Goal: Communication & Community: Answer question/provide support

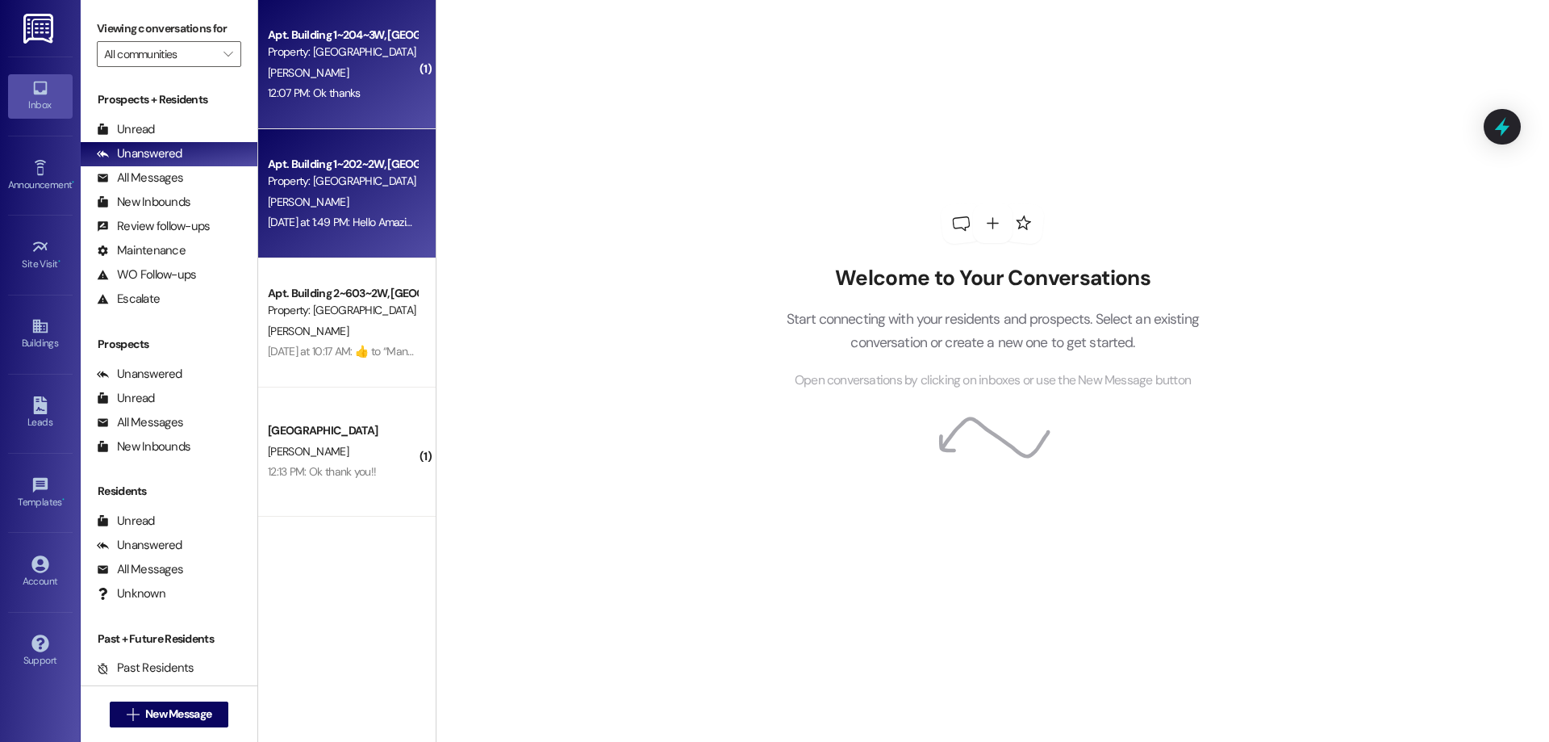
click at [358, 120] on div "Apt. Building 1~204~3W, Building 1 Colonial House Property: [GEOGRAPHIC_DATA] […" at bounding box center [347, 64] width 178 height 129
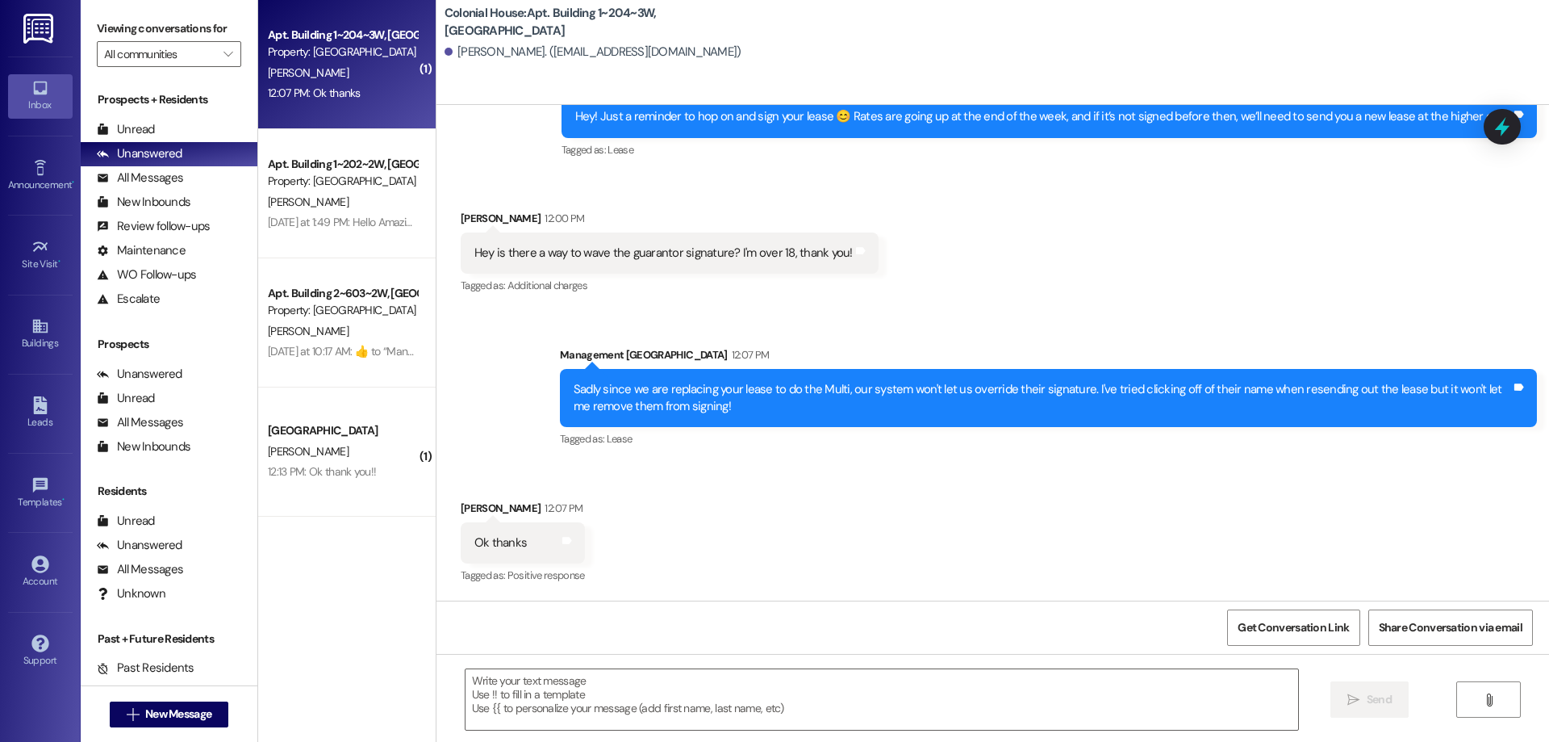
scroll to position [25245, 0]
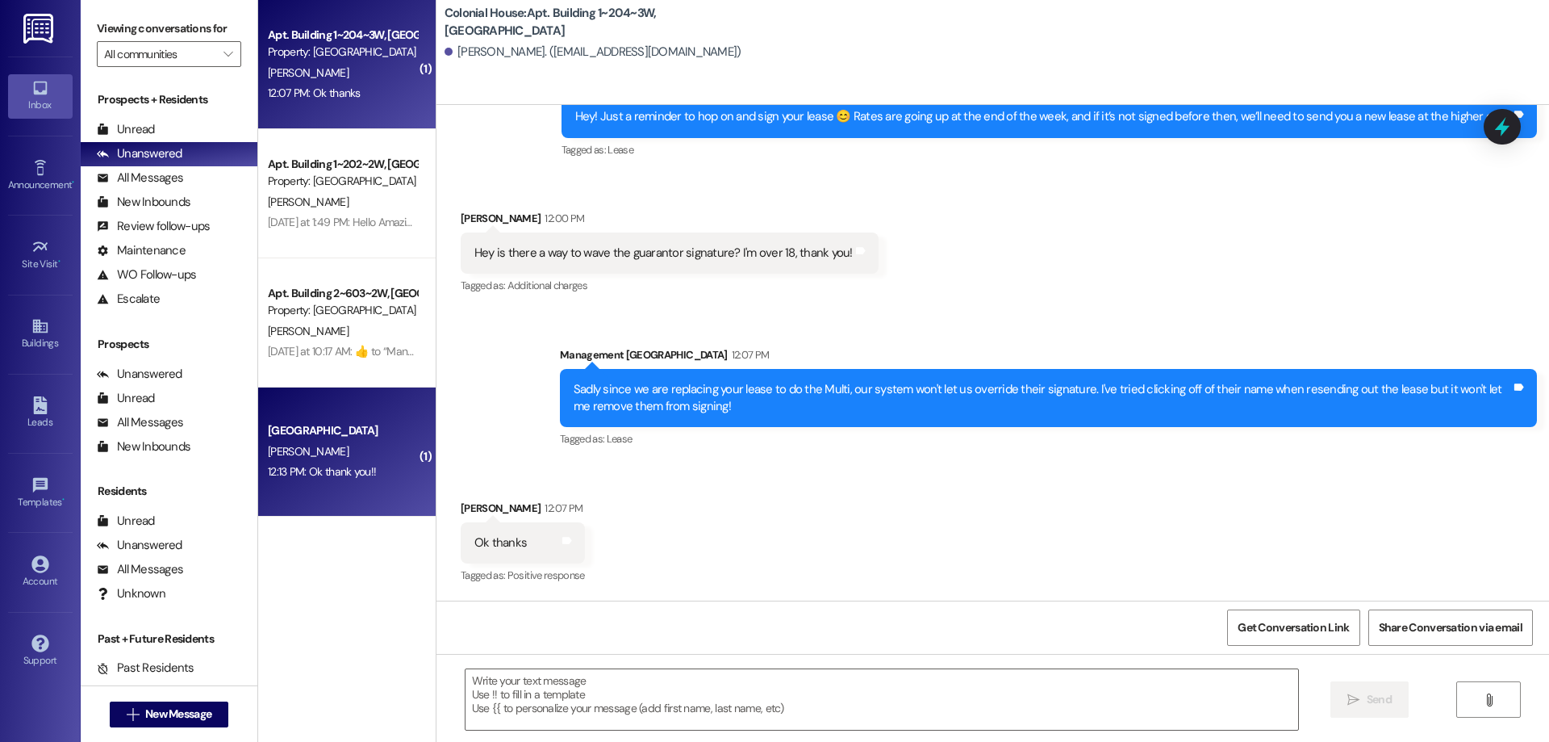
click at [413, 437] on div "Colonial House Prospect C. Peterson 12:13 PM: Ok thank you!! 12:13 PM: Ok thank…" at bounding box center [347, 451] width 178 height 129
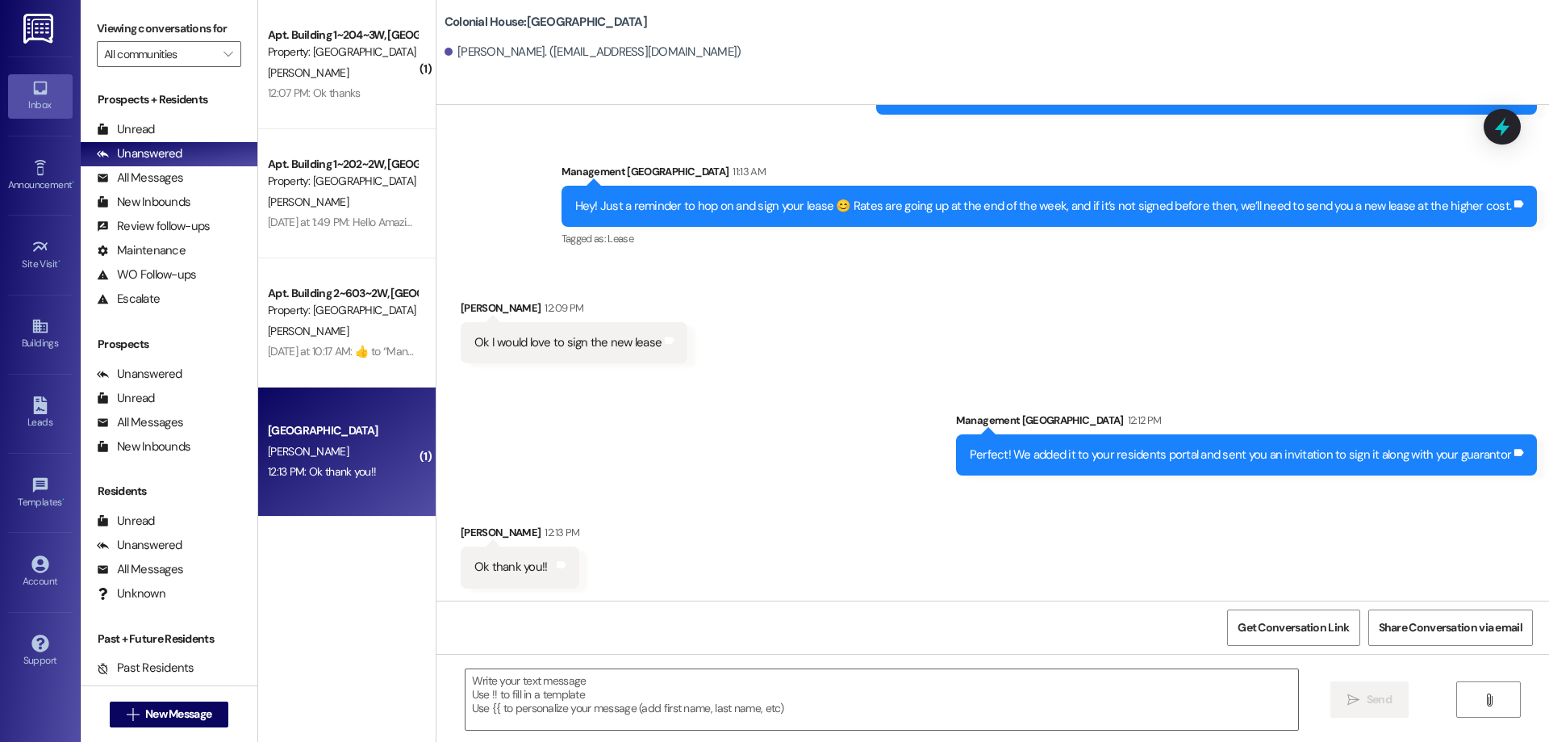
scroll to position [1727, 0]
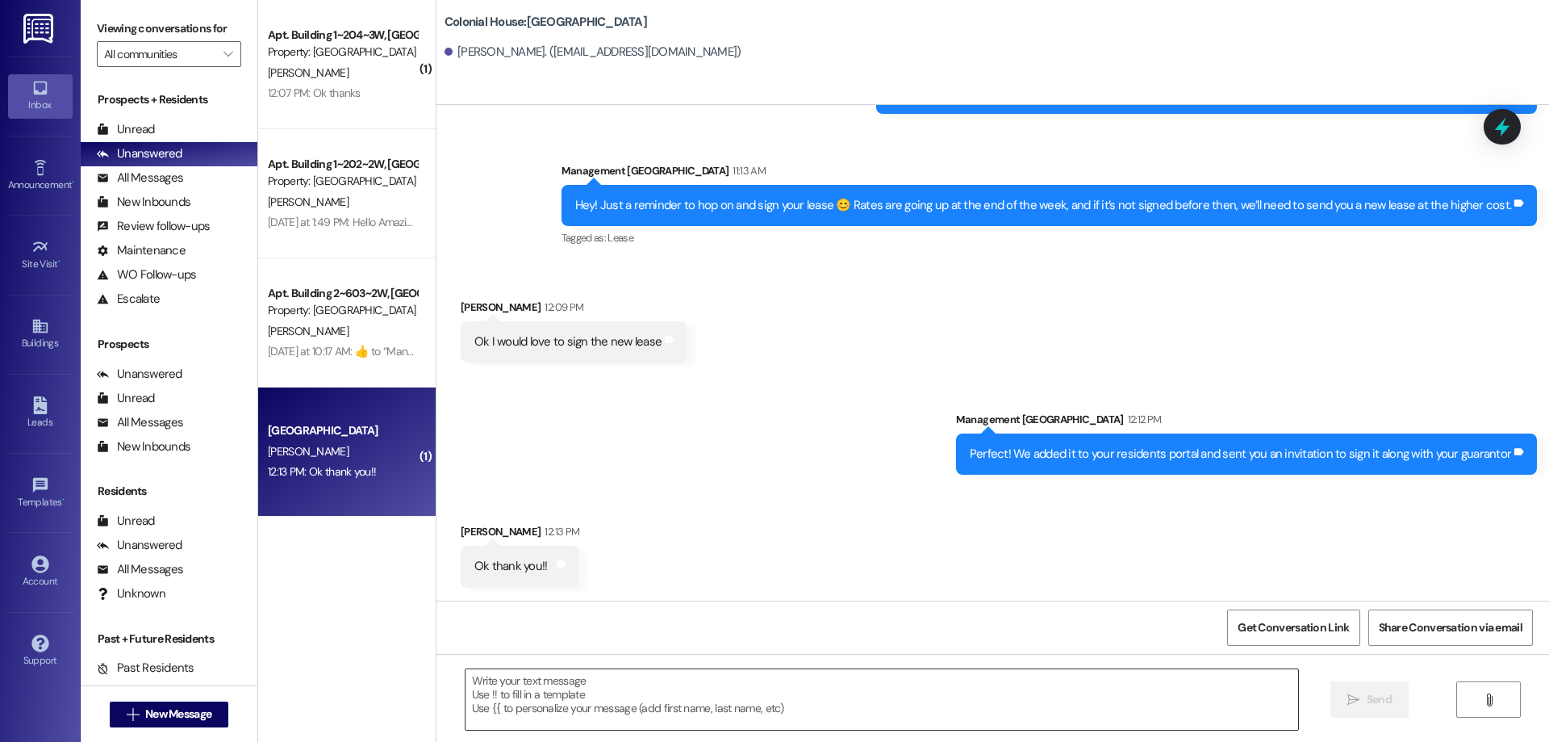
click at [704, 695] on textarea at bounding box center [882, 699] width 833 height 61
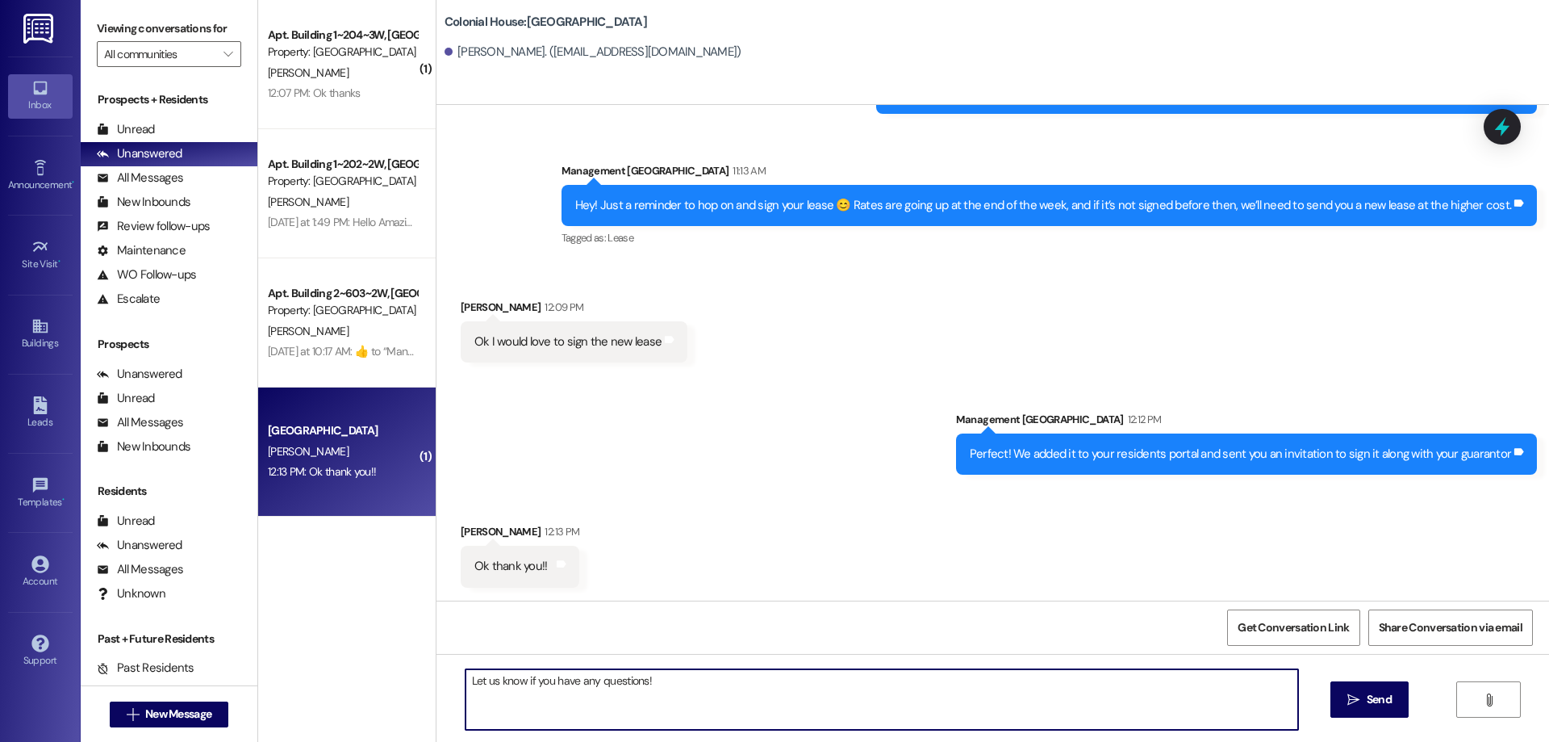
type textarea "Let us know if you have any questions!"
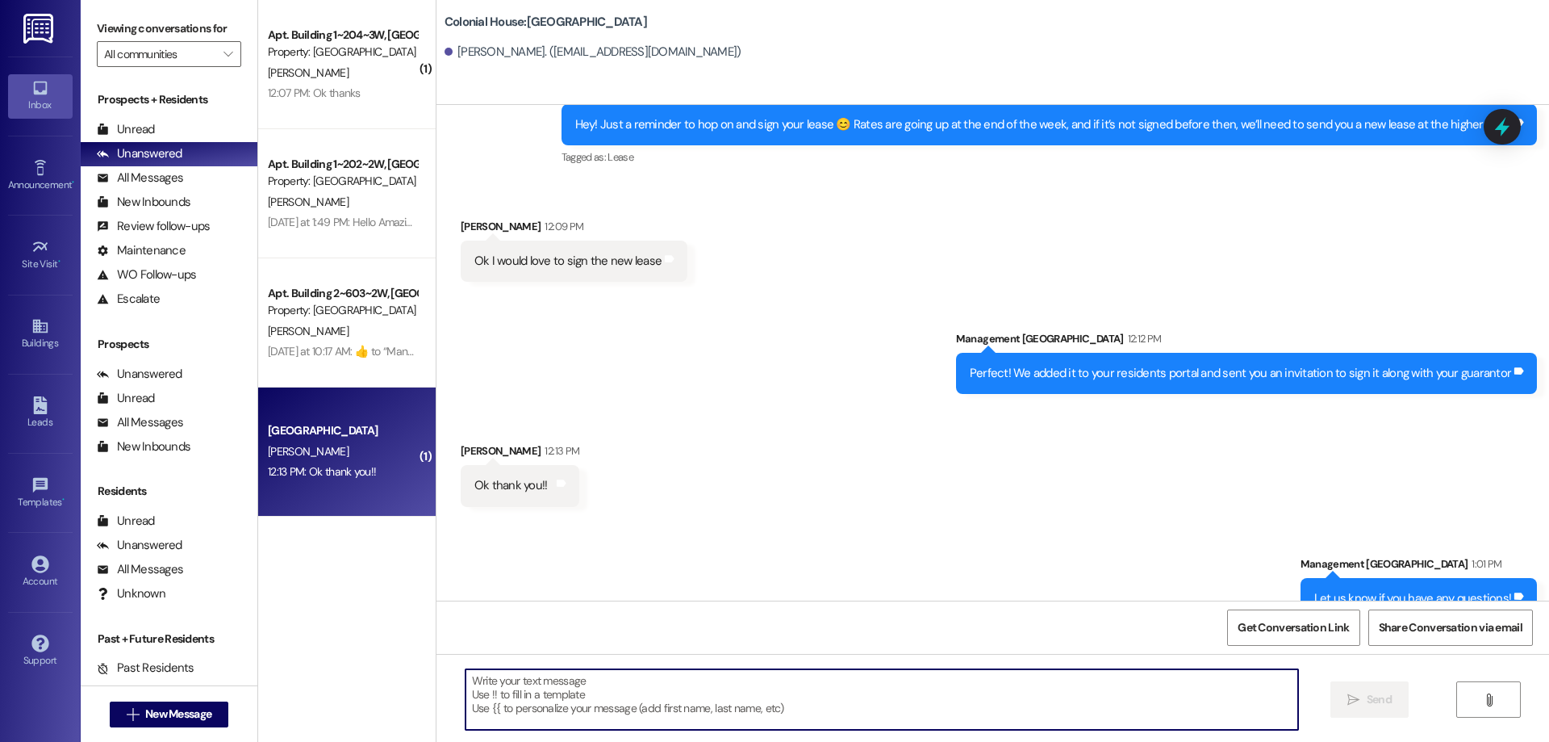
scroll to position [1839, 0]
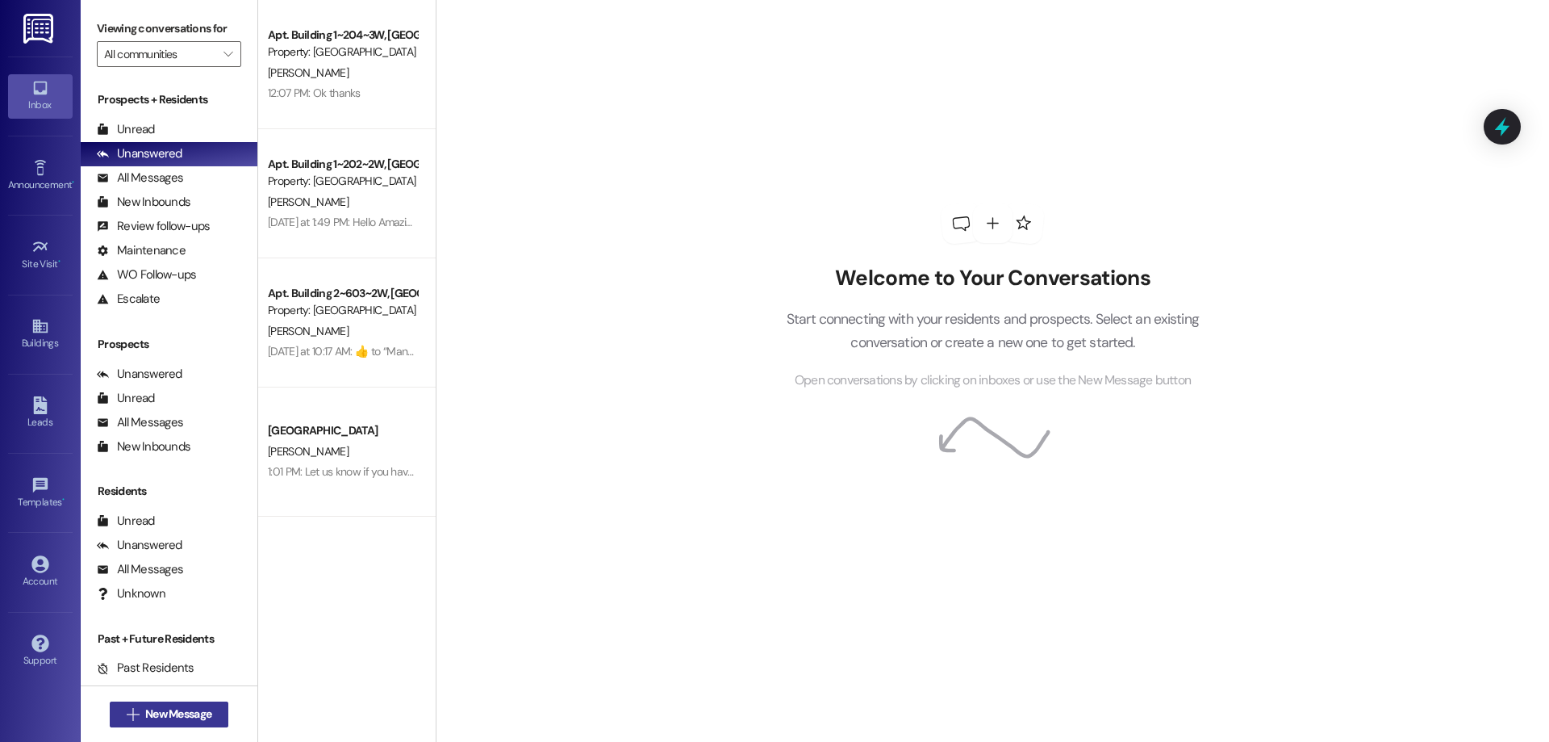
click at [203, 711] on span "New Message" at bounding box center [178, 713] width 66 height 17
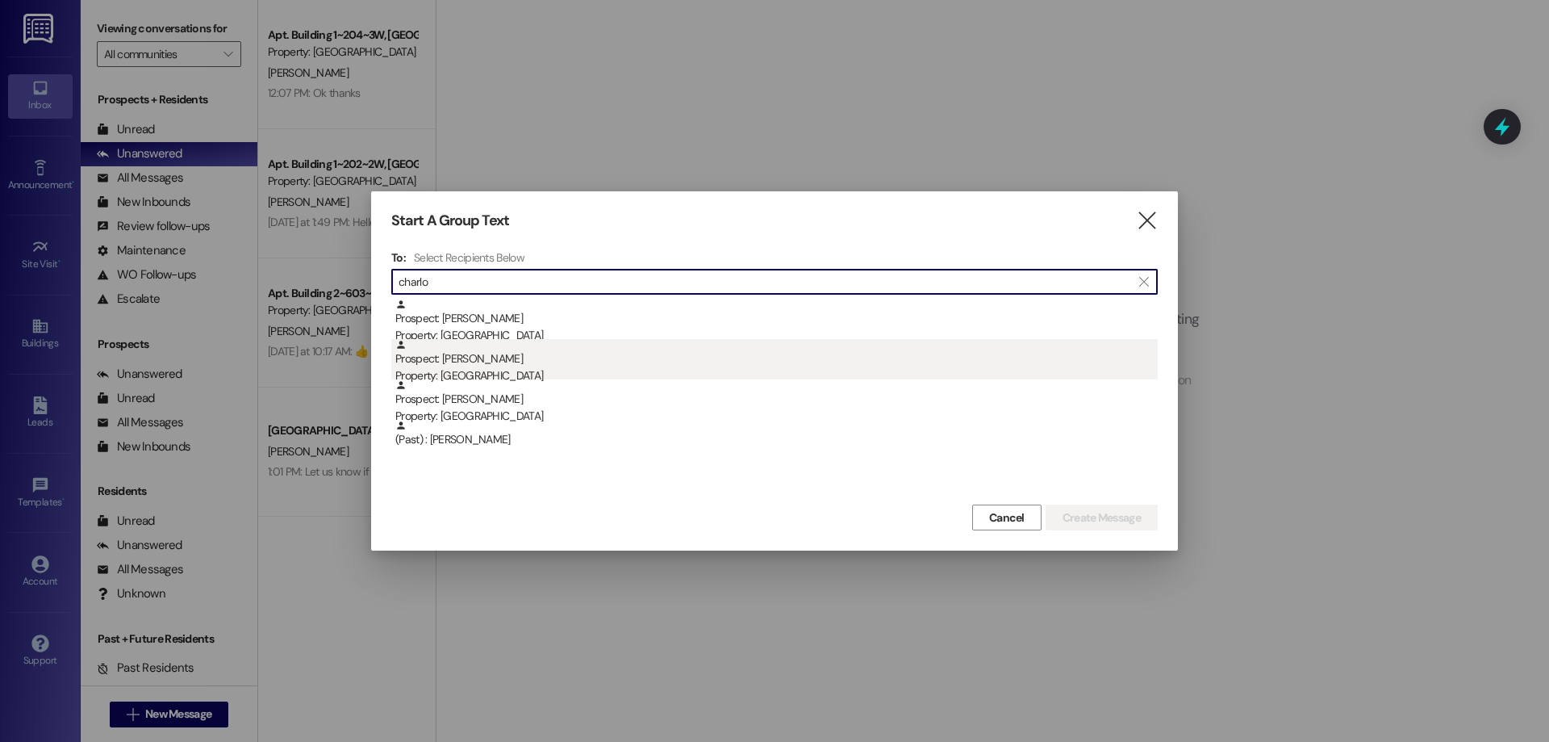
type input "charlo"
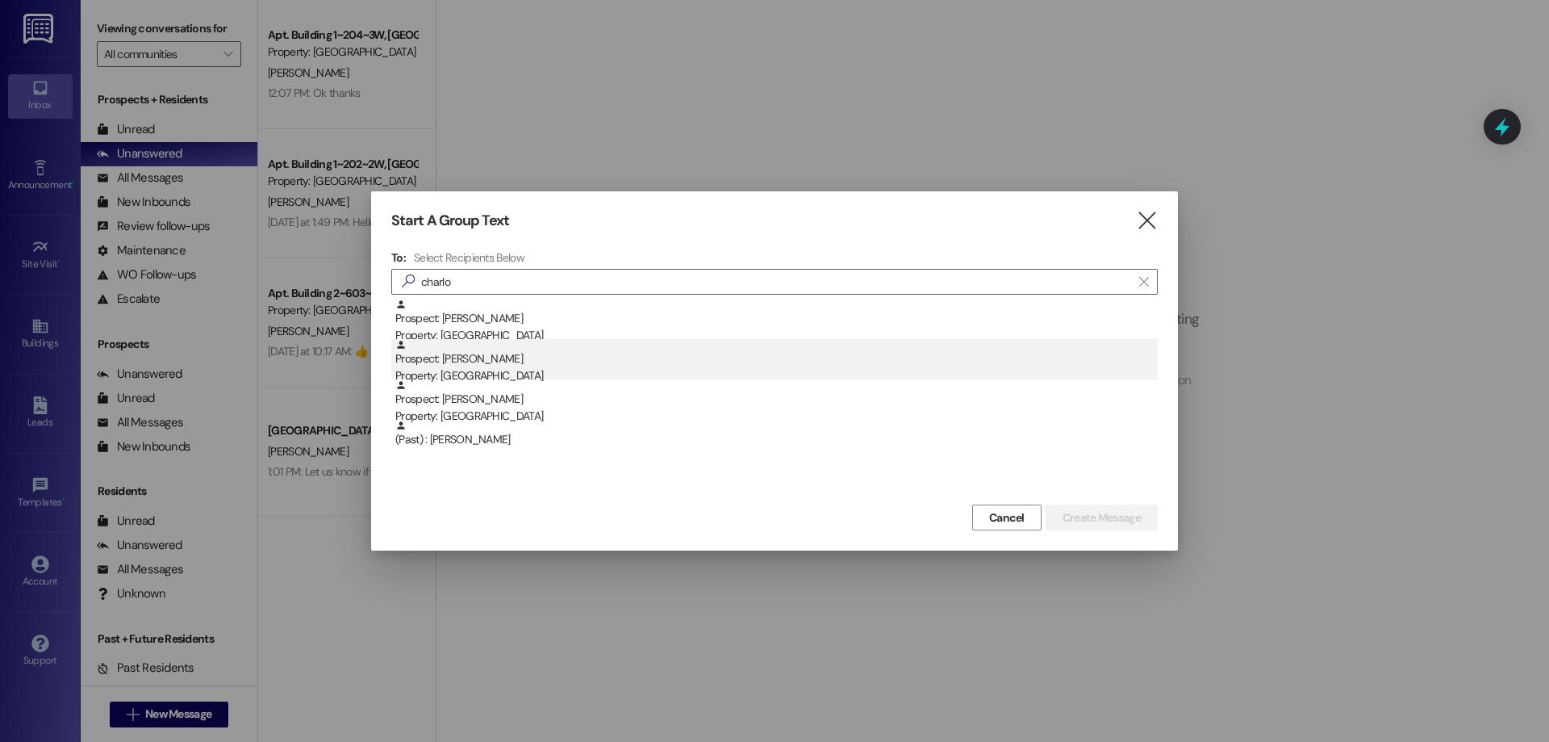
click at [583, 365] on div "Prospect: Charlotte Caldwell Property: Colonial House" at bounding box center [776, 362] width 763 height 46
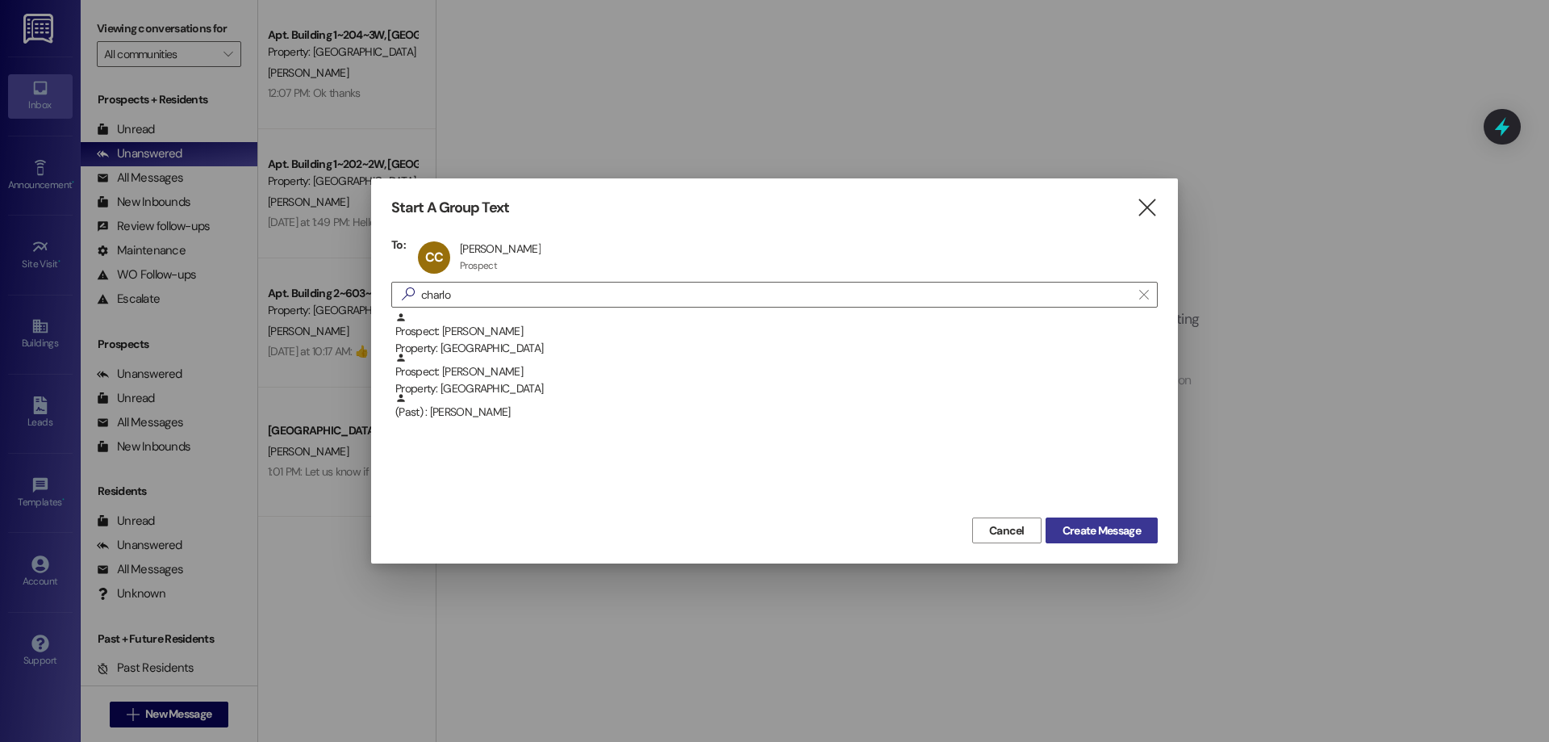
click at [1126, 533] on span "Create Message" at bounding box center [1102, 530] width 78 height 17
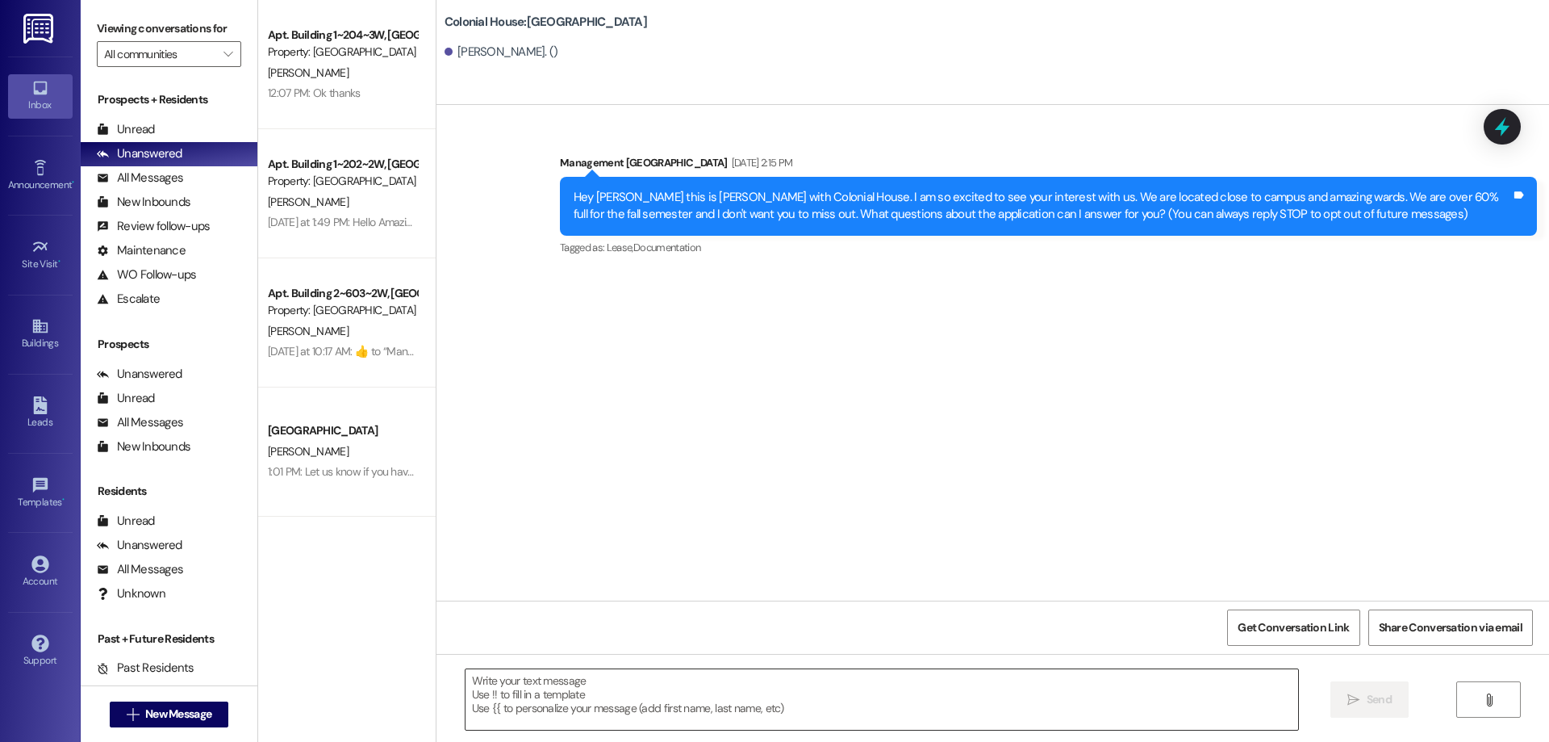
click at [884, 696] on textarea at bounding box center [882, 699] width 833 height 61
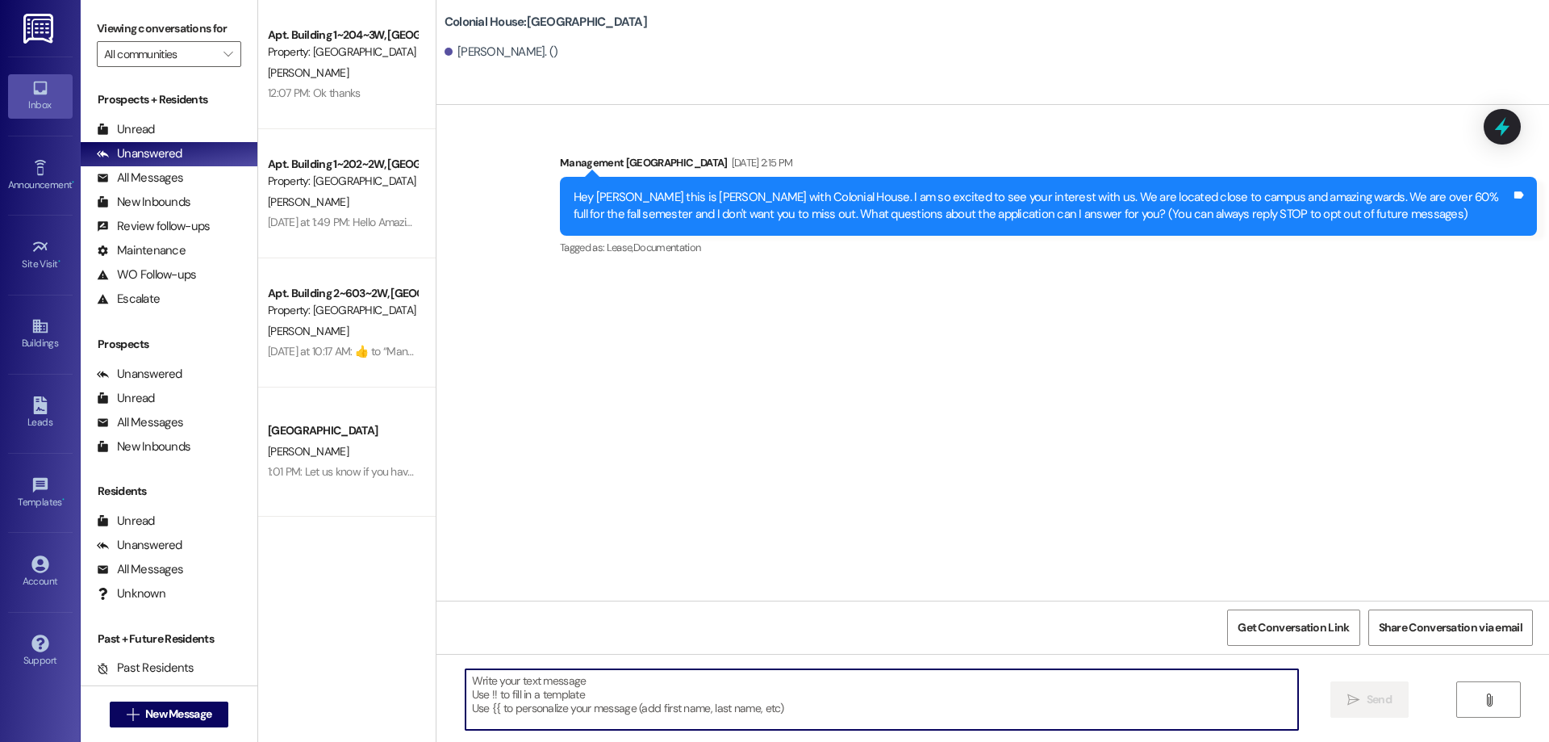
click at [883, 709] on textarea at bounding box center [882, 699] width 833 height 61
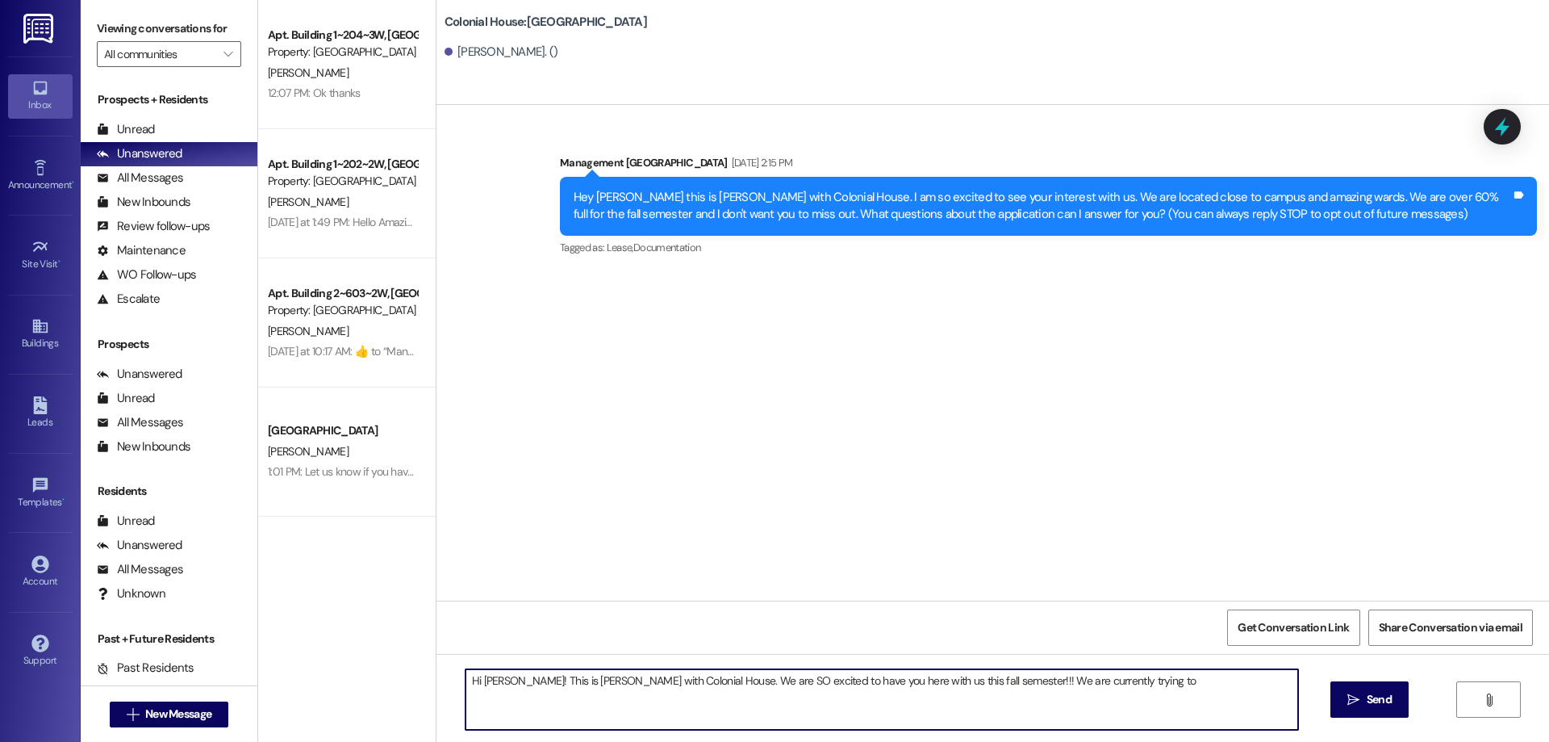
click at [1188, 686] on textarea "Hi Charlotte! This is Rachel with Colonial House. We are SO excited to have you…" at bounding box center [882, 699] width 833 height 61
click at [892, 715] on textarea "Hi Charlotte! This is Rachel with Colonial House. We are SO excited to have you…" at bounding box center [882, 699] width 833 height 61
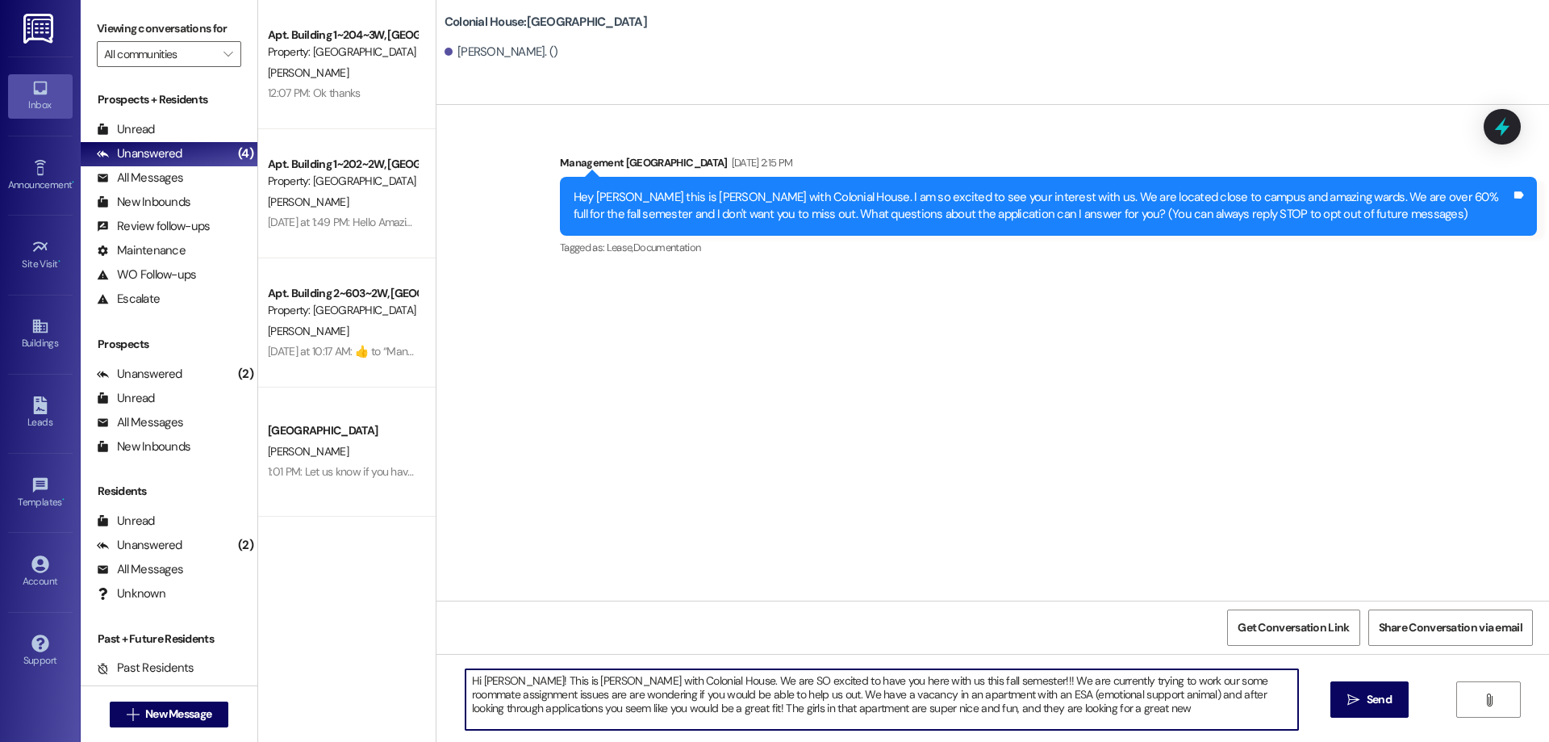
click at [1098, 717] on textarea "Hi Charlotte! This is Rachel with Colonial House. We are SO excited to have you…" at bounding box center [882, 699] width 833 height 61
click at [1129, 709] on textarea "Hi Charlotte! This is Rachel with Colonial House. We are SO excited to have you…" at bounding box center [882, 699] width 833 height 61
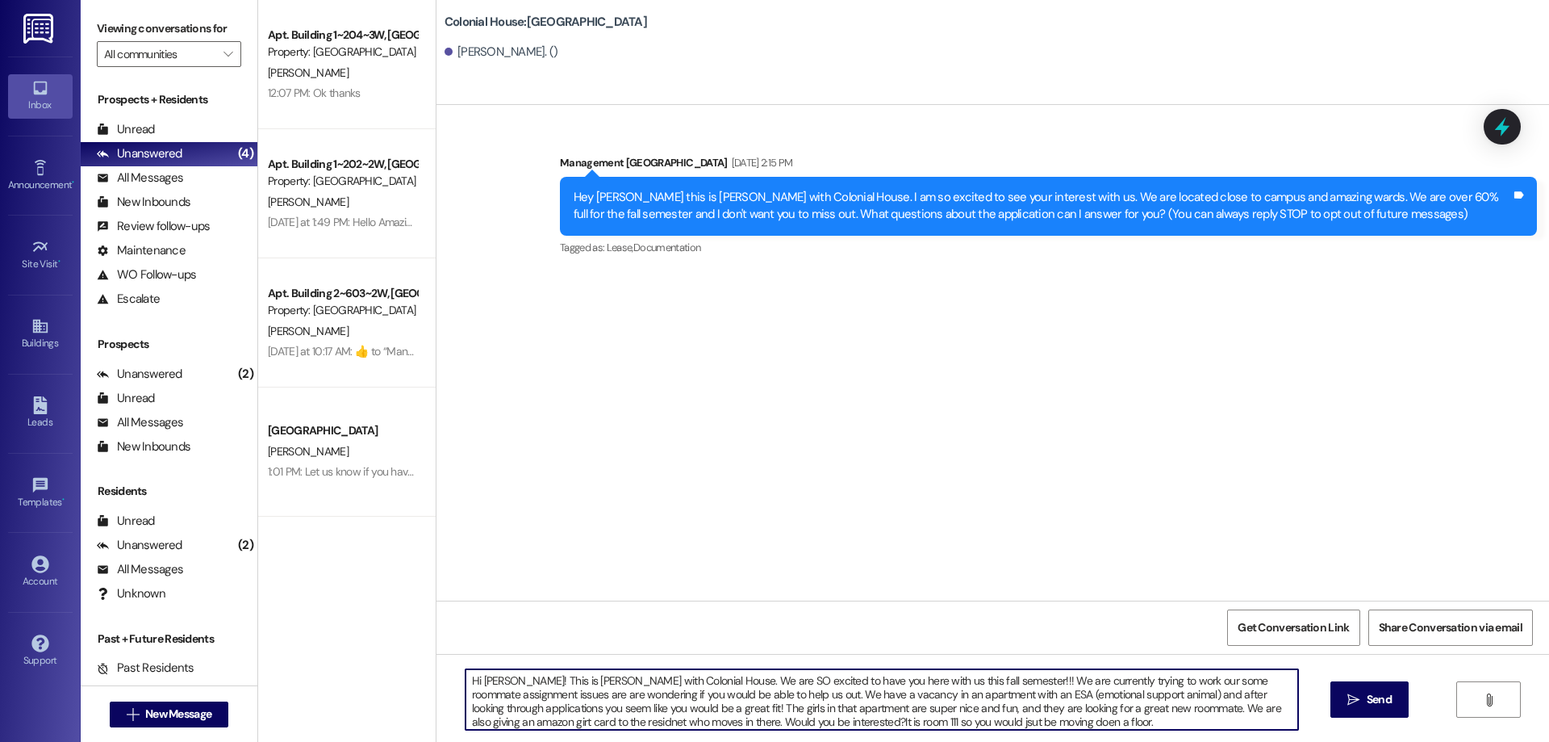
drag, startPoint x: 951, startPoint y: 727, endPoint x: 927, endPoint y: 720, distance: 25.3
click at [927, 720] on textarea "Hi Charlotte! This is Rachel with Colonial House. We are SO excited to have you…" at bounding box center [882, 699] width 833 height 61
click at [950, 721] on textarea "Hi Charlotte! This is Rachel with Colonial House. We are SO excited to have you…" at bounding box center [882, 699] width 833 height 61
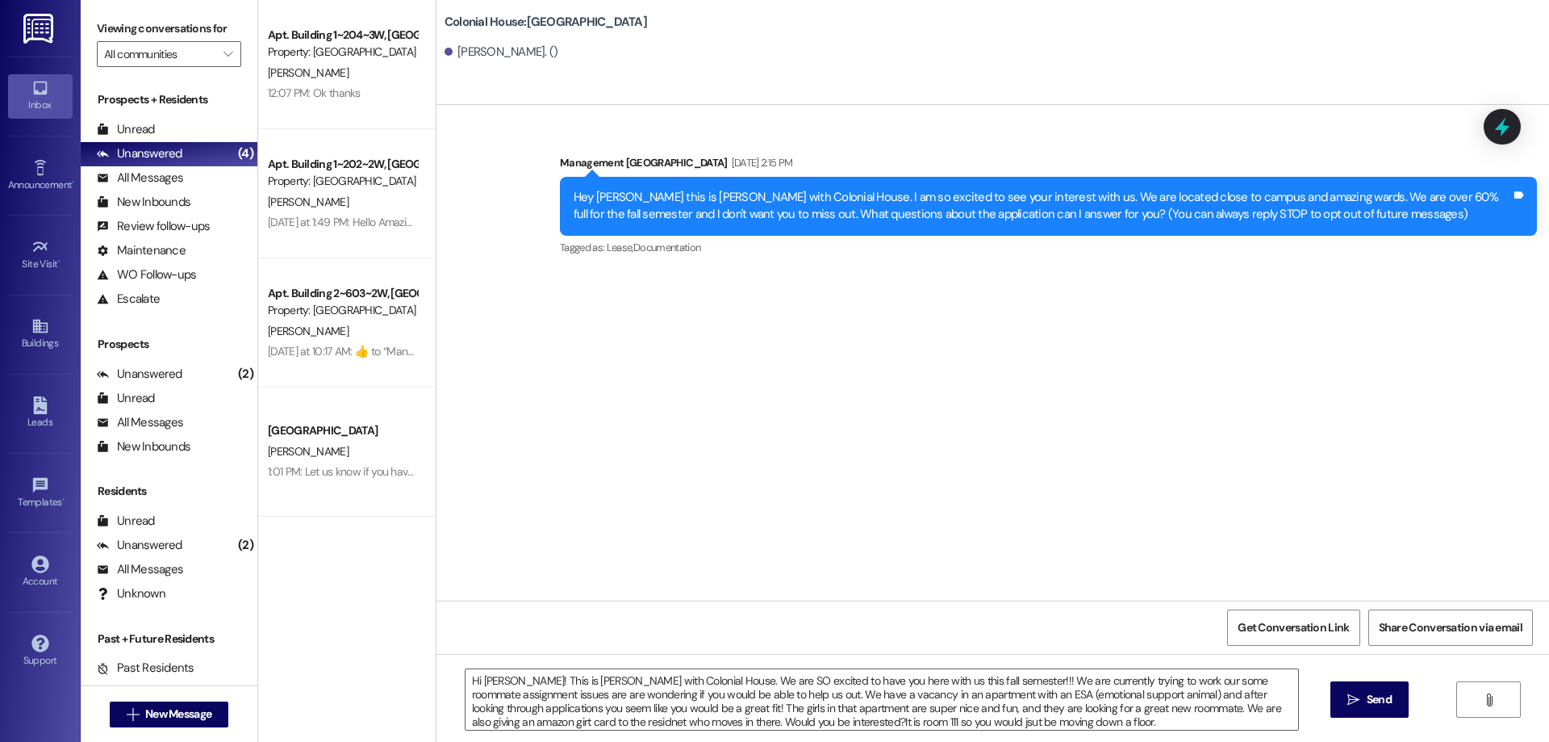
drag, startPoint x: 882, startPoint y: 723, endPoint x: 963, endPoint y: 409, distance: 324.1
click at [963, 409] on div "Sent via SMS Management Colonial House Apr 07, 2025 at 2:15 PM Hey Charlotte th…" at bounding box center [993, 352] width 1113 height 495
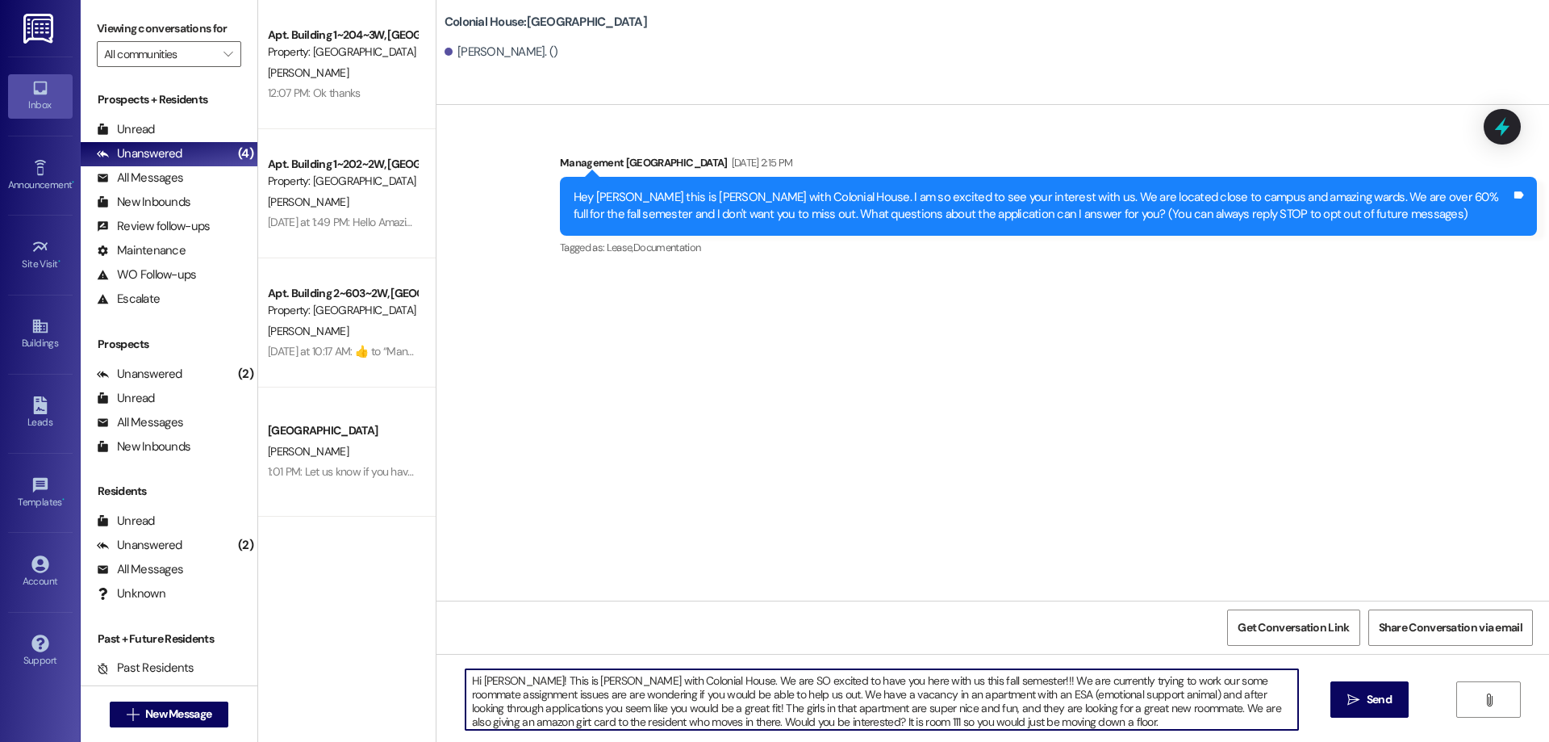
click at [1022, 722] on textarea "Hi Charlotte! This is Rachel with Colonial House. We are SO excited to have you…" at bounding box center [882, 699] width 833 height 61
drag, startPoint x: 692, startPoint y: 714, endPoint x: 700, endPoint y: 721, distance: 10.3
click at [1157, 714] on textarea "Hi Charlotte! This is Rachel with Colonial House. We are SO excited to have you…" at bounding box center [882, 699] width 833 height 61
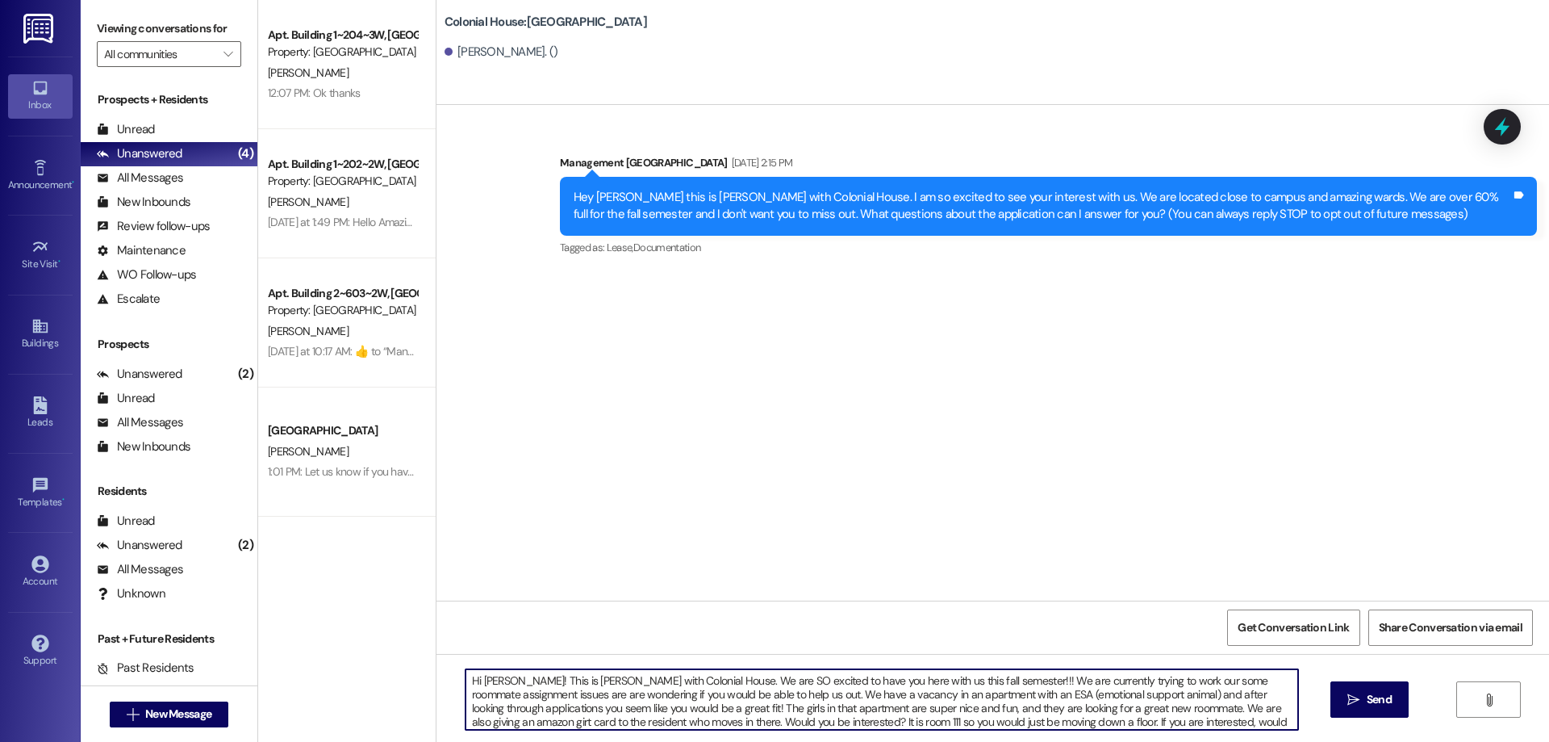
drag, startPoint x: 862, startPoint y: 722, endPoint x: 366, endPoint y: 665, distance: 498.8
click at [366, 665] on div "Apt. Building 1~204~3W, Building 1 Colonial House Property: Colonial House M. C…" at bounding box center [903, 371] width 1291 height 742
type textarea "Hi Charlotte! This is Rachel with Colonial House. We are SO excited to have you…"
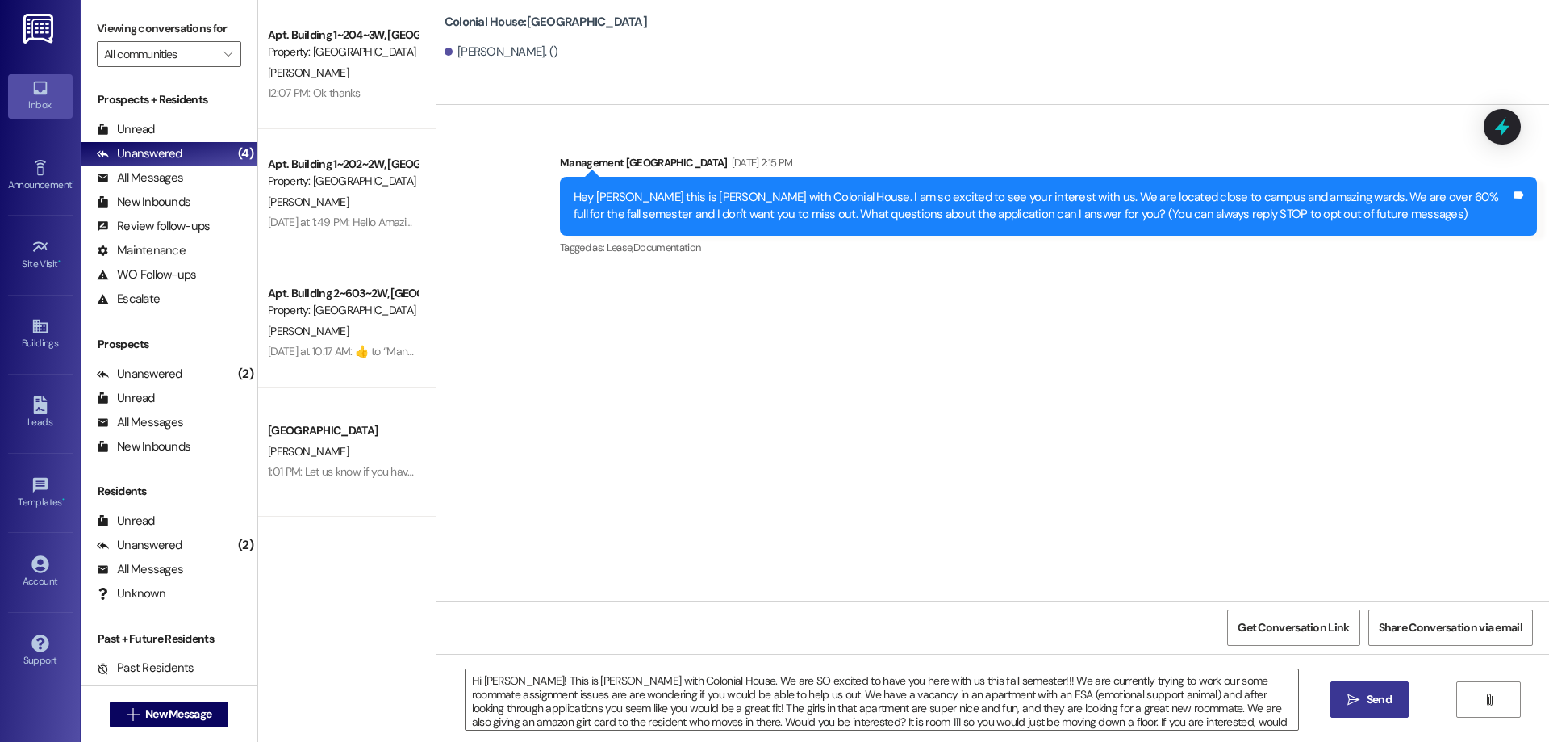
click at [1357, 695] on icon "" at bounding box center [1354, 699] width 12 height 13
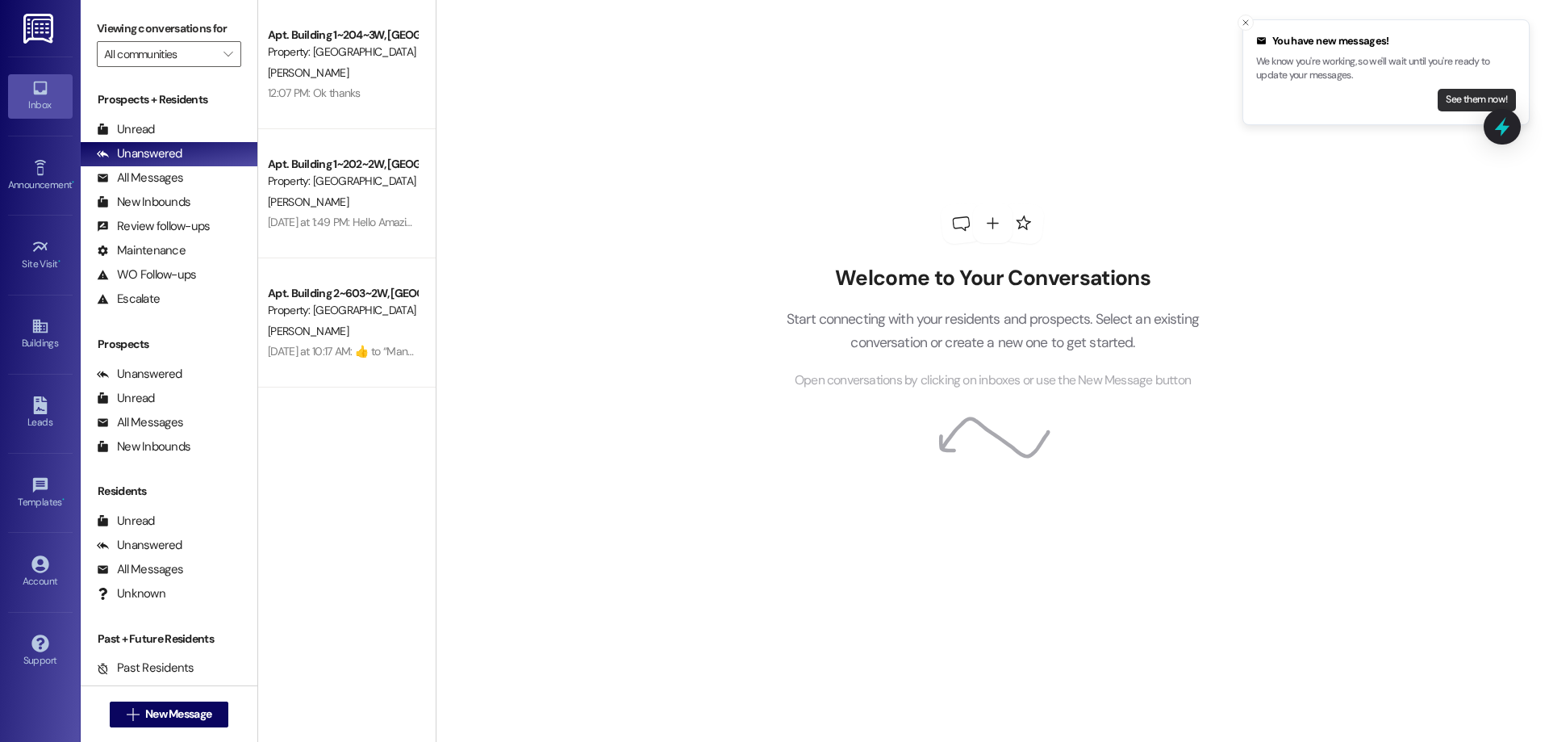
click at [1449, 100] on button "See them now!" at bounding box center [1477, 100] width 78 height 23
click at [1445, 103] on button "See them now!" at bounding box center [1477, 100] width 78 height 23
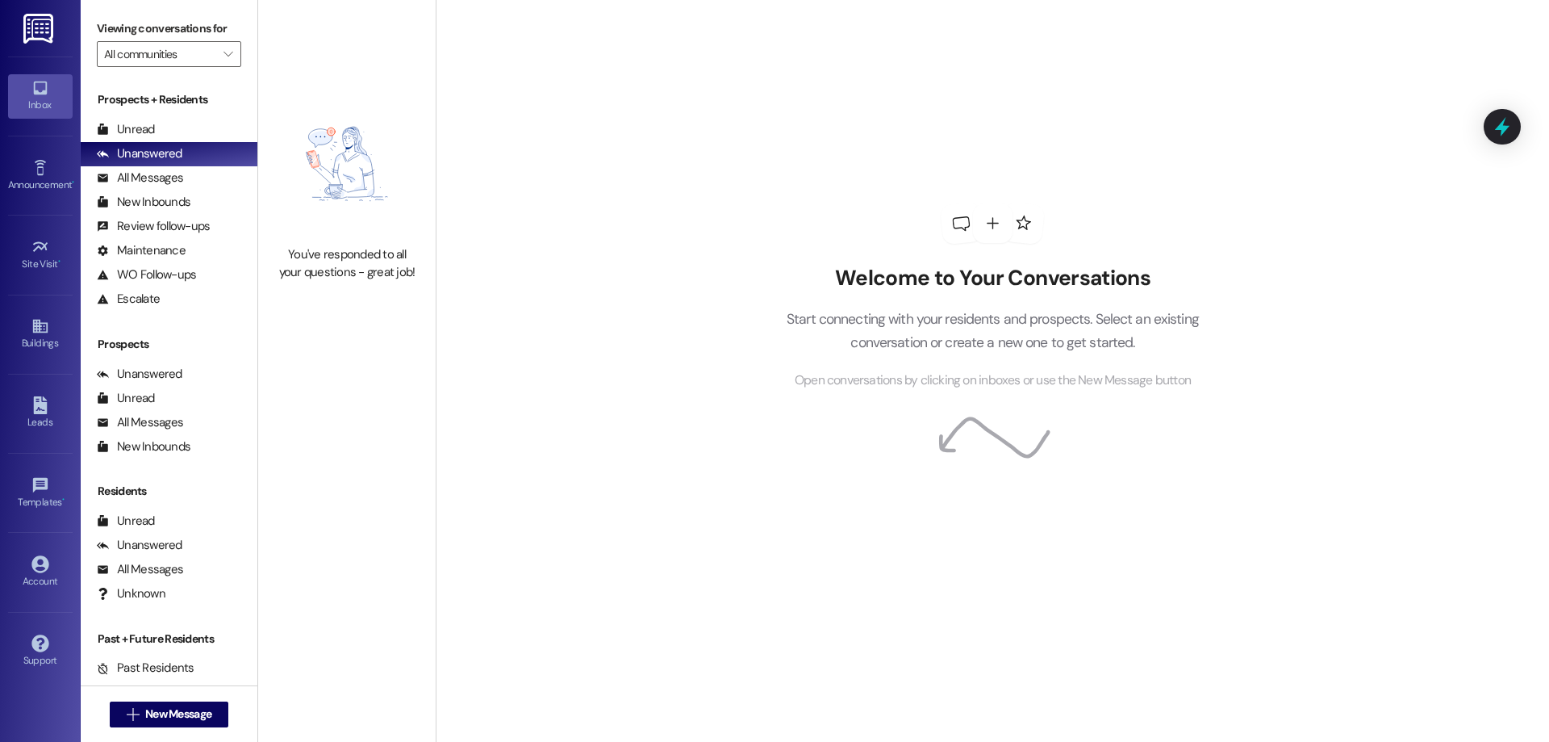
click at [166, 727] on div " New Message" at bounding box center [169, 714] width 119 height 40
click at [166, 720] on span "New Message" at bounding box center [178, 713] width 66 height 17
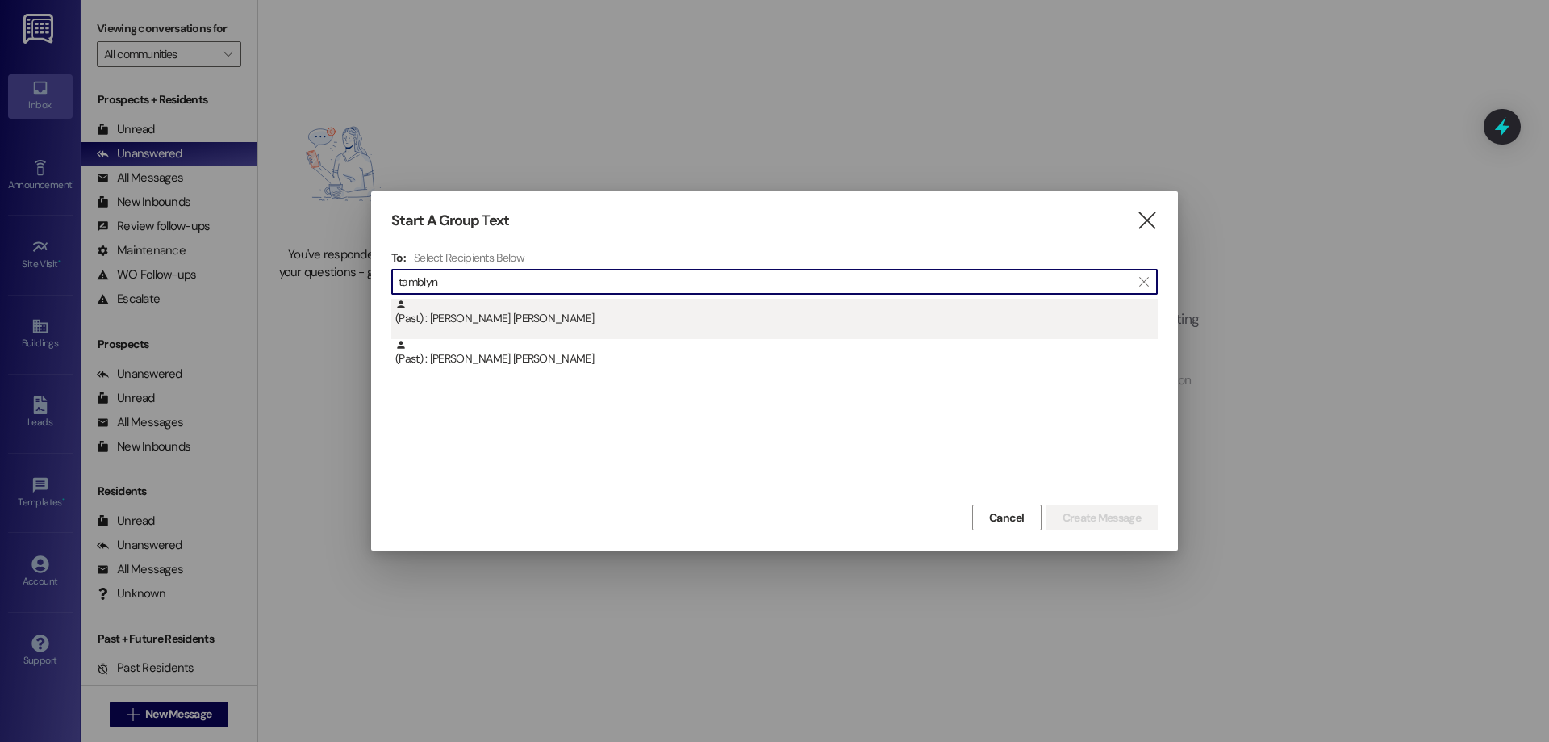
type input "tamblyn"
click at [563, 328] on div "(Past) : Tamblyn Johnson" at bounding box center [774, 319] width 767 height 40
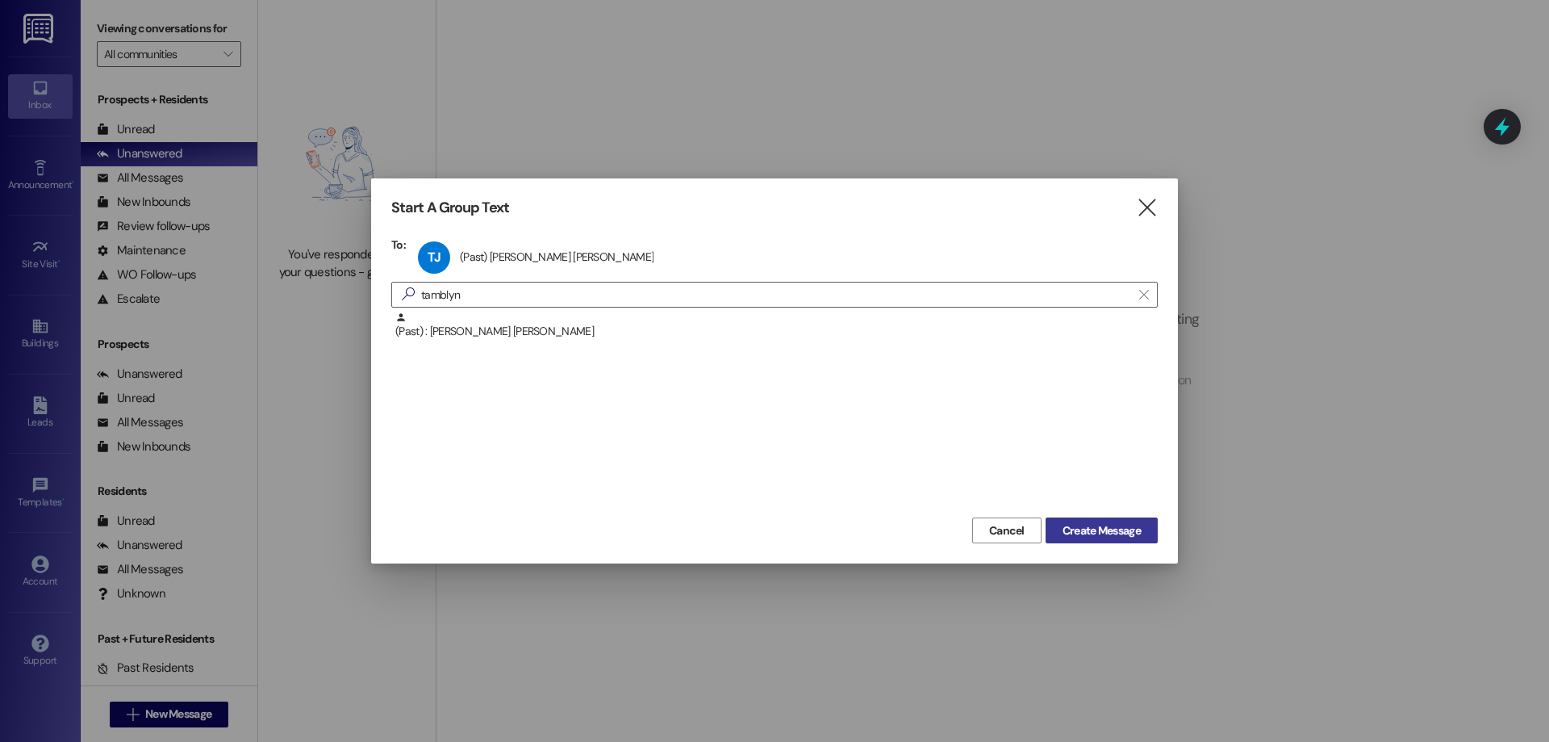
click at [1106, 534] on span "Create Message" at bounding box center [1102, 530] width 78 height 17
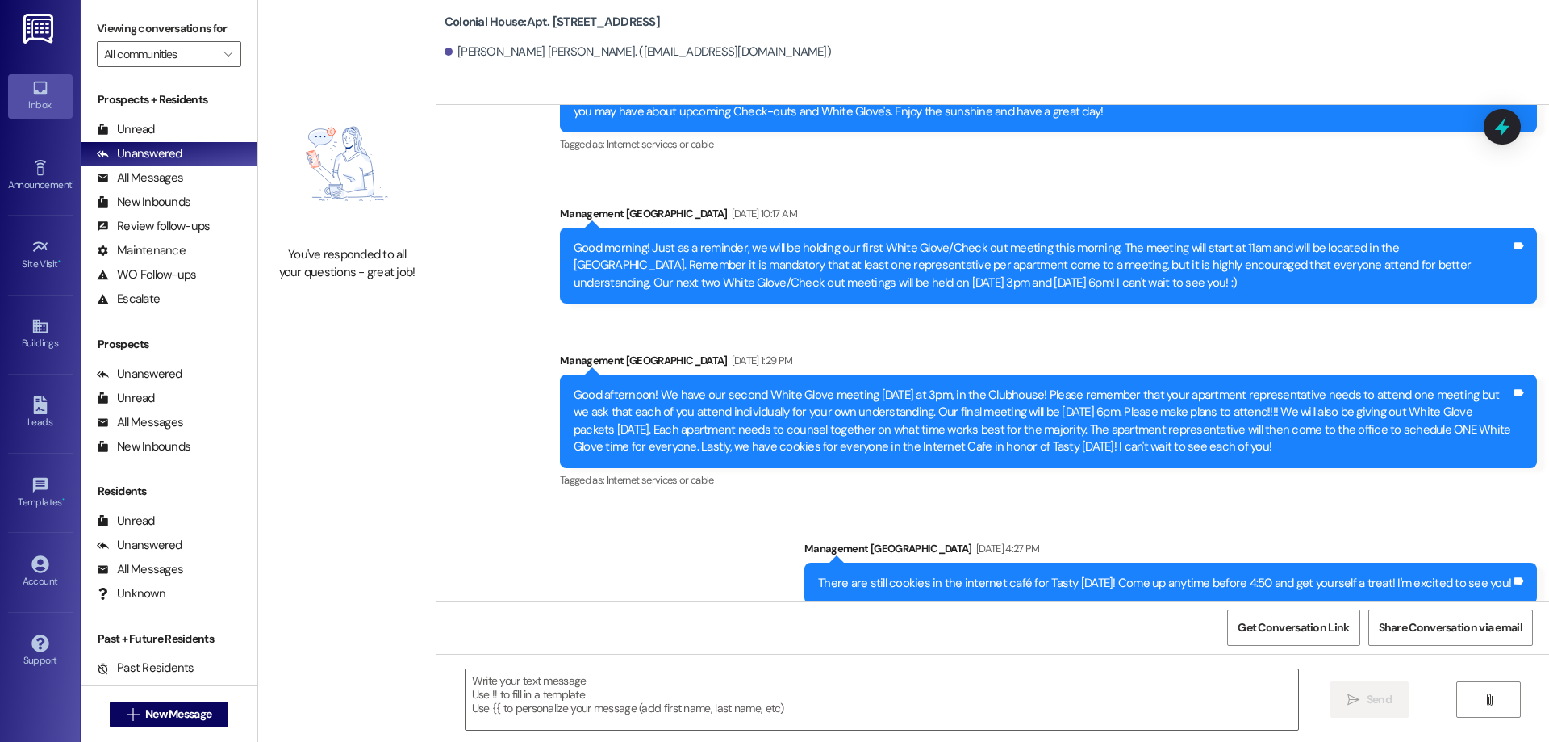
scroll to position [2828, 0]
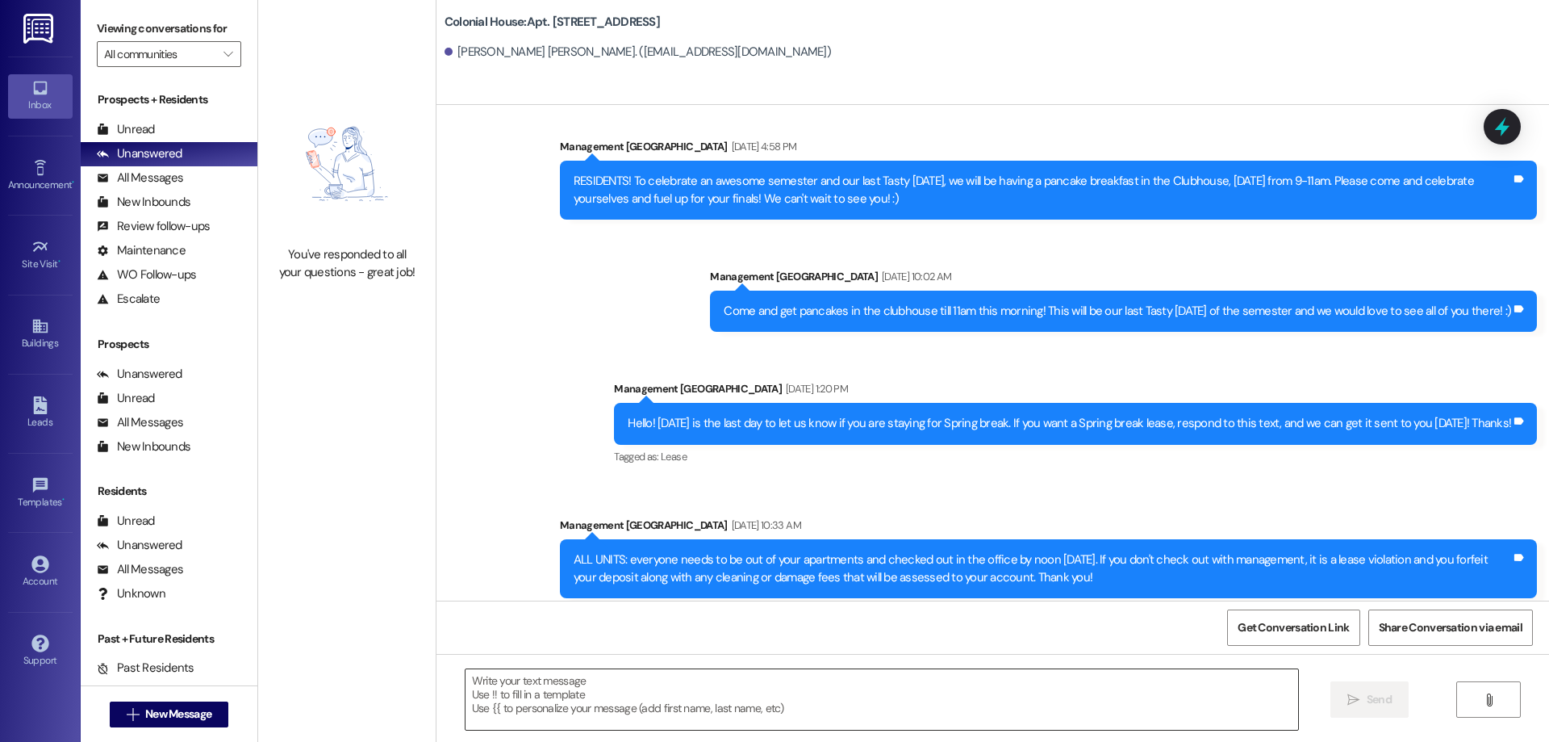
click at [932, 720] on textarea at bounding box center [882, 699] width 833 height 61
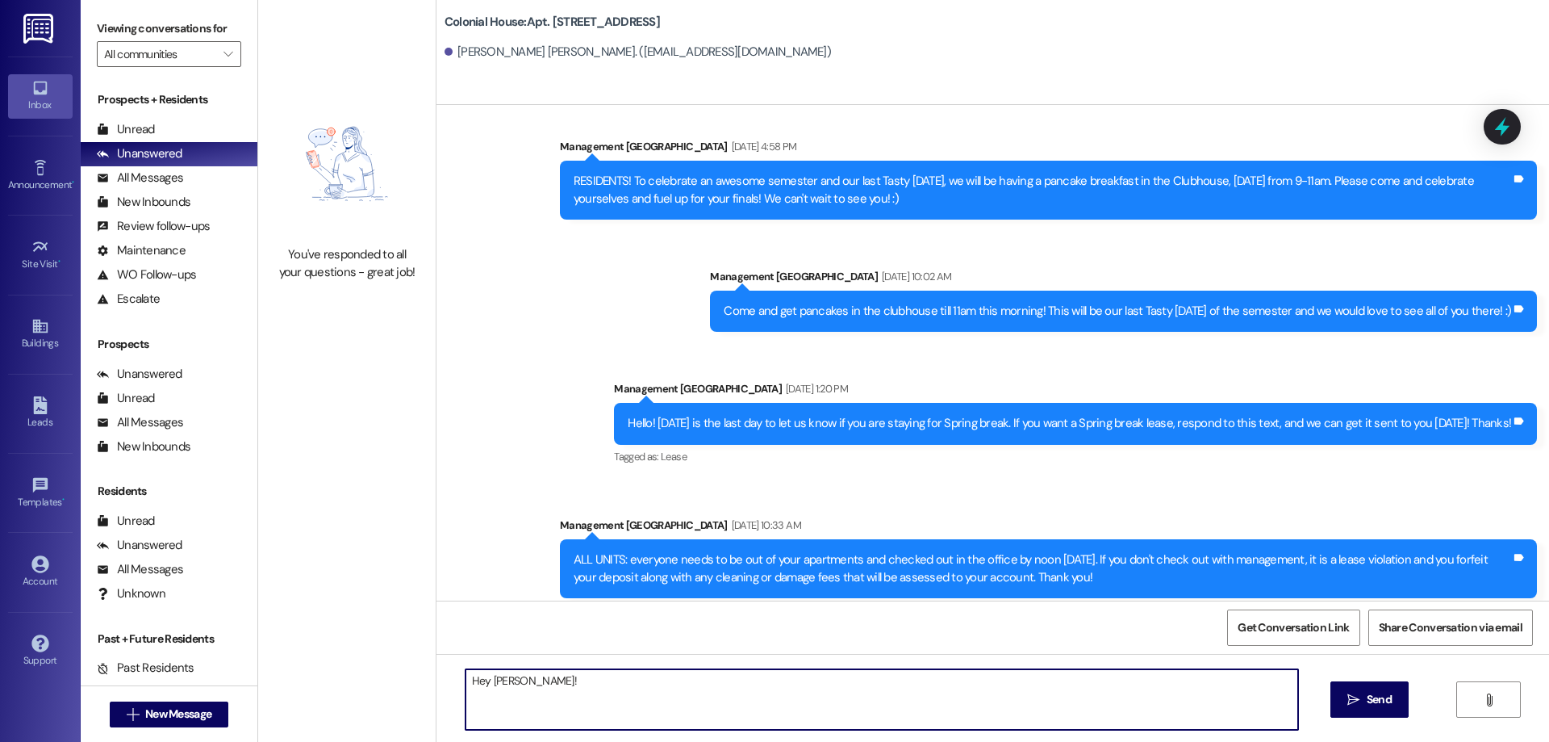
click at [541, 692] on textarea "Hey Tamblyn!" at bounding box center [882, 699] width 833 height 61
click at [737, 675] on textarea "Hey Tamblyn! I just sent you that lease for winter!" at bounding box center [882, 699] width 833 height 61
paste textarea "he last step is to sign your lease and pay the application fee and security dep…"
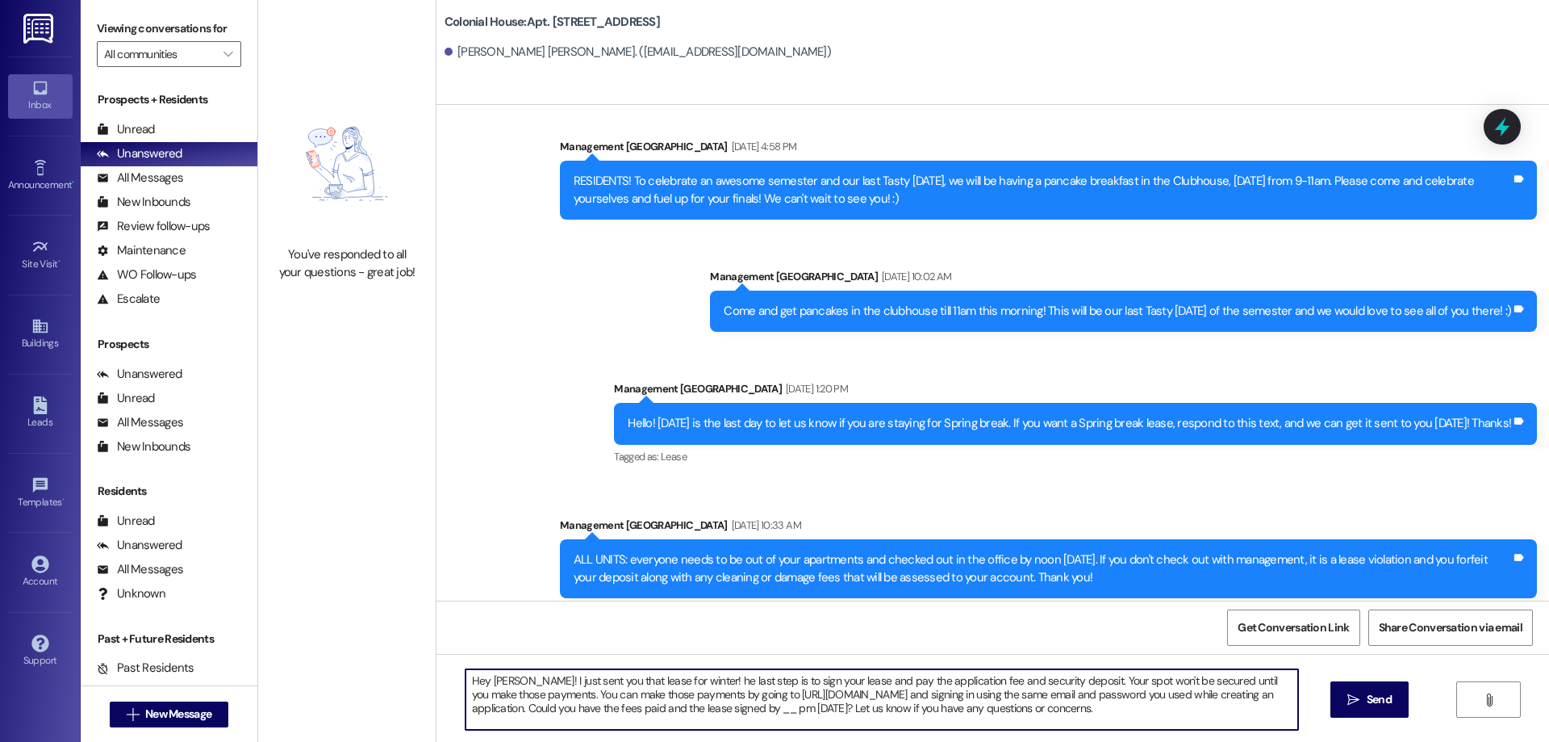
scroll to position [0, 0]
click at [868, 706] on textarea "Hey Tamblyn! I just sent you that lease for winter! he last step is to sign you…" at bounding box center [882, 699] width 833 height 61
click at [859, 705] on textarea "Hey Tamblyn! I just sent you that lease for winter! he last step is to sign you…" at bounding box center [882, 699] width 833 height 61
drag, startPoint x: 1177, startPoint y: 716, endPoint x: 365, endPoint y: 627, distance: 817.5
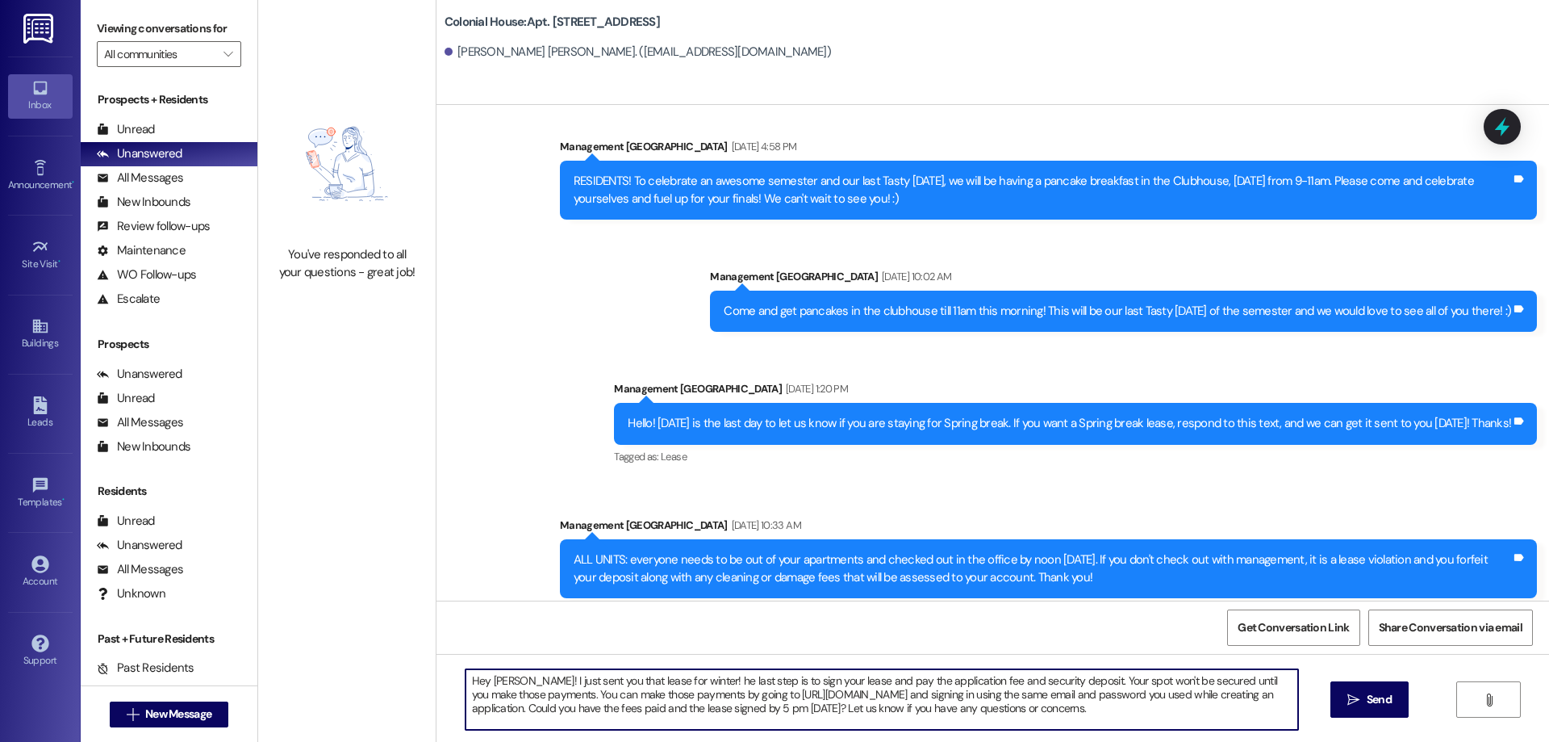
click at [365, 627] on div "You've responded to all your questions - great job! Colonial House: Apt. Buildi…" at bounding box center [903, 371] width 1291 height 742
type textarea "Hey Tamblyn! I just sent you that lease for winter! he last step is to sign you…"
click at [1368, 694] on span "Send" at bounding box center [1379, 699] width 25 height 17
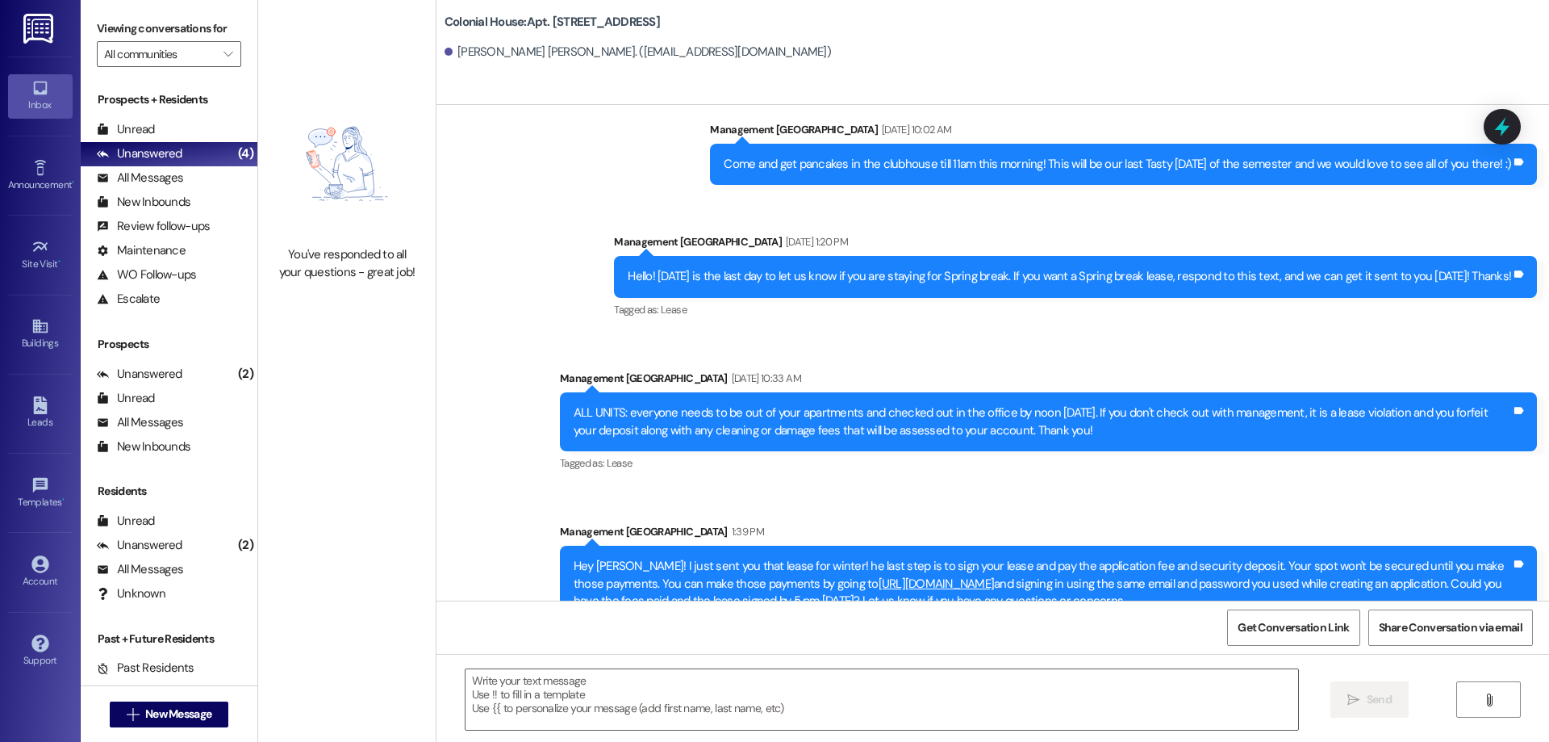
scroll to position [2975, 0]
click at [149, 178] on div "All Messages" at bounding box center [140, 177] width 86 height 17
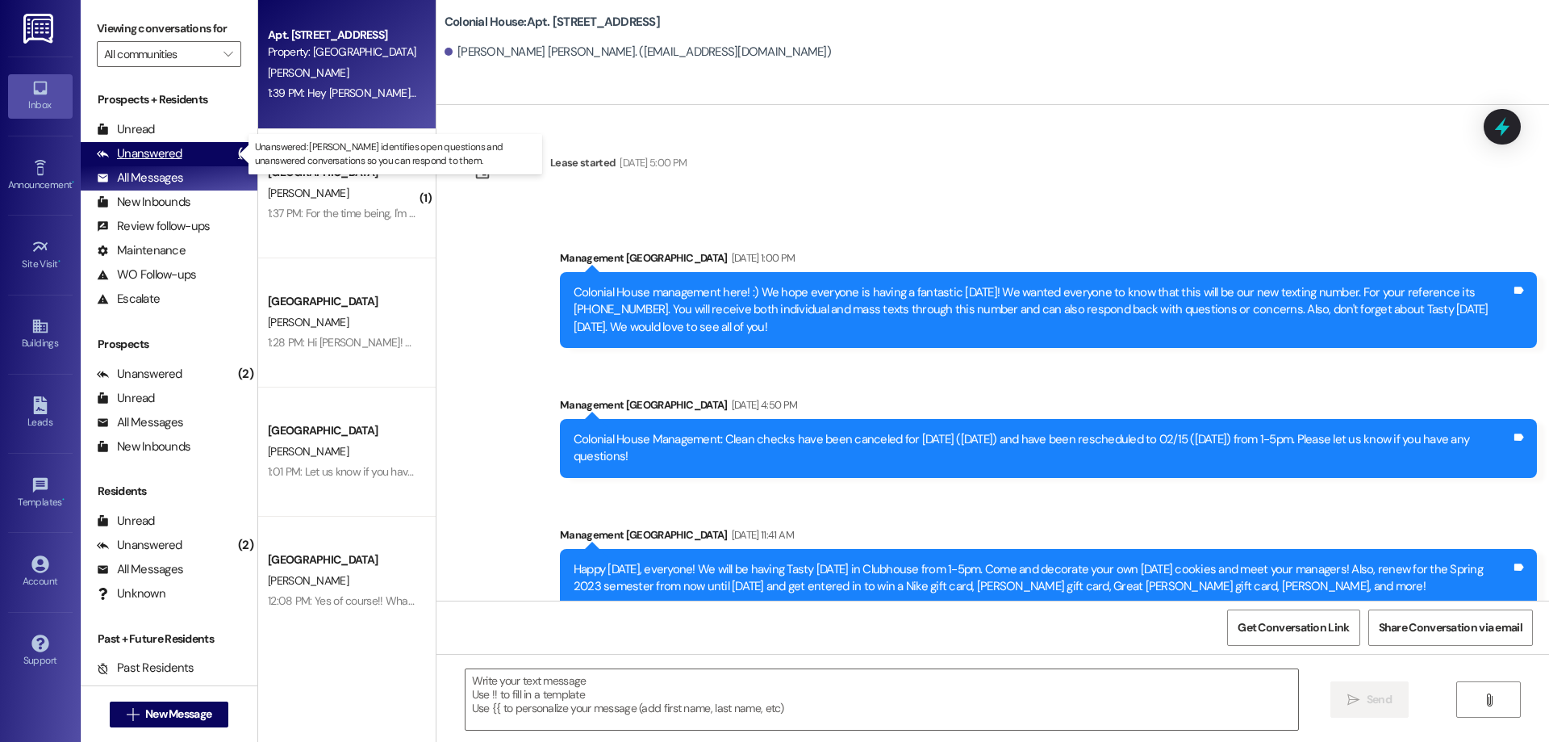
click at [161, 152] on div "Unanswered" at bounding box center [140, 153] width 86 height 17
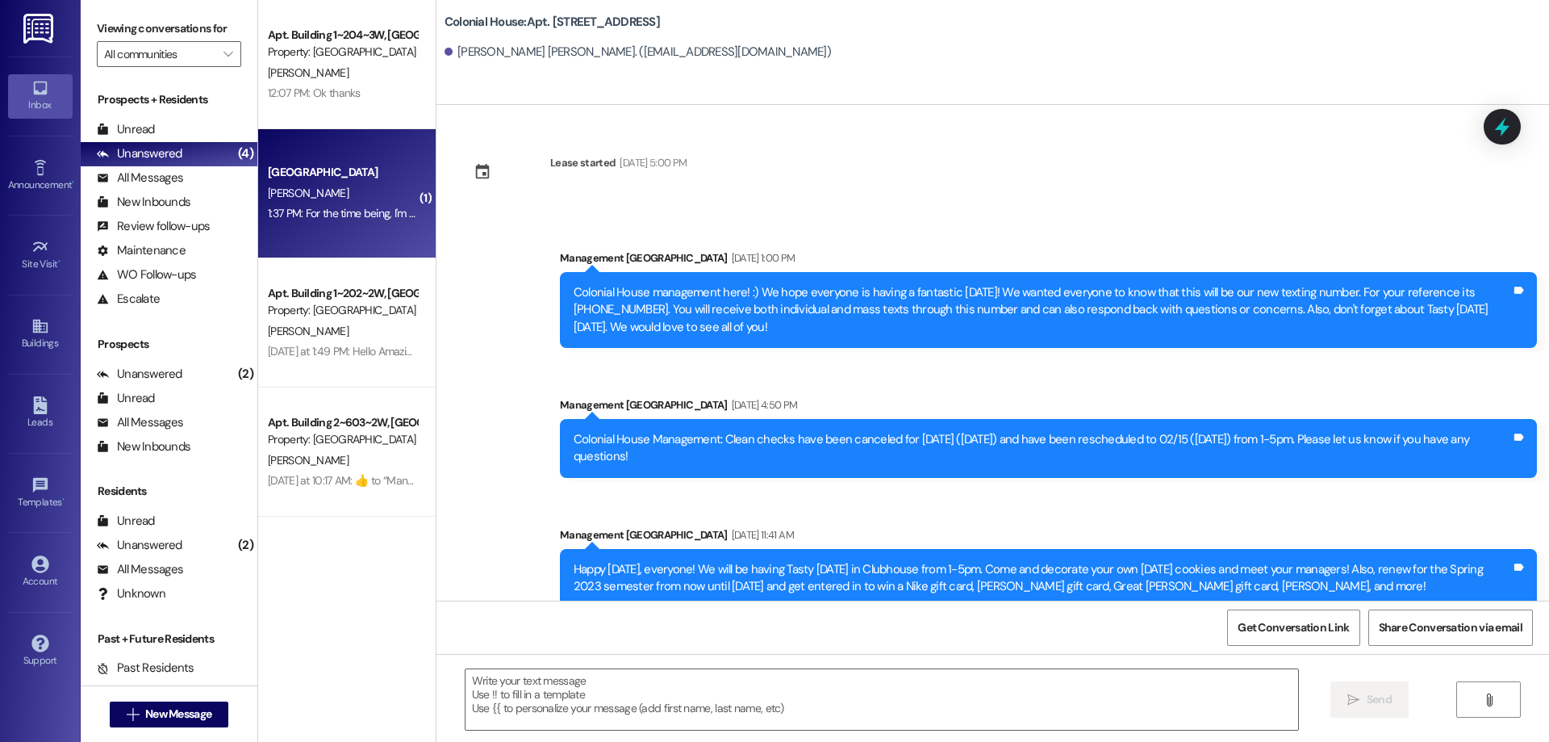
click at [359, 223] on div "1:37 PM: For the time being, I'm think I'm going to wait a little bit longer to…" at bounding box center [342, 213] width 153 height 20
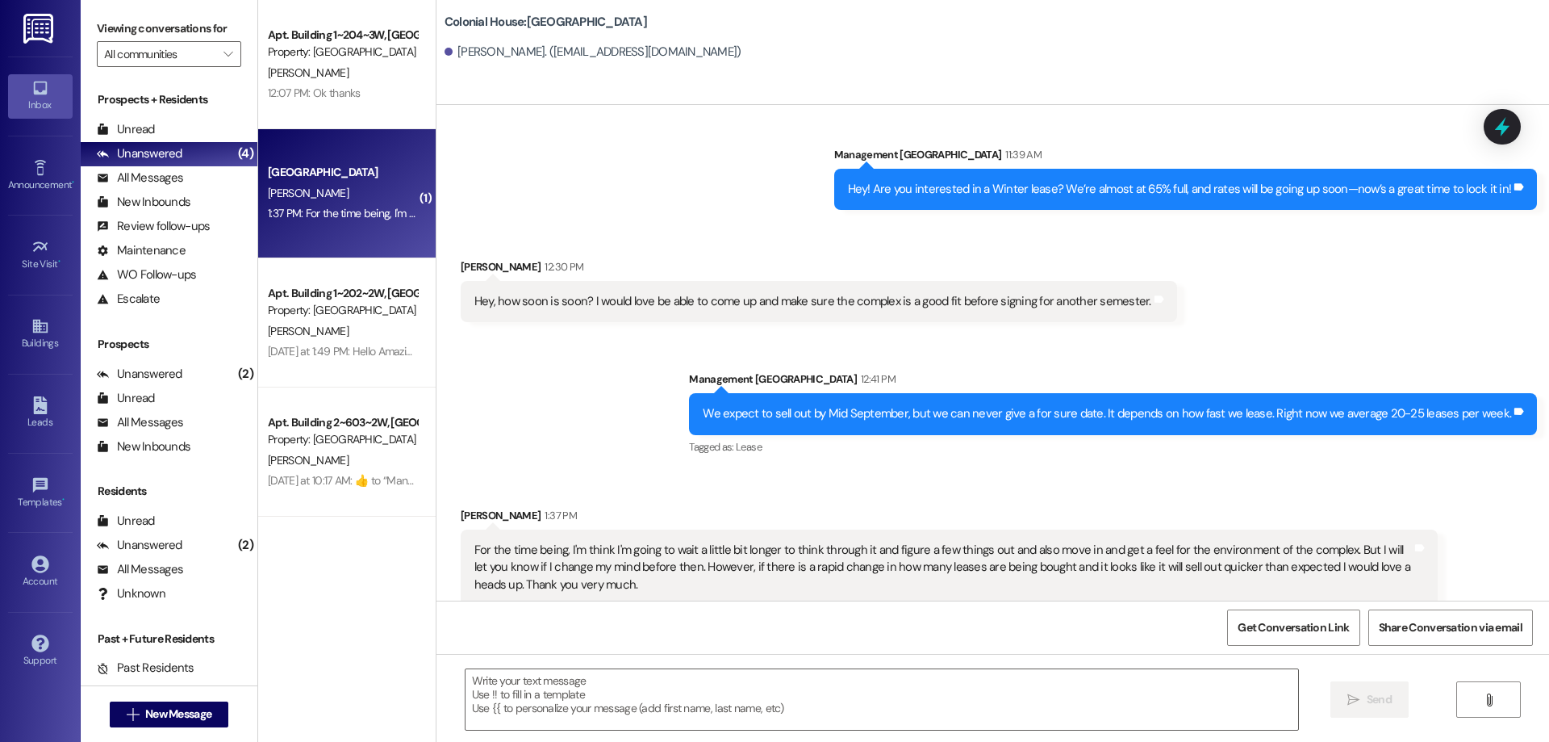
scroll to position [2067, 0]
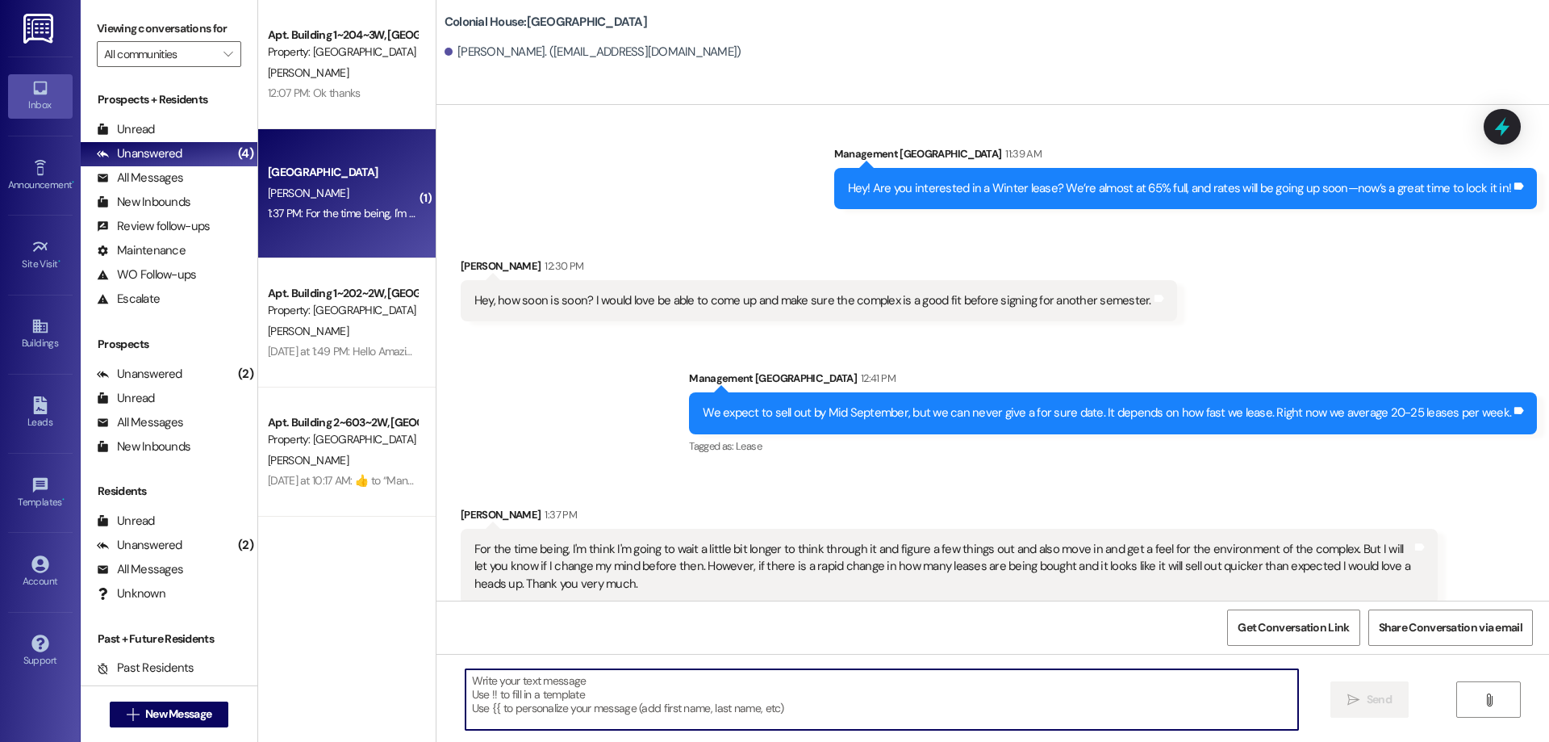
click at [968, 695] on textarea at bounding box center [882, 699] width 833 height 61
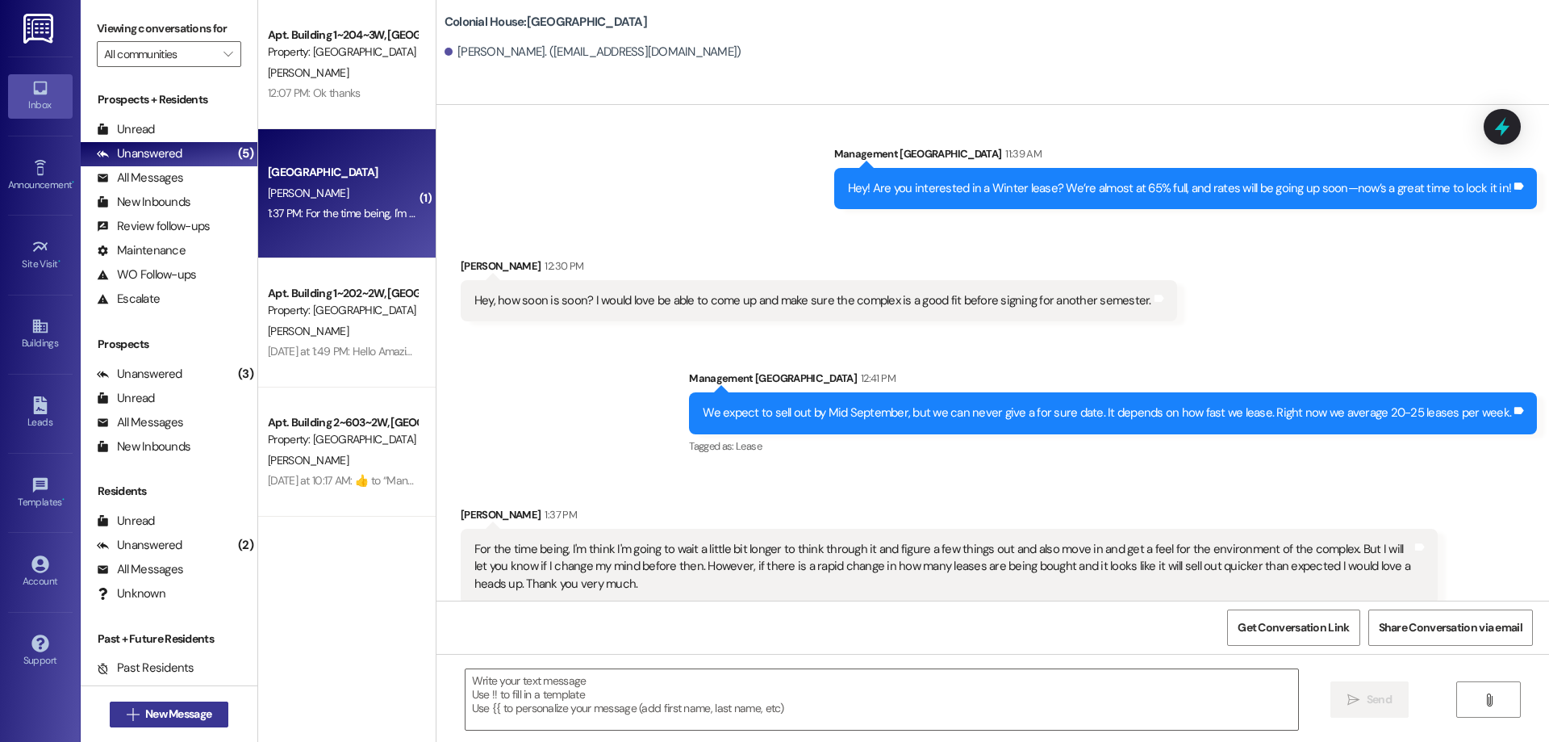
click at [203, 712] on span "New Message" at bounding box center [178, 713] width 66 height 17
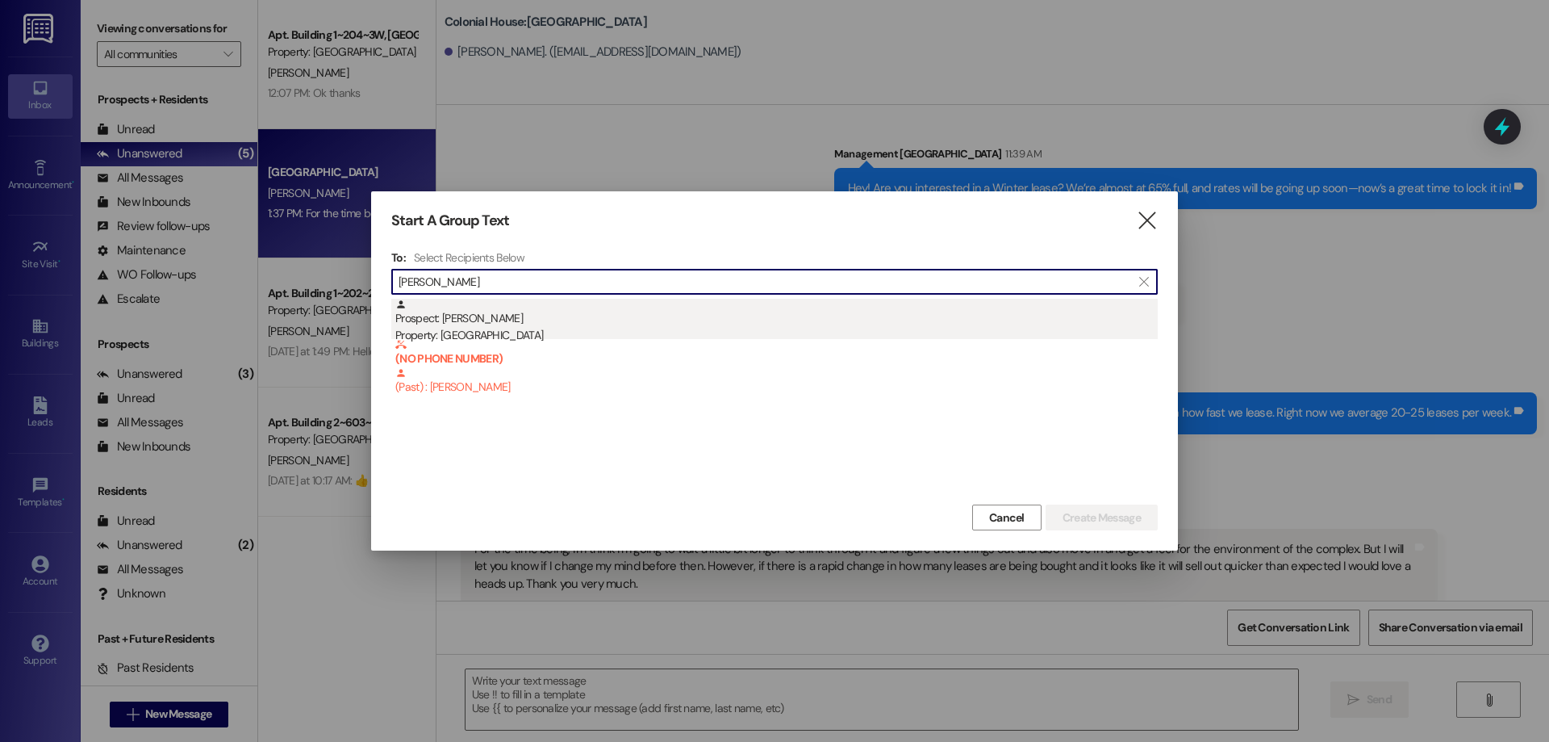
type input "elias"
click at [582, 316] on div "Prospect: Elias Kade Property: Colonial House" at bounding box center [776, 322] width 763 height 46
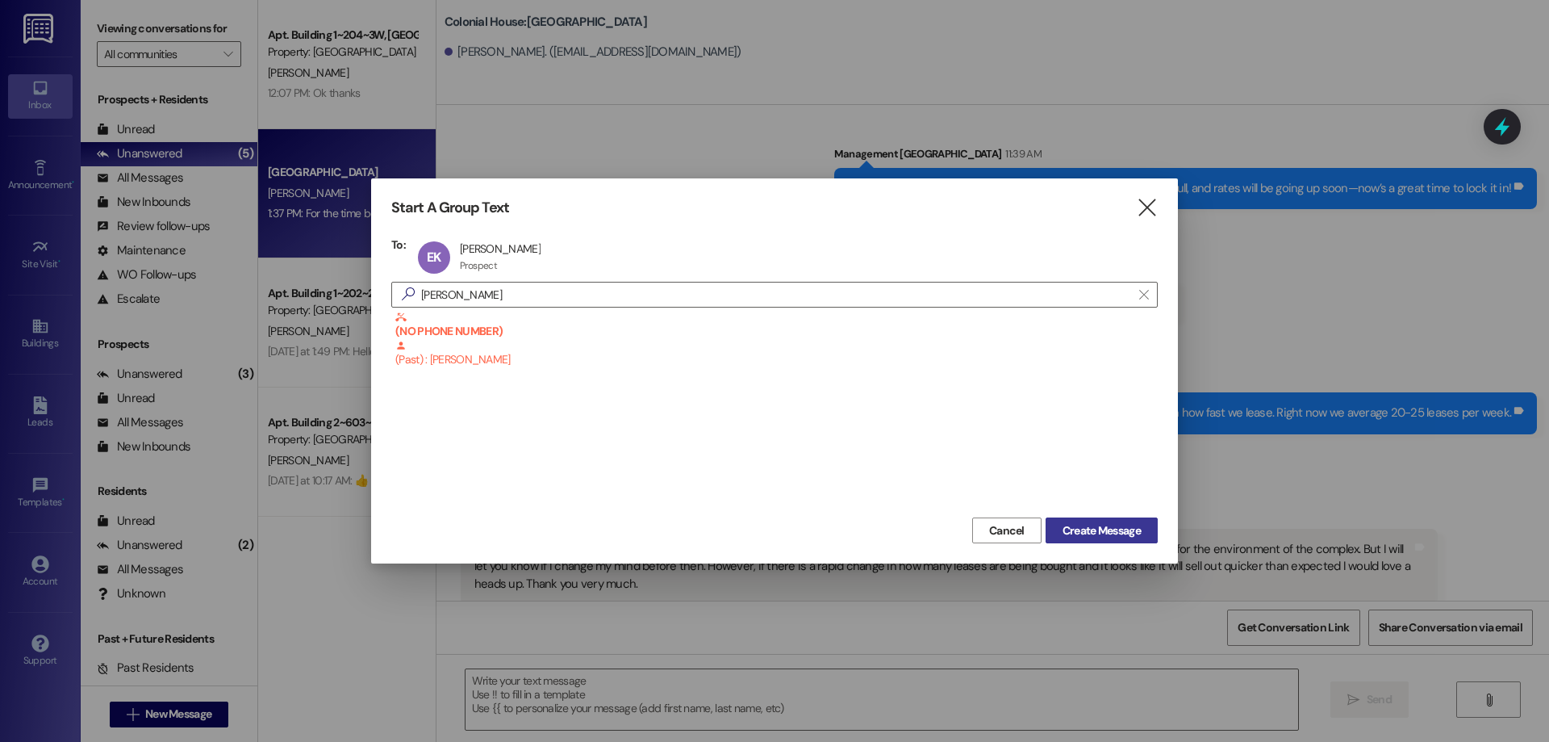
click at [1140, 534] on span "Create Message" at bounding box center [1102, 530] width 78 height 17
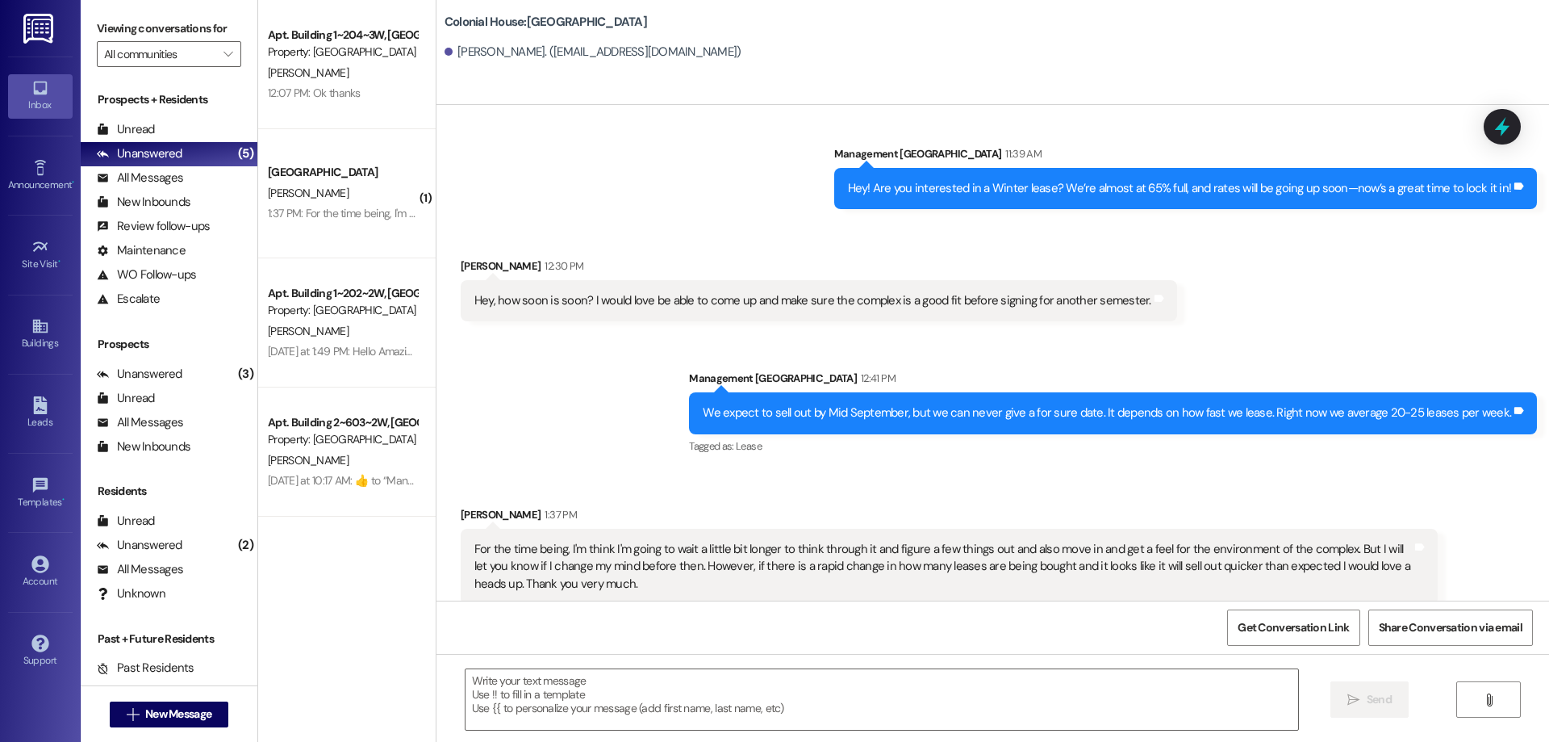
scroll to position [201, 0]
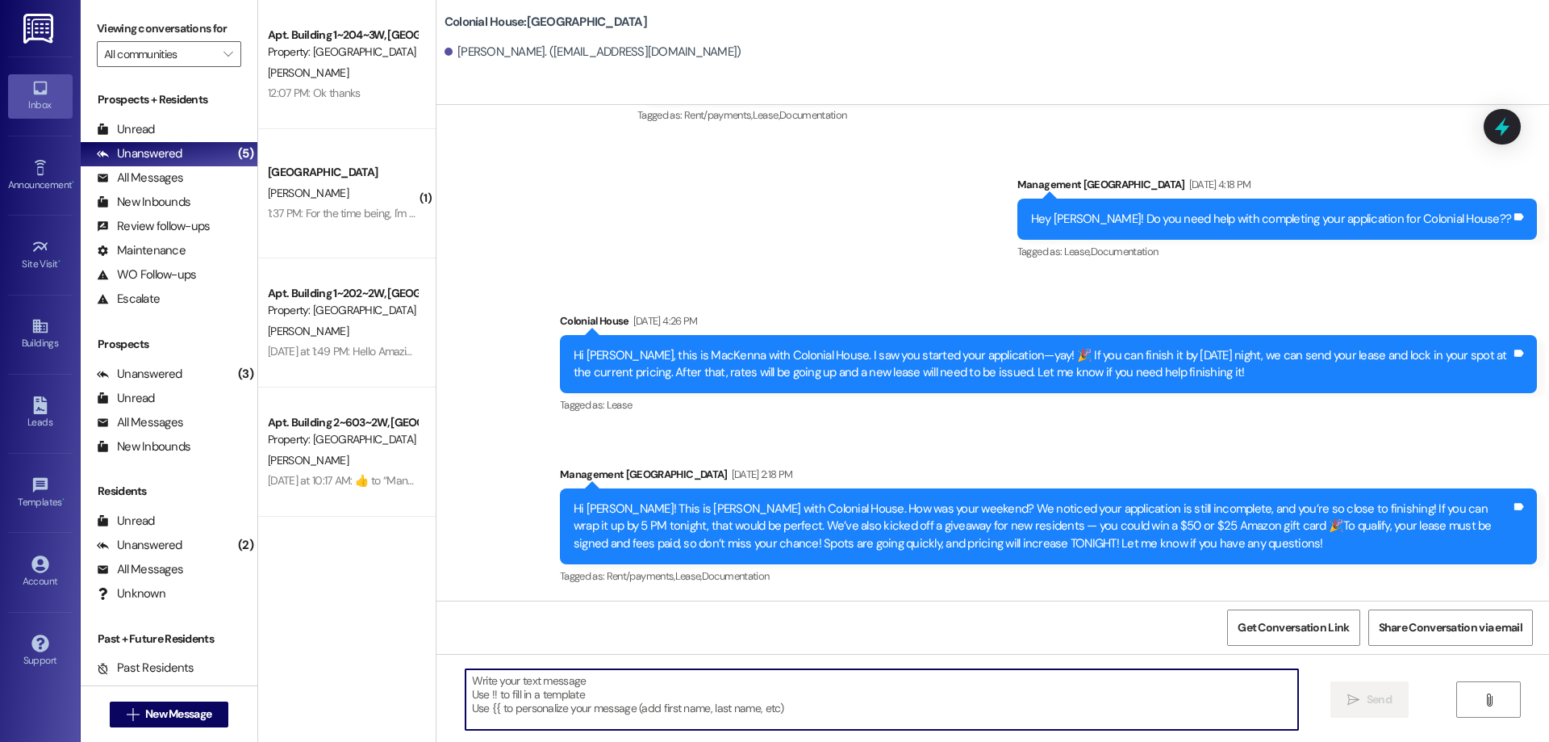
click at [653, 696] on textarea at bounding box center [882, 699] width 833 height 61
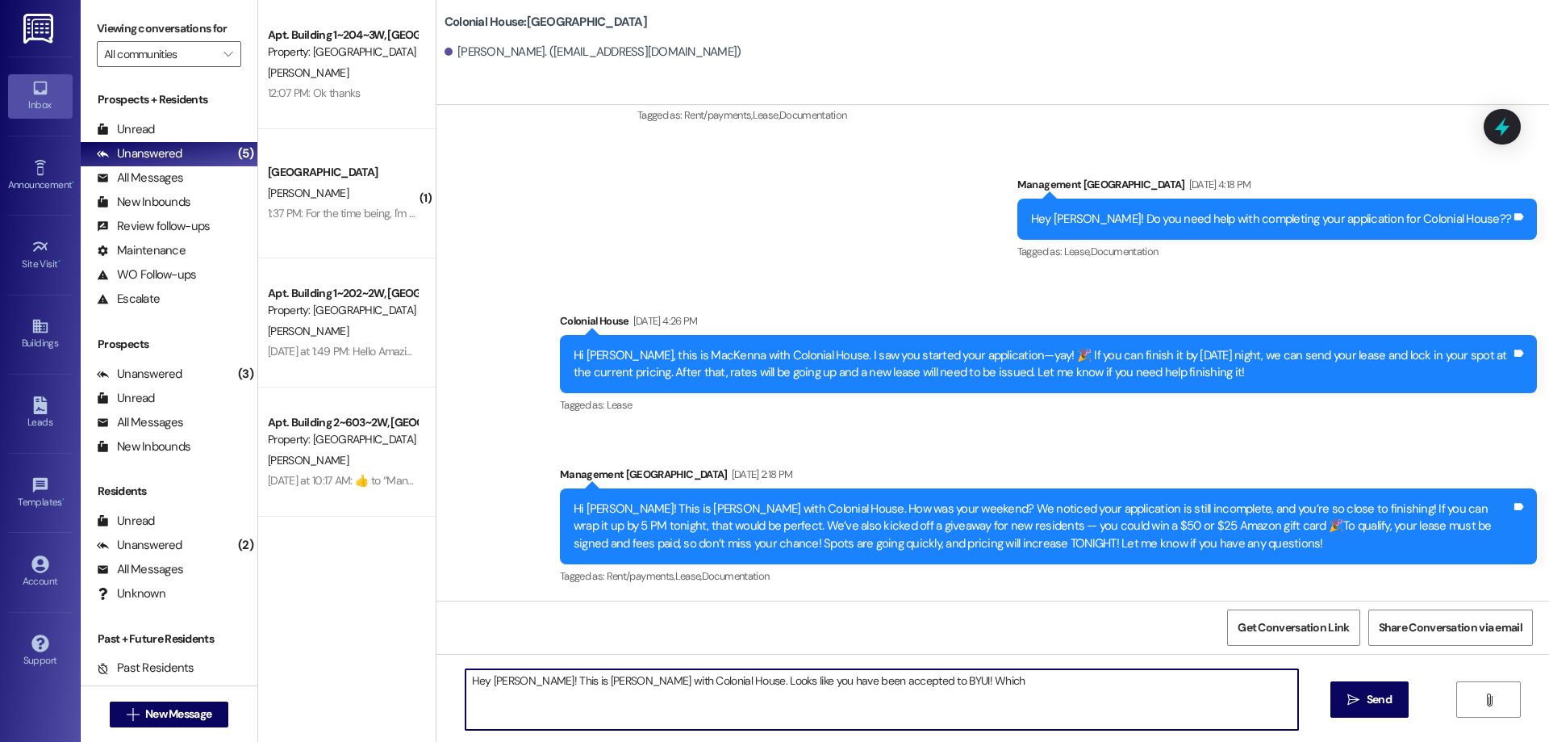
drag, startPoint x: 919, startPoint y: 688, endPoint x: 1269, endPoint y: 582, distance: 365.1
click at [919, 687] on textarea "Hey Elias! This is Rachel with Colonial House. Looks like you have been accepte…" at bounding box center [882, 699] width 833 height 61
click at [983, 688] on textarea "Hey Elias! This is Rachel with Colonial House. Looks like you have been accepte…" at bounding box center [882, 699] width 833 height 61
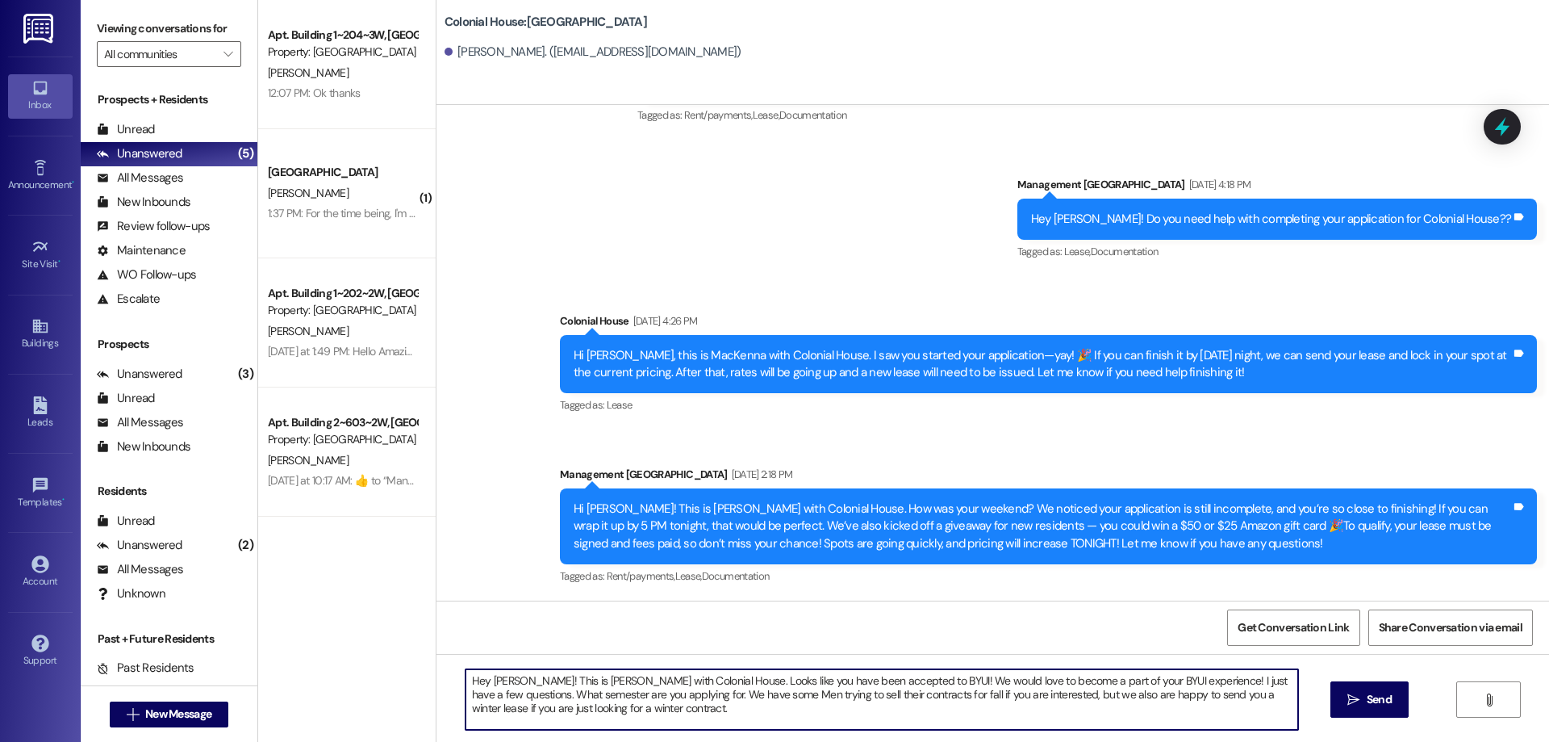
click at [638, 696] on textarea "Hey Elias! This is Rachel with Colonial House. Looks like you have been accepte…" at bounding box center [882, 699] width 833 height 61
click at [632, 698] on textarea "Hey Elias! This is Rachel with Colonial House. Looks like you have been accepte…" at bounding box center [882, 699] width 833 height 61
click at [756, 712] on textarea "Hey Elias! This is Rachel with Colonial House. Looks like you have been accepte…" at bounding box center [882, 699] width 833 height 61
click at [1206, 683] on textarea "Hey Elias! This is Rachel with Colonial House. Looks like you have been accepte…" at bounding box center [882, 699] width 833 height 61
drag, startPoint x: 1272, startPoint y: 683, endPoint x: 1141, endPoint y: 681, distance: 130.7
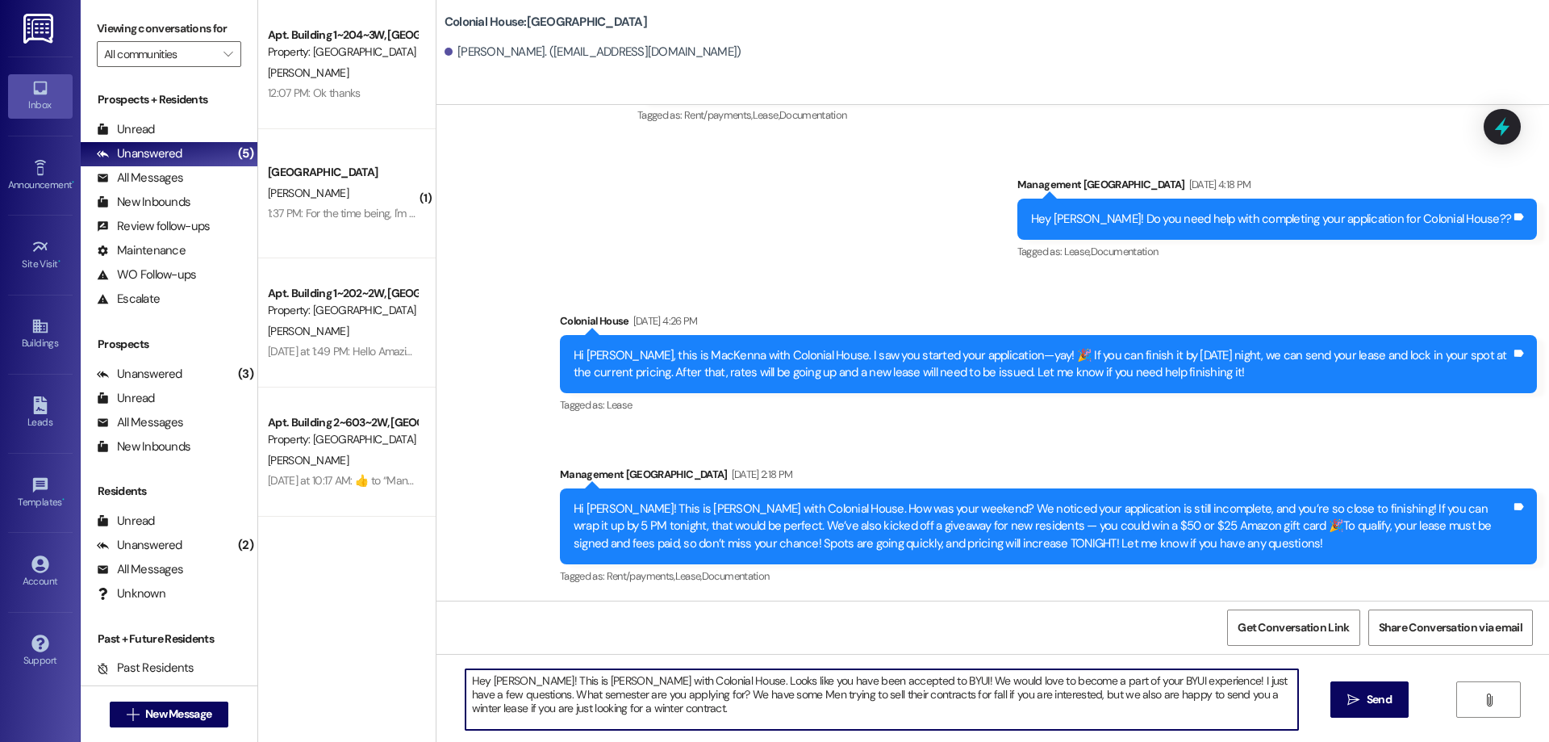
click at [1141, 681] on textarea "Hey Elias! This is Rachel with Colonial House. Looks like you have been accepte…" at bounding box center [882, 699] width 833 height 61
click at [528, 708] on textarea "Hey Elias! This is Rachel with Colonial House. Looks like you have been accepte…" at bounding box center [882, 699] width 833 height 61
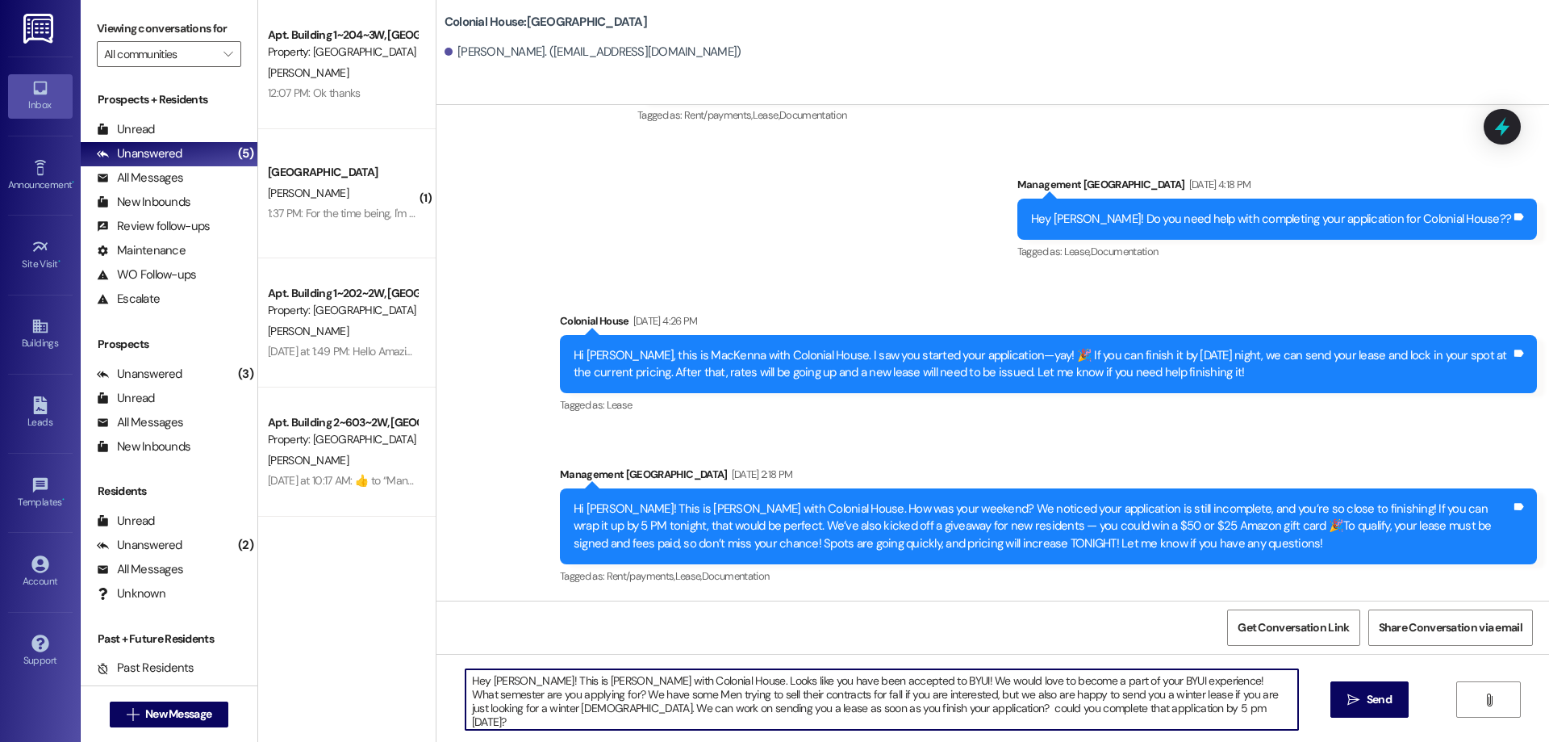
click at [1169, 721] on textarea "Hey Elias! This is Rachel with Colonial House. Looks like you have been accepte…" at bounding box center [882, 699] width 833 height 61
drag, startPoint x: 1159, startPoint y: 713, endPoint x: 440, endPoint y: 672, distance: 720.2
click at [440, 672] on div "Hey Elias! This is Rachel with Colonial House. Looks like you have been accepte…" at bounding box center [993, 714] width 1113 height 121
click at [893, 708] on textarea "Hey Elias! This is Rachel with Colonial House. Looks like you have been accepte…" at bounding box center [882, 699] width 833 height 61
click at [867, 708] on textarea "Hey Elias! This is Rachel with Colonial House. Looks like you have been accepte…" at bounding box center [882, 699] width 833 height 61
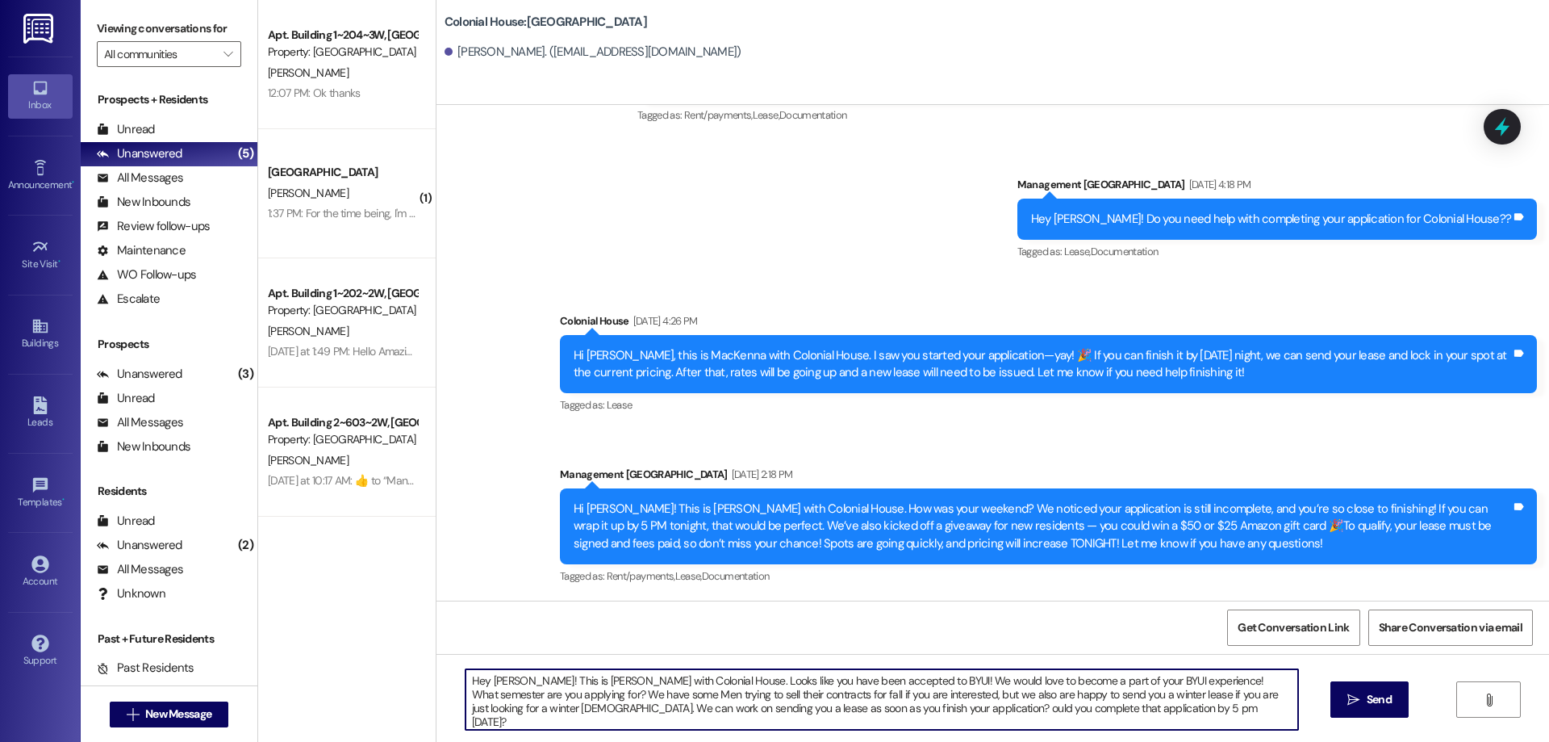
type textarea "Hey Elias! This is Rachel with Colonial House. Looks like you have been accepte…"
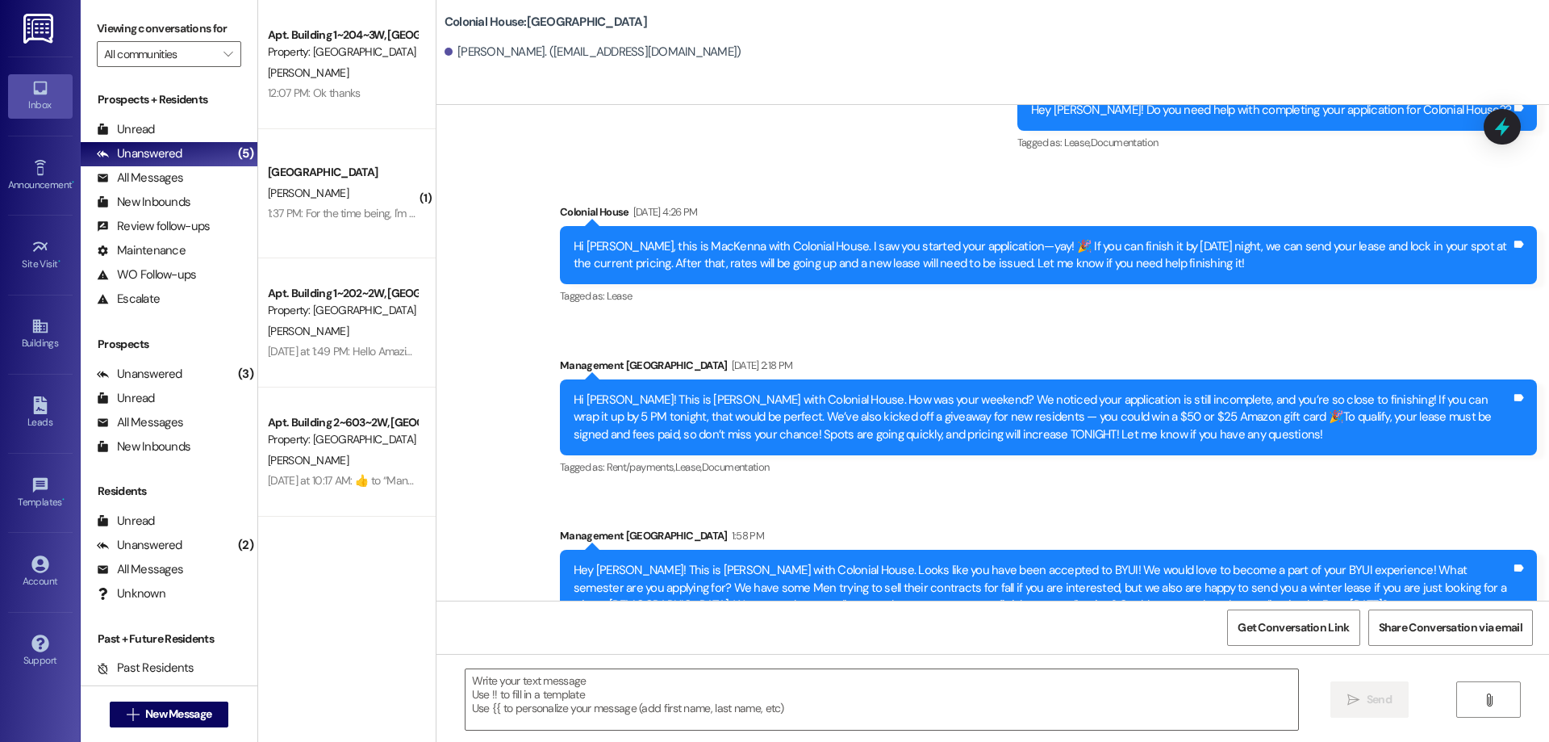
scroll to position [349, 0]
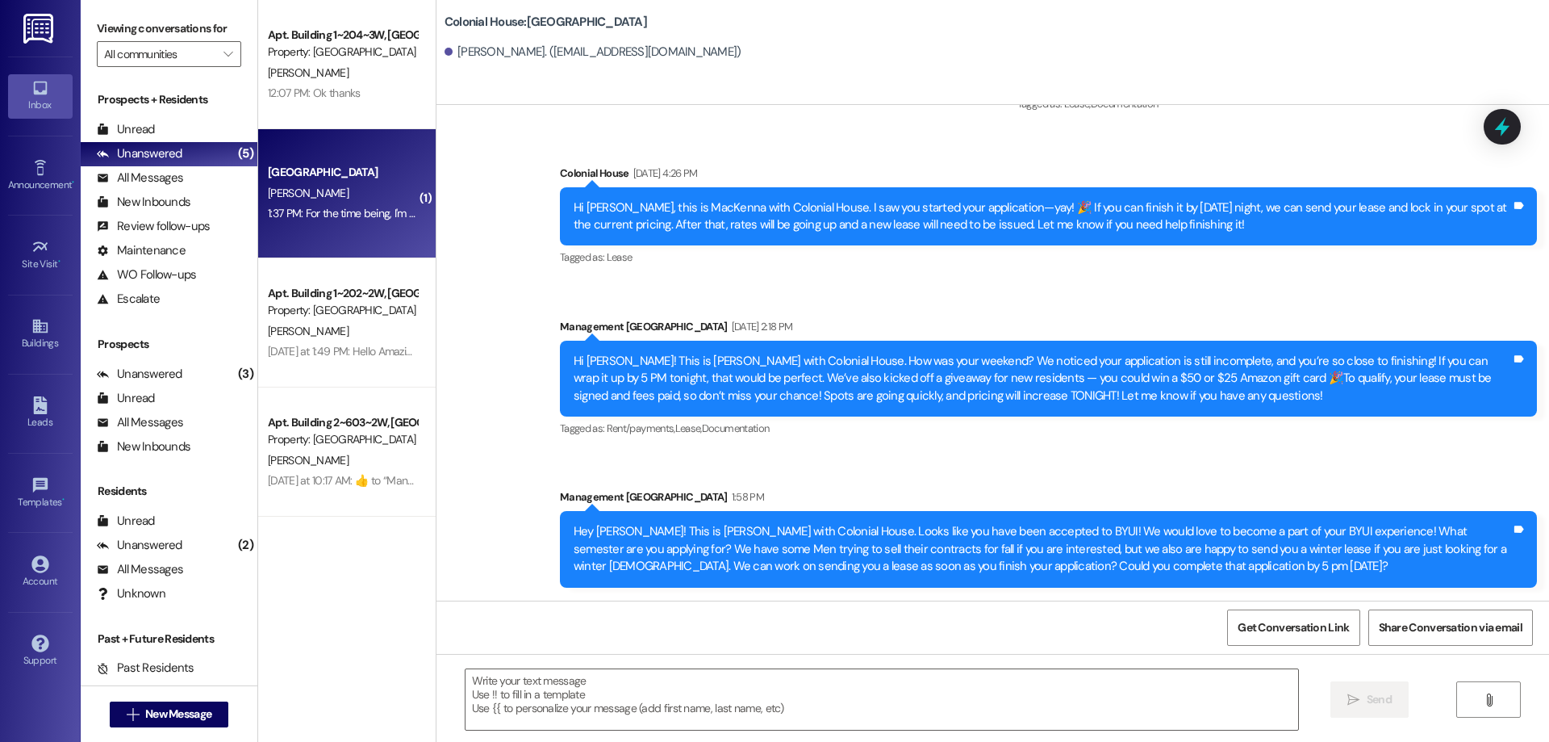
click at [366, 148] on div "Colonial House Prospect S. Thyberg 1:37 PM: For the time being, I'm think I'm g…" at bounding box center [347, 193] width 178 height 129
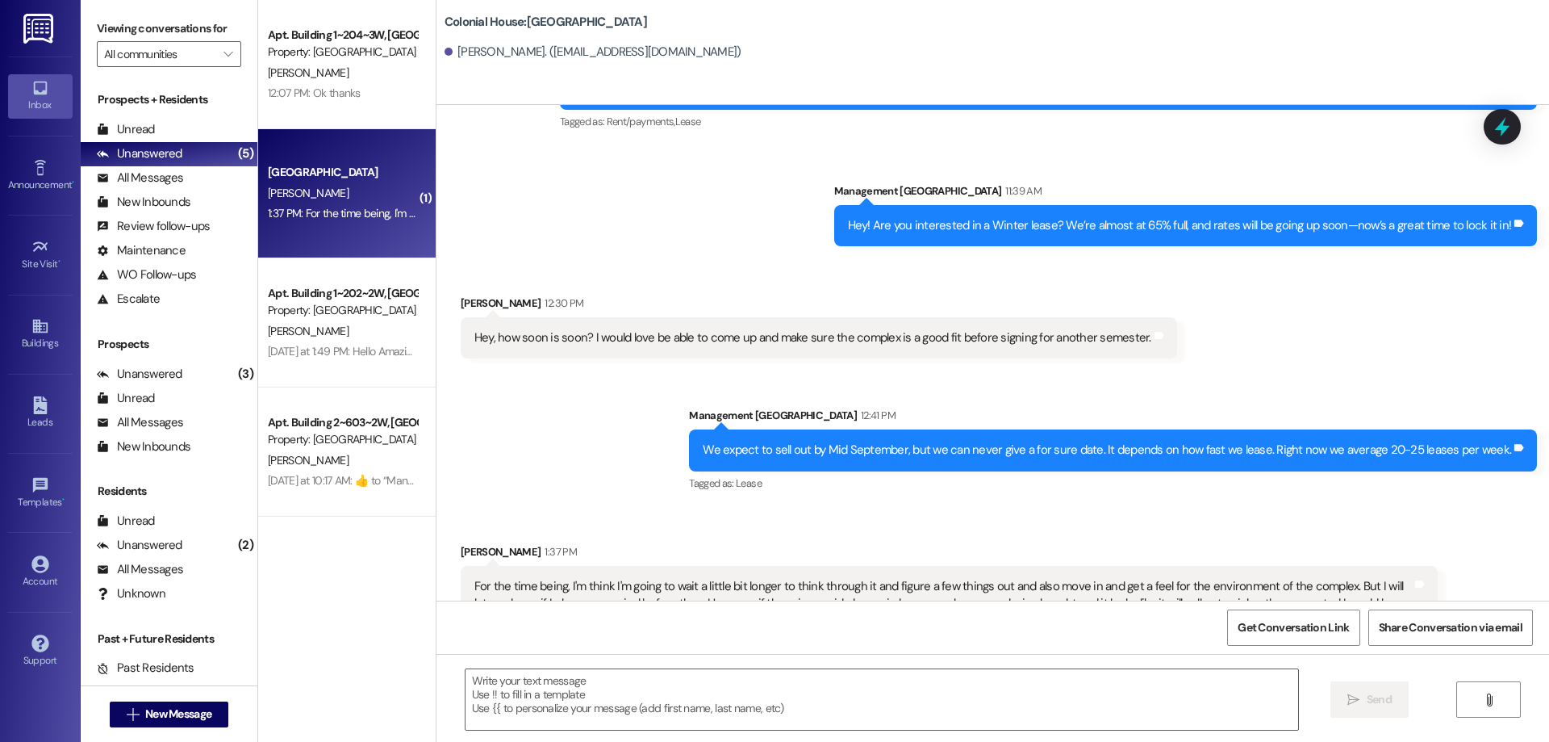
scroll to position [2067, 0]
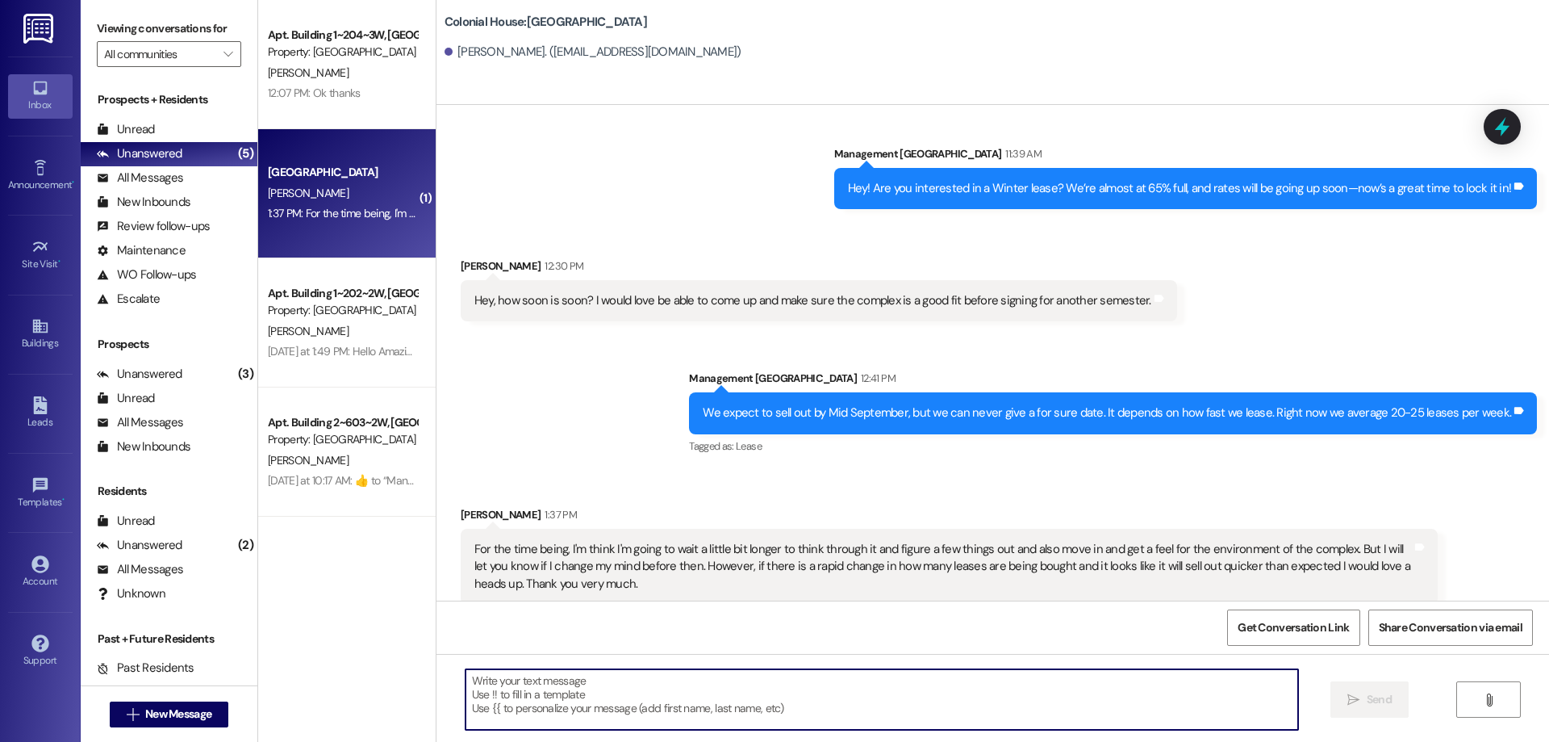
click at [654, 707] on textarea at bounding box center [882, 699] width 833 height 61
click at [506, 682] on textarea "Ok sweet!We will keep you posted!" at bounding box center [882, 699] width 833 height 61
type textarea "Ok sweet! We will keep you posted!"
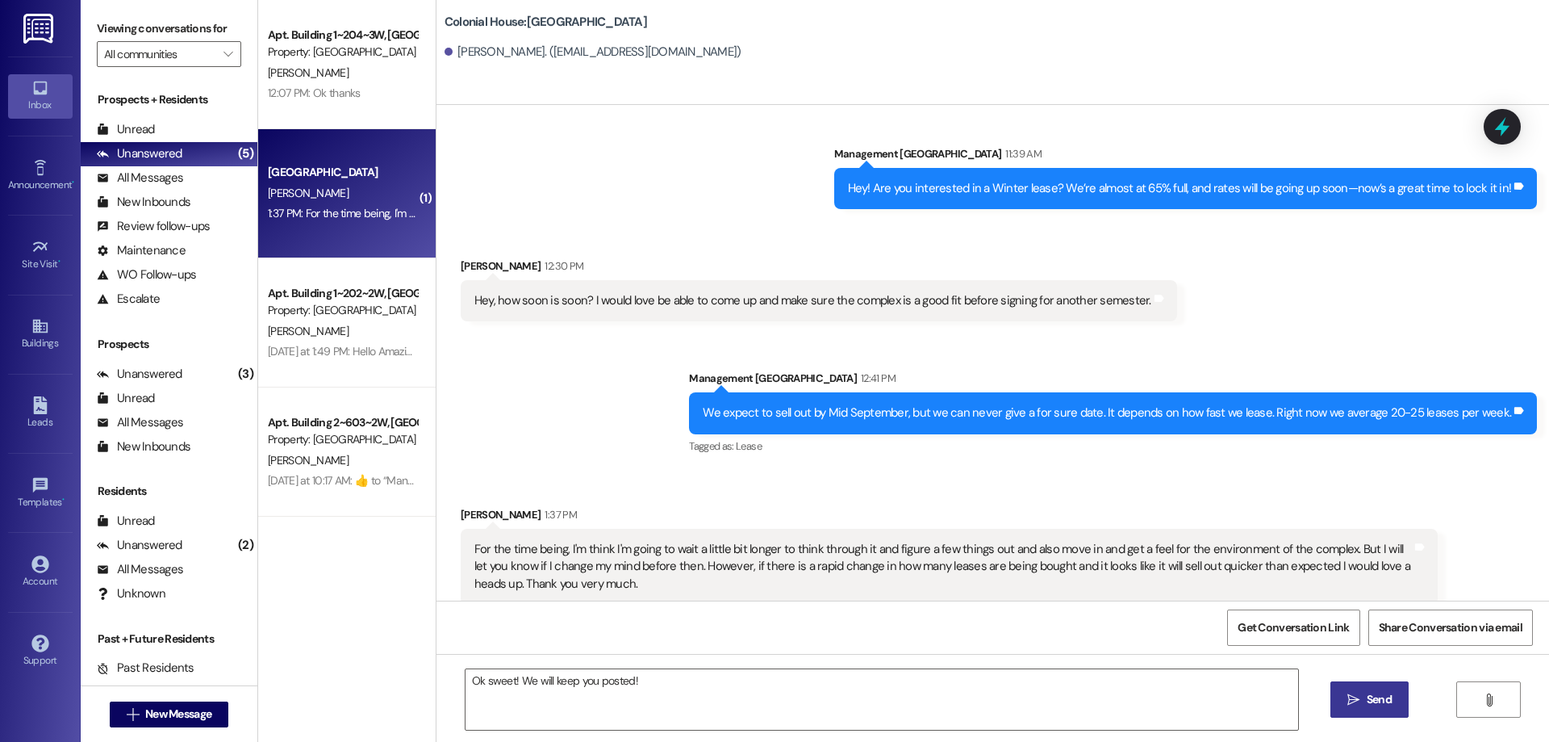
click at [1405, 696] on button " Send" at bounding box center [1370, 699] width 78 height 36
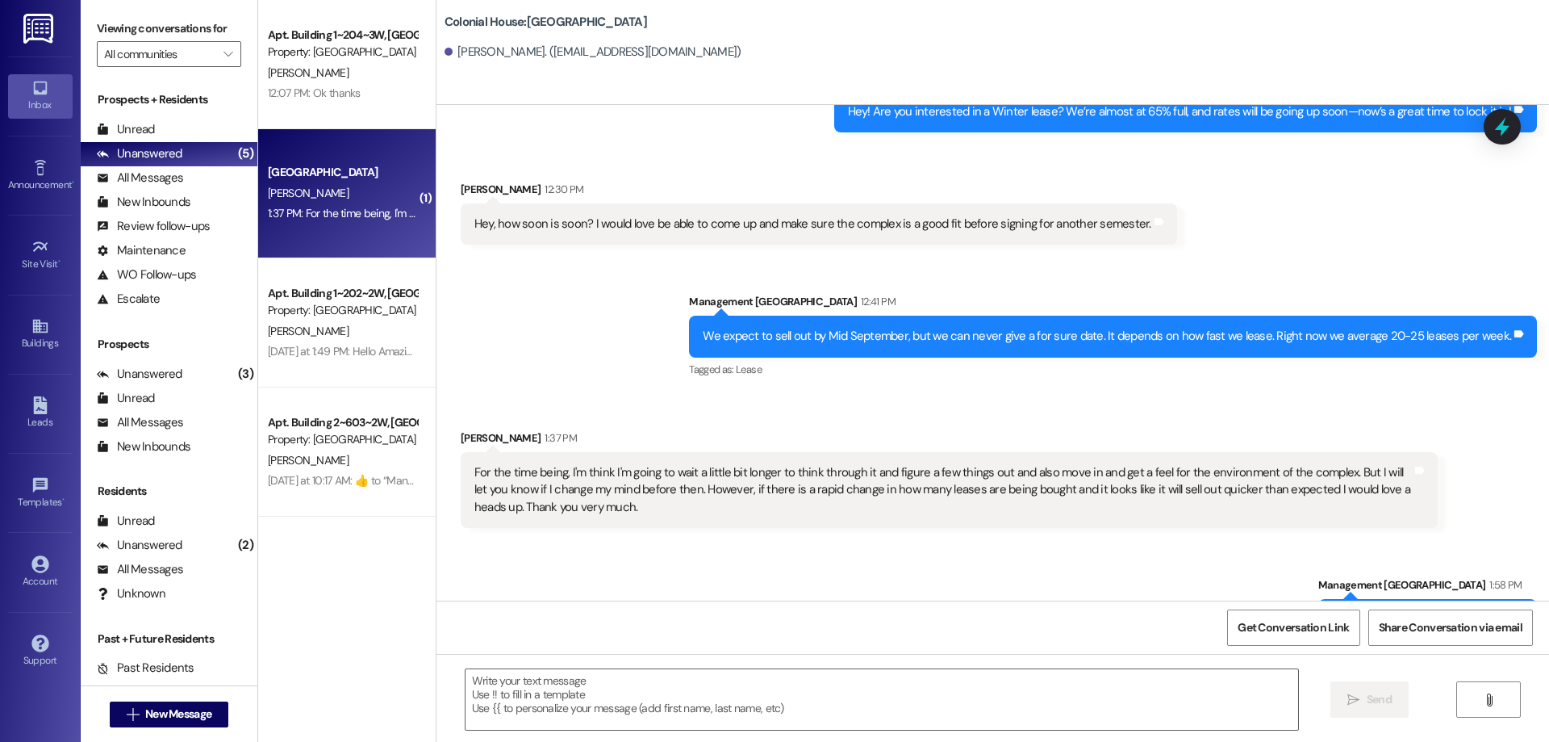
scroll to position [2180, 0]
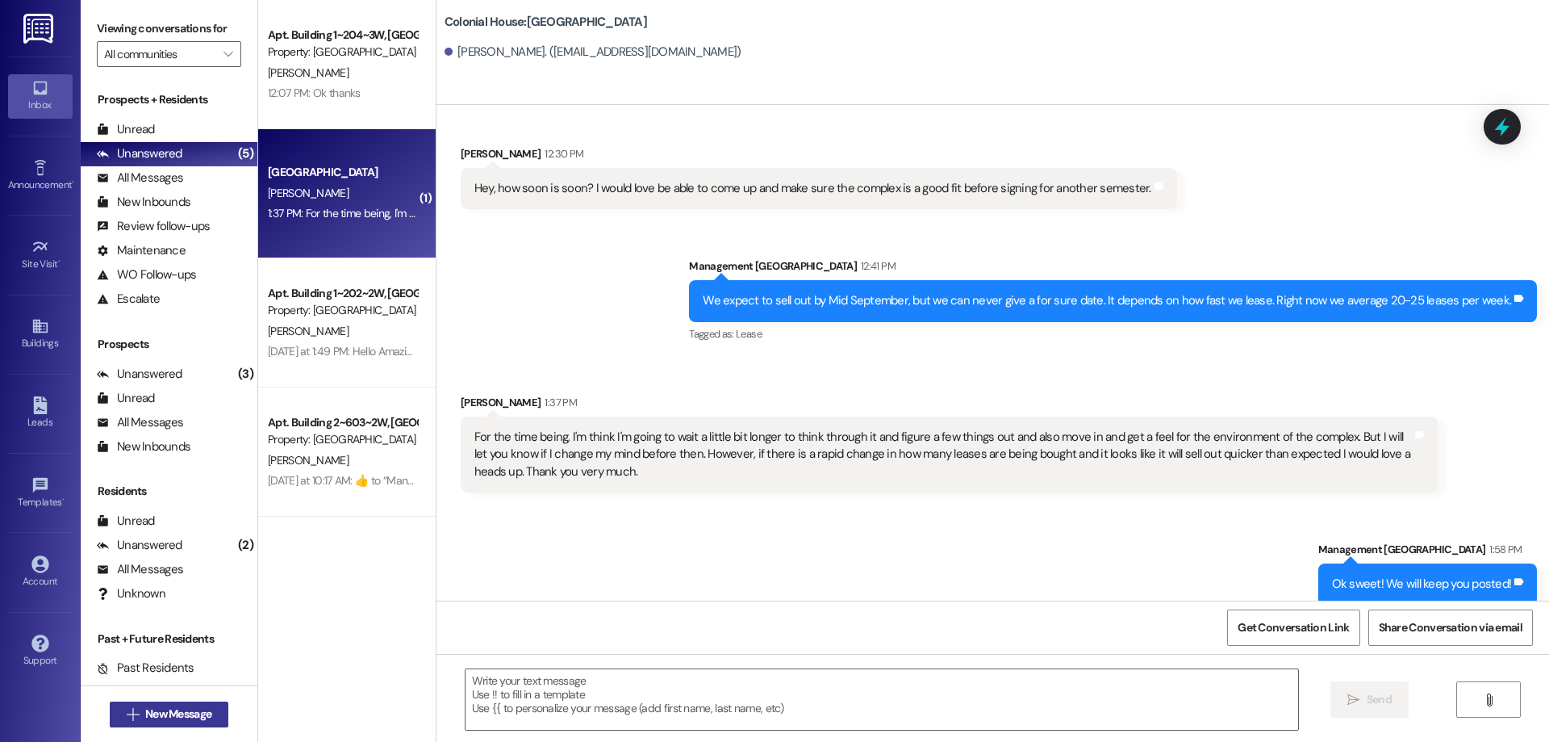
click at [206, 709] on span "New Message" at bounding box center [178, 713] width 66 height 17
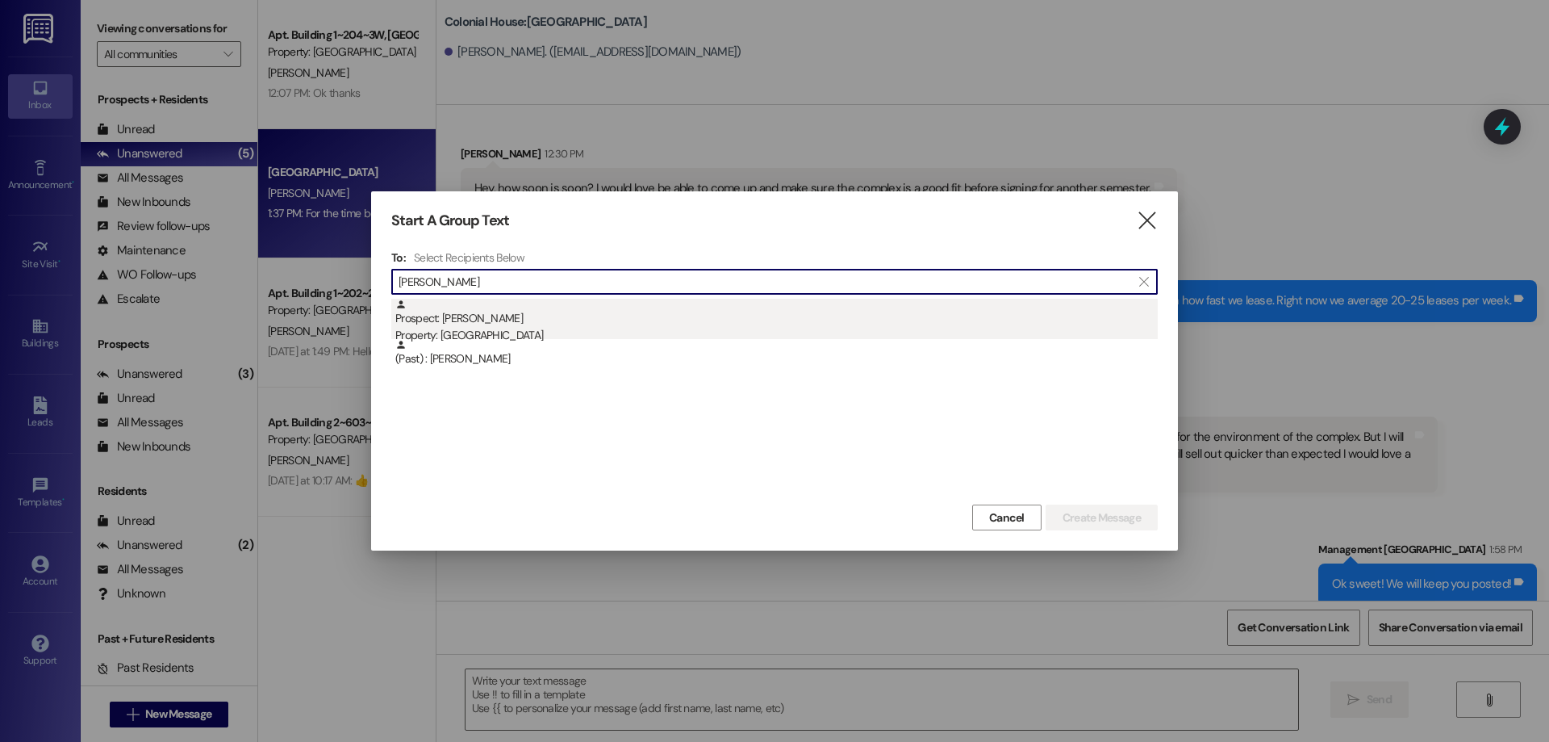
type input "keith h"
click at [526, 303] on div "Prospect: Keith Hayes Property: Colonial House" at bounding box center [776, 322] width 763 height 46
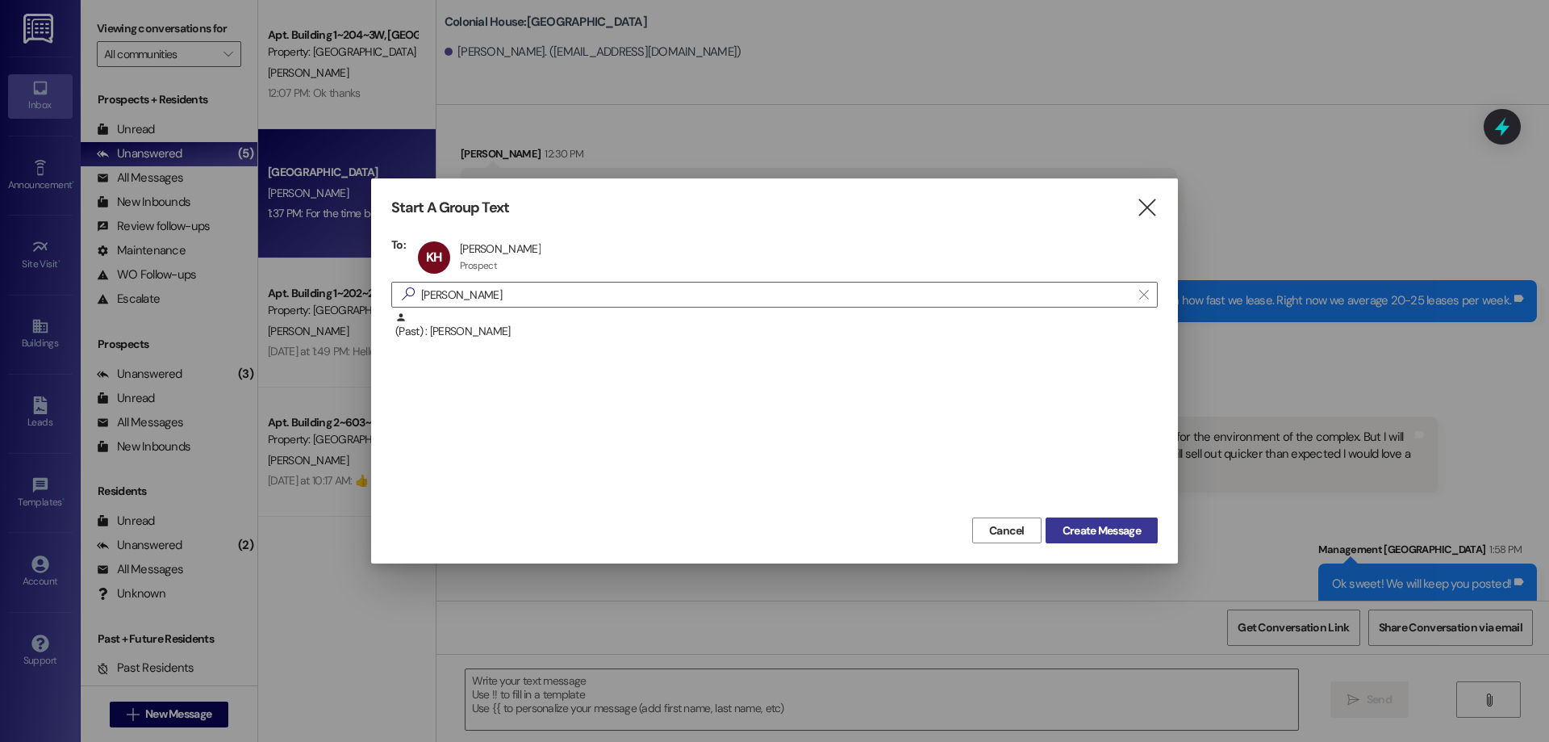
click at [1081, 540] on button "Create Message" at bounding box center [1102, 530] width 112 height 26
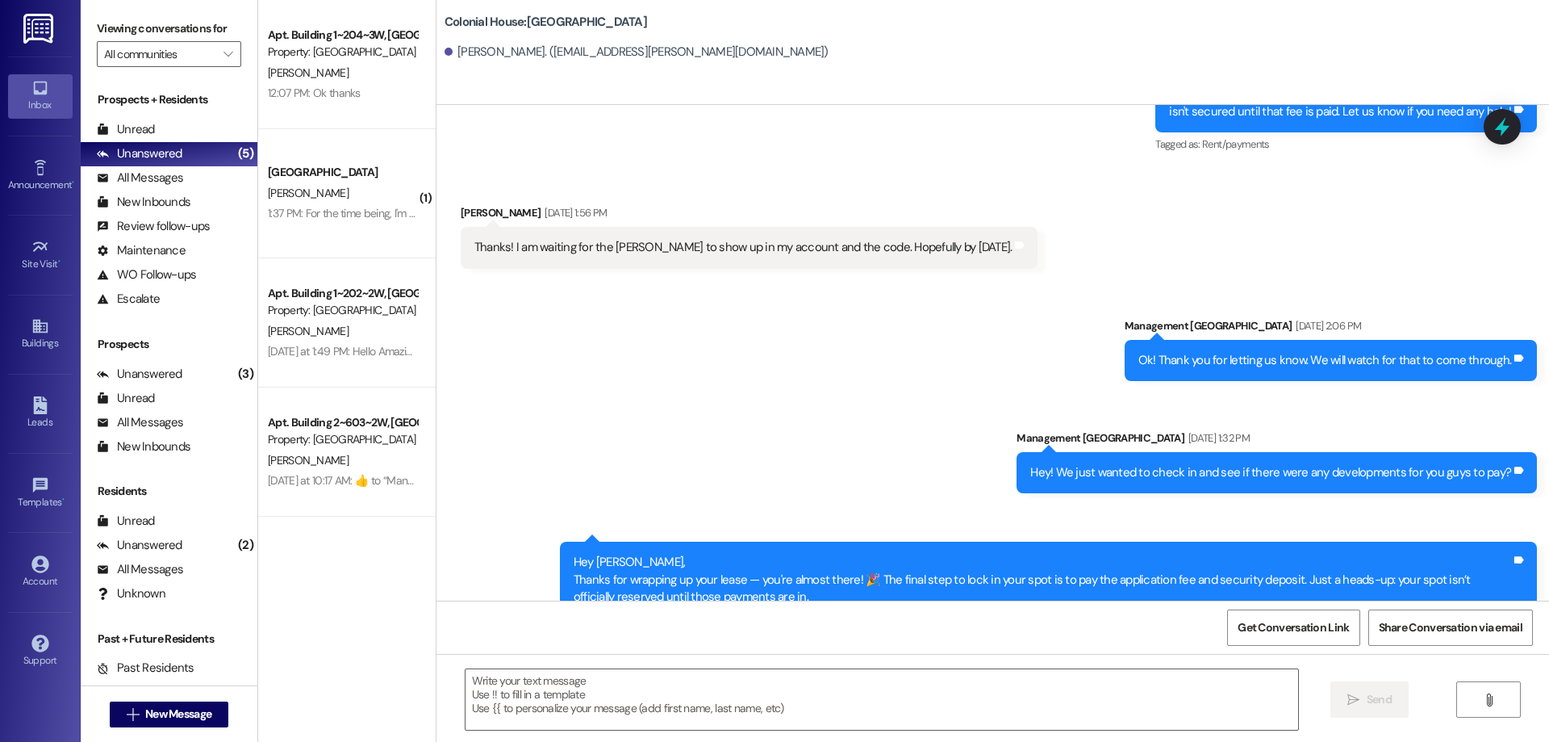
scroll to position [2630, 0]
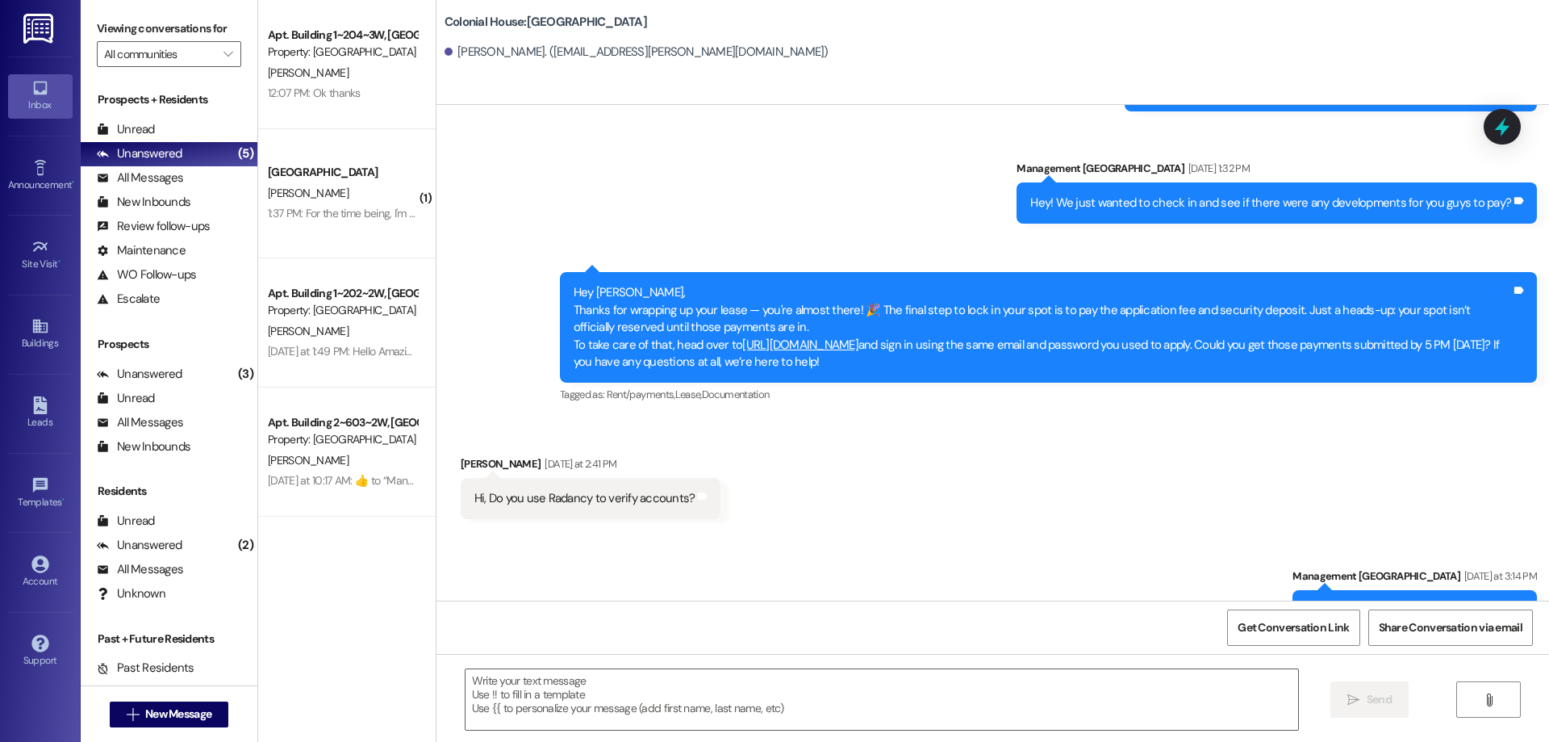
drag, startPoint x: 727, startPoint y: 346, endPoint x: 993, endPoint y: 349, distance: 266.3
click at [993, 349] on div "Hey Carter, Thanks for wrapping up your lease — you're almost there! 🎉 The fina…" at bounding box center [1043, 327] width 938 height 86
copy div "https://colonialhouserexburg.residentportal.com/auth"
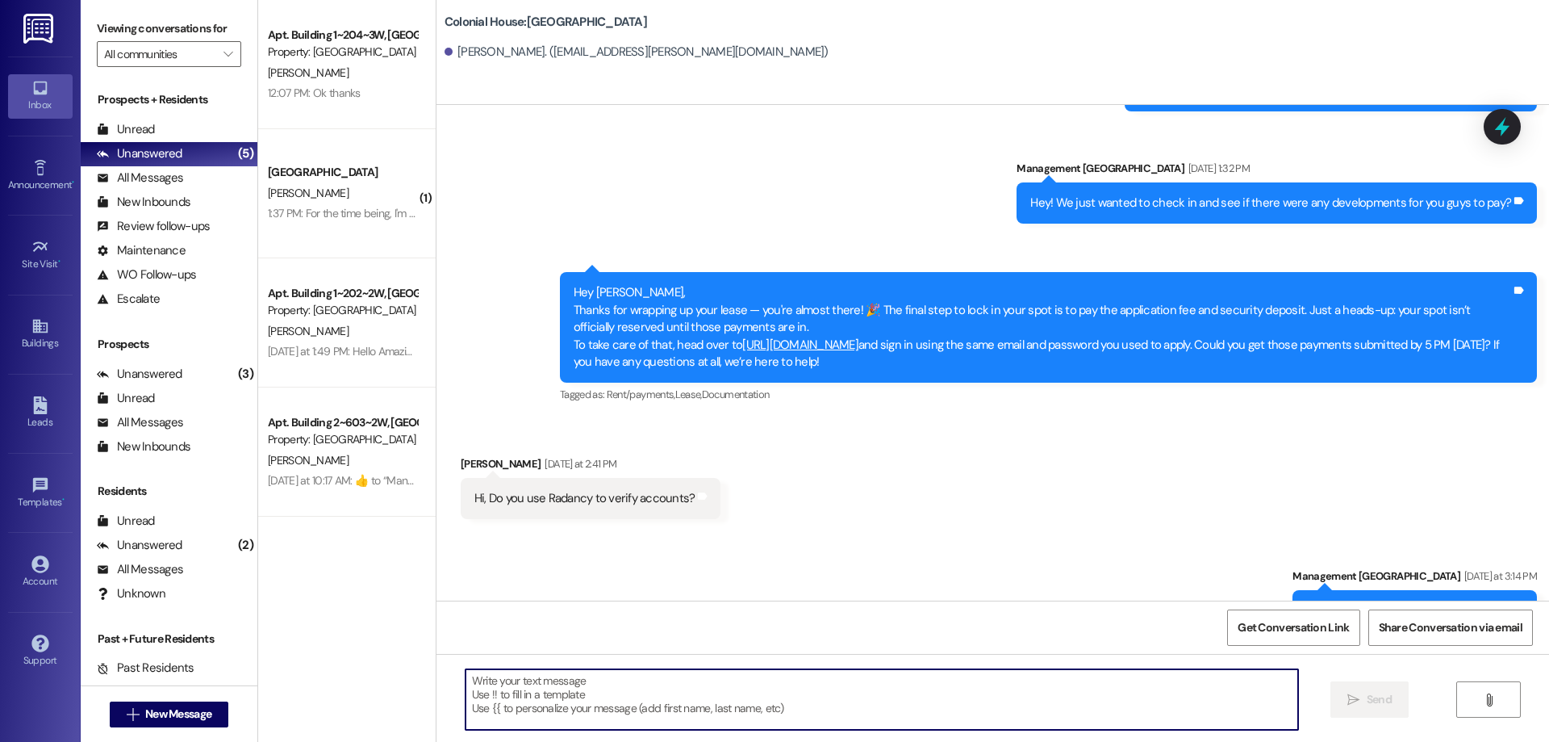
click at [959, 716] on textarea at bounding box center [882, 699] width 833 height 61
paste textarea "https://colonialhouserexburg.residentportal.com/auth"
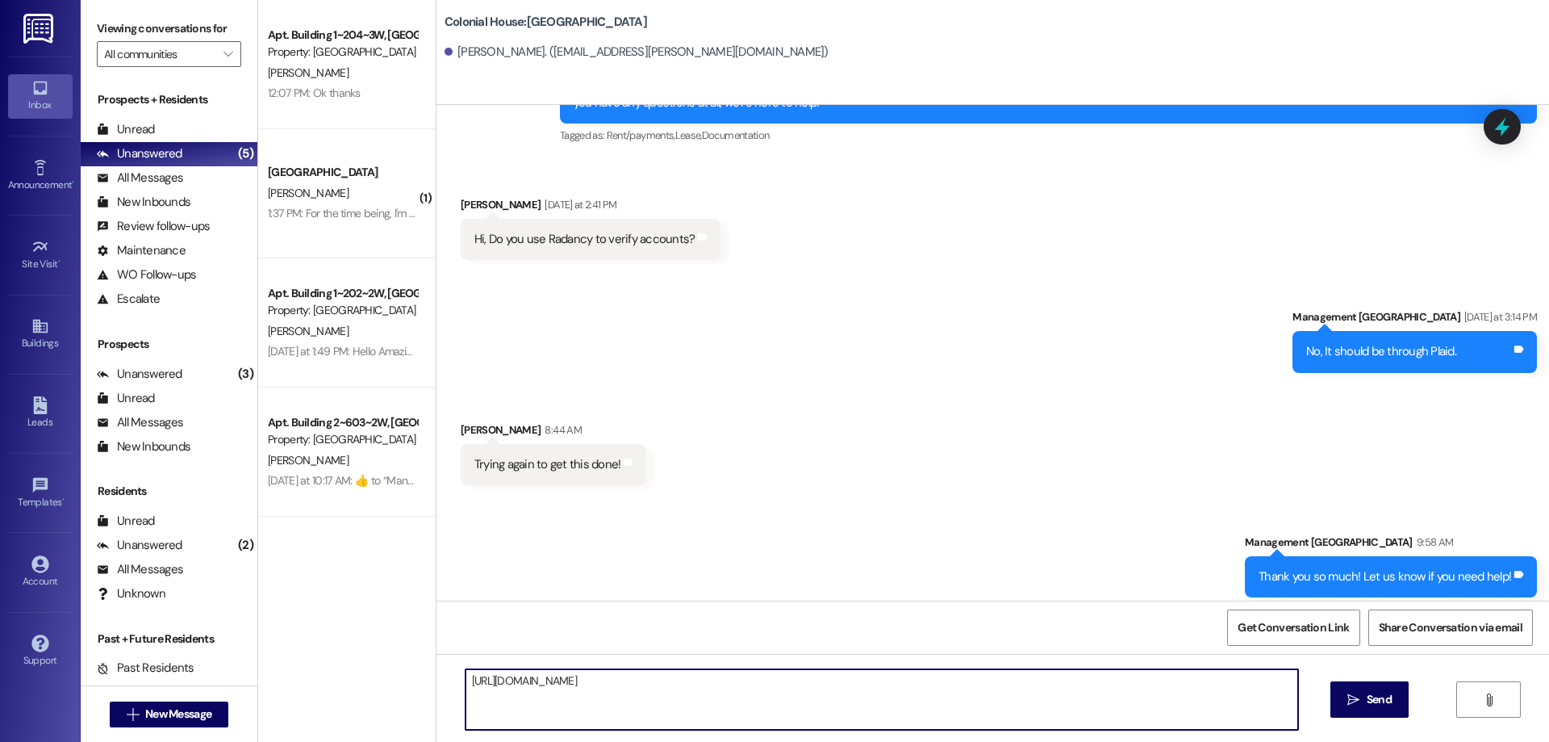
scroll to position [2899, 0]
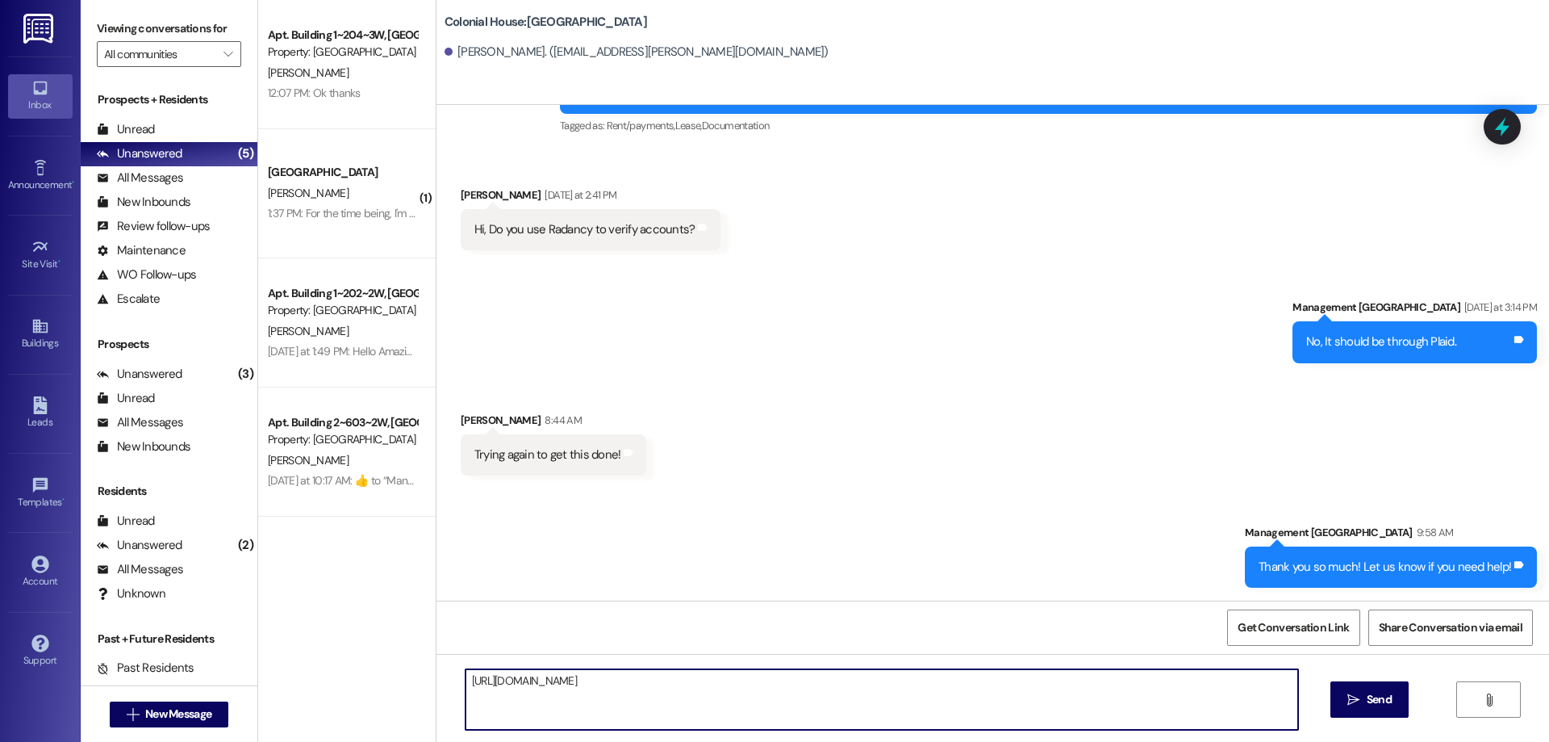
click at [466, 688] on textarea "https://colonialhouserexburg.residentportal.com/auth" at bounding box center [882, 699] width 833 height 61
click at [993, 682] on textarea "Here is a link to the Resident Portal to pay! https://colonialhouserexburg.resi…" at bounding box center [882, 699] width 833 height 61
click at [1080, 682] on textarea "Here is a link to the Resident Portal to pay! https://colonialhouserexburg.resi…" at bounding box center [882, 699] width 833 height 61
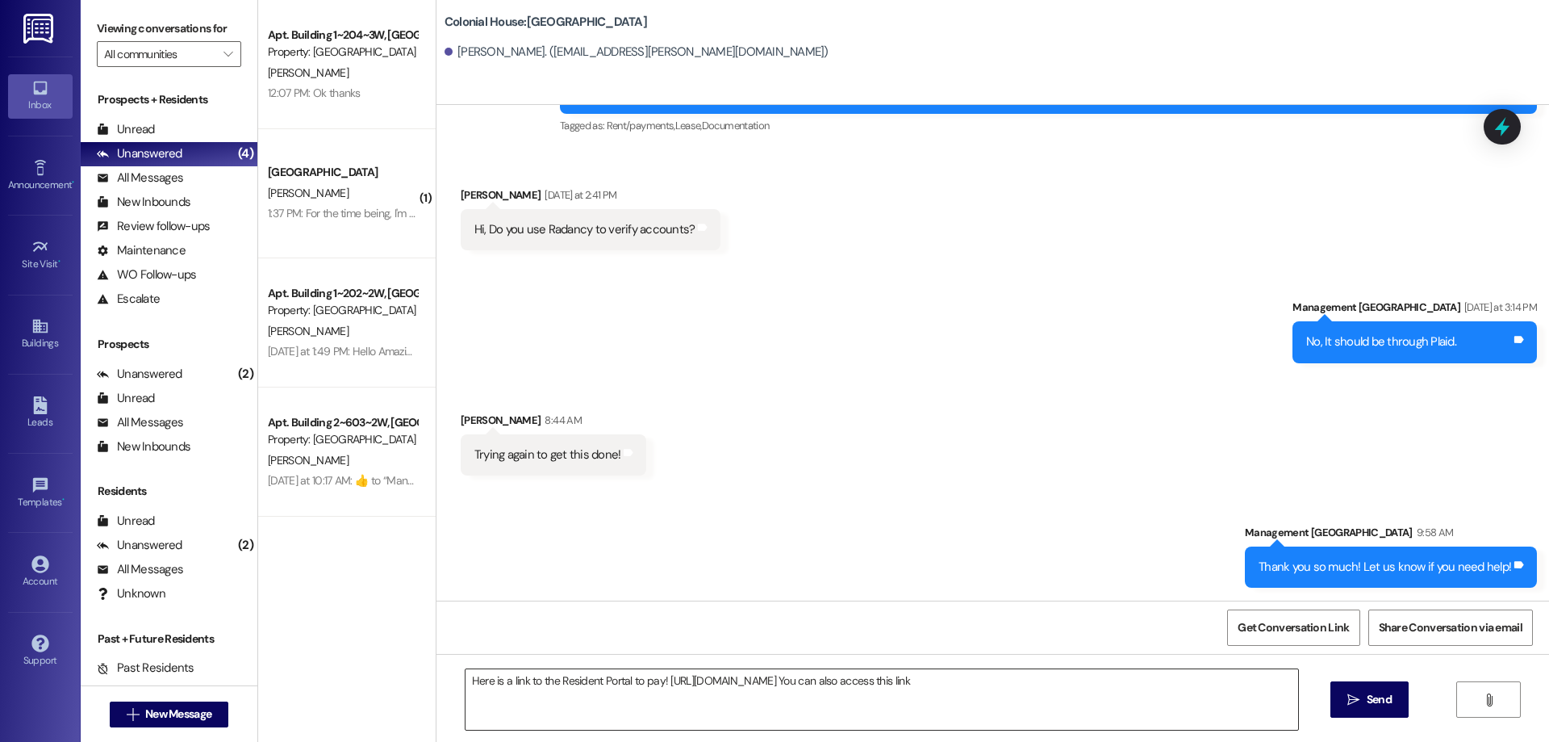
click at [1081, 691] on textarea "Here is a link to the Resident Portal to pay! https://colonialhouserexburg.resi…" at bounding box center [882, 699] width 833 height 61
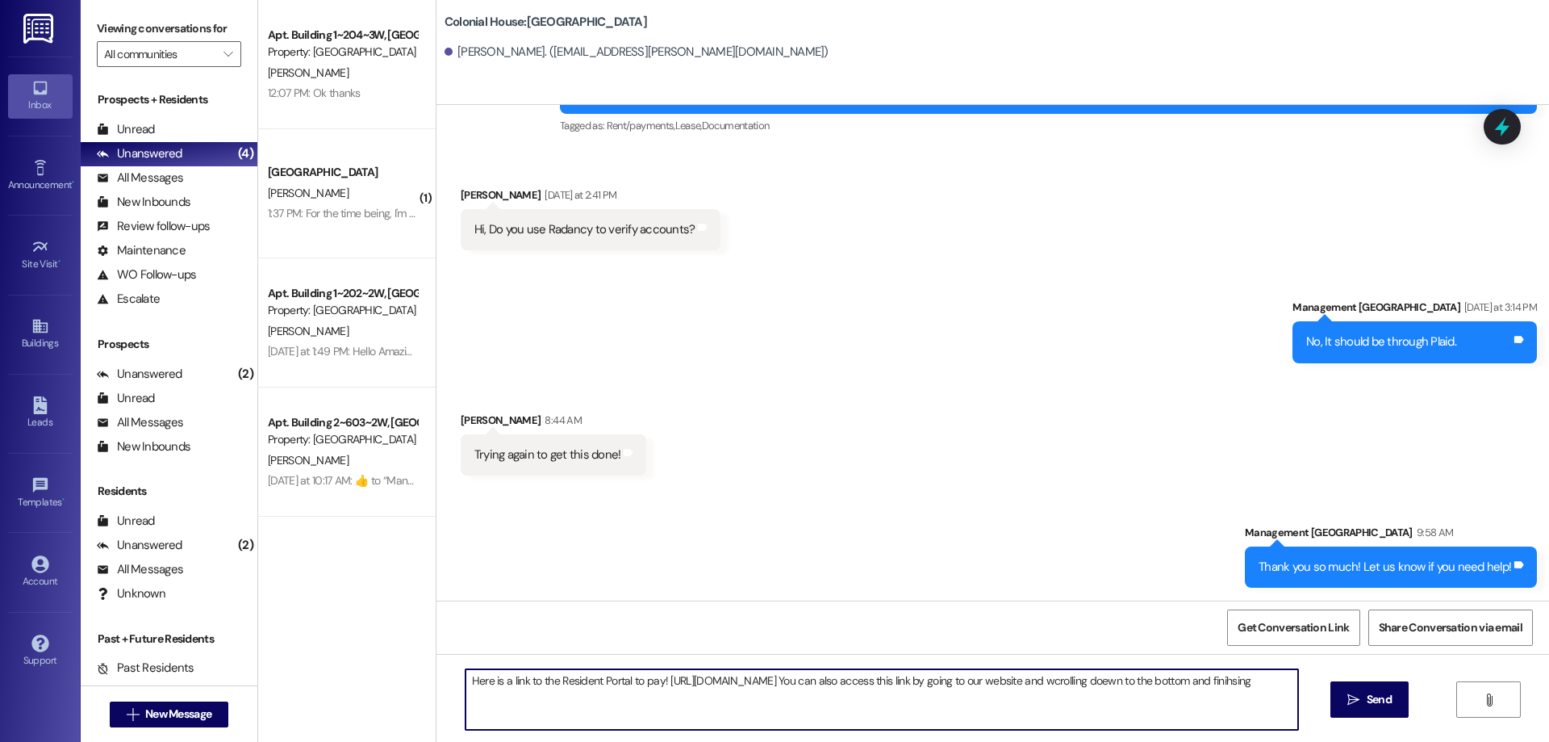
type textarea "Here is a link to the Resident Portal to pay! https://colonialhouserexburg.resi…"
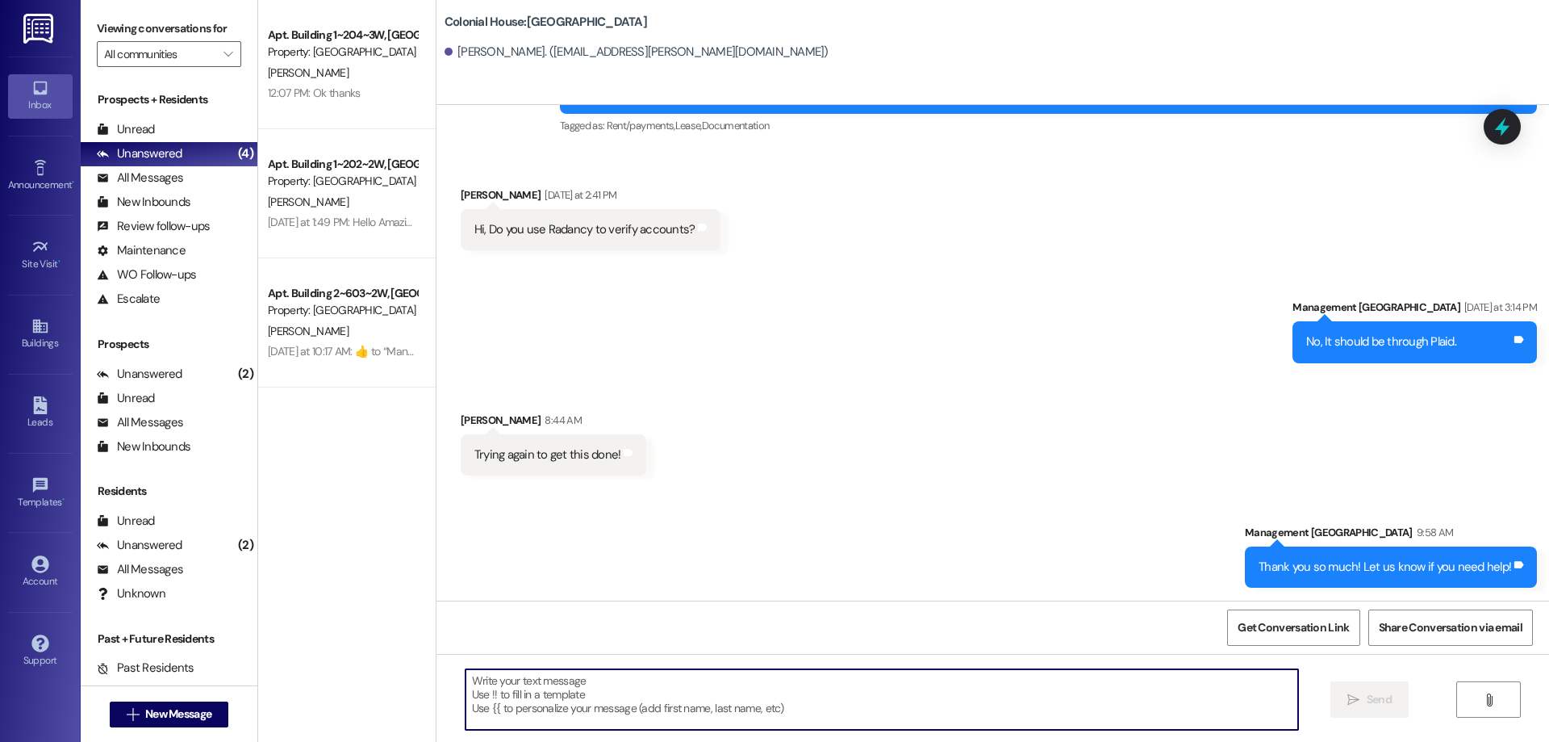
click at [644, 698] on textarea at bounding box center [882, 699] width 833 height 61
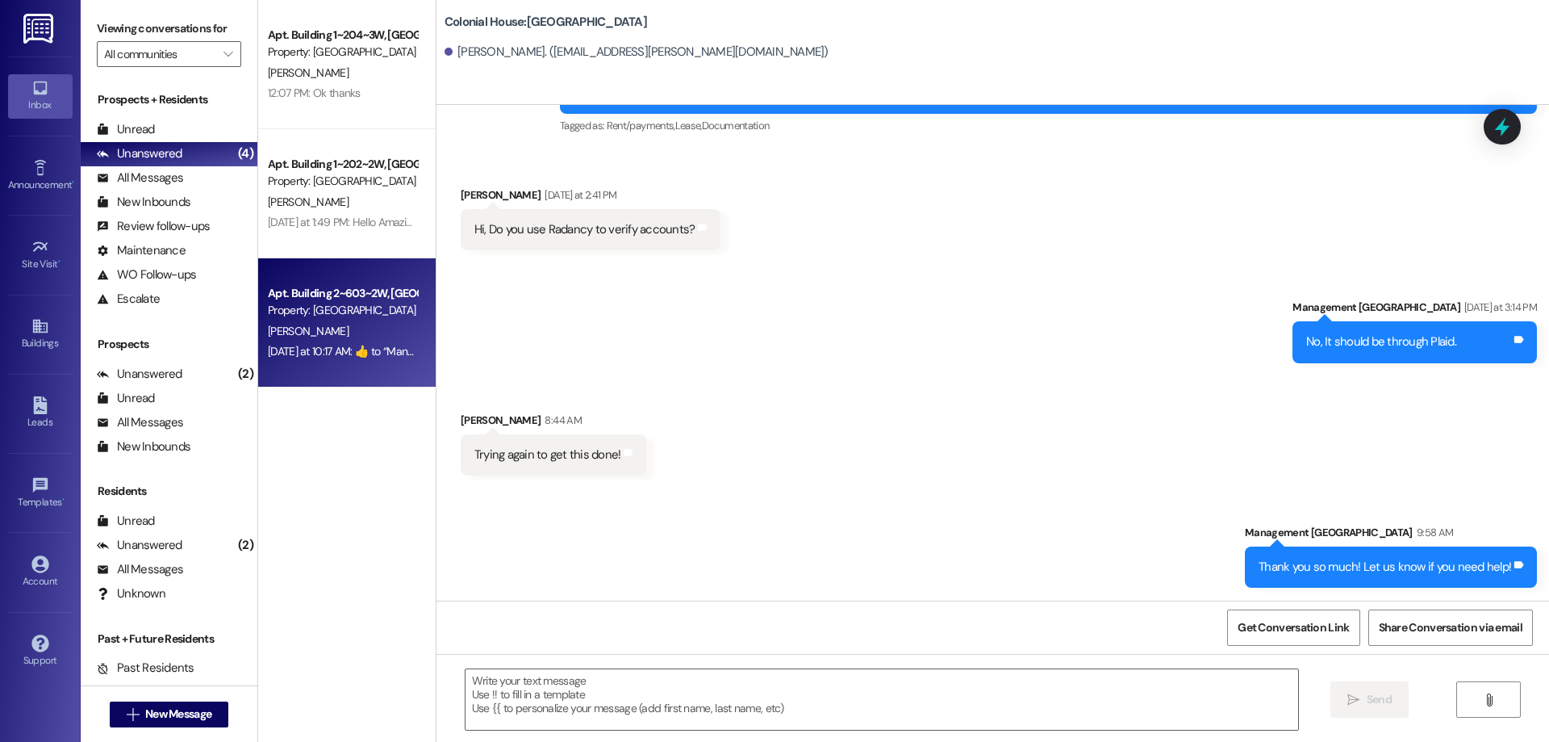
click at [344, 367] on div "Apt. Building 2~603~2W, Building 2 Colonial House Property: Colonial House E. G…" at bounding box center [347, 322] width 178 height 129
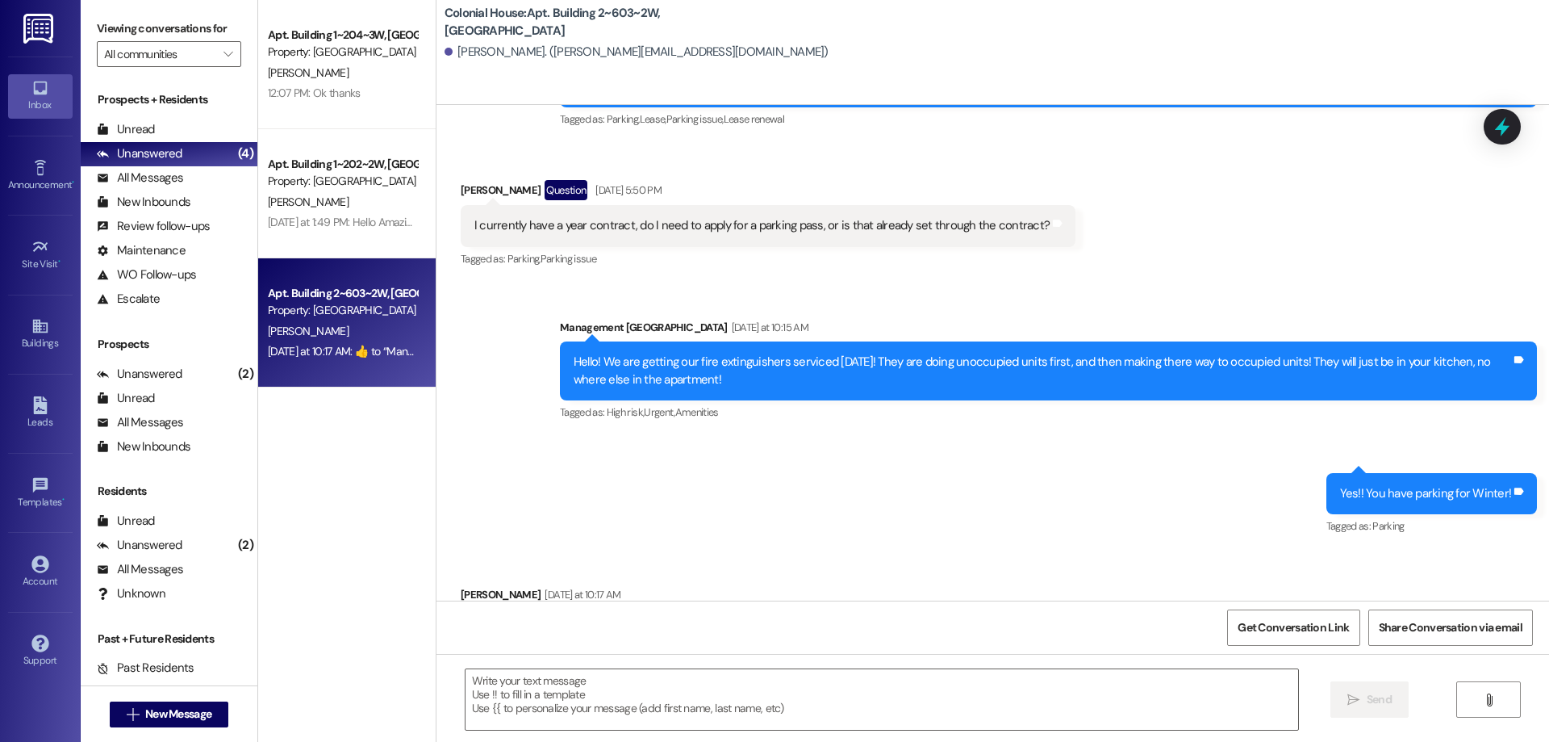
scroll to position [29769, 0]
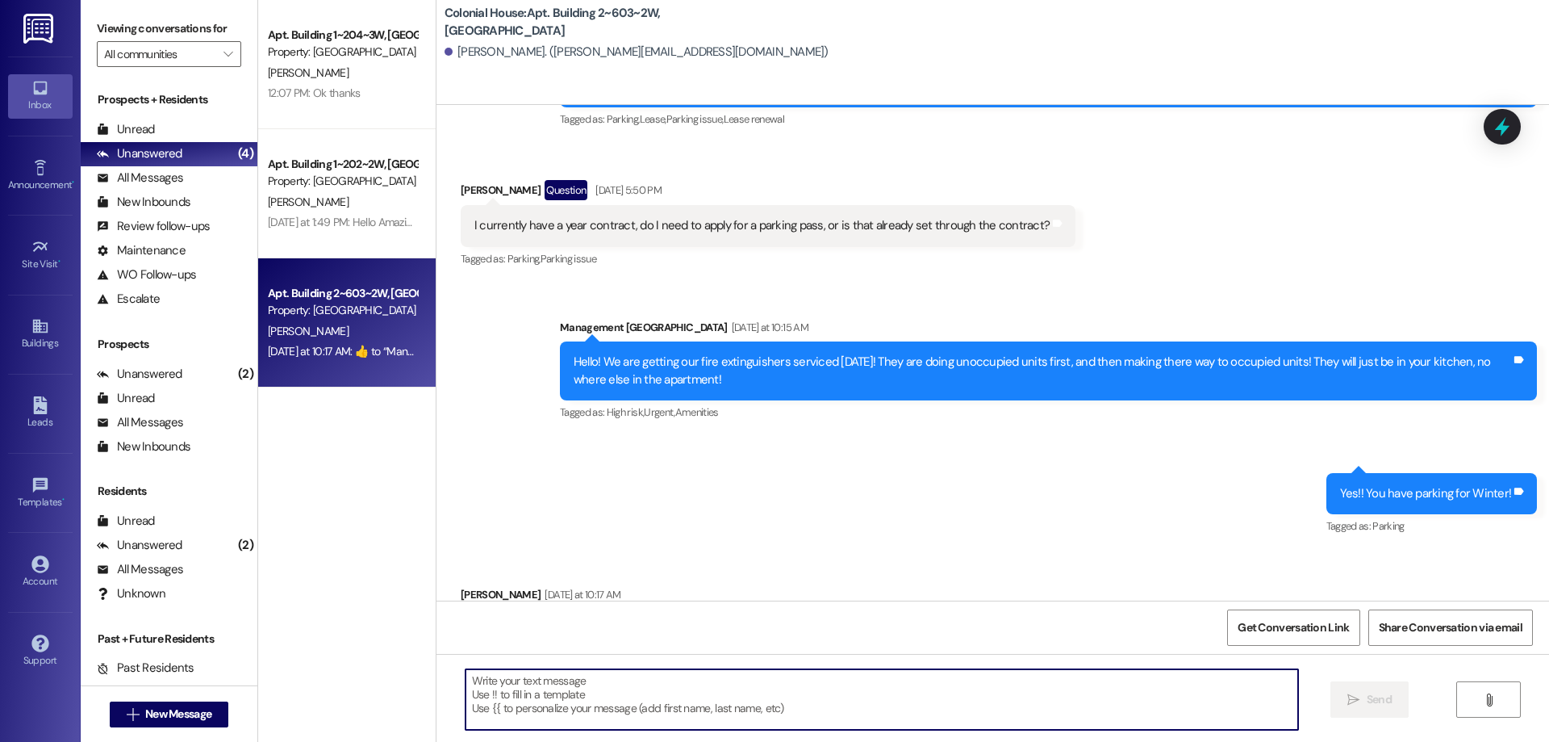
click at [859, 716] on textarea at bounding box center [882, 699] width 833 height 61
type textarea "."
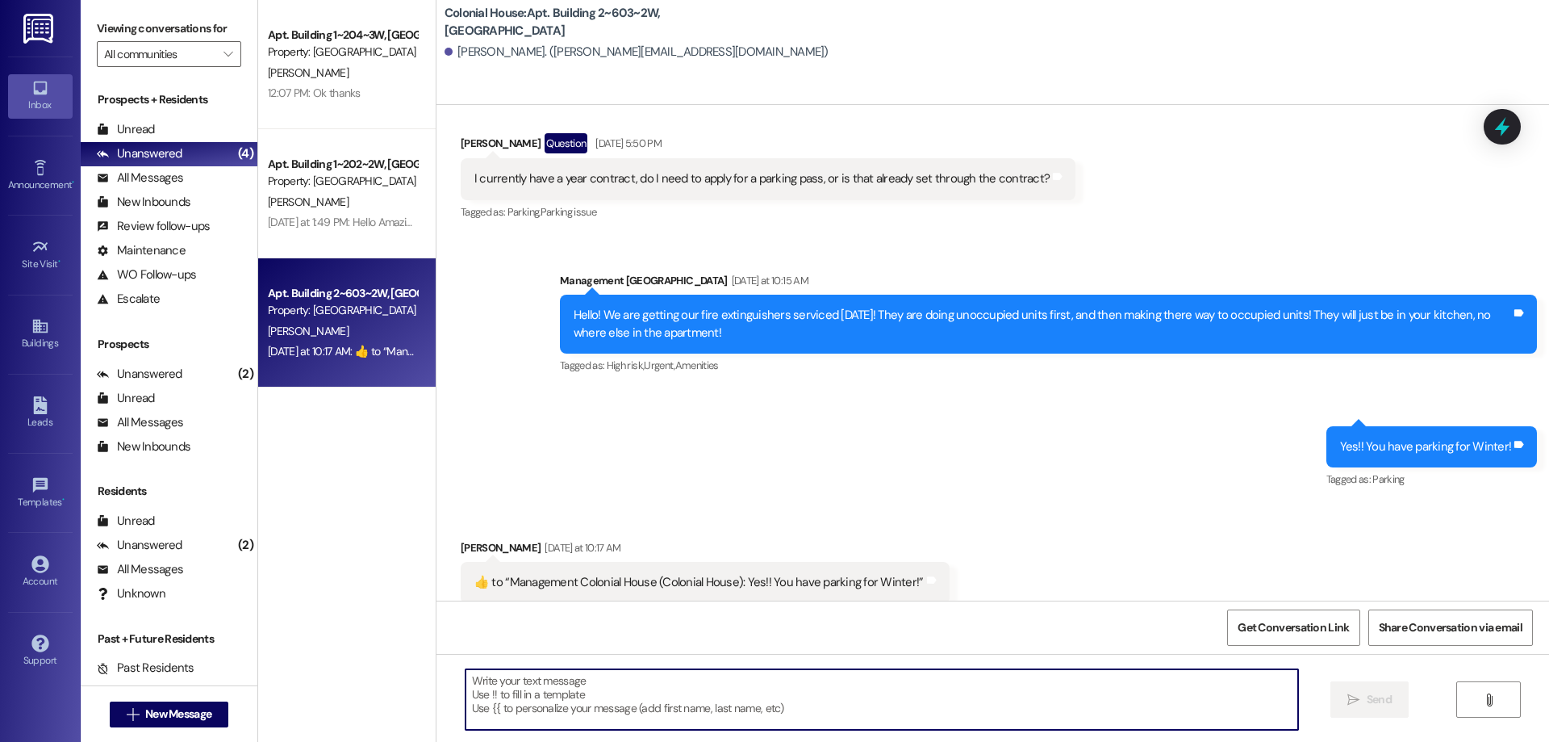
scroll to position [29881, 0]
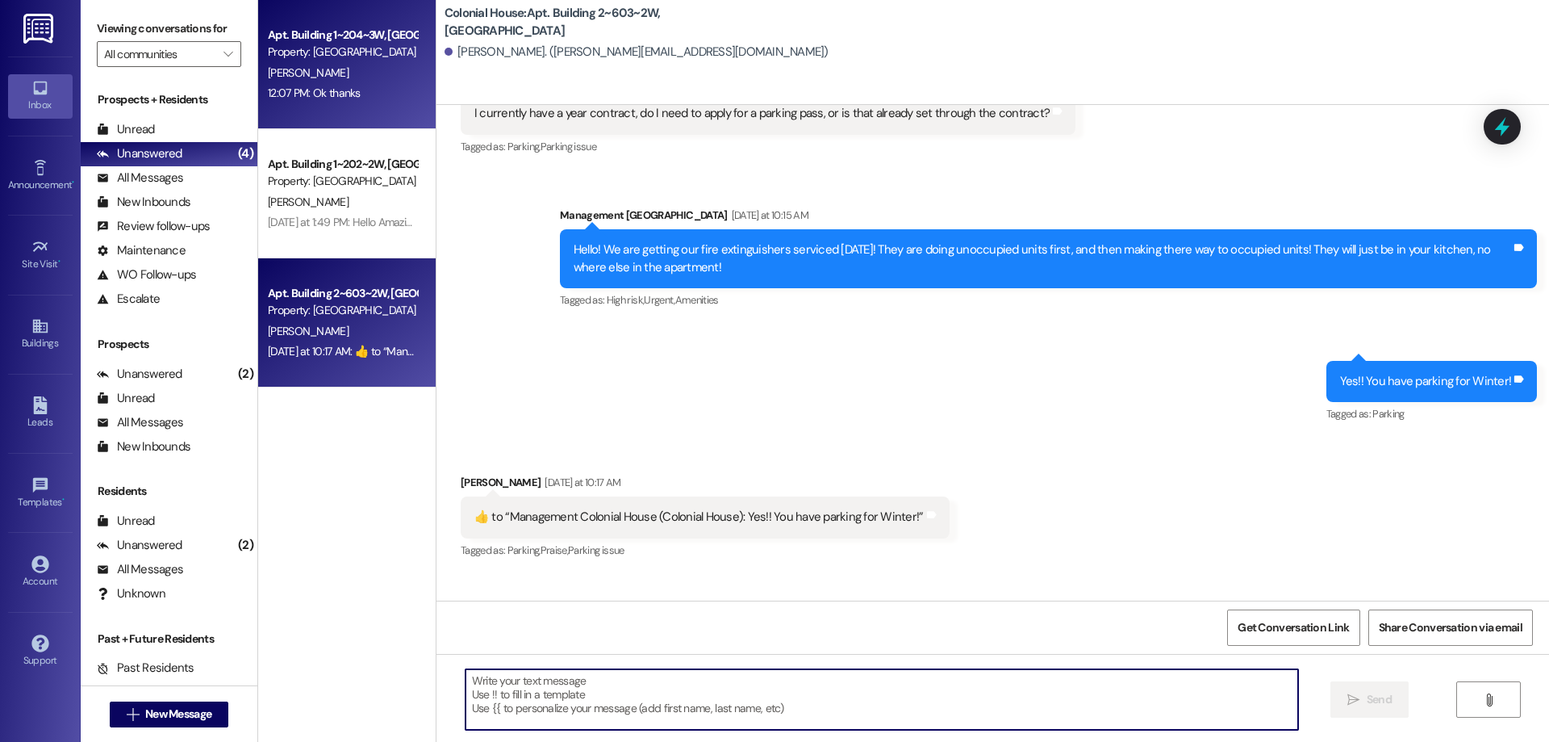
click at [399, 118] on div "Apt. Building 1~204~3W, Building 1 Colonial House Property: Colonial House M. C…" at bounding box center [347, 64] width 178 height 129
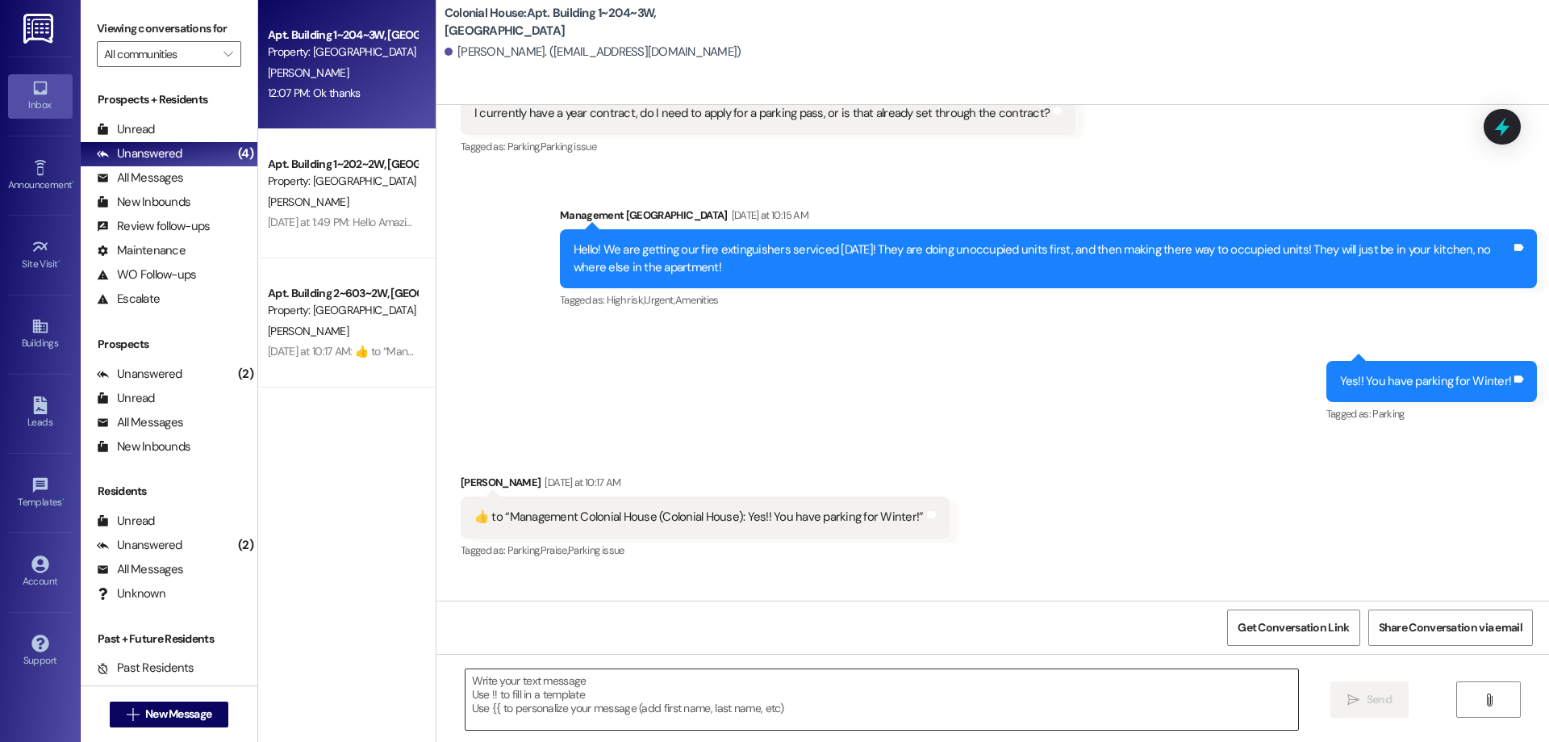
click at [852, 675] on textarea at bounding box center [882, 699] width 833 height 61
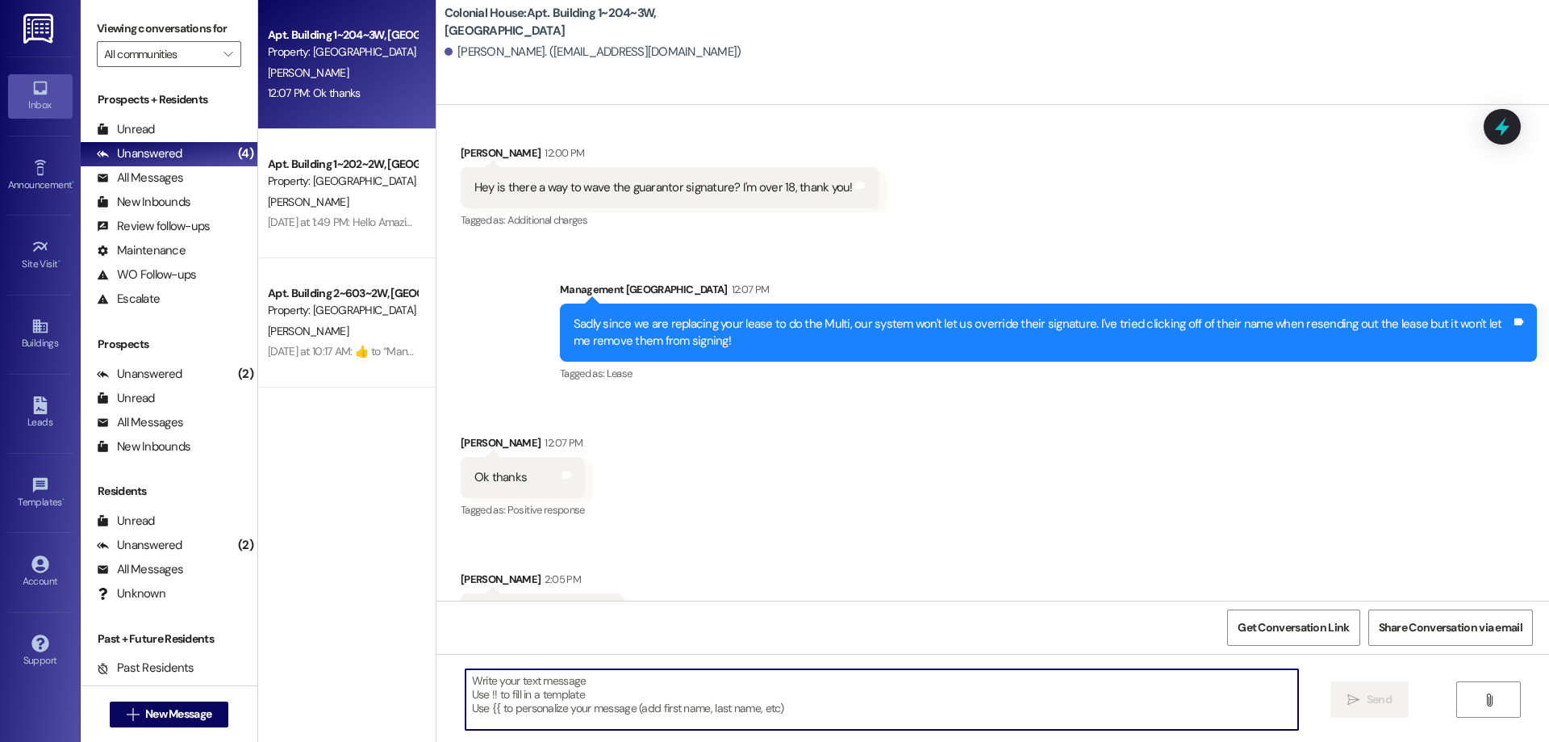
scroll to position [25381, 0]
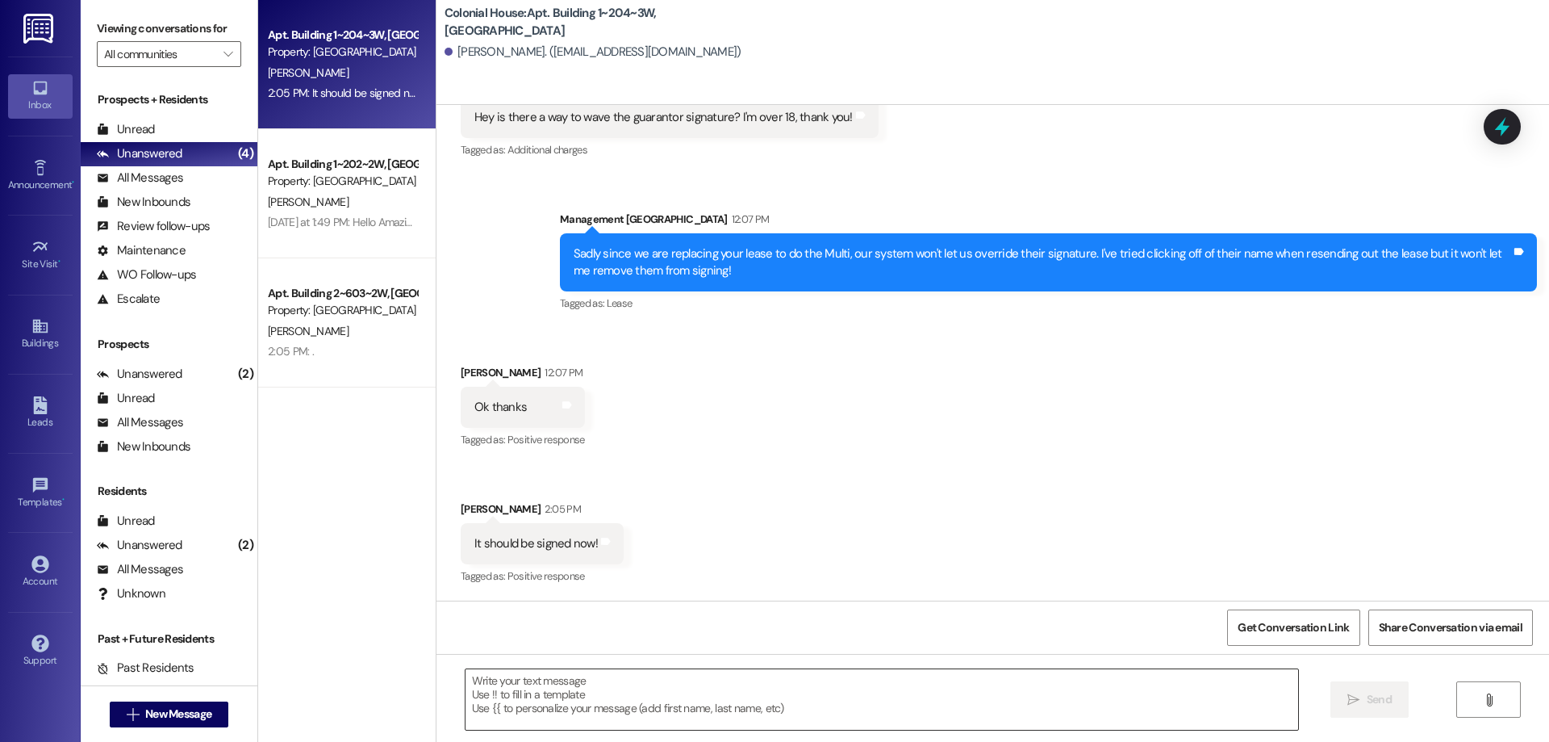
click at [753, 694] on textarea at bounding box center [882, 699] width 833 height 61
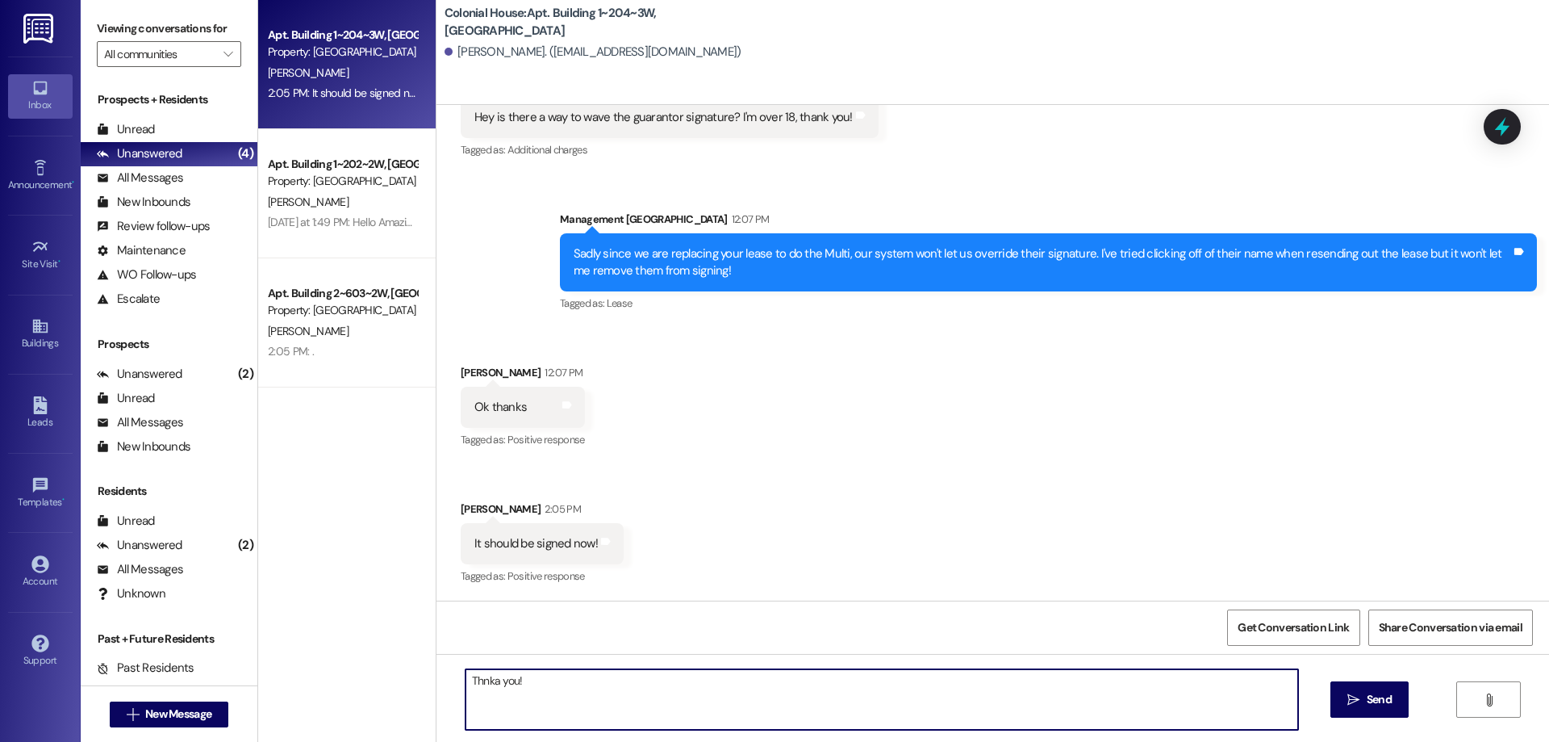
type textarea "Thank you!"
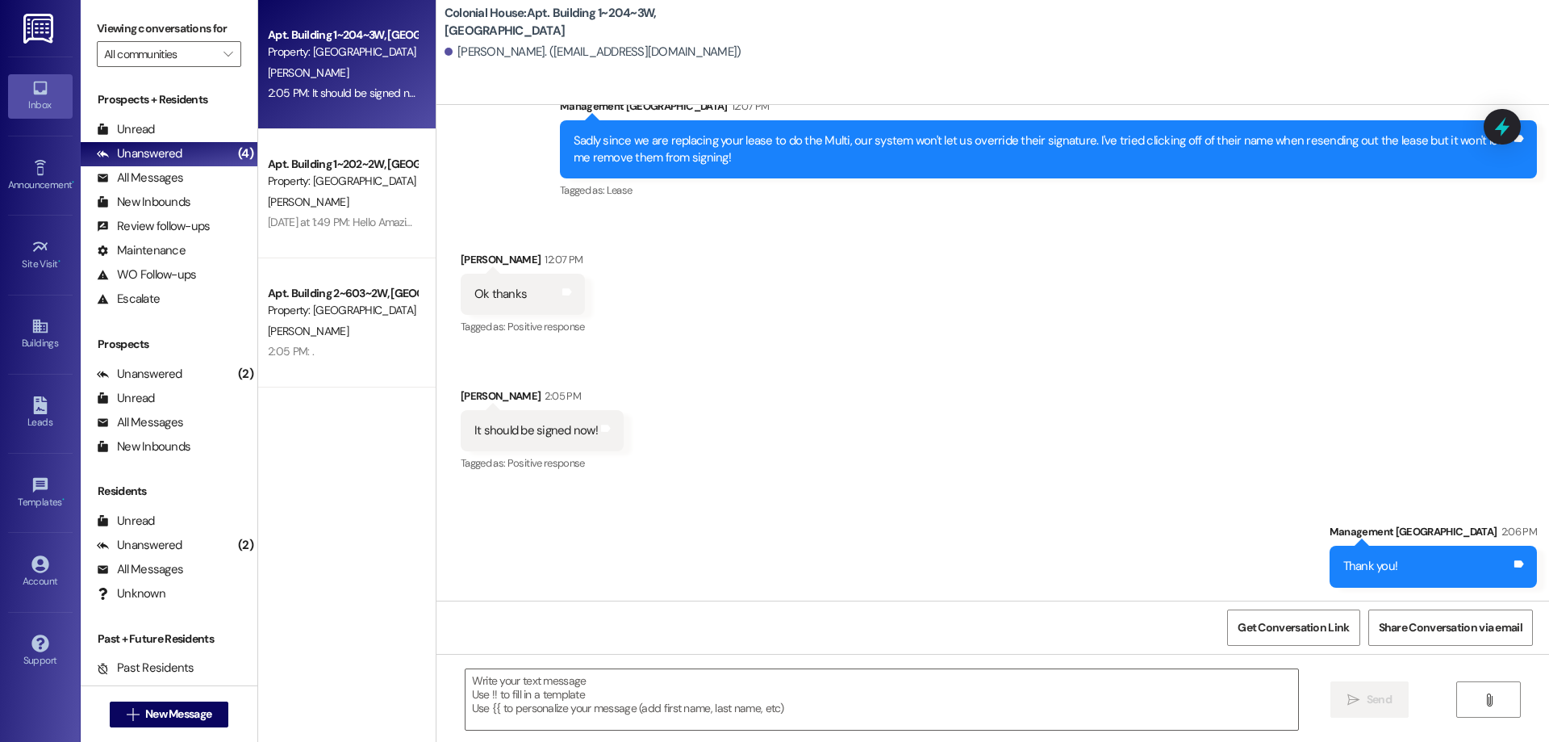
scroll to position [25494, 0]
click at [193, 719] on span "New Message" at bounding box center [178, 713] width 66 height 17
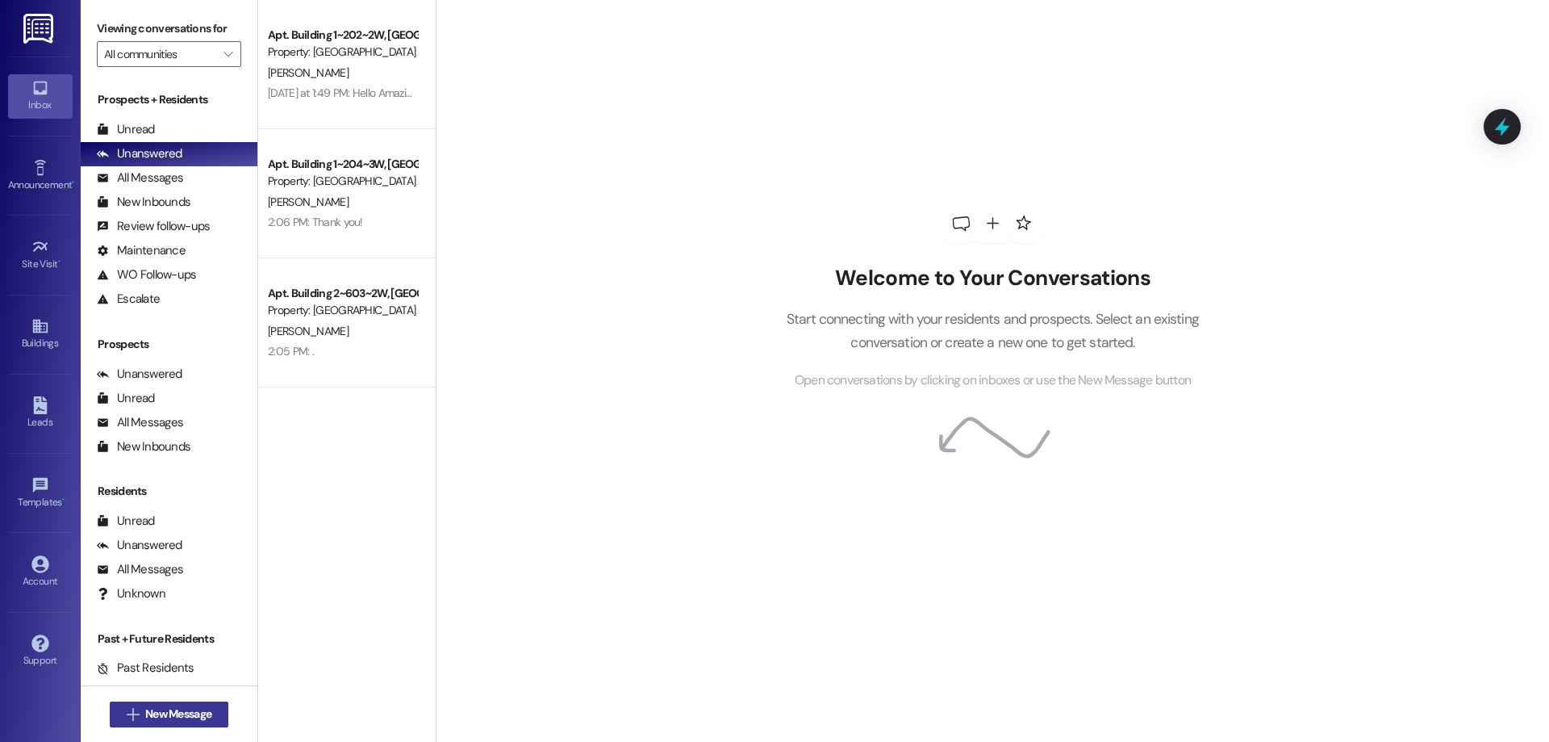
click at [196, 717] on span "New Message" at bounding box center [178, 713] width 66 height 17
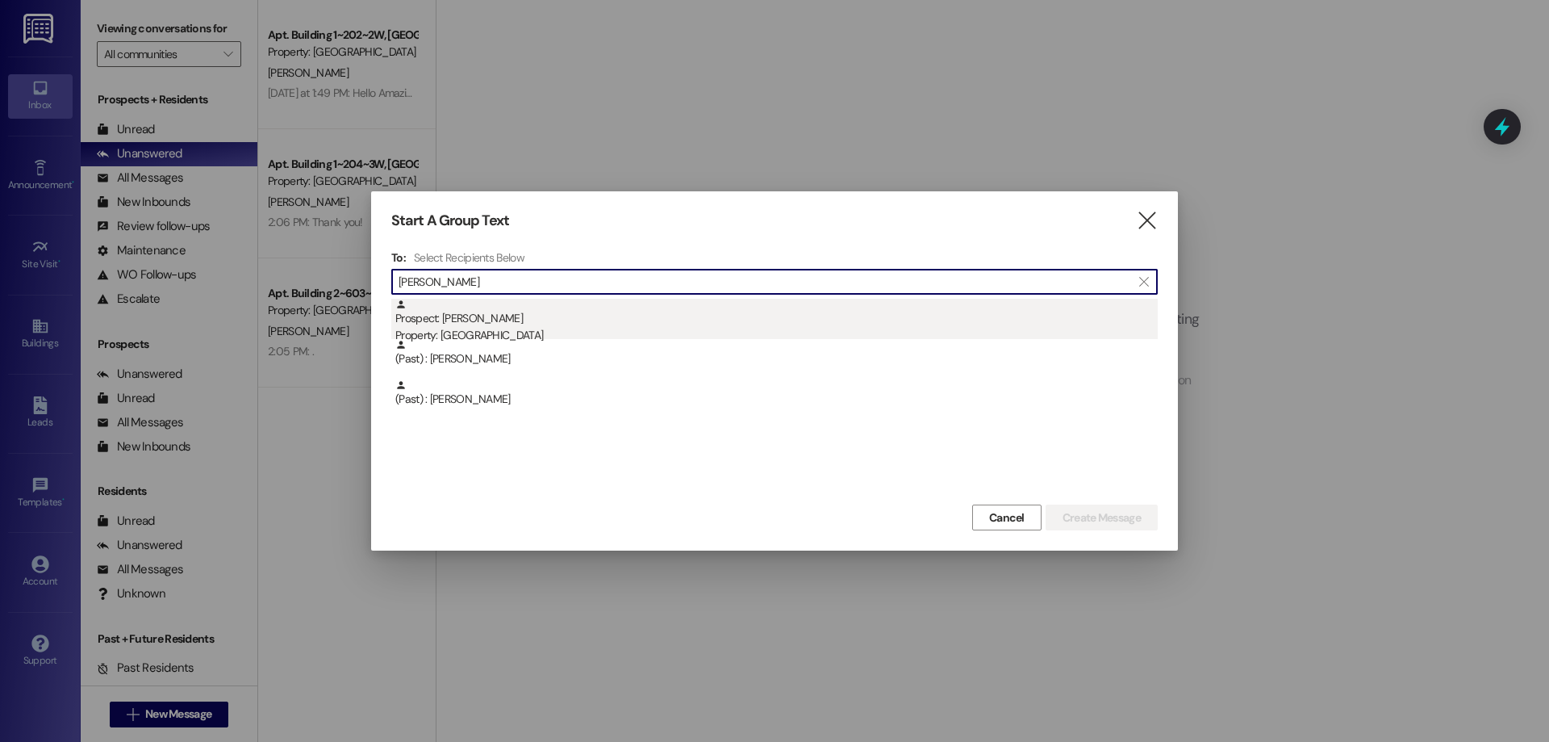
type input "[PERSON_NAME]"
click at [631, 314] on div "Prospect: [PERSON_NAME] Property: [GEOGRAPHIC_DATA]" at bounding box center [776, 322] width 763 height 46
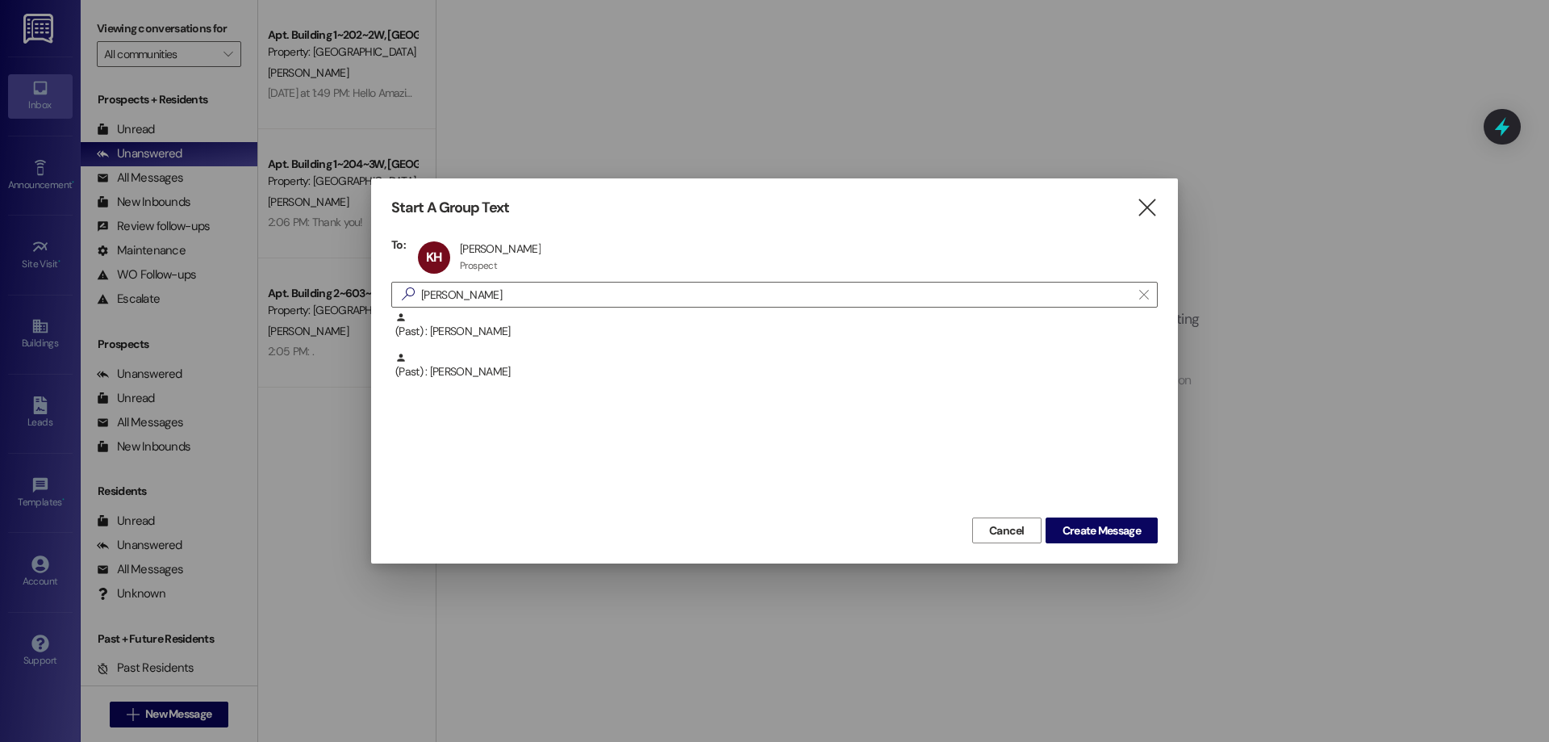
click at [1097, 514] on div "Cancel Create Message" at bounding box center [774, 528] width 767 height 30
click at [1098, 522] on span "Create Message" at bounding box center [1102, 530] width 78 height 17
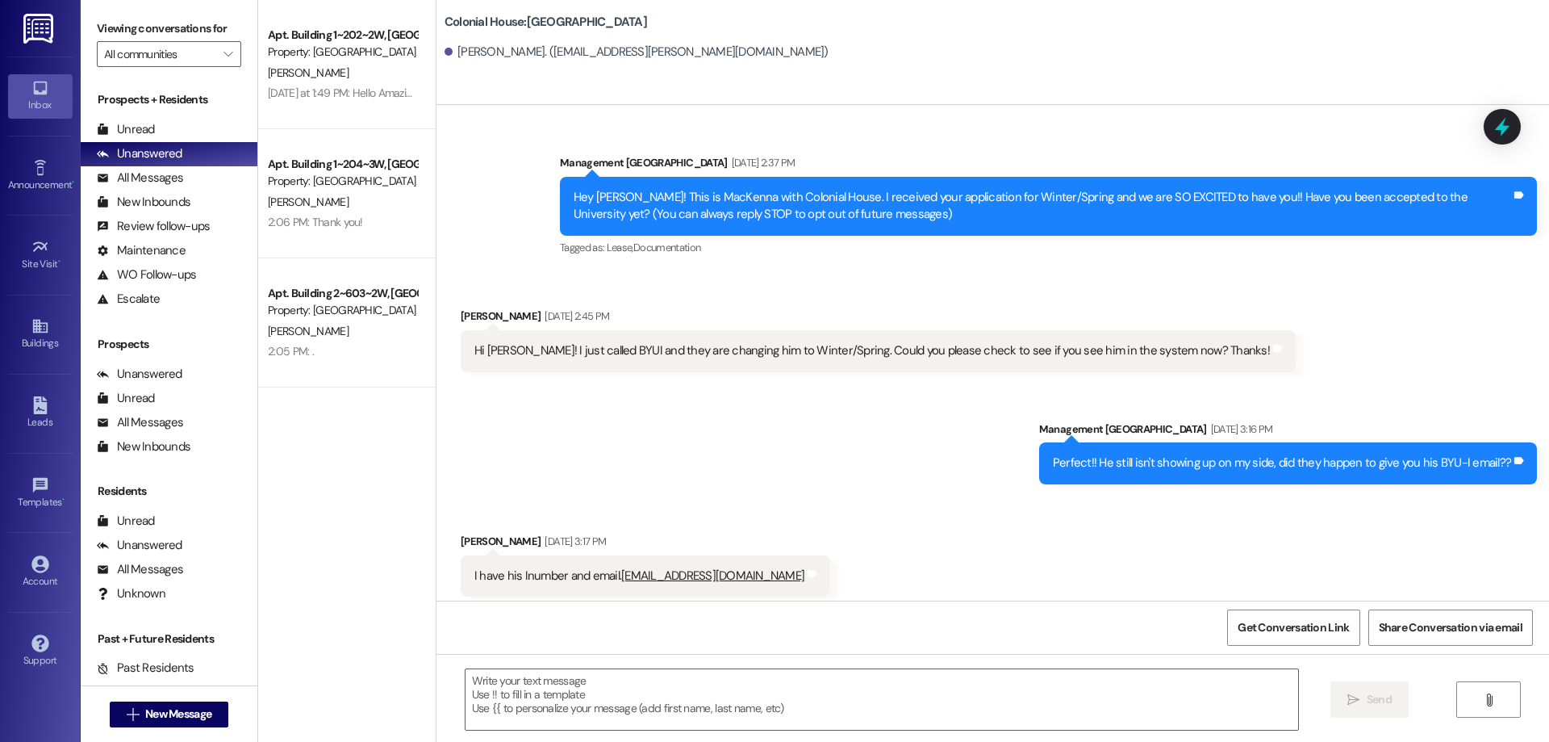
scroll to position [2899, 0]
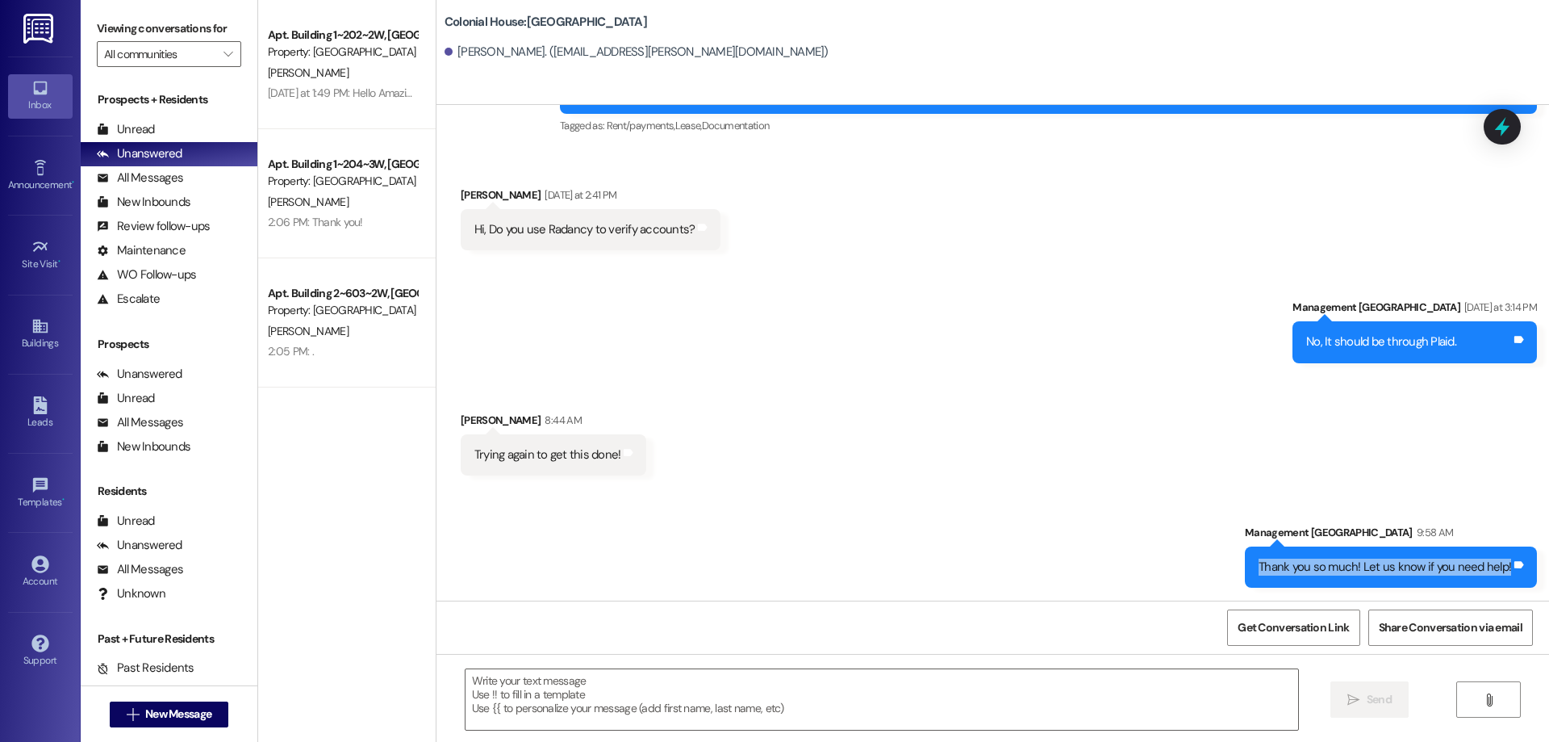
drag, startPoint x: 1260, startPoint y: 560, endPoint x: 1511, endPoint y: 582, distance: 251.1
click at [1511, 582] on div "Thank you so much! Let us know if you need help! Tags and notes" at bounding box center [1391, 566] width 292 height 41
copy div "Thank you so much! Let us know if you need help! Tags and notes"
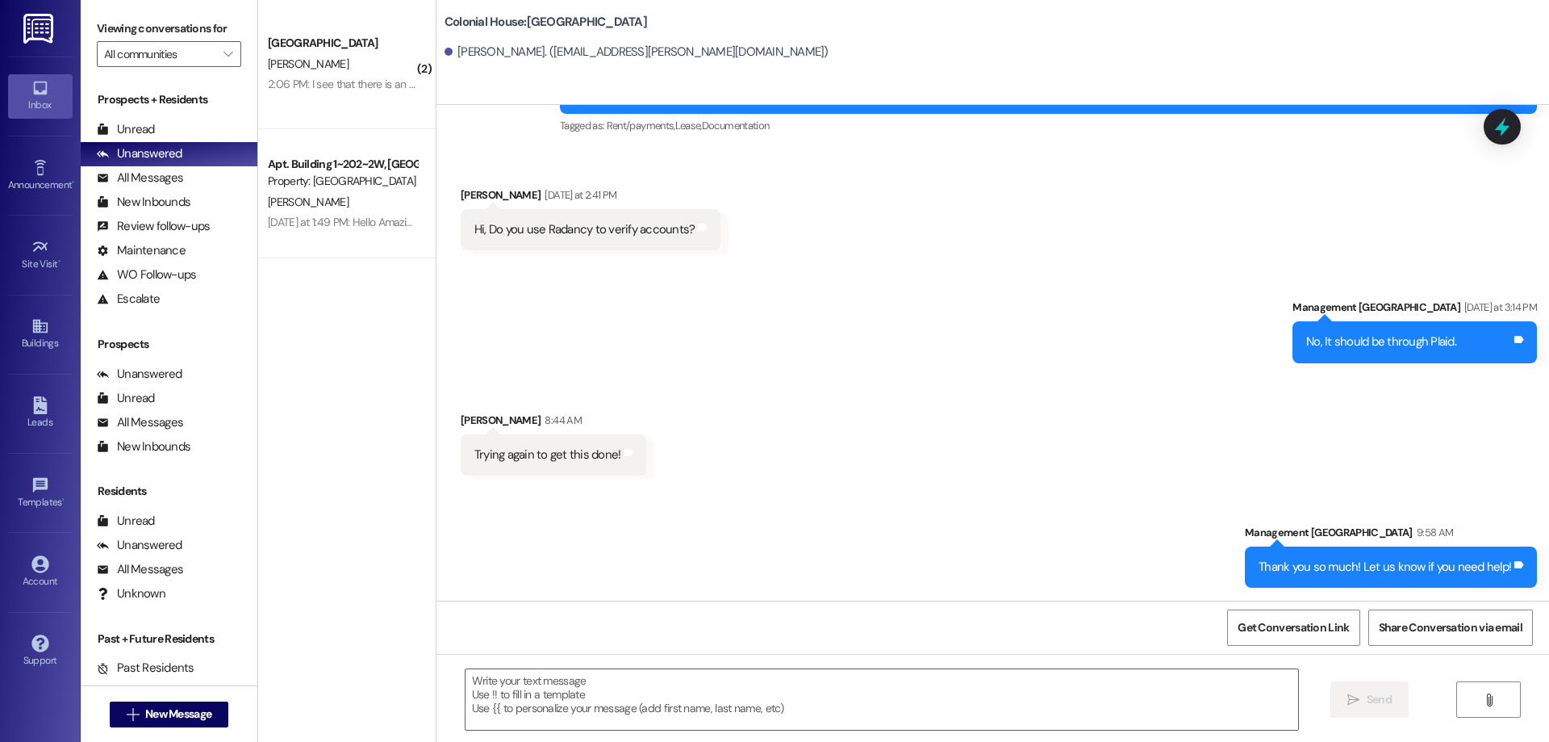
click at [1189, 470] on div "Received via SMS Keith Hayes 8:44 AM Trying again to get this done! Tags and no…" at bounding box center [993, 431] width 1113 height 112
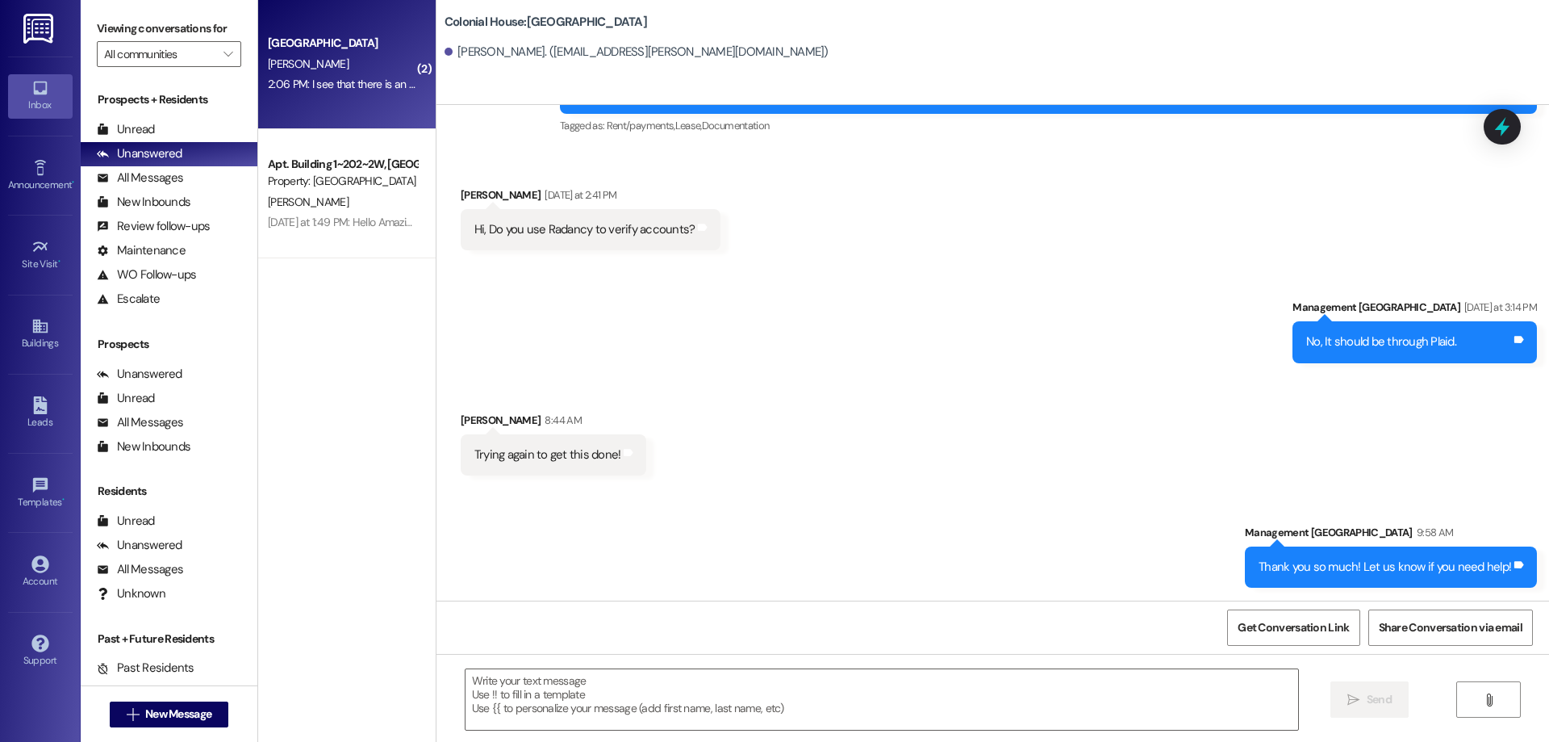
click at [315, 91] on div "2:06 PM: I see that there is an automatic payments feature as well, but wanted …" at bounding box center [798, 84] width 1061 height 15
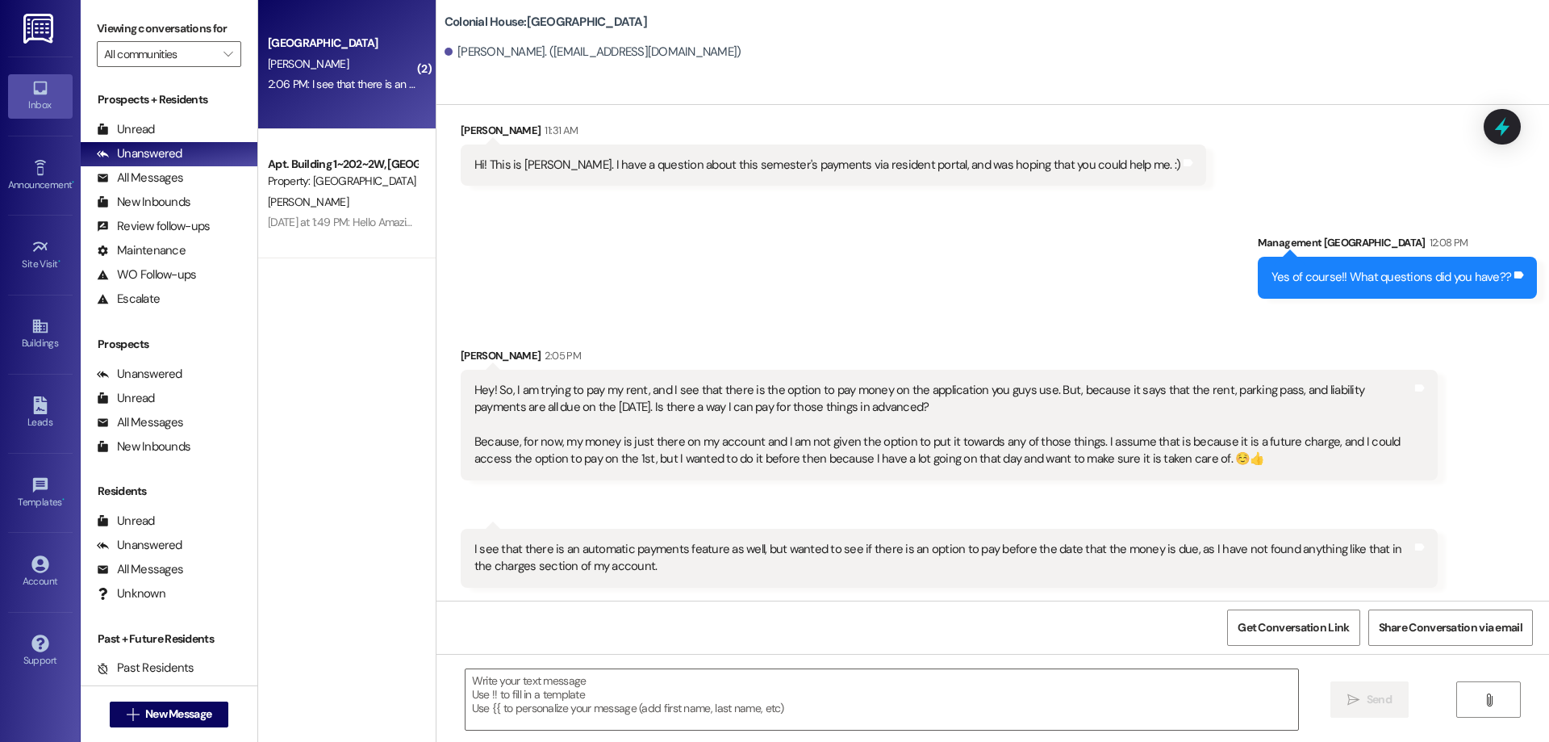
scroll to position [370, 0]
click at [755, 706] on textarea at bounding box center [882, 699] width 833 height 61
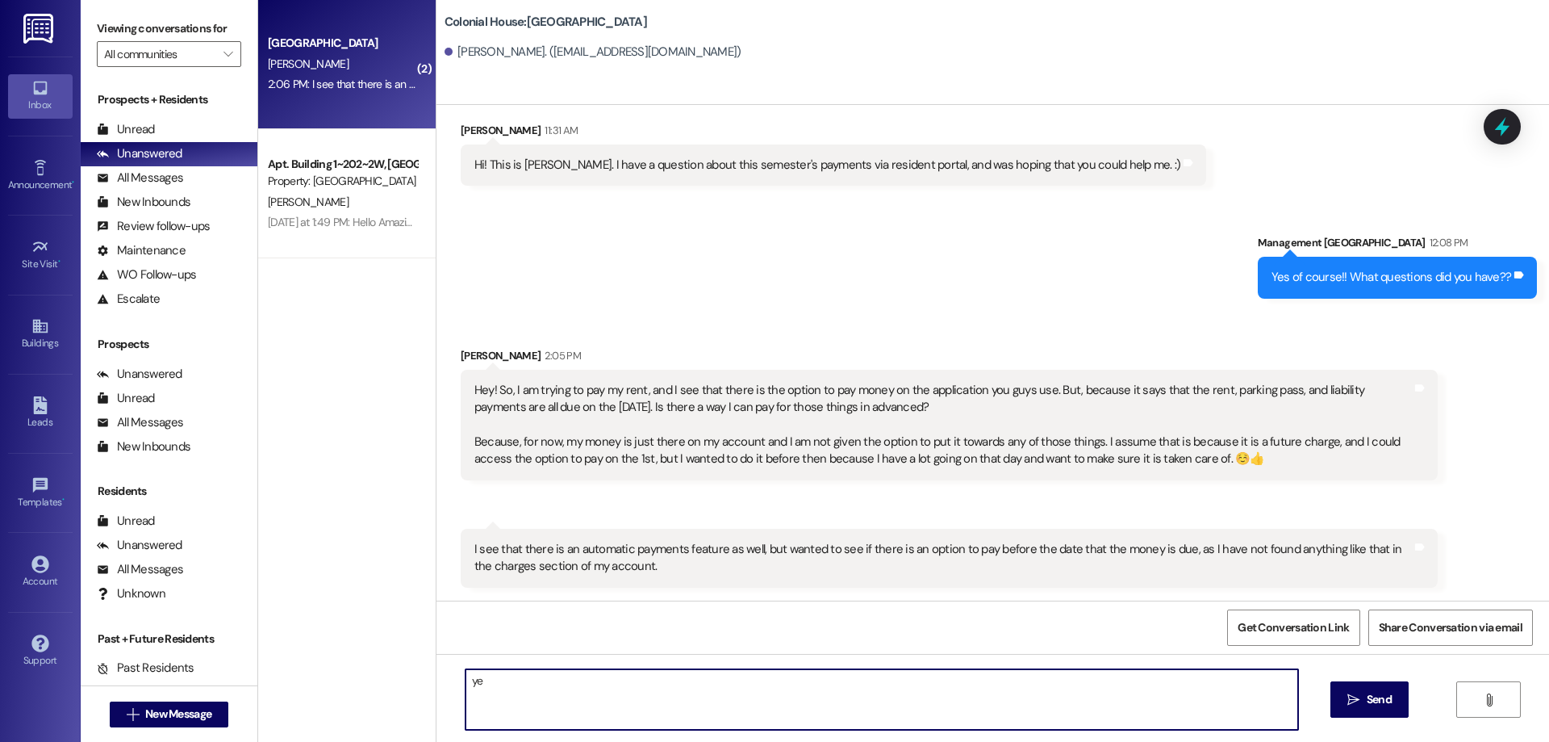
type textarea "y"
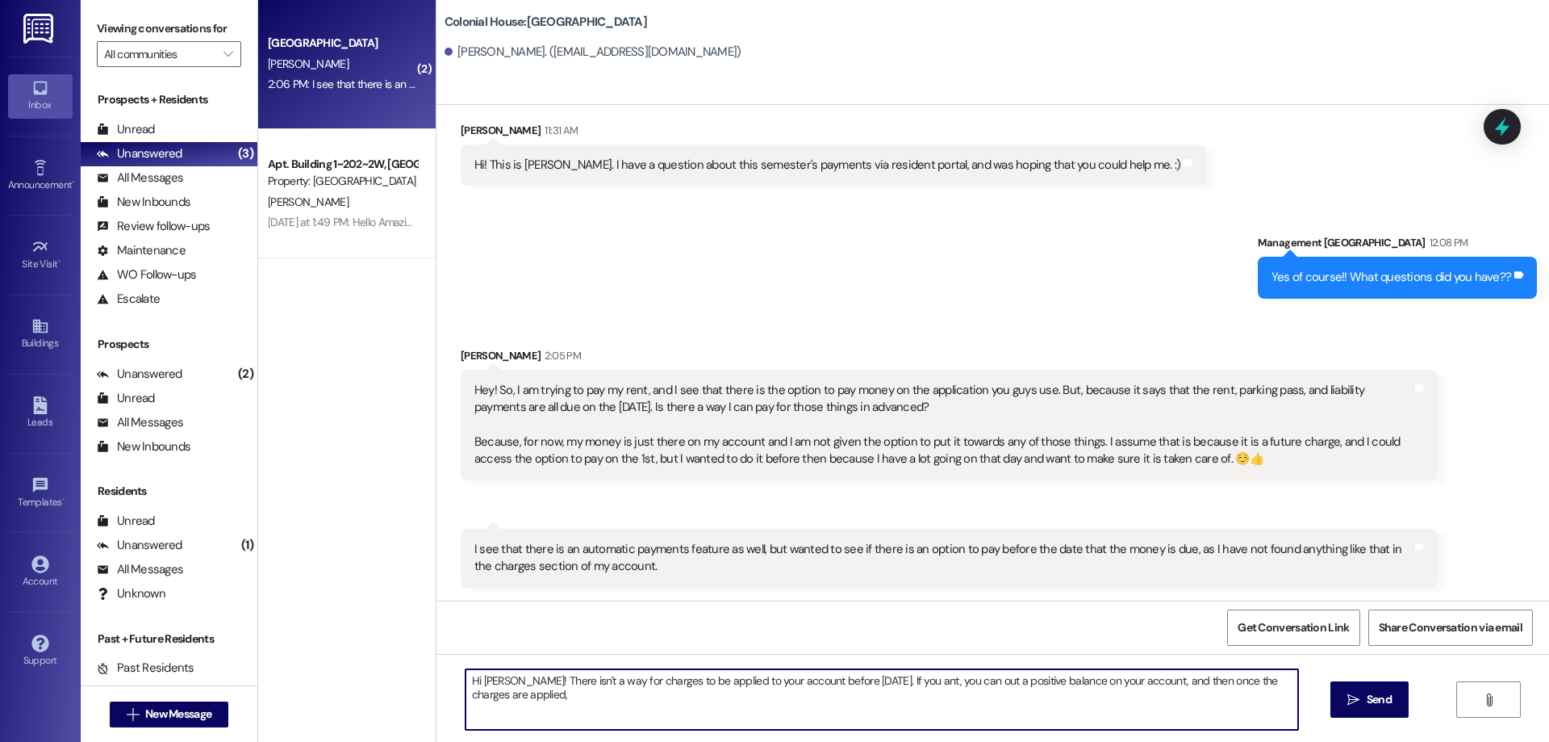
click at [677, 713] on textarea "Hi Avery! There isn't a way for charges to be applied to your account before Se…" at bounding box center [882, 699] width 833 height 61
type textarea "Hi Avery! There isn't a way for charges to be applied to your account before Se…"
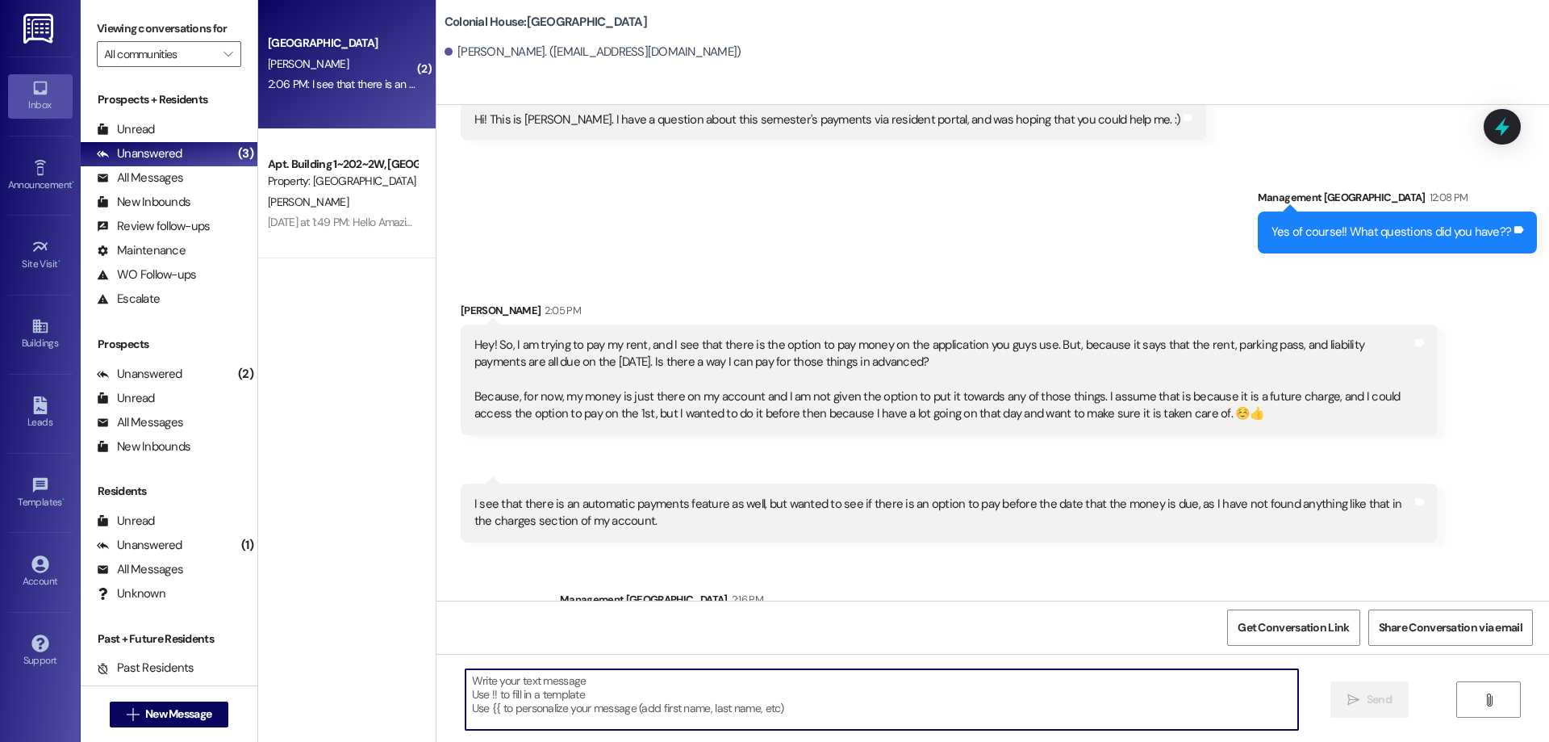
scroll to position [499, 0]
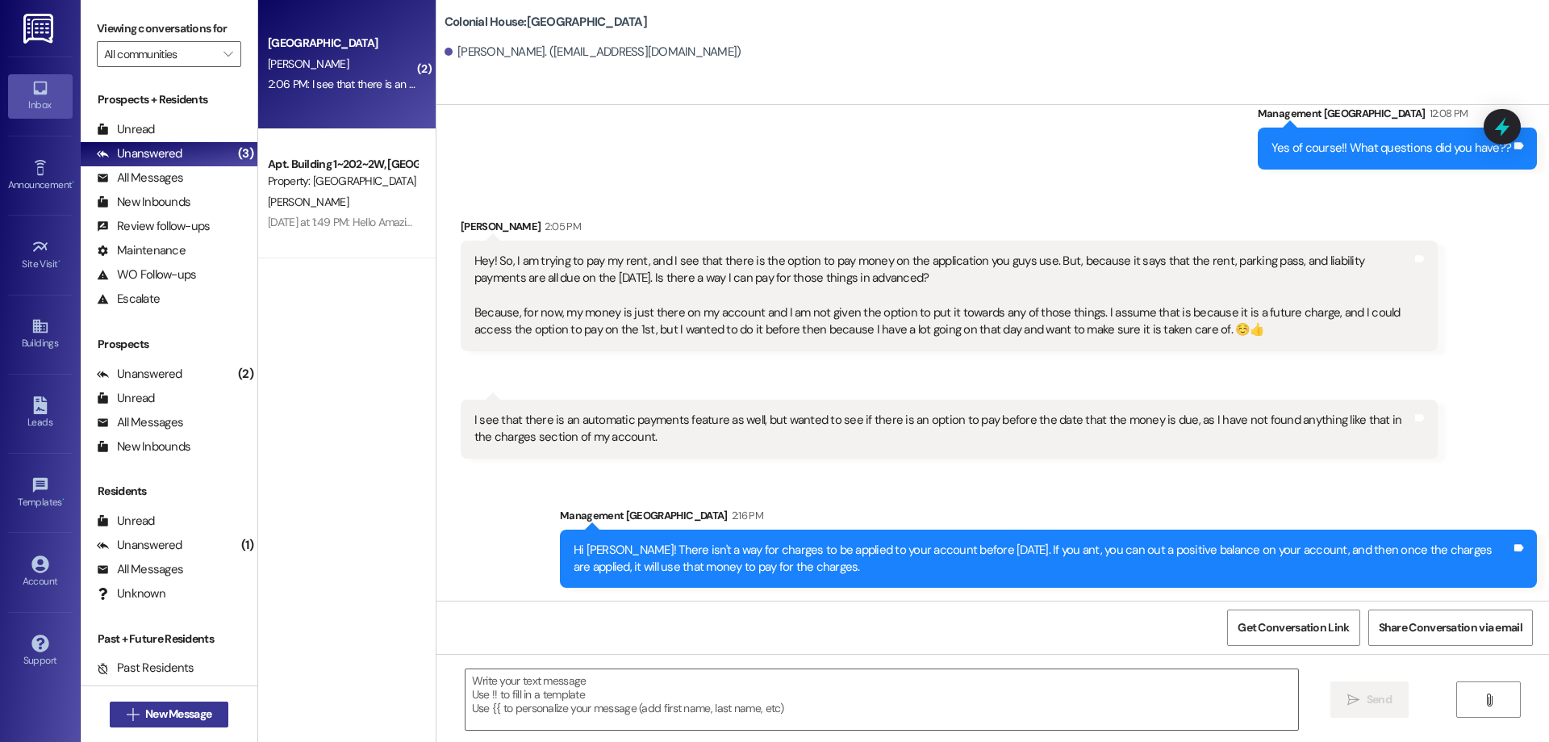
click at [183, 713] on span "New Message" at bounding box center [178, 713] width 66 height 17
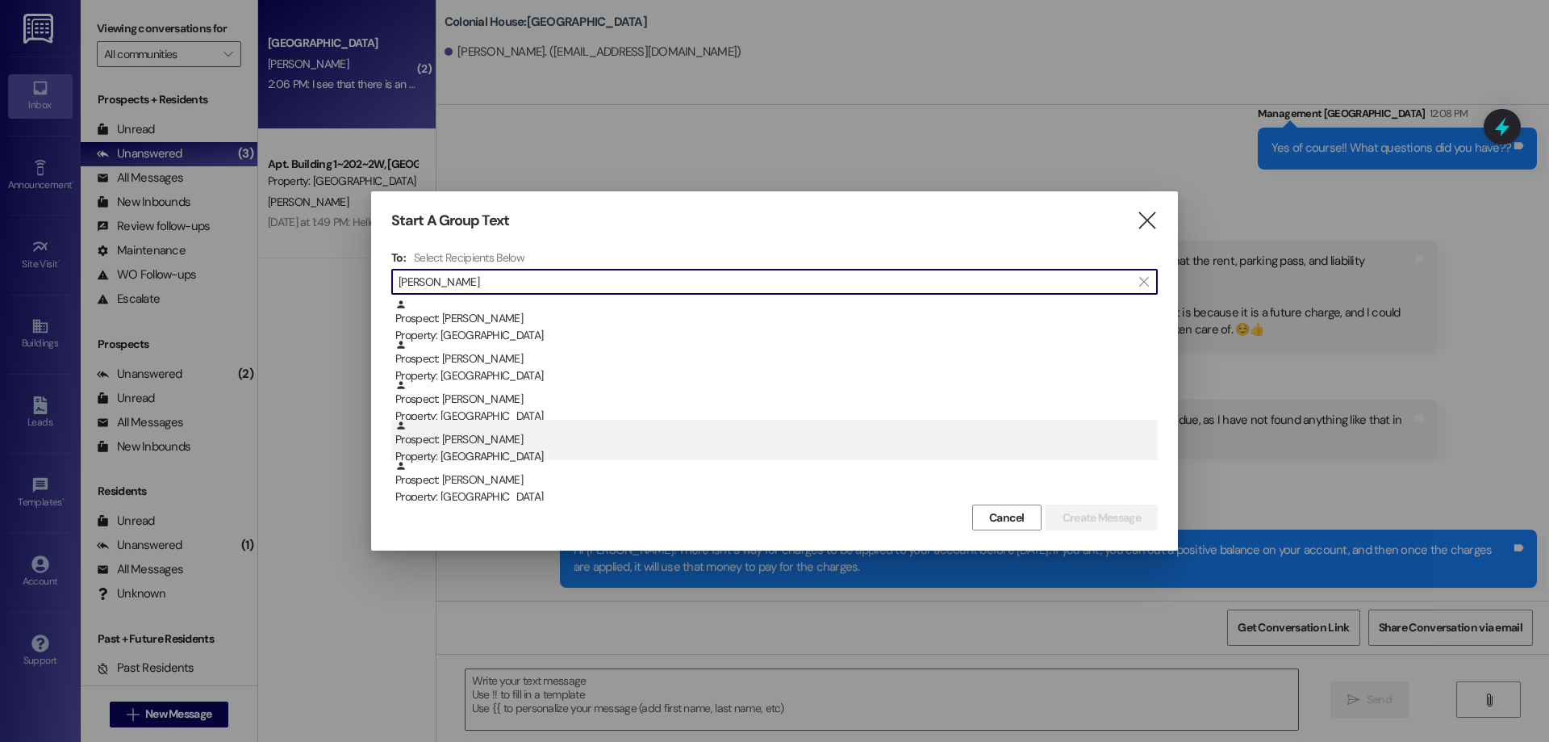
type input "michael"
click at [526, 447] on div "Prospect: Michael Kruger Property: Colonial House" at bounding box center [776, 443] width 763 height 46
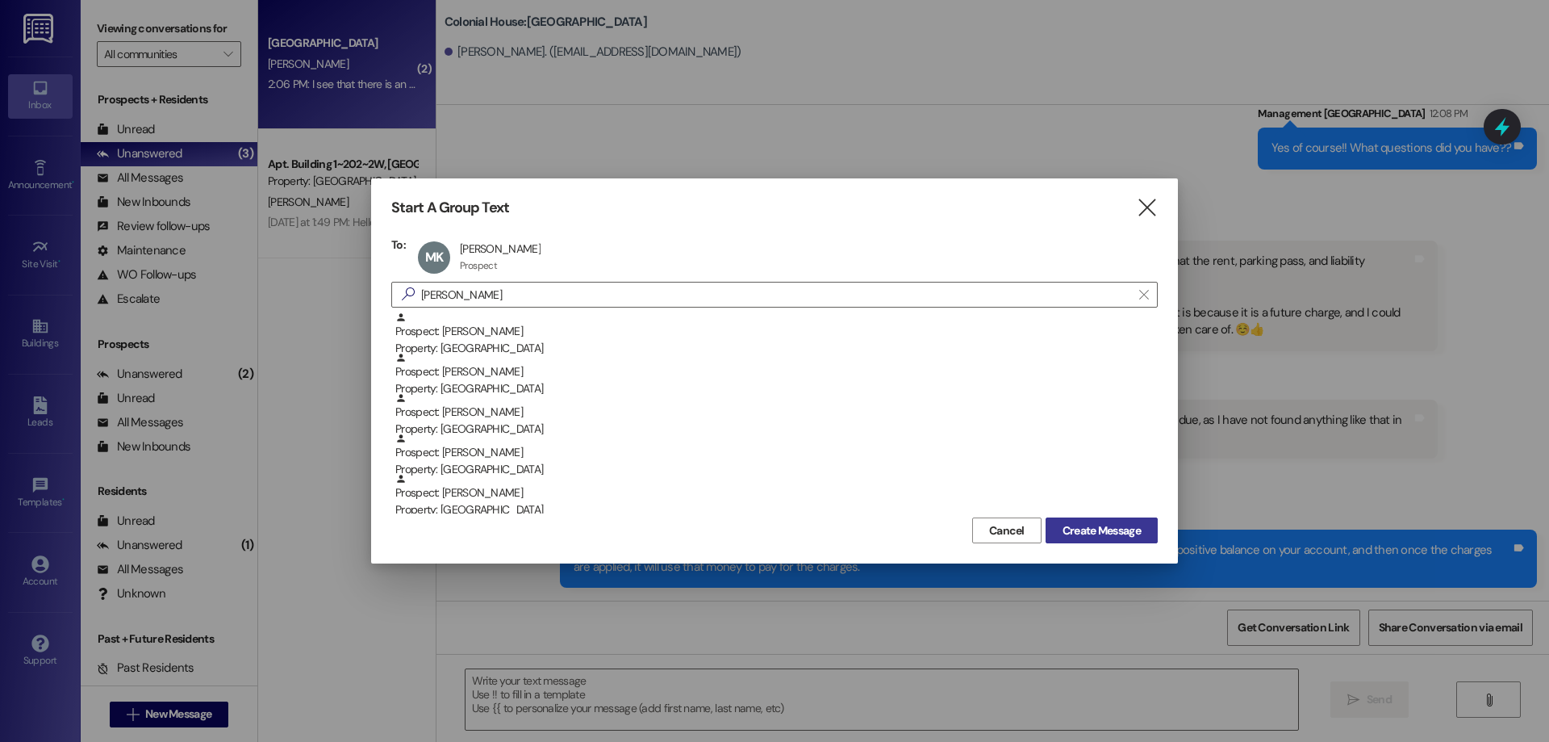
click at [1081, 525] on span "Create Message" at bounding box center [1102, 530] width 78 height 17
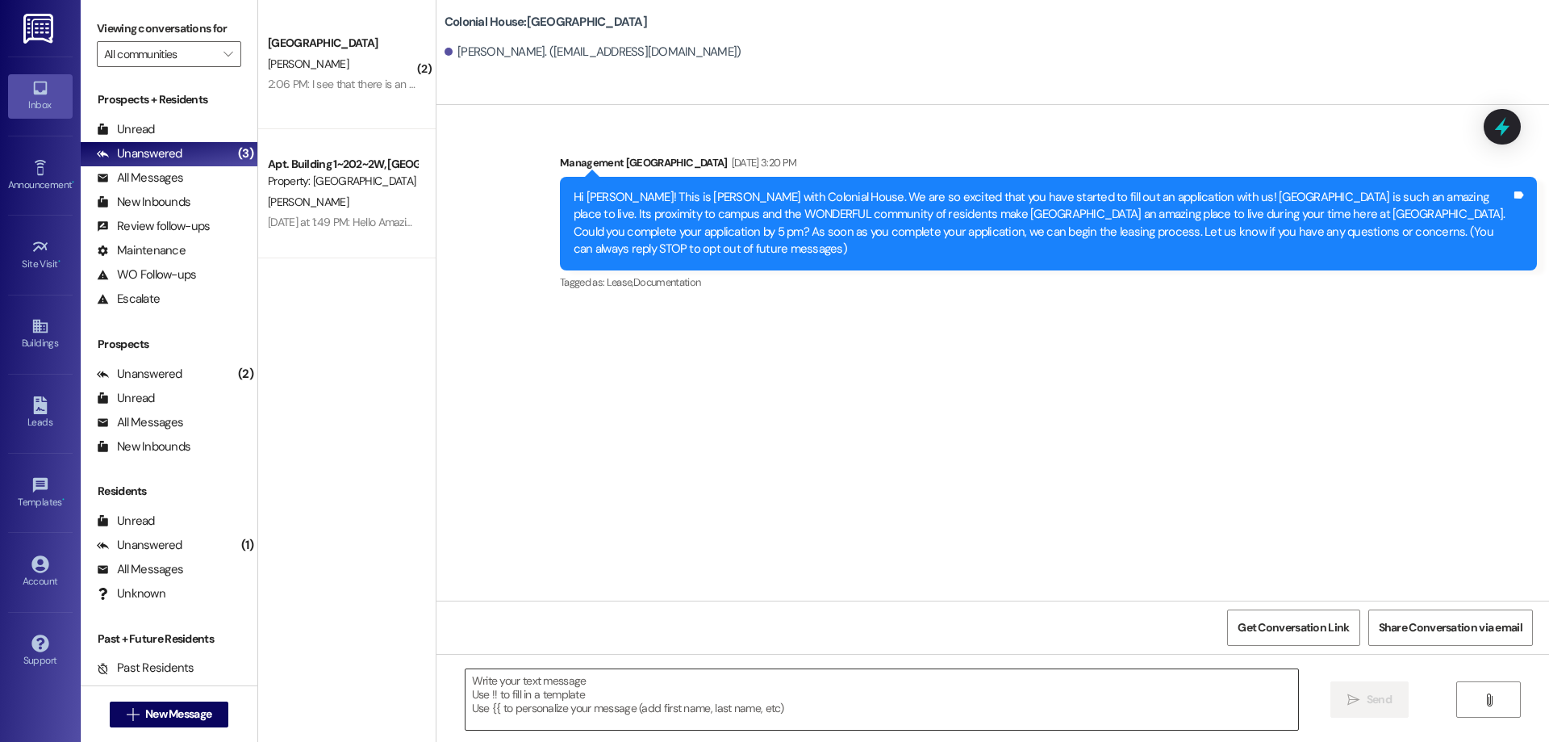
click at [656, 693] on textarea at bounding box center [882, 699] width 833 height 61
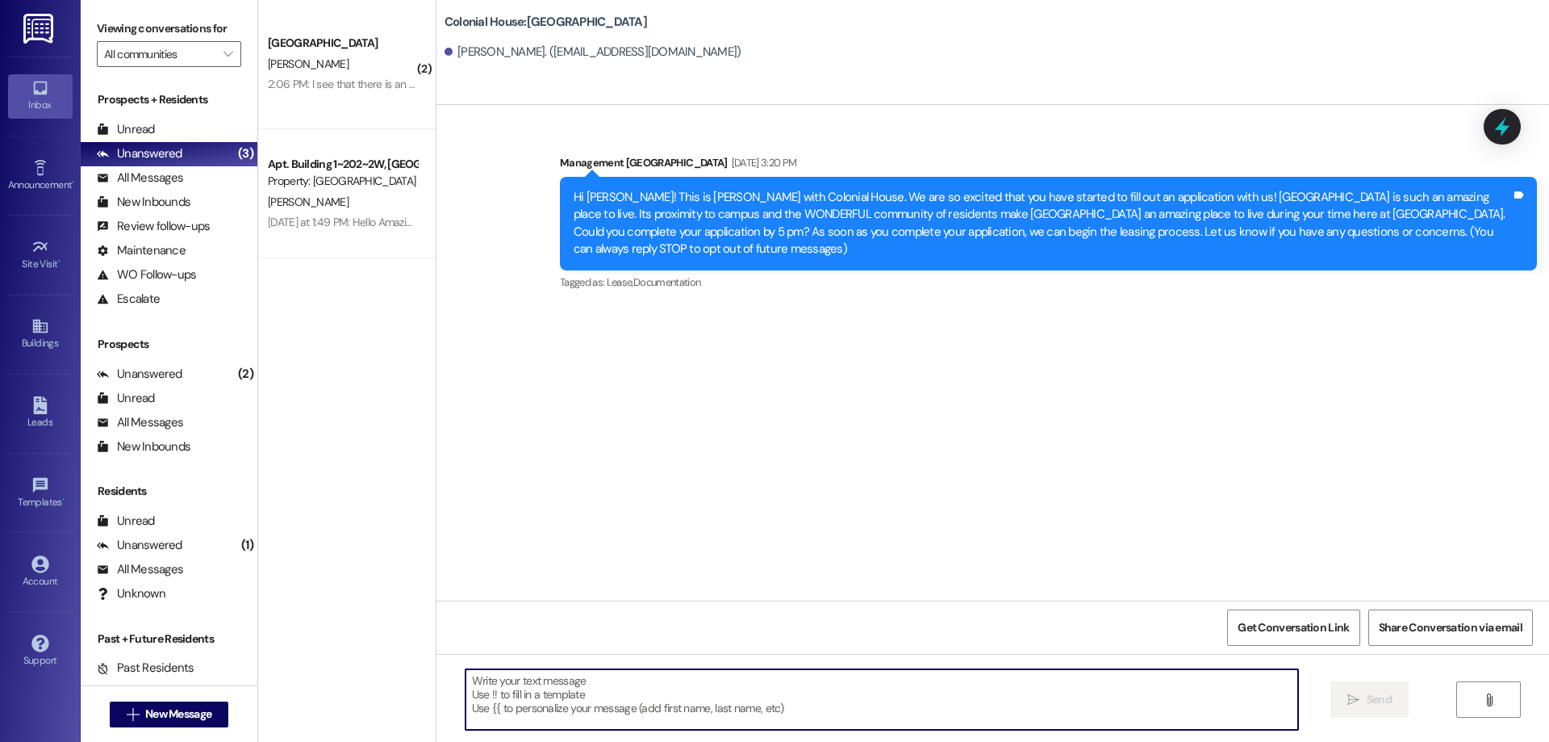
paste textarea "Hi _____! This is ____ from Colonial House. How has your week been? Have you do…"
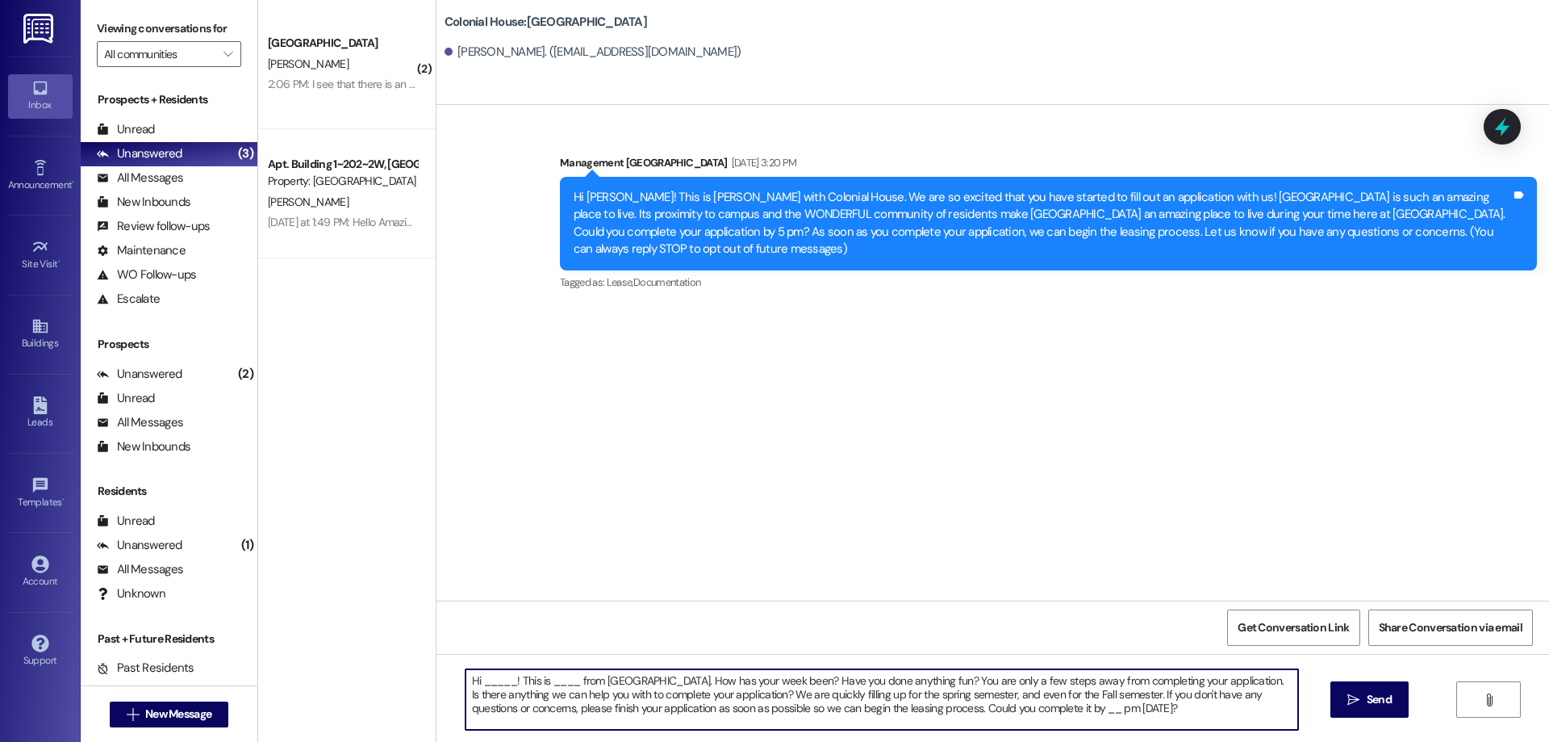
click at [481, 675] on textarea "Hi _____! This is ____ from Colonial House. How has your week been? Have you do…" at bounding box center [882, 699] width 833 height 61
click at [558, 679] on textarea "Hi Michaek! This is ____ from Colonial House. How has your week been? Have you …" at bounding box center [882, 699] width 833 height 61
click at [508, 682] on textarea "Hi Michaek! This is Rachel from Colonial House. How has your week been? Have yo…" at bounding box center [882, 699] width 833 height 61
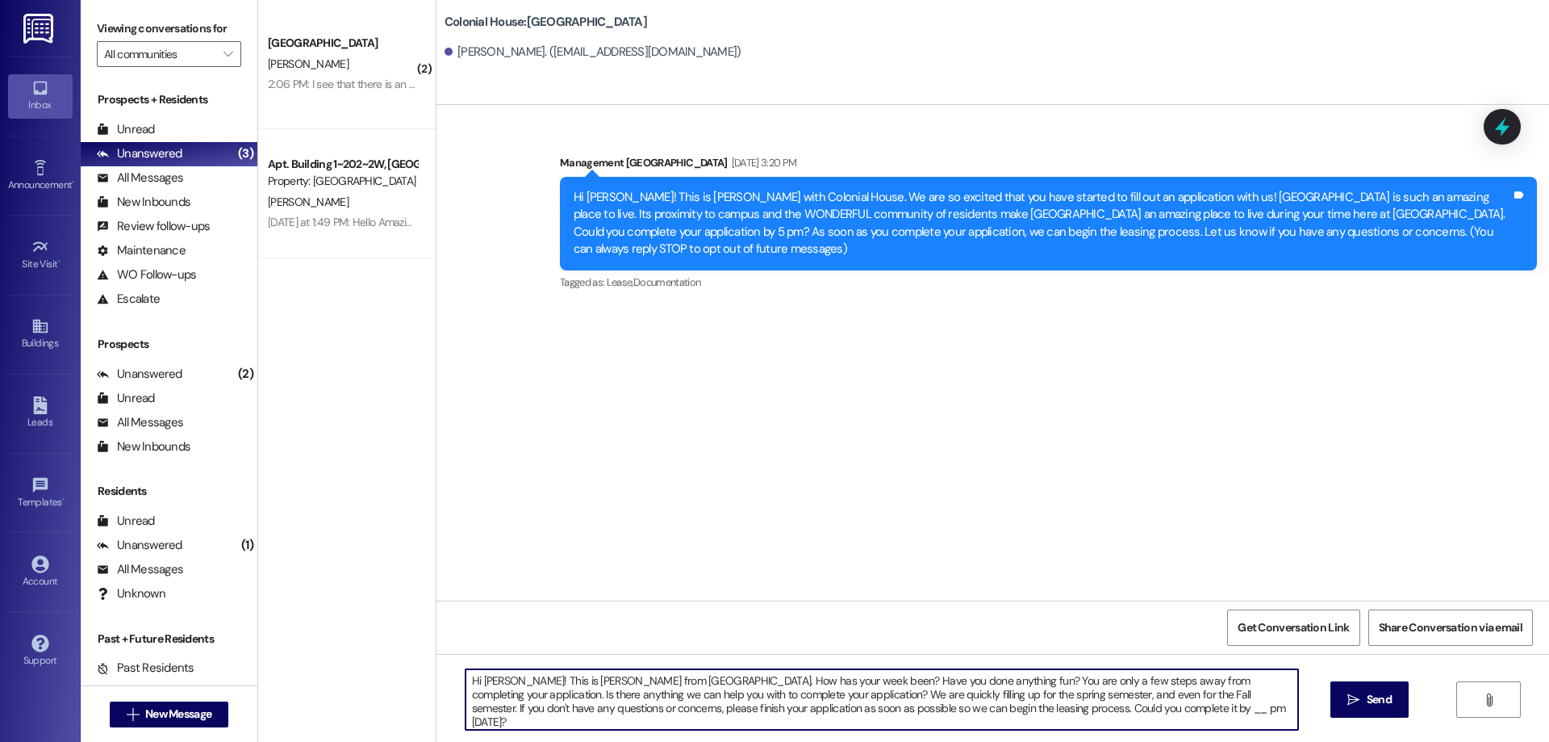
click at [577, 703] on textarea "Hi Michael! This is Rachel from Colonial House. How has your week been? Have yo…" at bounding box center [882, 699] width 833 height 61
click at [1041, 709] on textarea "Hi Michael! This is Rachel from Colonial House. How has your week been? Have yo…" at bounding box center [882, 699] width 833 height 61
drag, startPoint x: 1118, startPoint y: 718, endPoint x: 392, endPoint y: 646, distance: 729.1
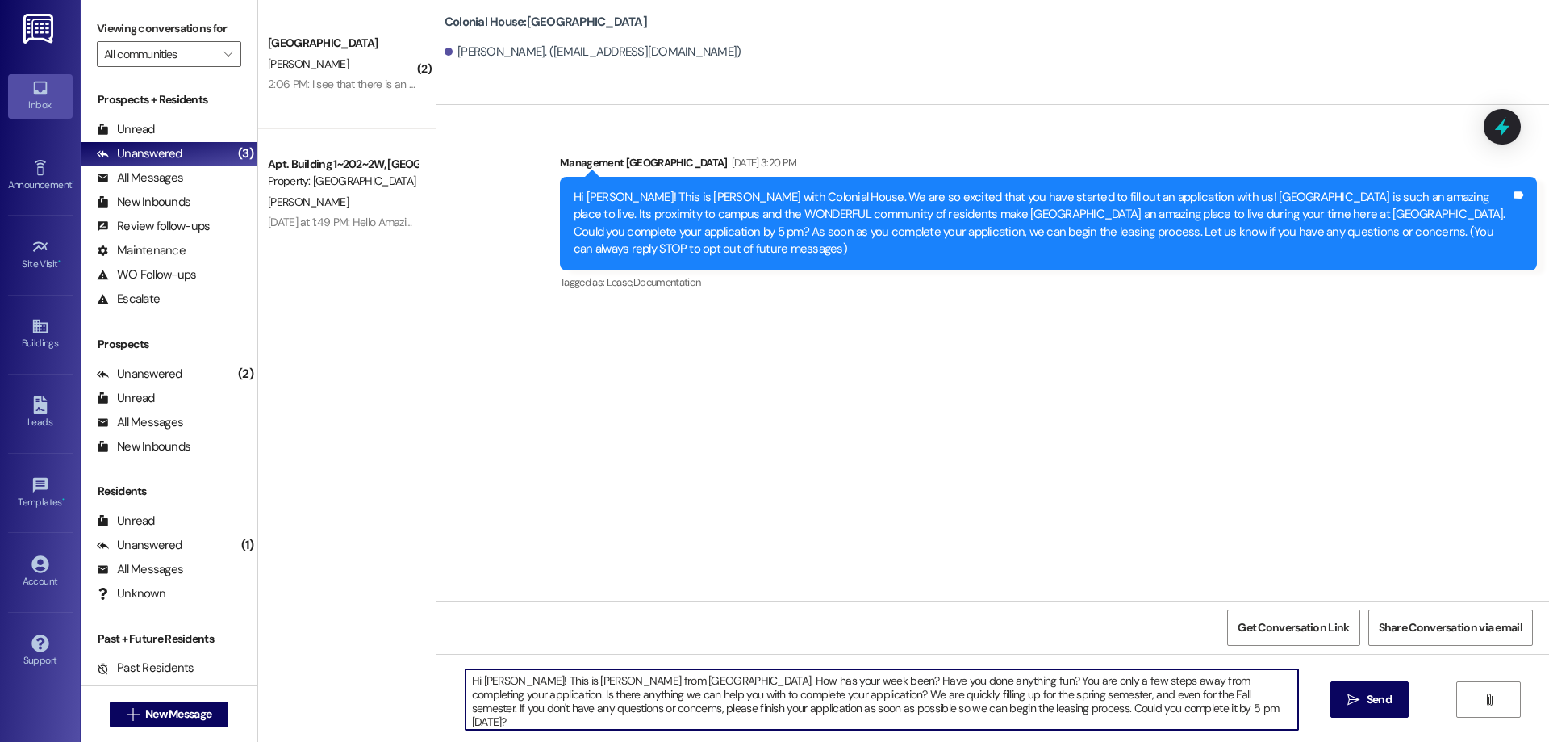
click at [392, 646] on div "( 2 ) Colonial House Prospect A. Nelson 2:06 PM: I see that there is an automat…" at bounding box center [903, 371] width 1291 height 742
click at [1068, 712] on textarea "Hi Michael! This is Rachel from Colonial House. How has your week been? Have yo…" at bounding box center [882, 699] width 833 height 61
drag, startPoint x: 745, startPoint y: 694, endPoint x: 1114, endPoint y: 696, distance: 369.6
click at [1114, 696] on textarea "Hi Michael! This is Rachel from Colonial House. How has your week been? Have yo…" at bounding box center [882, 699] width 833 height 61
drag, startPoint x: 810, startPoint y: 719, endPoint x: 429, endPoint y: 674, distance: 384.4
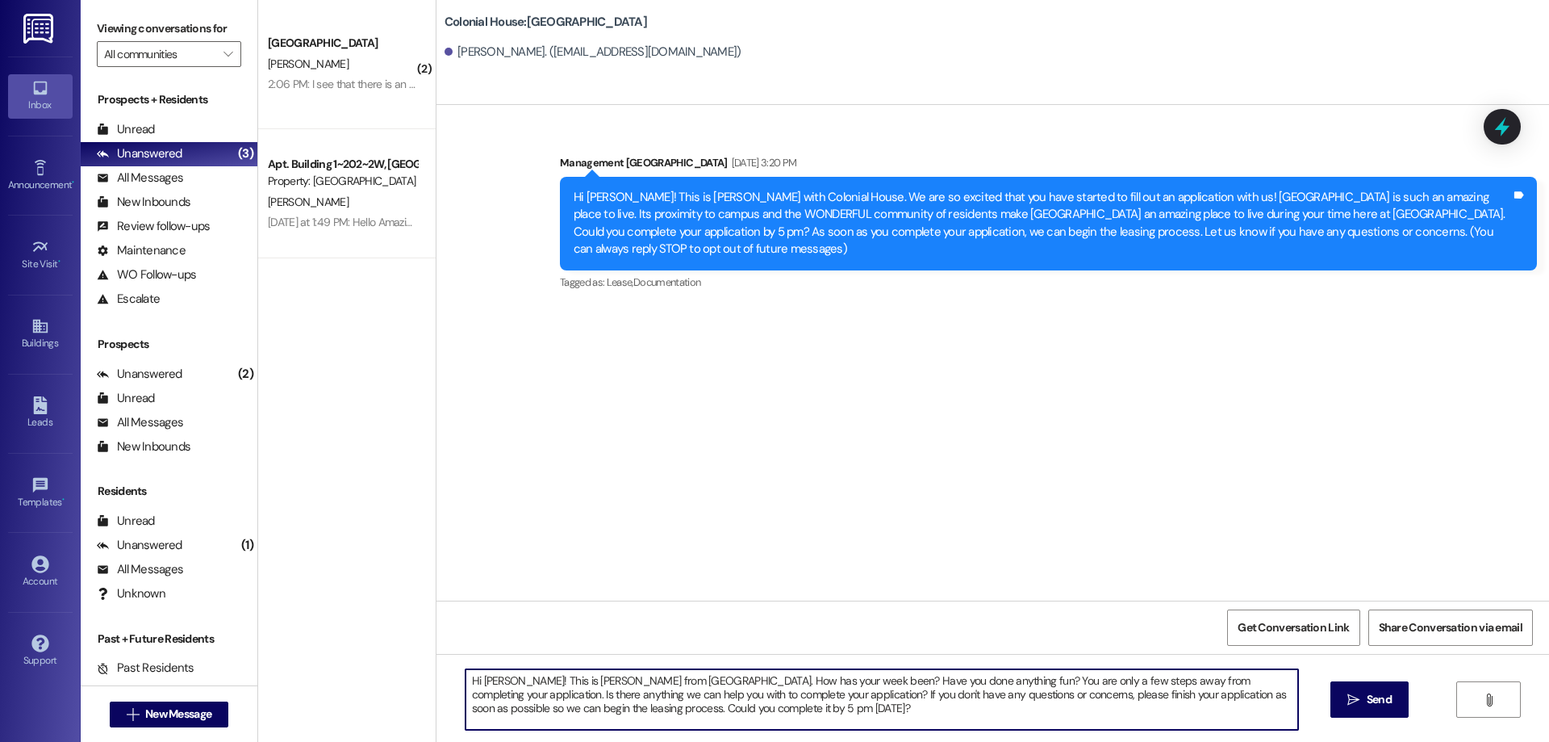
click at [437, 674] on div "Hi Michael! This is Rachel from Colonial House. How has your week been? Have yo…" at bounding box center [993, 714] width 1113 height 121
type textarea "Hi Michael! This is Rachel from Colonial House. How has your week been? Have yo…"
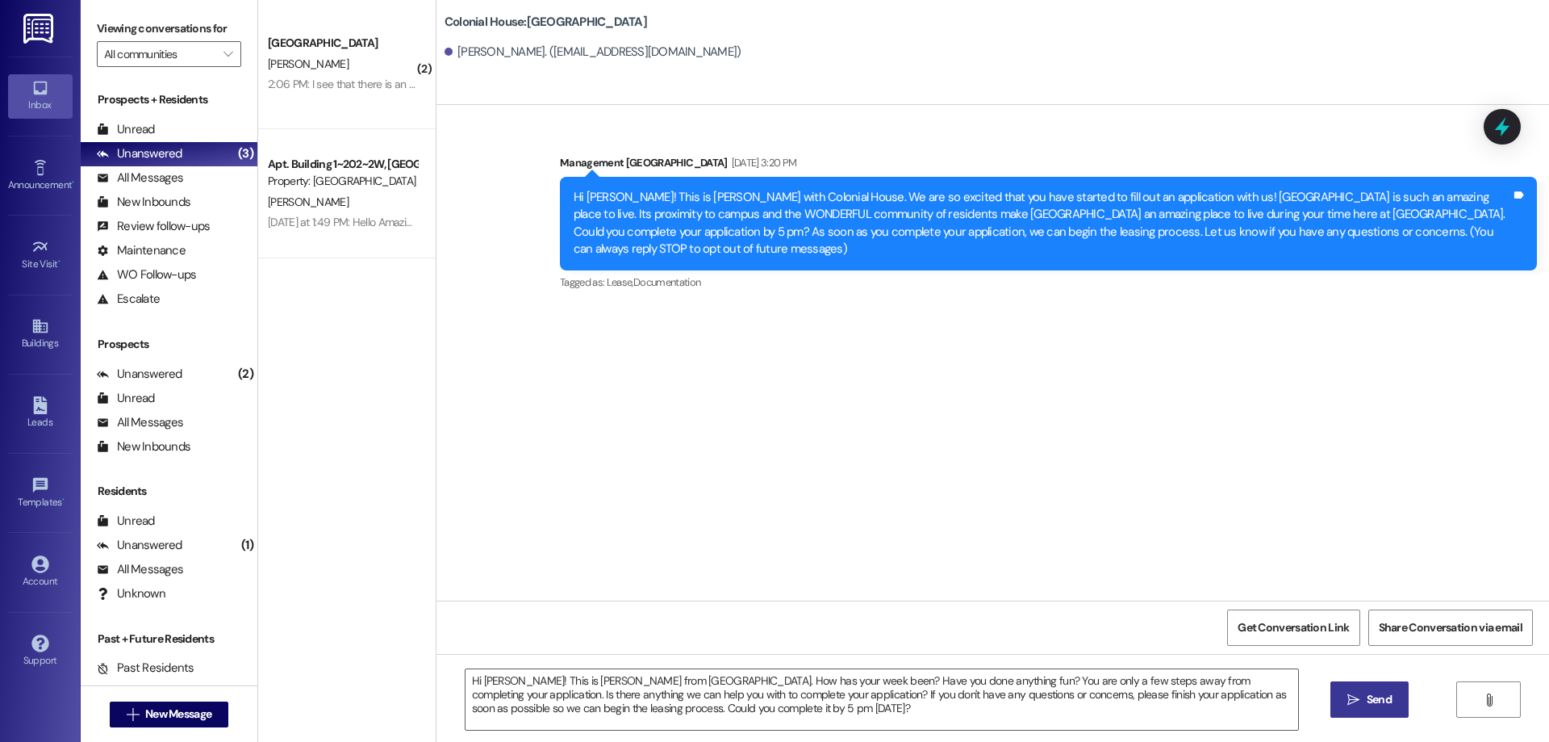
click at [1345, 701] on span " Send" at bounding box center [1369, 699] width 51 height 17
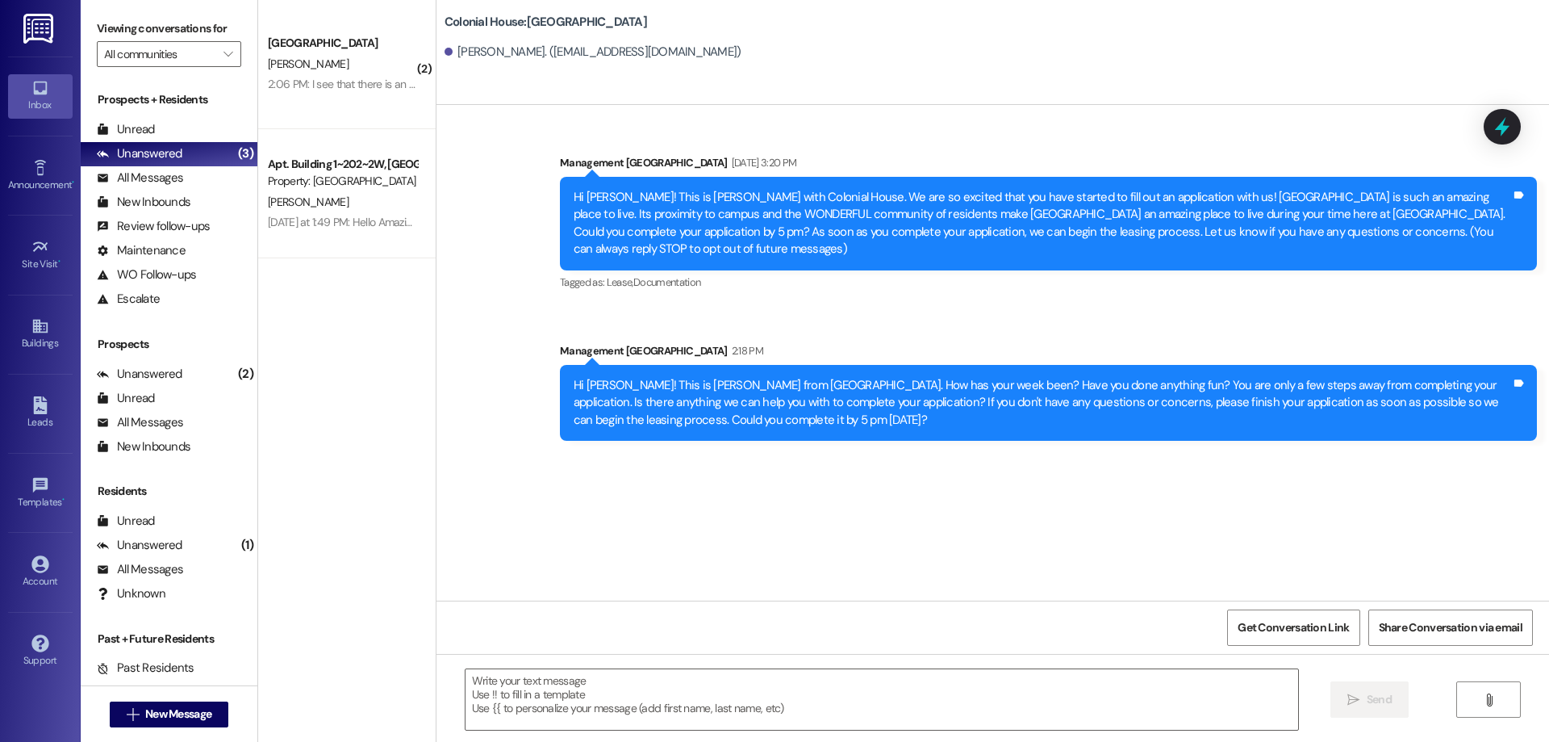
click at [299, 106] on div "Colonial House Prospect A. Nelson 2:06 PM: I see that there is an automatic pay…" at bounding box center [347, 64] width 178 height 129
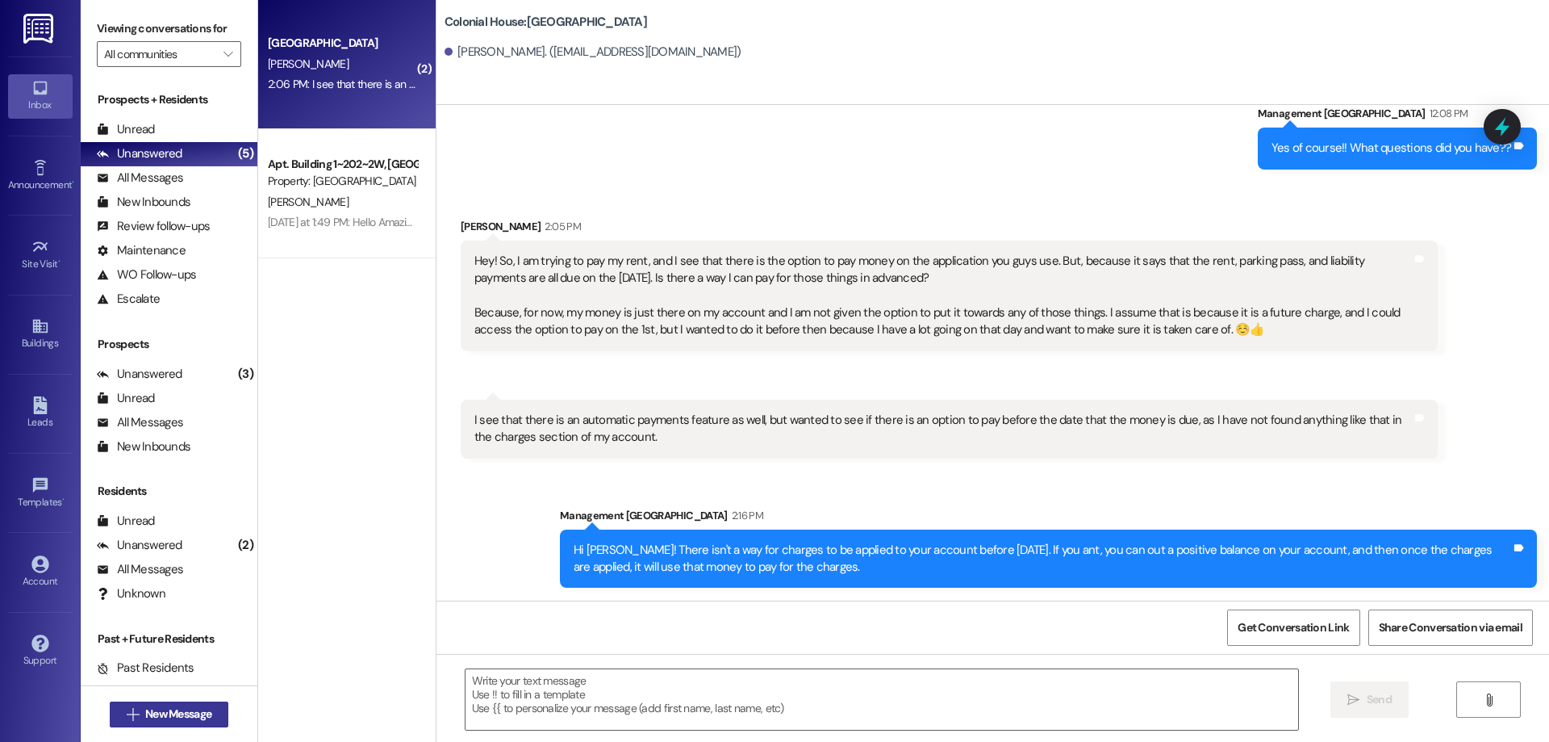
click at [181, 708] on span "New Message" at bounding box center [178, 713] width 66 height 17
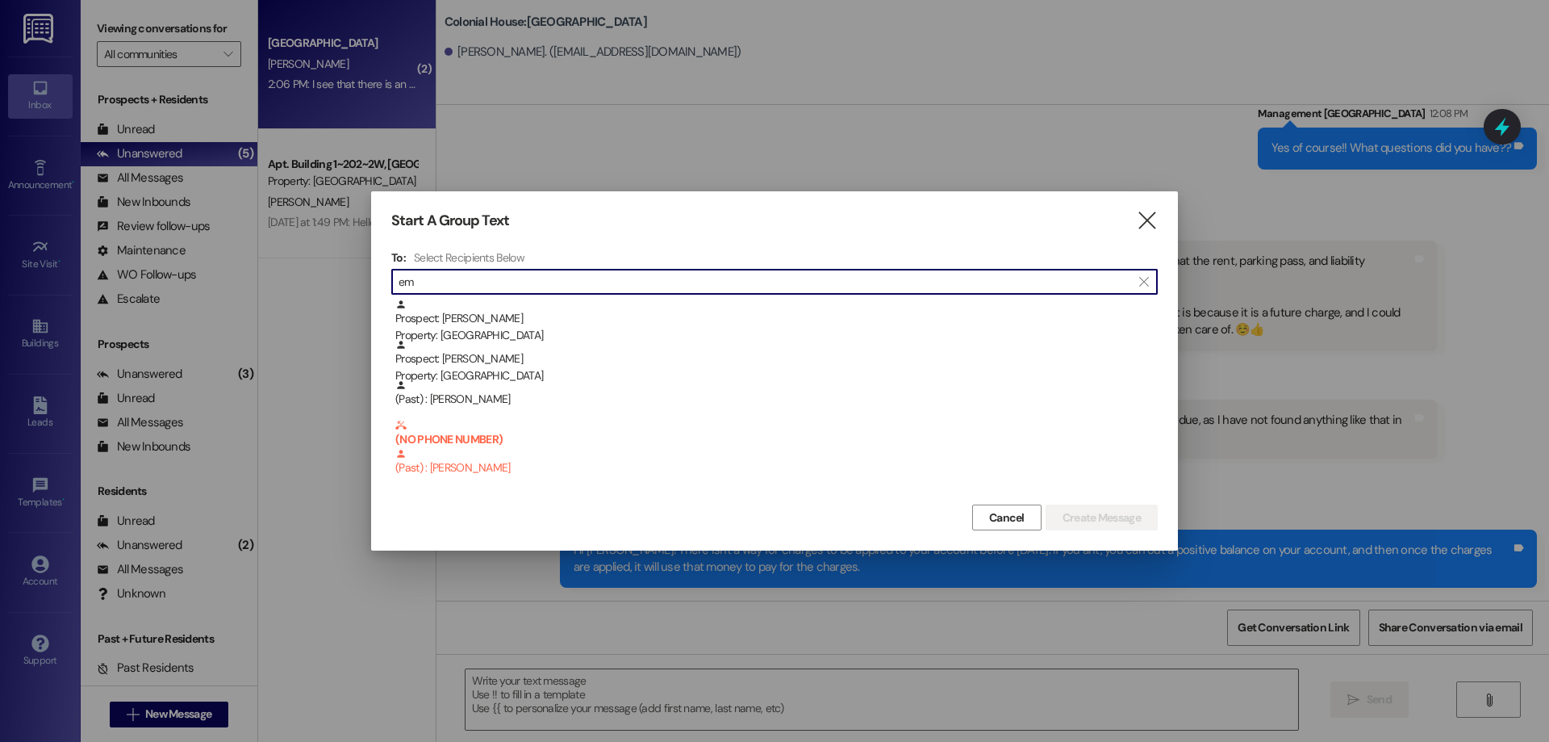
type input "e"
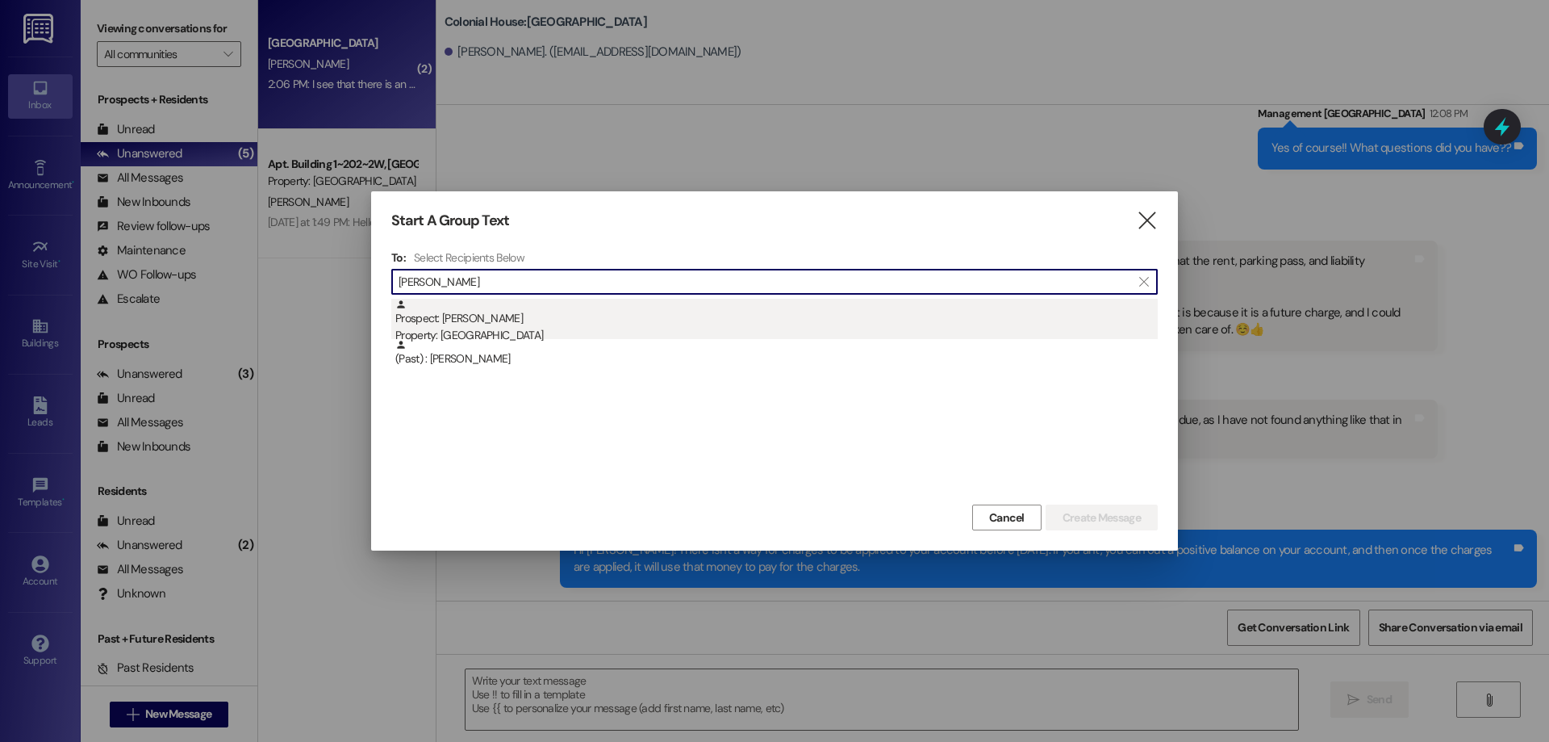
type input "millie"
click at [633, 315] on div "Prospect: Millie Jensen Property: Colonial House" at bounding box center [776, 322] width 763 height 46
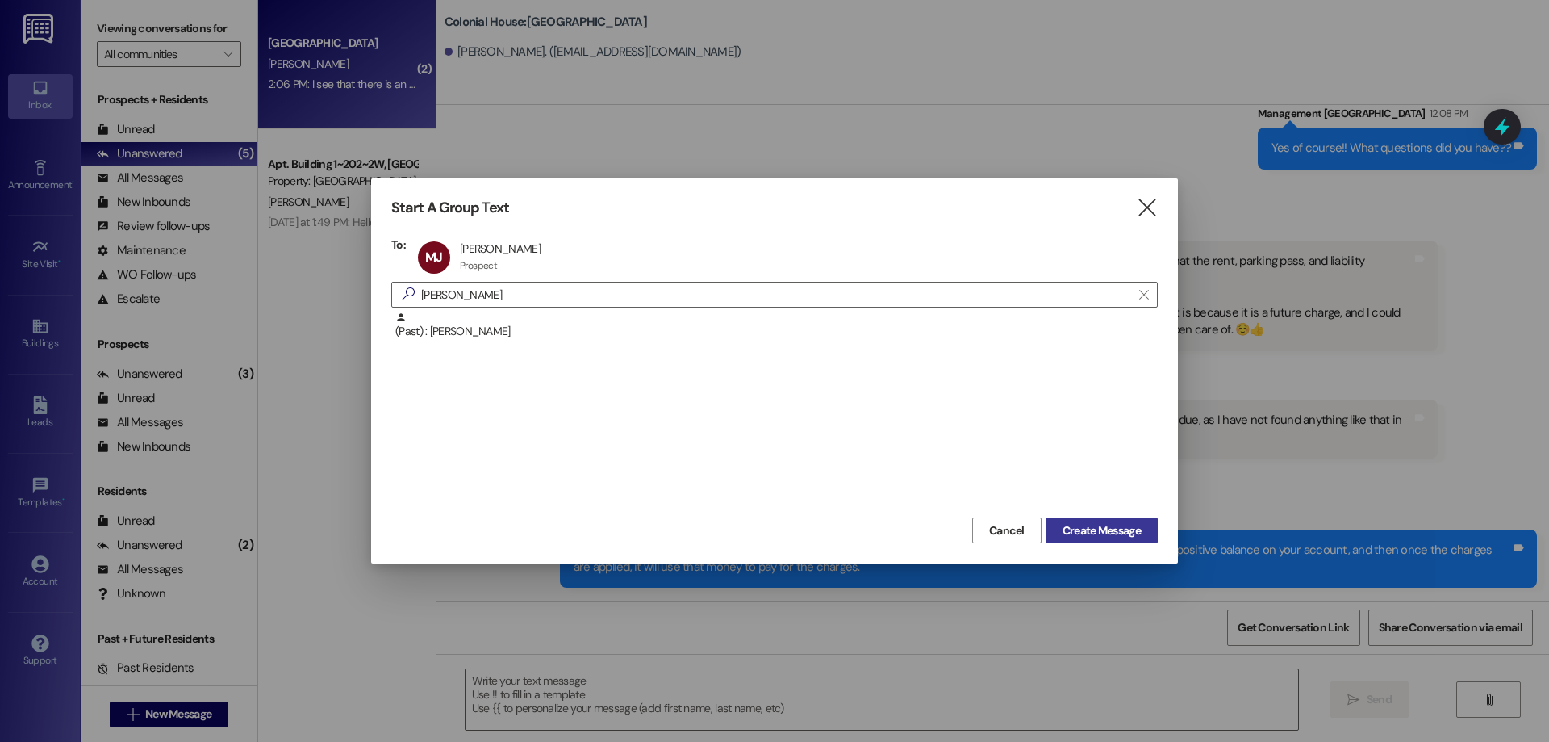
click at [1083, 534] on span "Create Message" at bounding box center [1102, 530] width 78 height 17
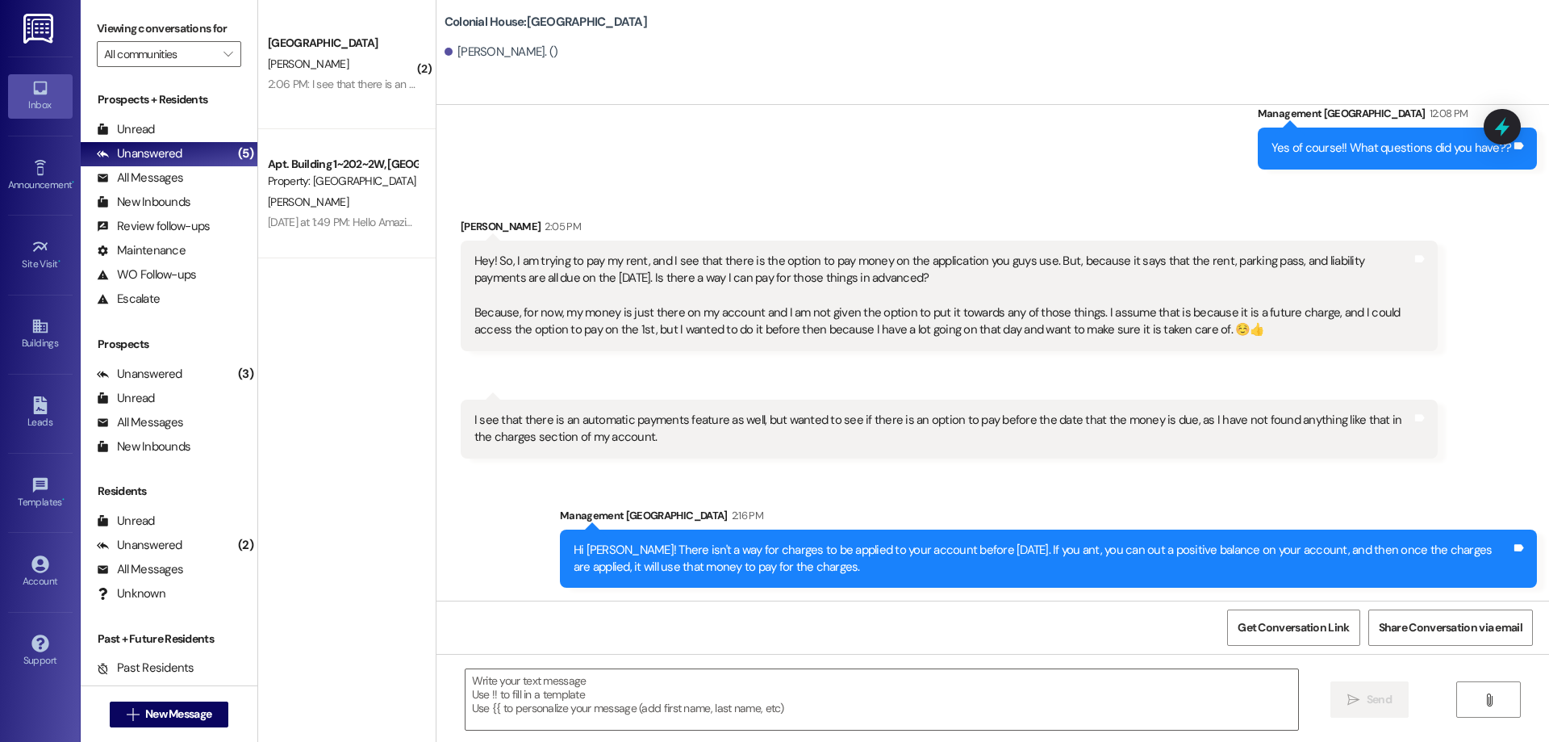
scroll to position [0, 0]
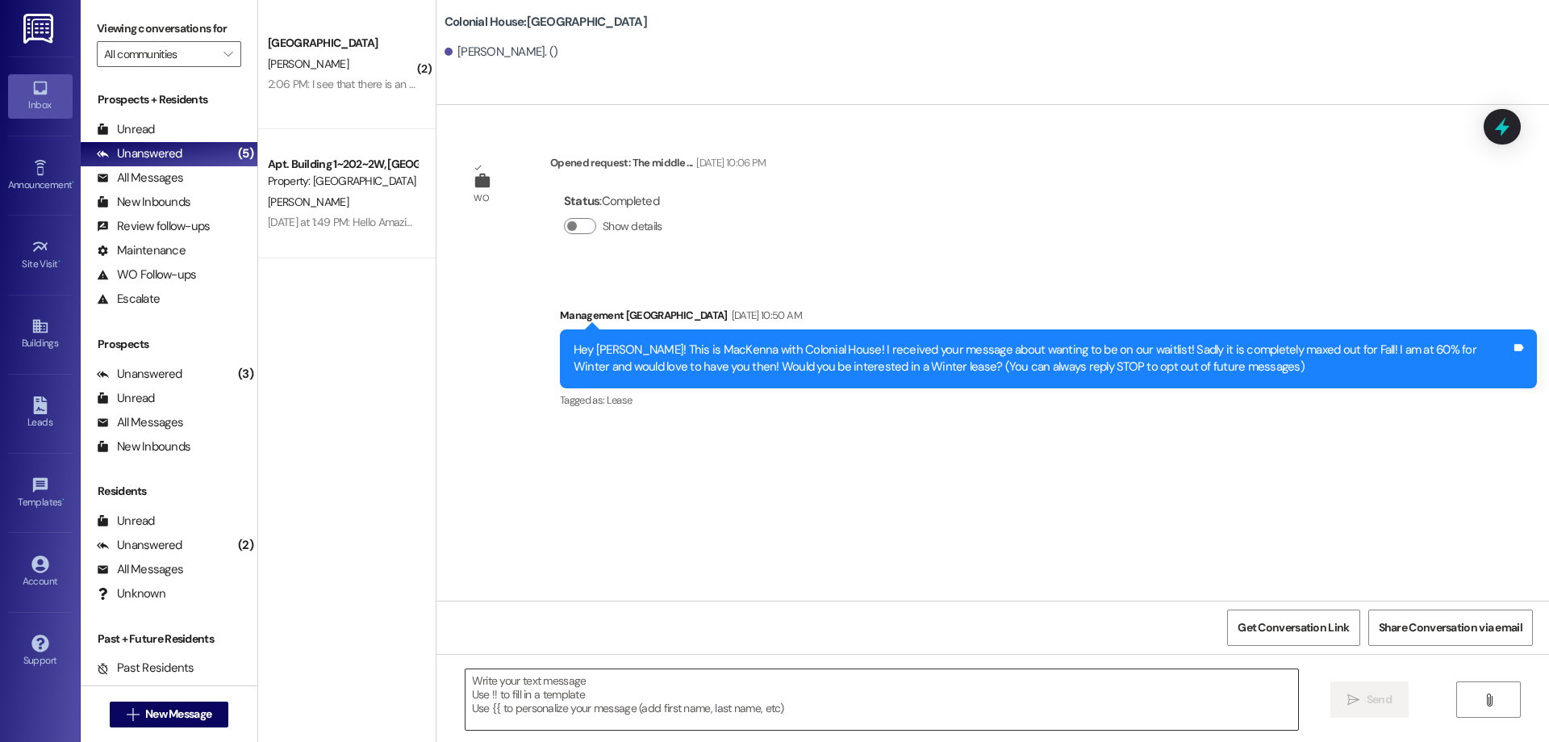
click at [798, 703] on textarea at bounding box center [882, 699] width 833 height 61
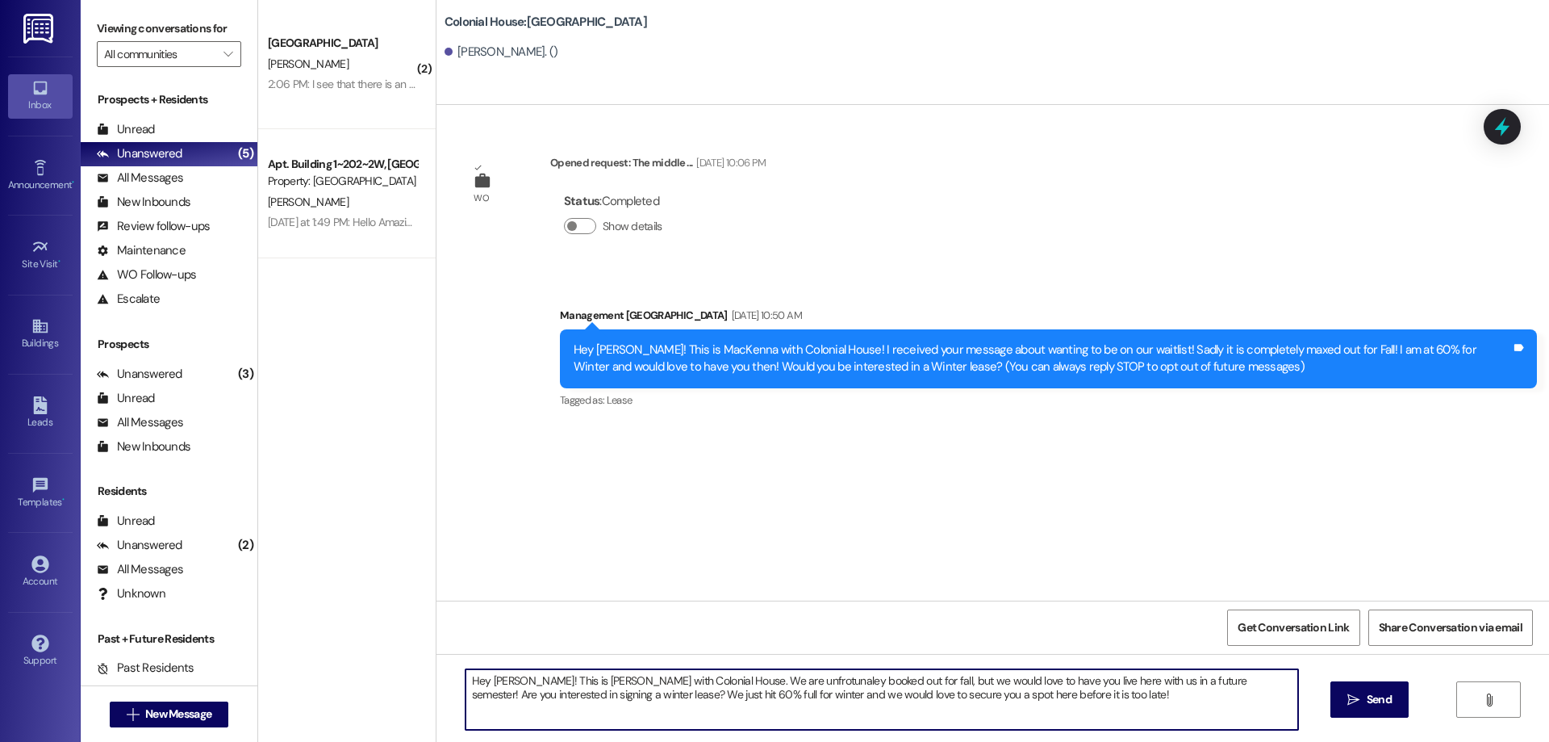
drag, startPoint x: 1031, startPoint y: 695, endPoint x: 953, endPoint y: 679, distance: 79.9
click at [1031, 693] on textarea "Hey Millie! This is Rachel with Colonial House. We are unfrotunaley booked out …" at bounding box center [882, 699] width 833 height 61
click at [1086, 691] on textarea "Hey Millie! This is Rachel with Colonial House. We are unfortunately booked out…" at bounding box center [882, 699] width 833 height 61
drag, startPoint x: 1282, startPoint y: 702, endPoint x: 306, endPoint y: 619, distance: 980.0
click at [306, 619] on div "( 2 ) Colonial House Prospect A. Nelson 2:06 PM: I see that there is an automat…" at bounding box center [903, 371] width 1291 height 742
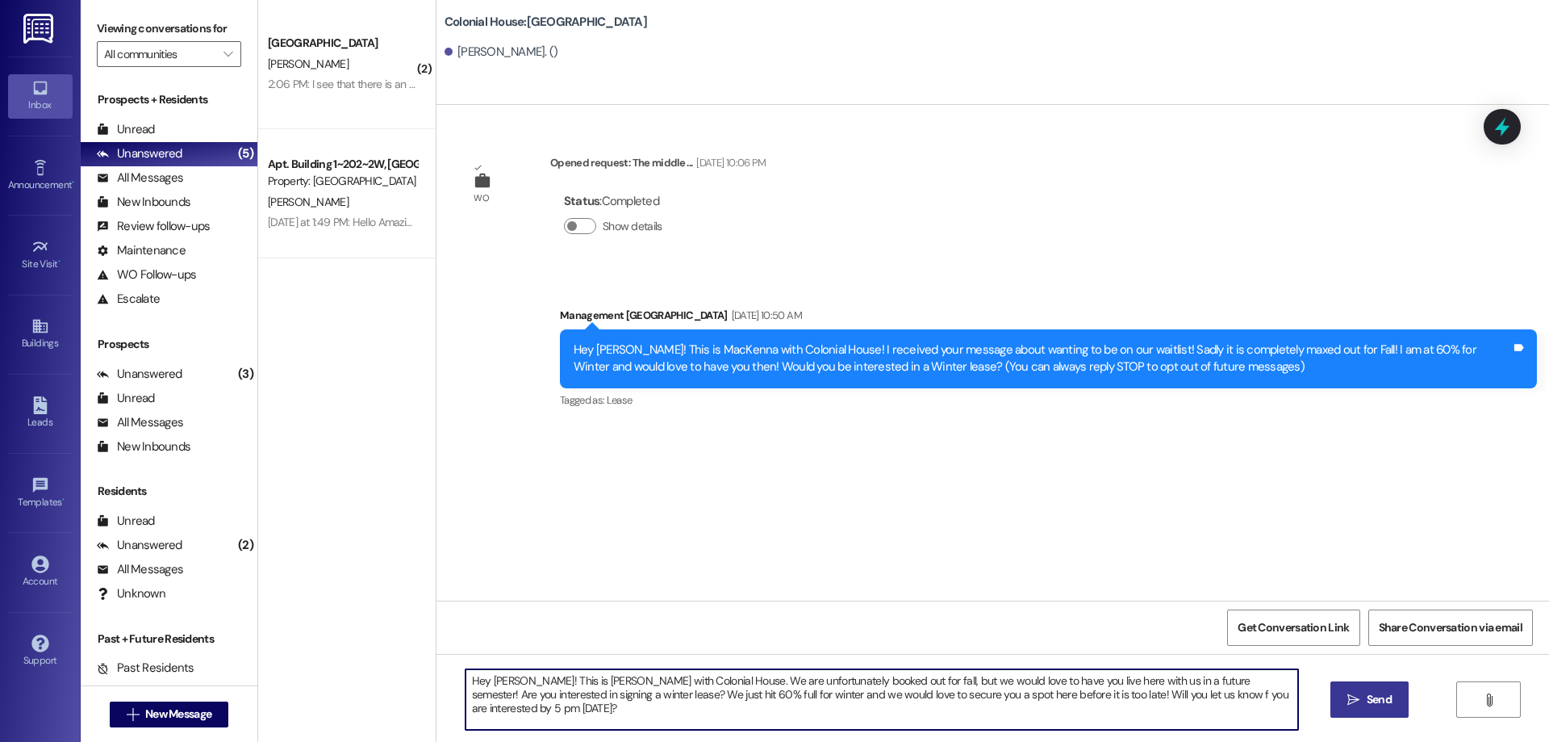
type textarea "Hey Millie! This is Rachel with Colonial House. We are unfortunately booked out…"
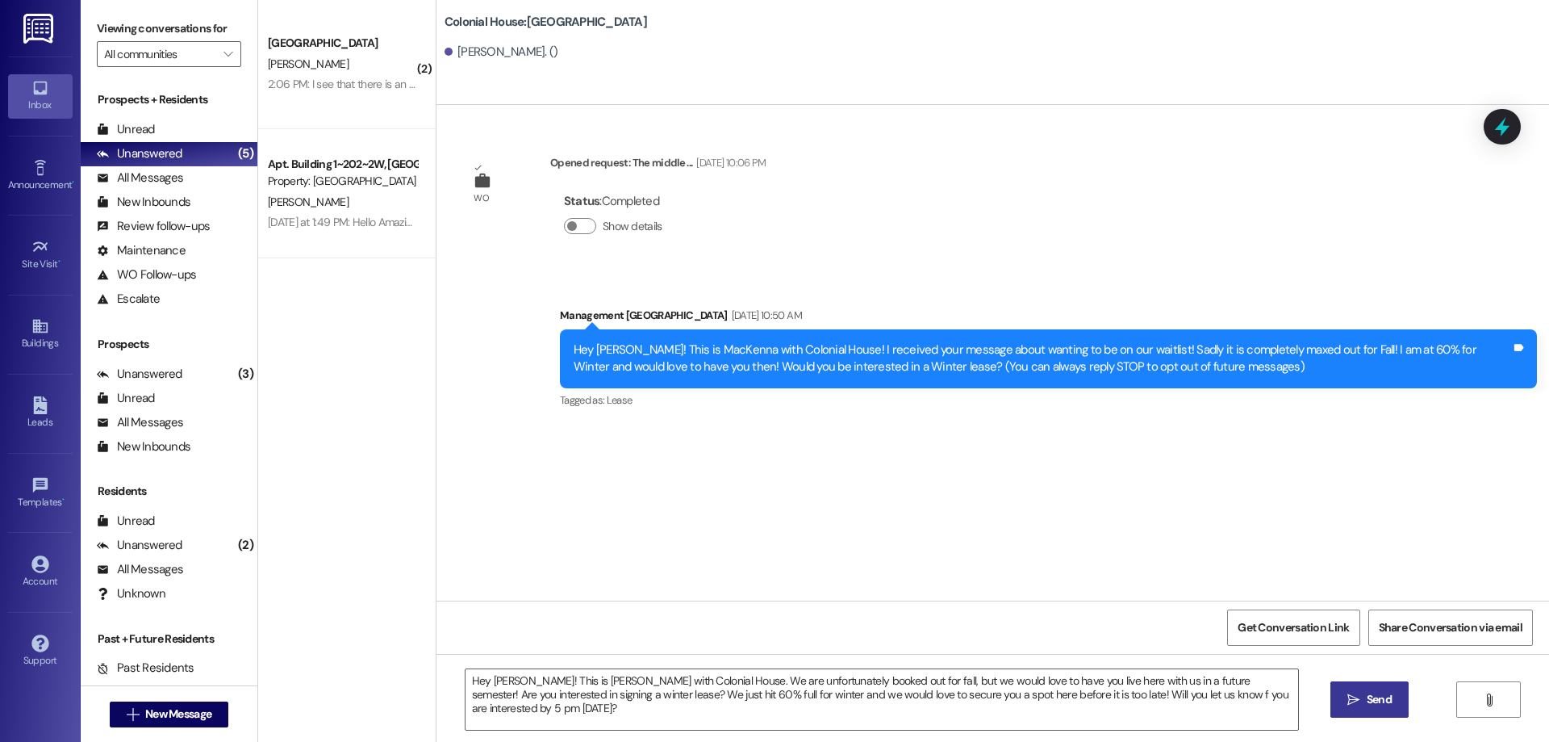
click at [1374, 699] on span "Send" at bounding box center [1379, 699] width 25 height 17
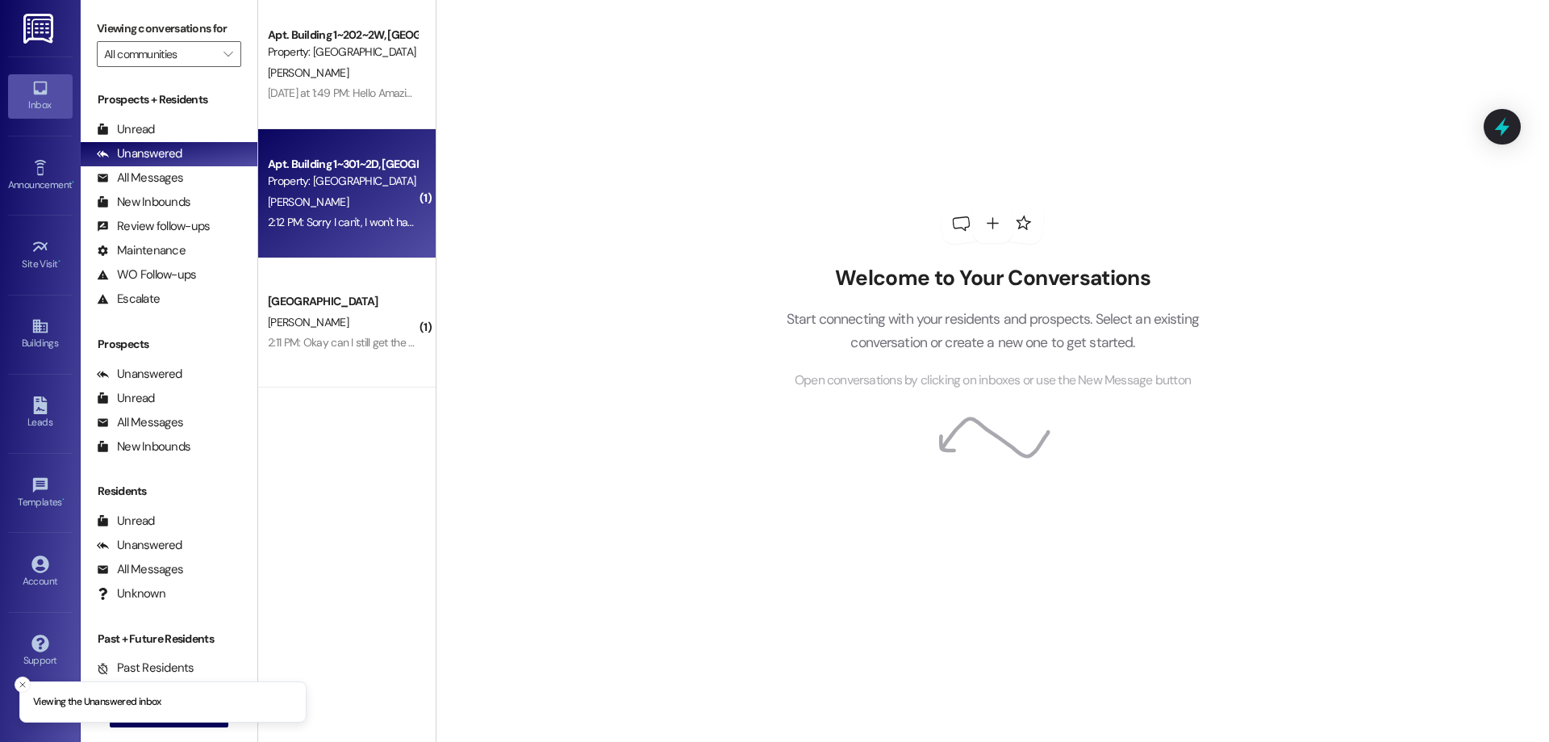
click at [386, 226] on div "2:12 PM: Sorry I can't, I won't have enough service to do so till [DATE]. 2:12 …" at bounding box center [423, 222] width 311 height 15
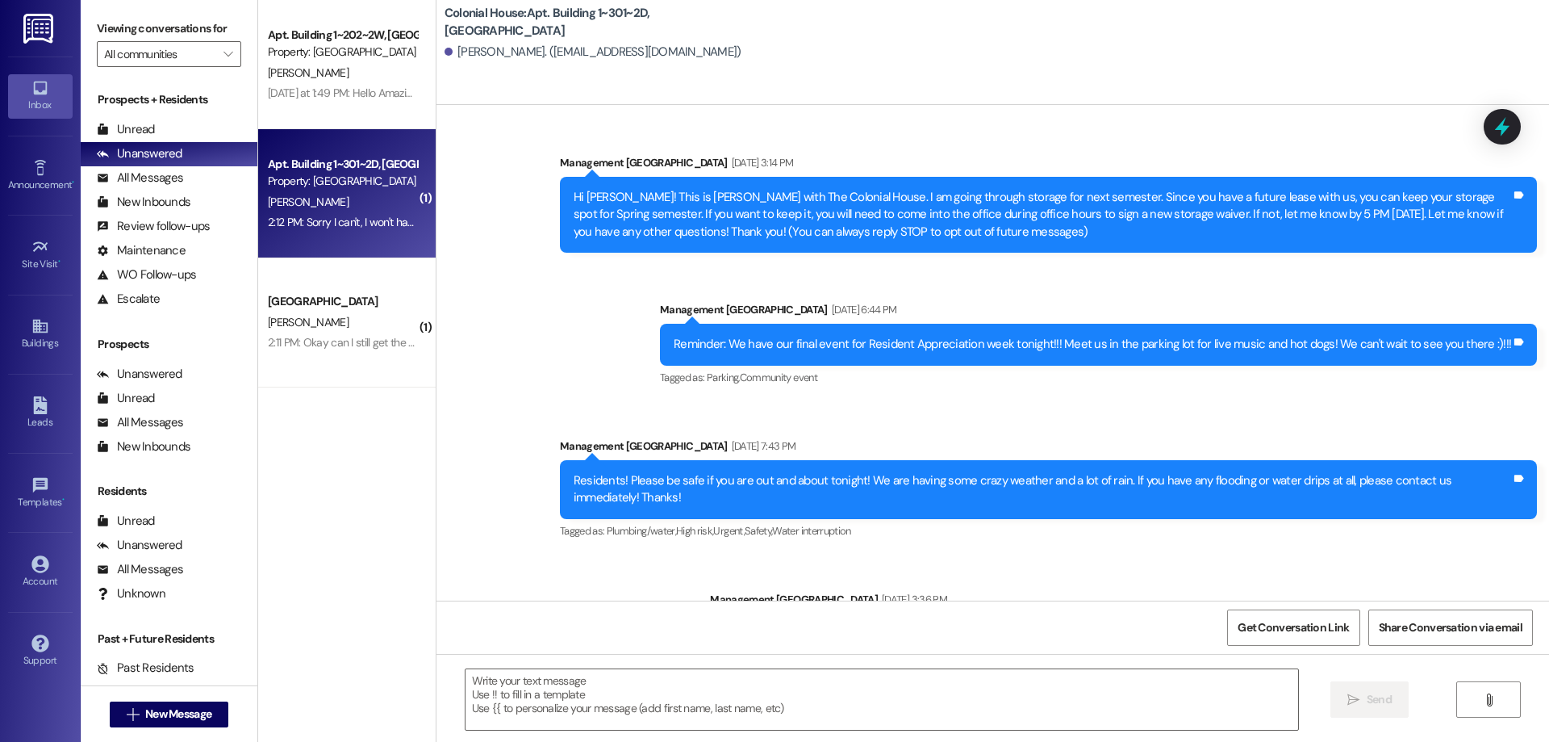
scroll to position [15310, 0]
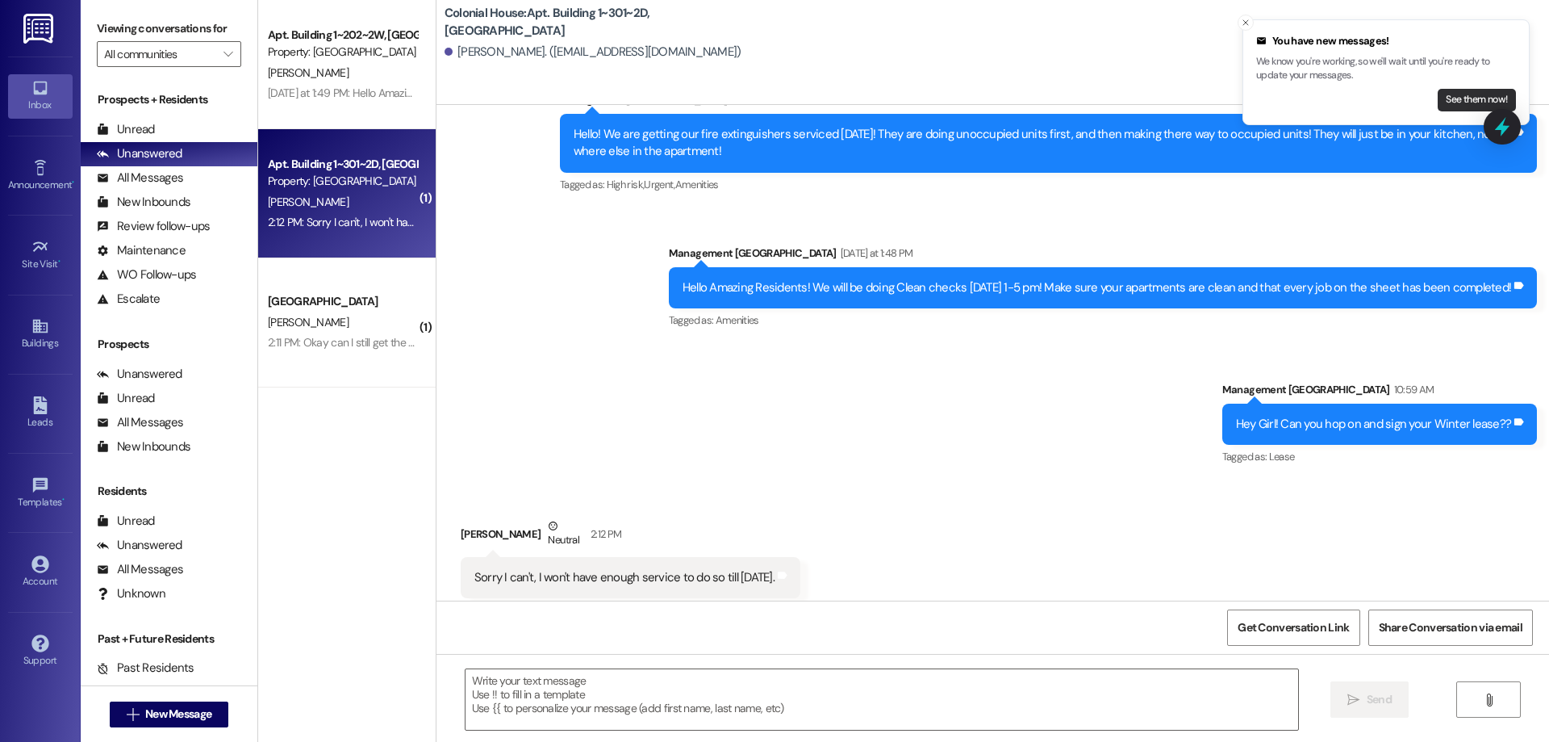
click at [1478, 91] on button "See them now!" at bounding box center [1477, 100] width 78 height 23
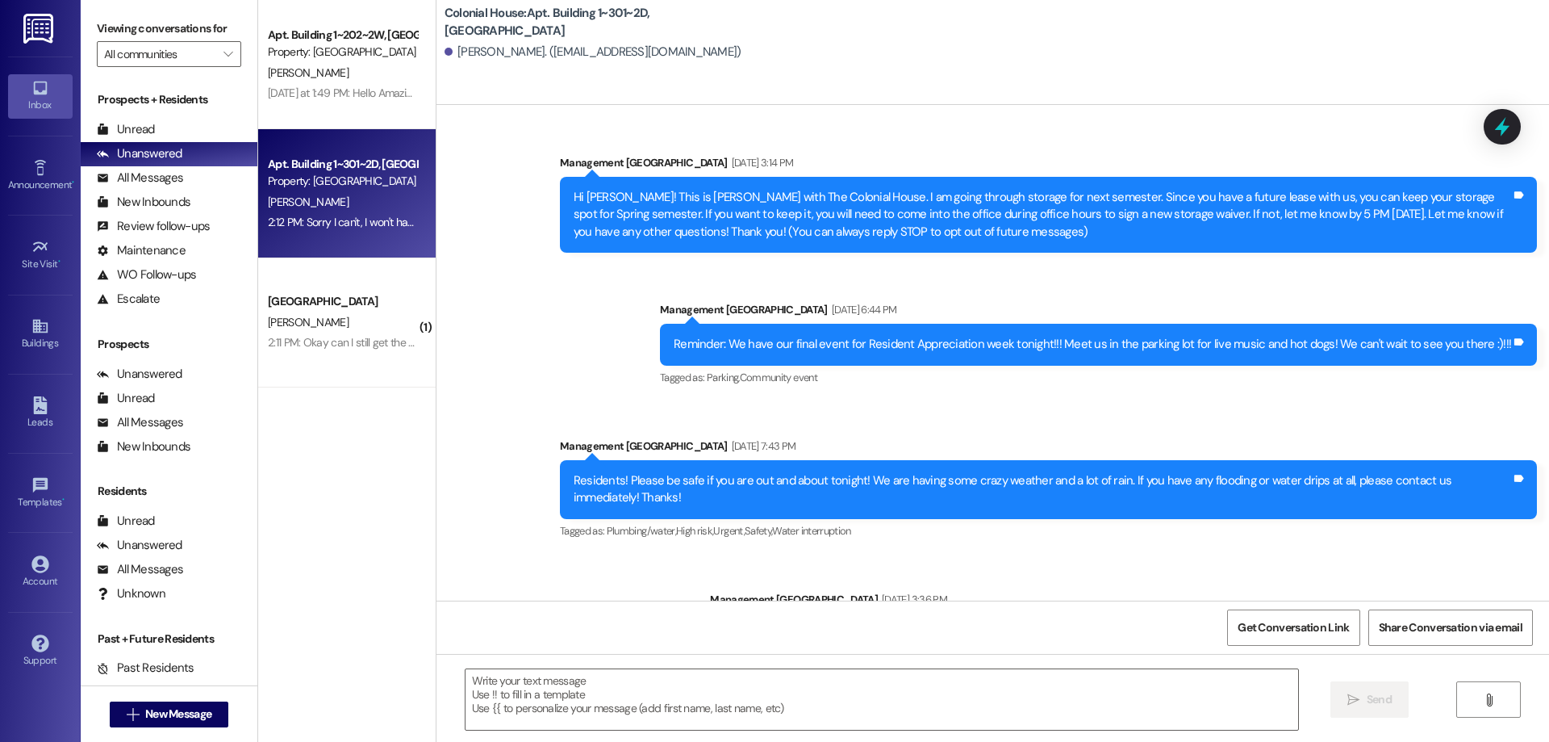
scroll to position [15309, 0]
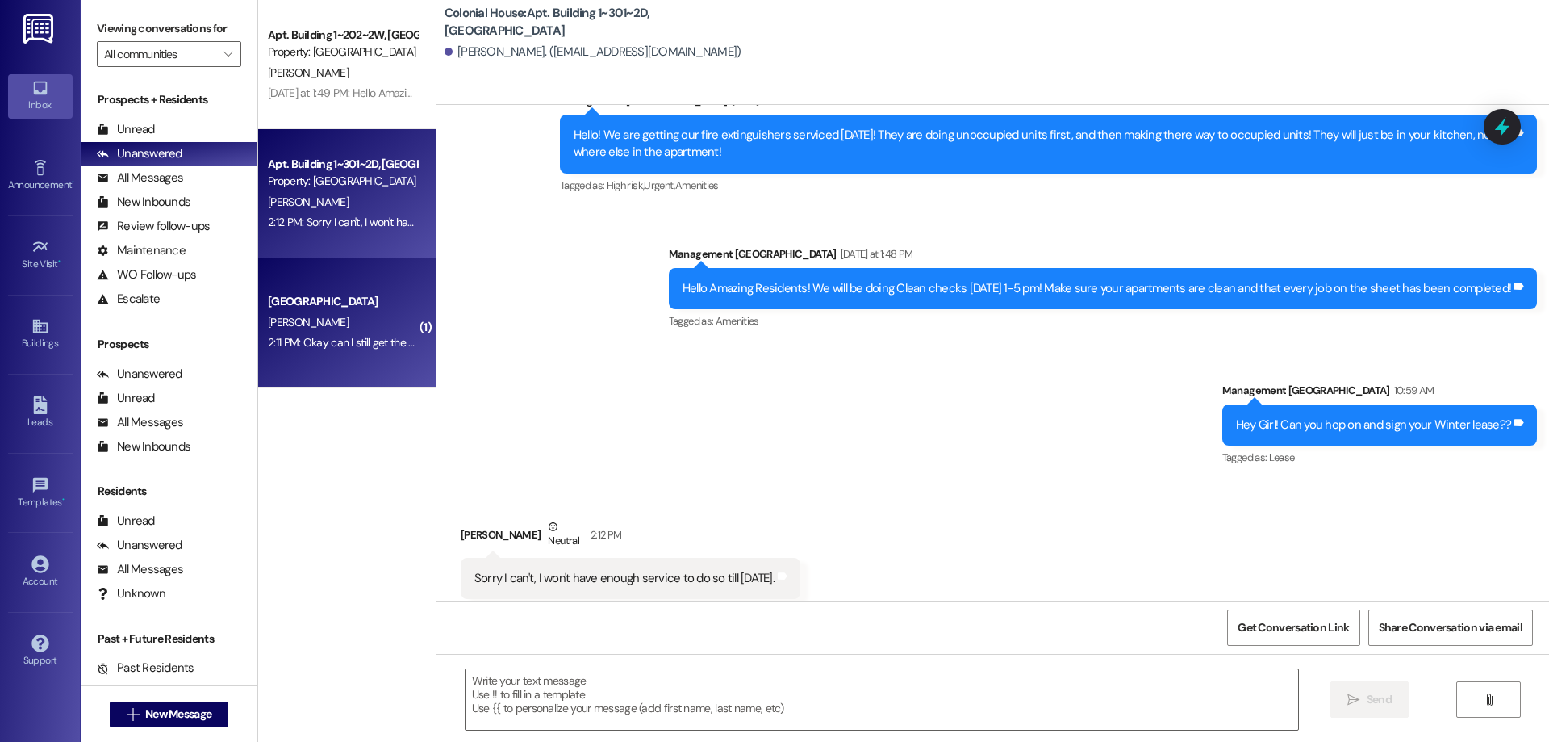
click at [379, 324] on div "[PERSON_NAME]" at bounding box center [342, 322] width 153 height 20
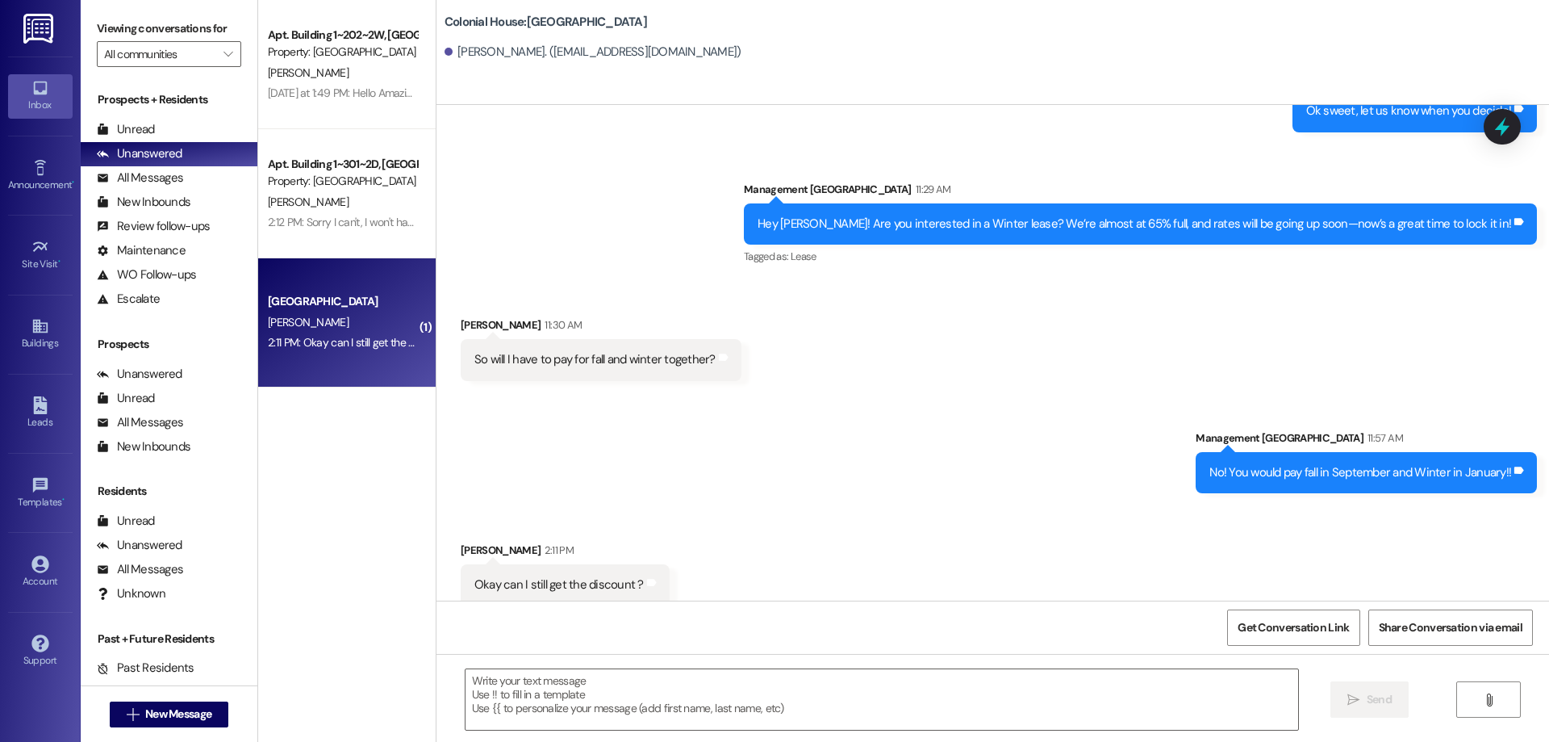
scroll to position [1753, 0]
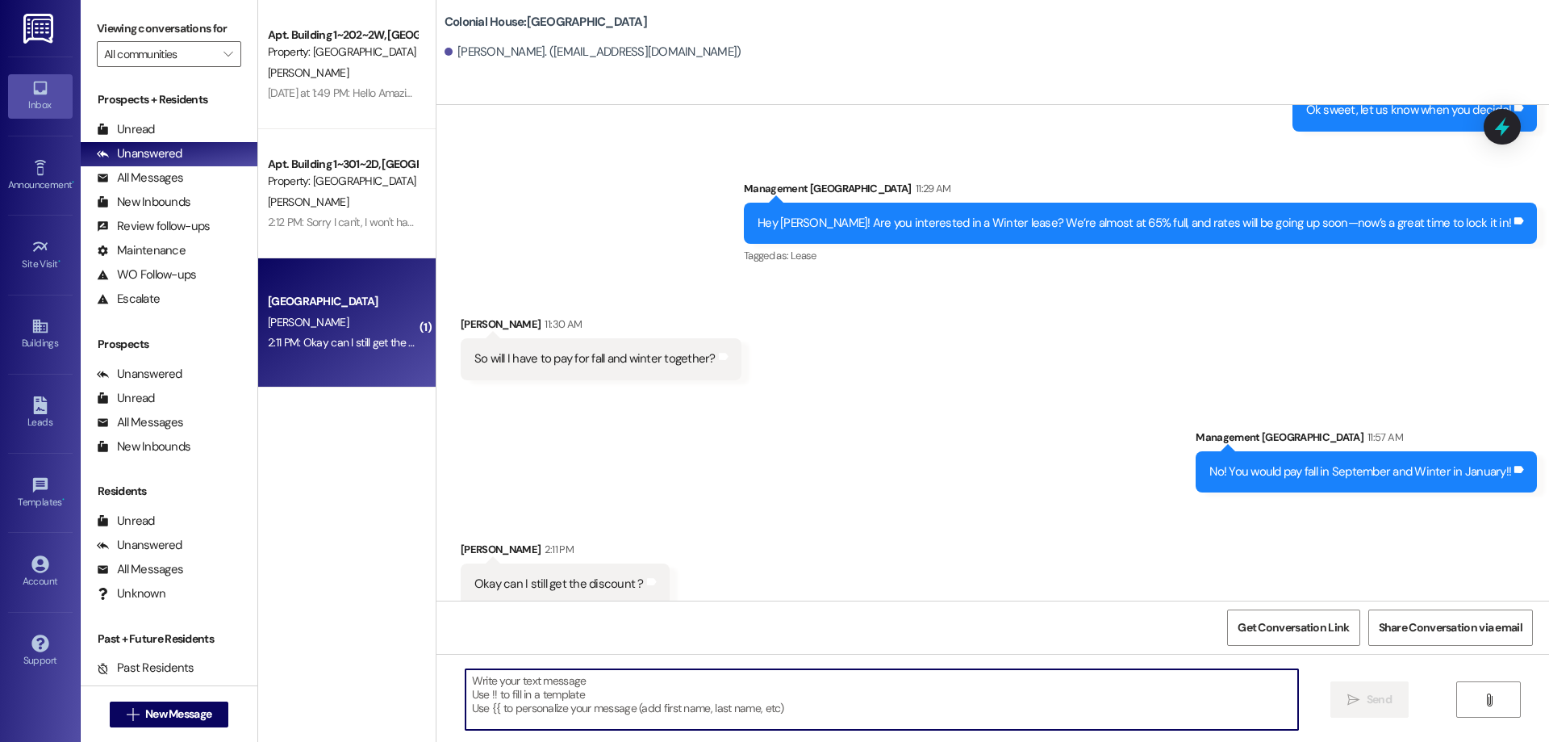
click at [902, 715] on textarea at bounding box center [882, 699] width 833 height 61
type textarea "Yup!"
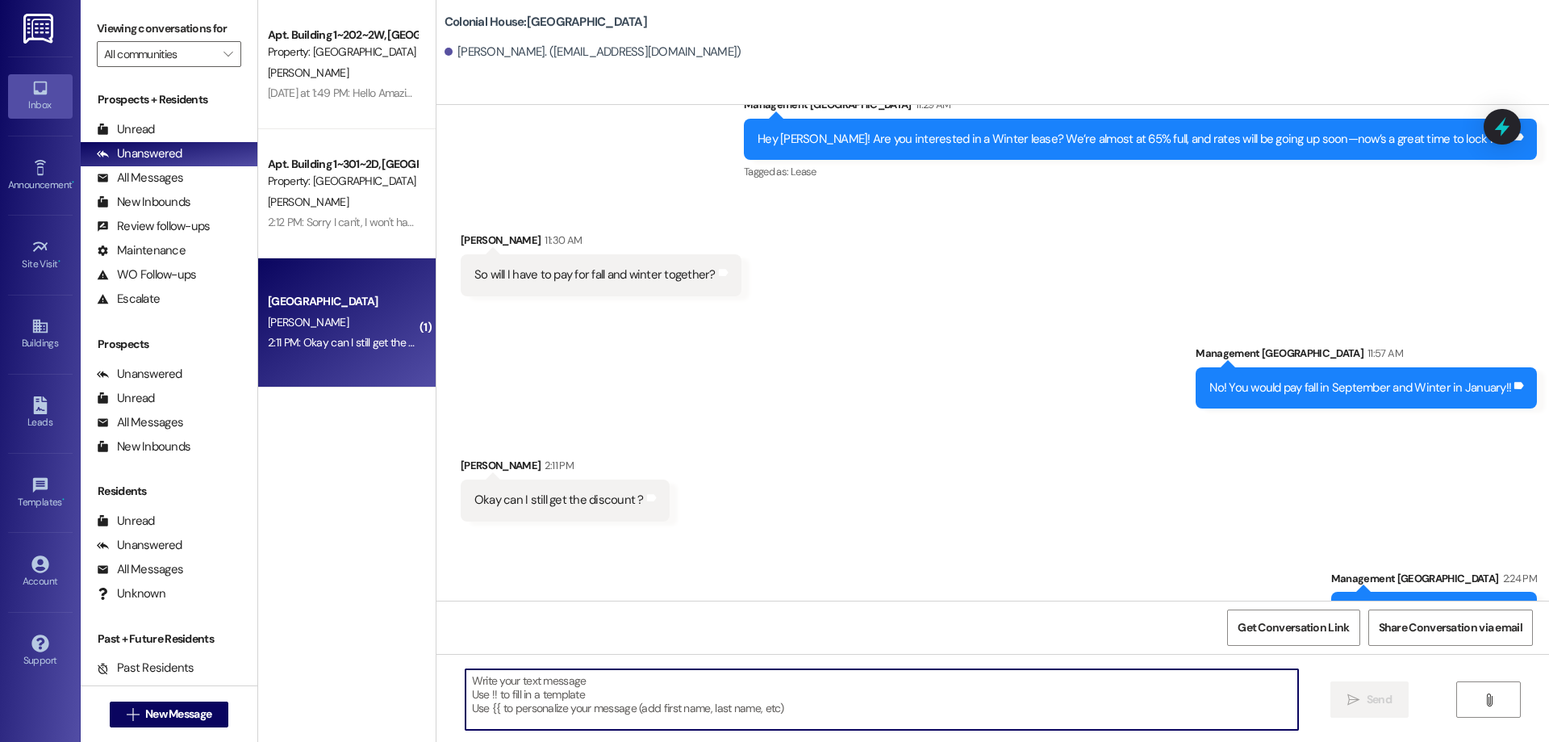
scroll to position [1865, 0]
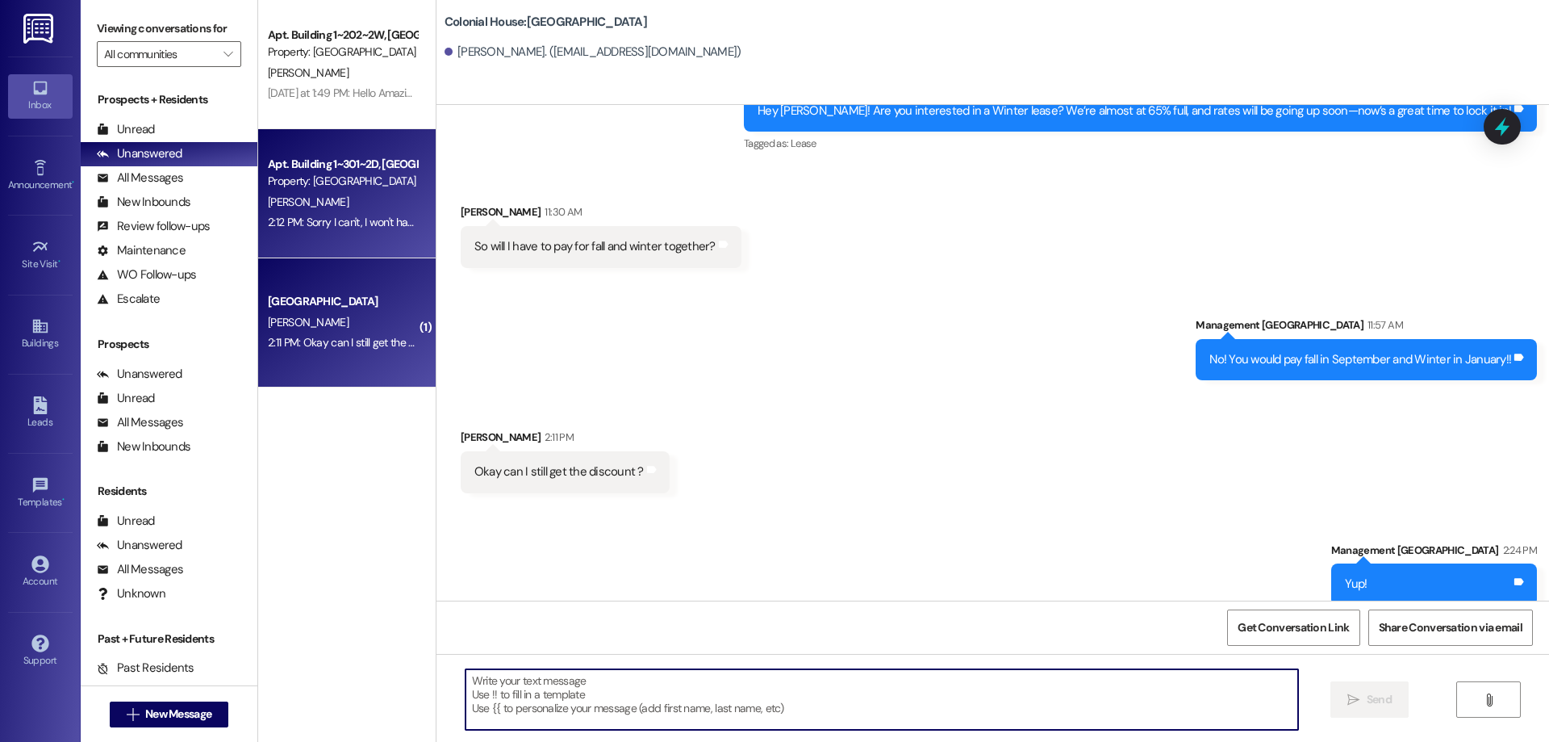
click at [331, 190] on div "Apt. Building 1~301~2D, Building 1 Colonial House Property: [GEOGRAPHIC_DATA]" at bounding box center [342, 173] width 153 height 38
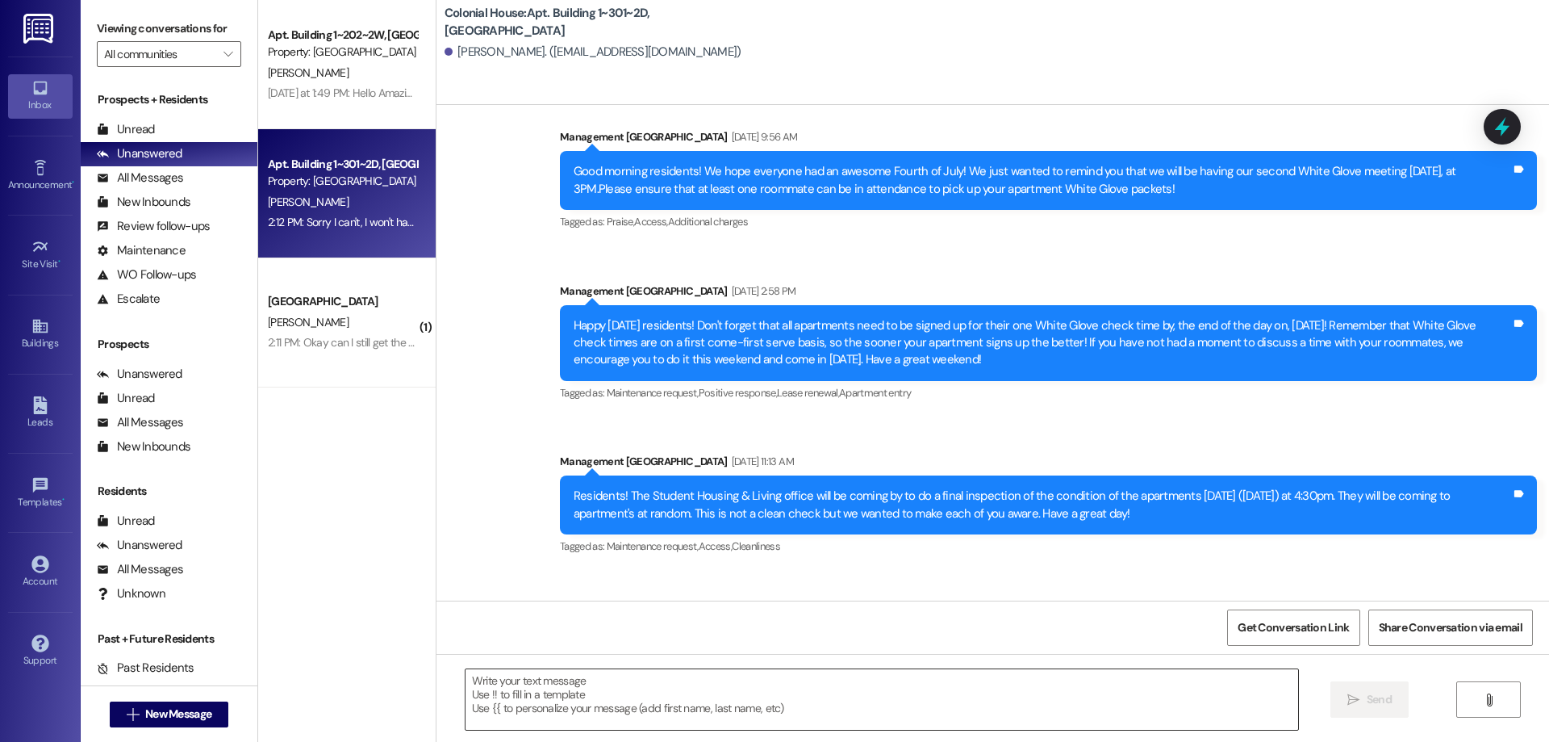
scroll to position [15310, 0]
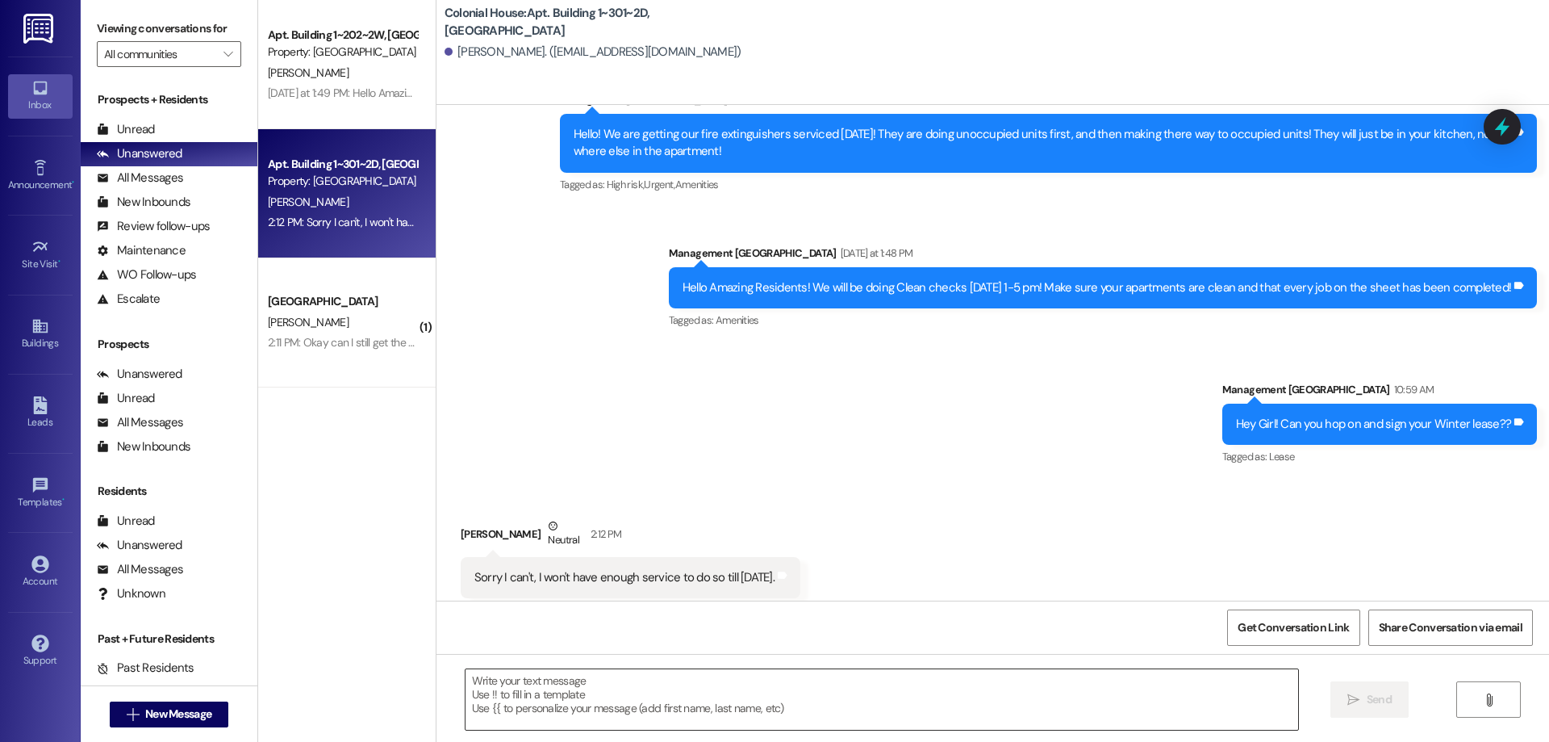
drag, startPoint x: 893, startPoint y: 700, endPoint x: 901, endPoint y: 713, distance: 15.9
click at [901, 713] on textarea at bounding box center [882, 699] width 833 height 61
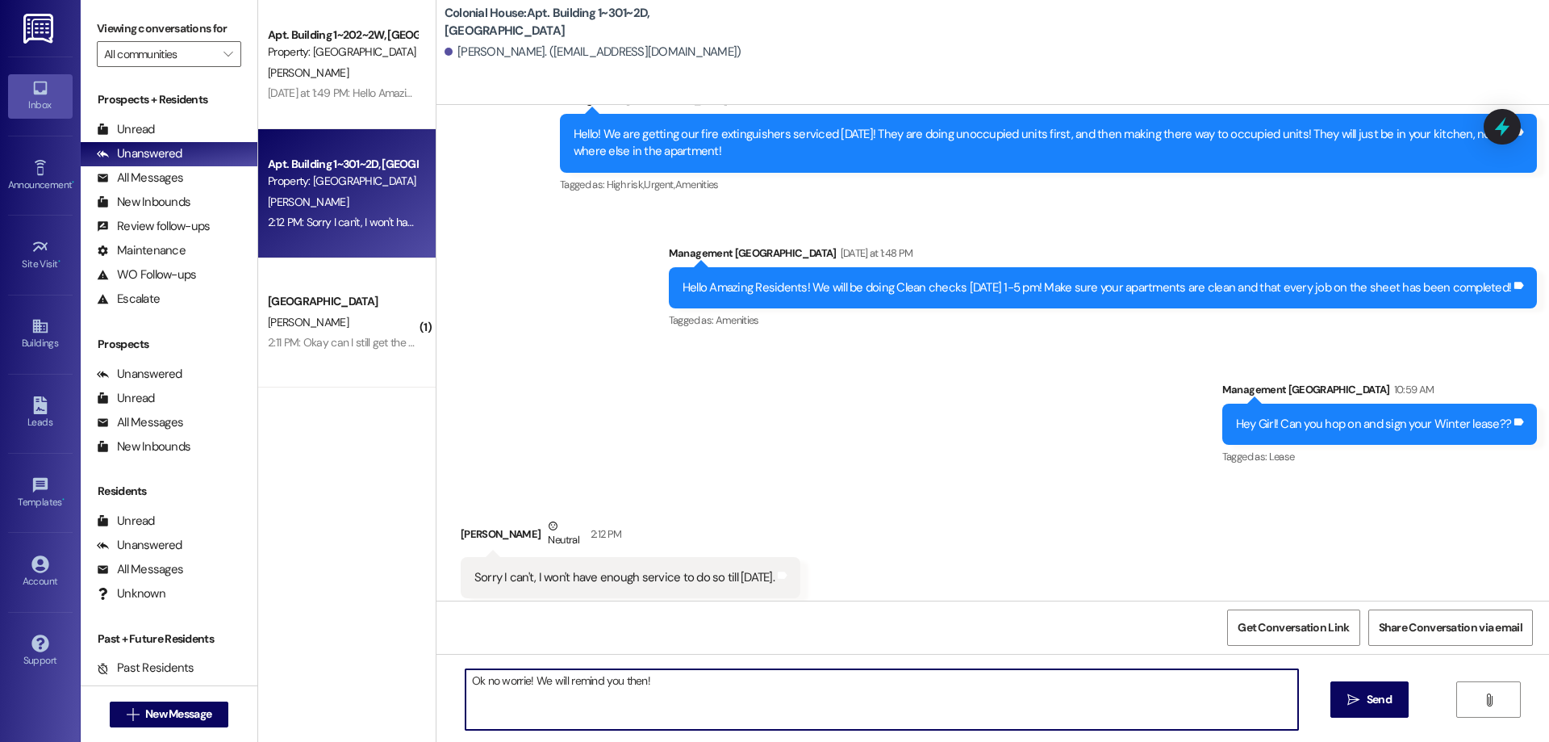
click at [516, 679] on textarea "Ok no worrie! We will remind you then!" at bounding box center [882, 699] width 833 height 61
click at [707, 688] on textarea "Ok no worries! We will remind you then!" at bounding box center [882, 699] width 833 height 61
type textarea "Ok no worries! We will remind you then!"
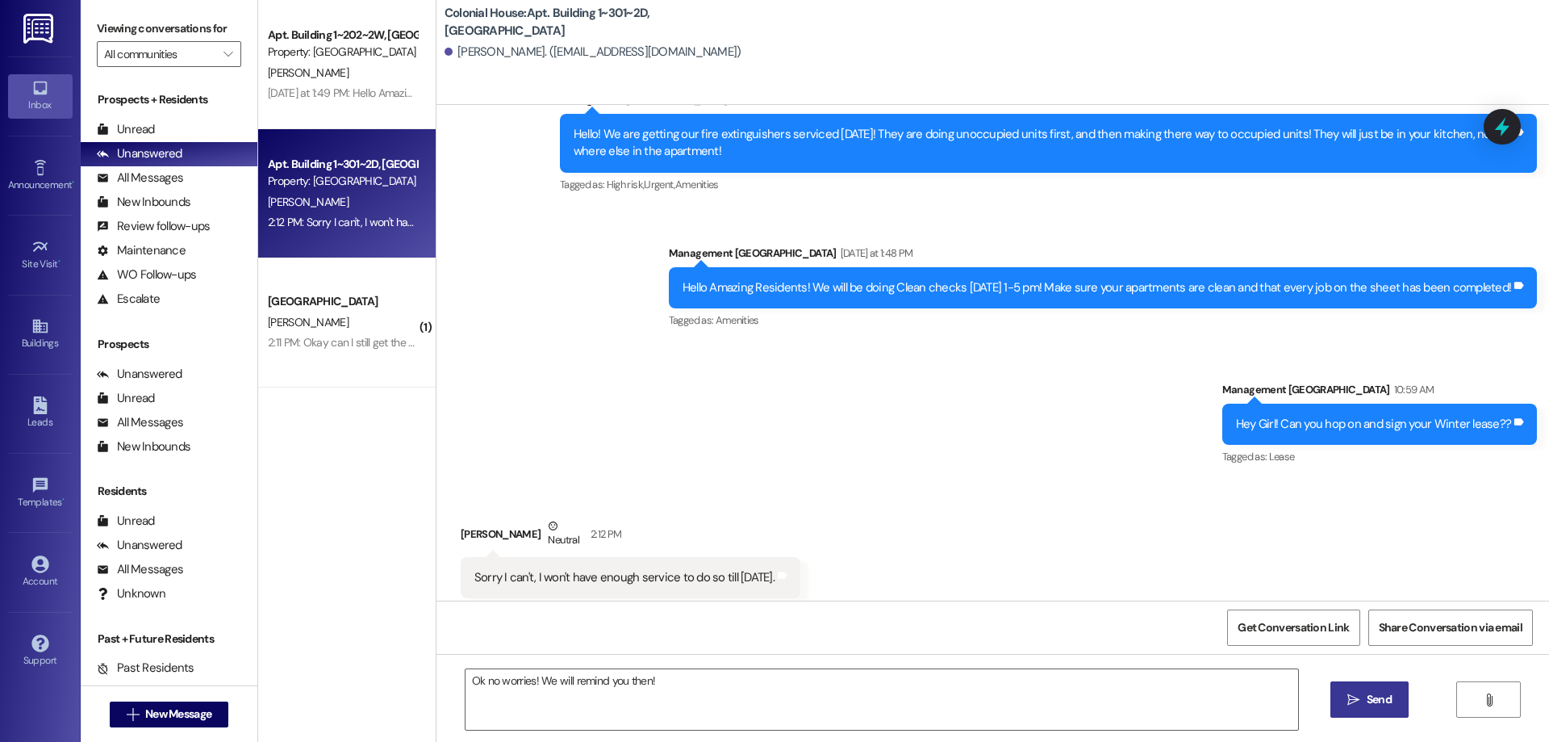
click at [1387, 692] on span "Send" at bounding box center [1379, 699] width 25 height 17
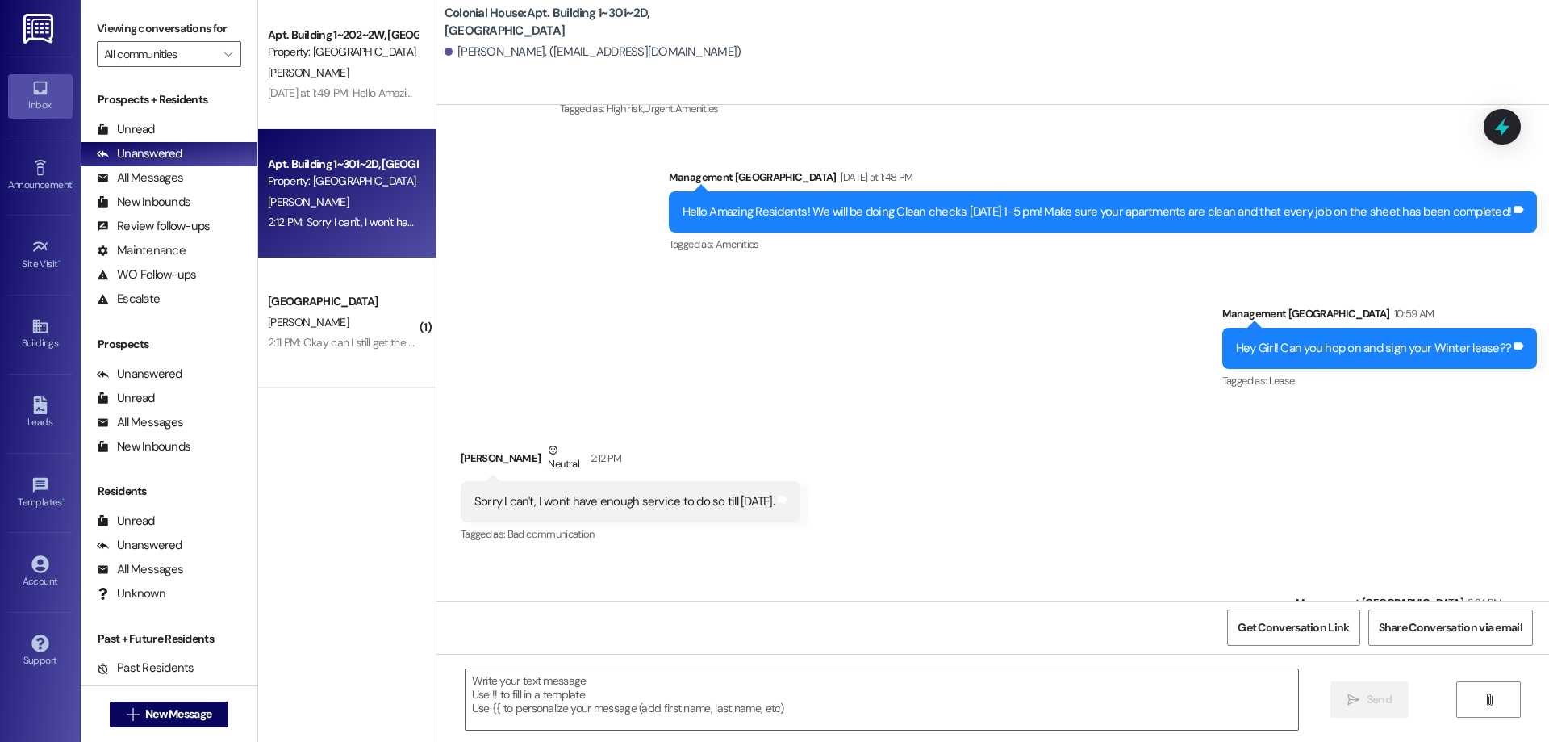
scroll to position [15422, 0]
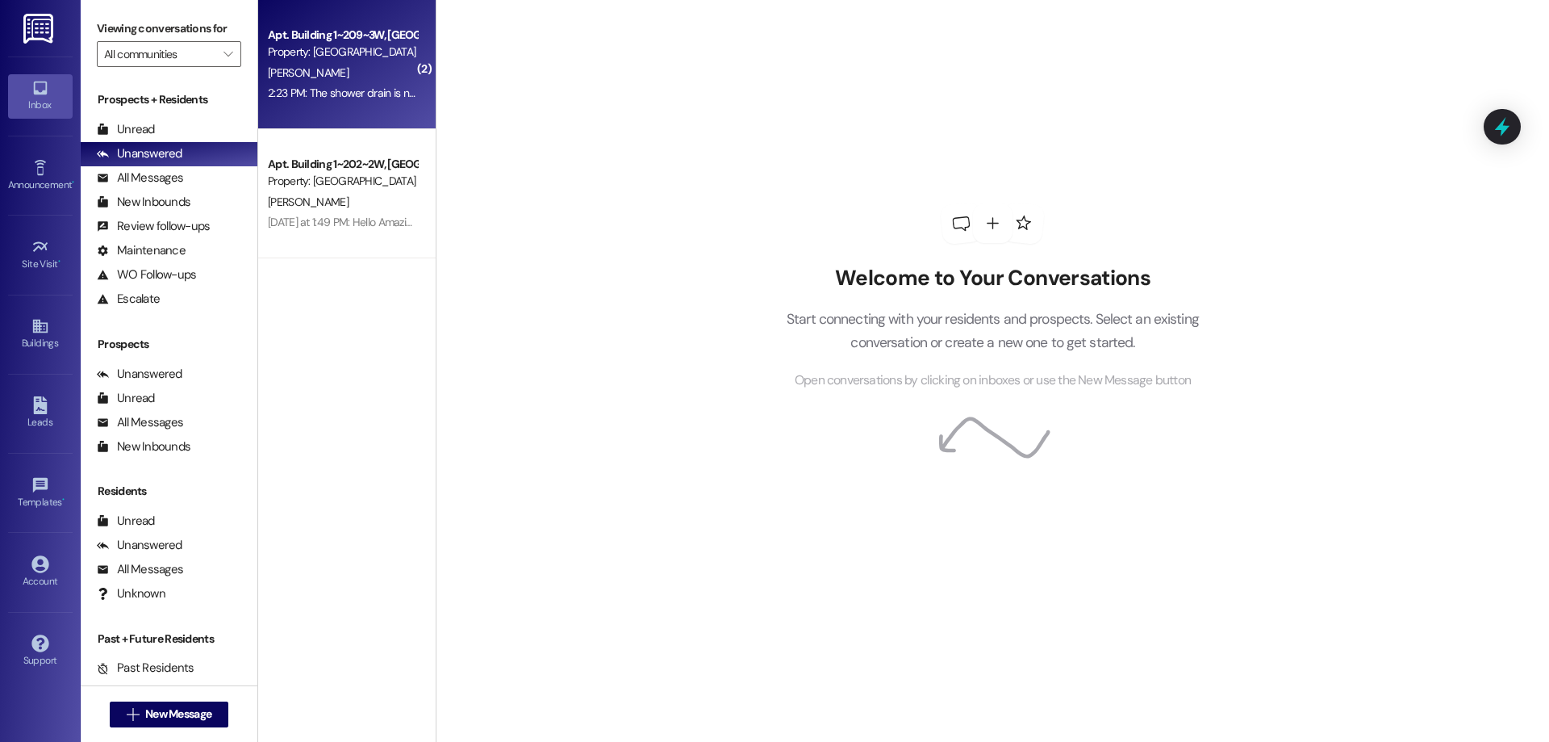
click at [377, 98] on div "2:23 PM: The shower drain is not working 2:23 PM: The shower drain is not worki…" at bounding box center [363, 93] width 190 height 15
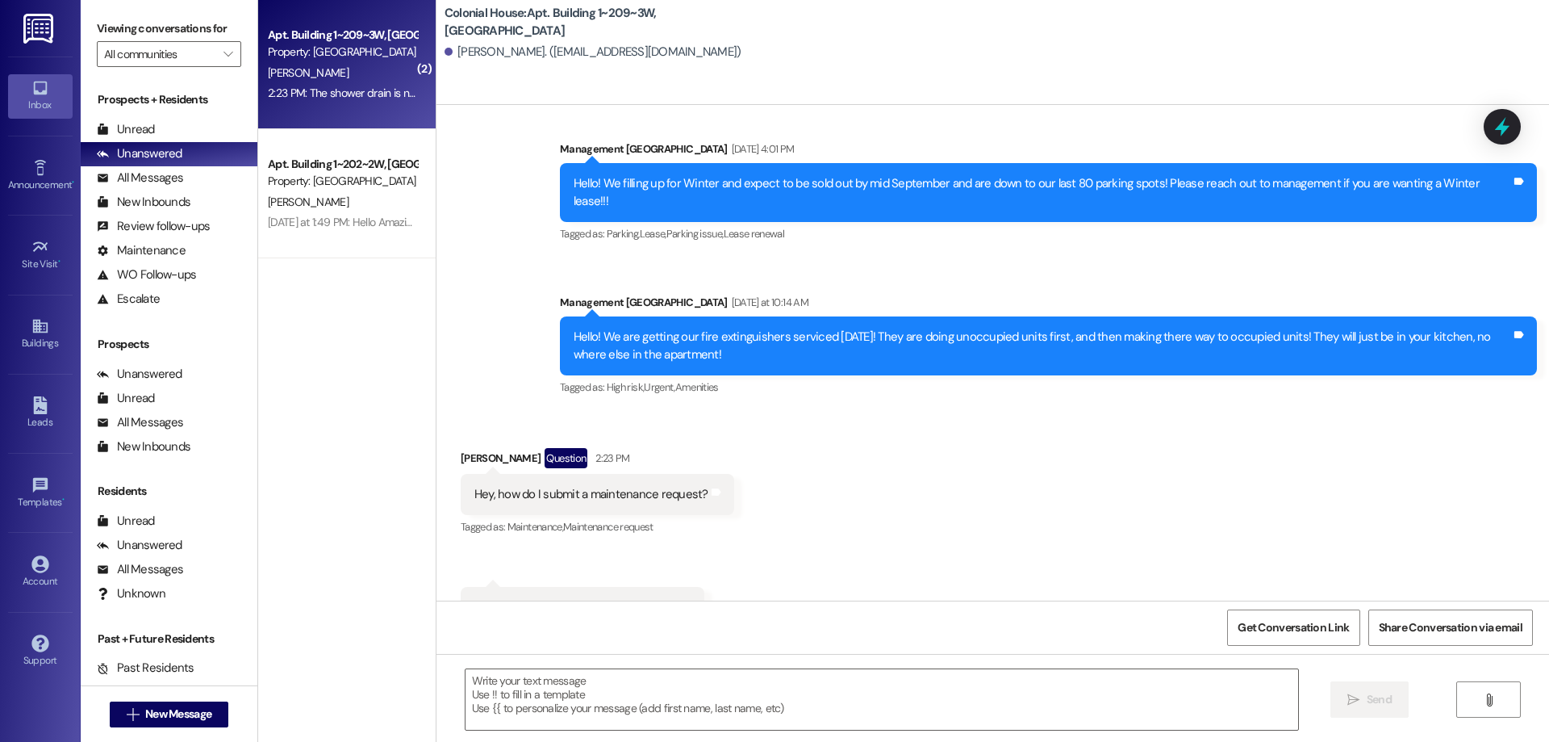
scroll to position [30566, 0]
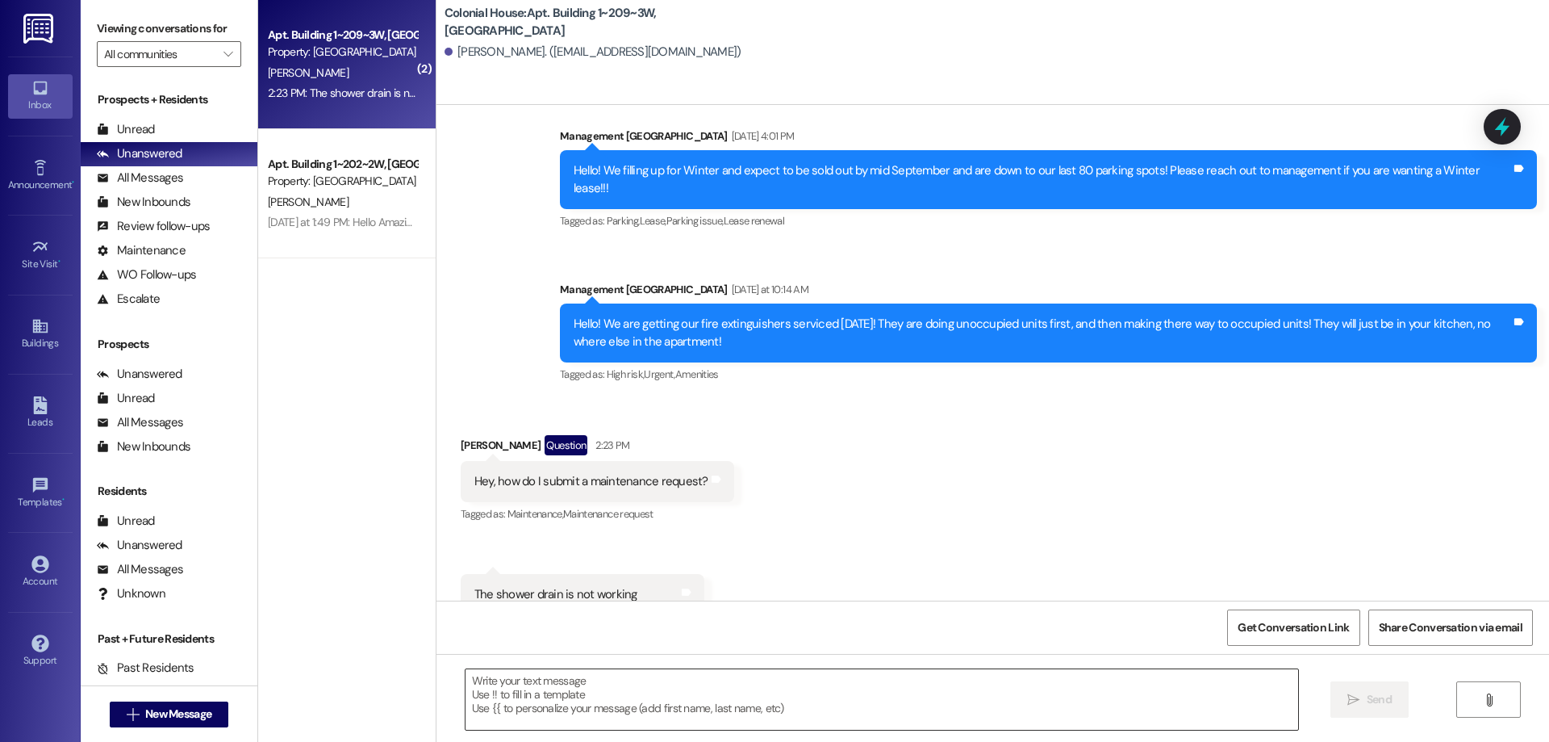
click at [691, 701] on textarea at bounding box center [882, 699] width 833 height 61
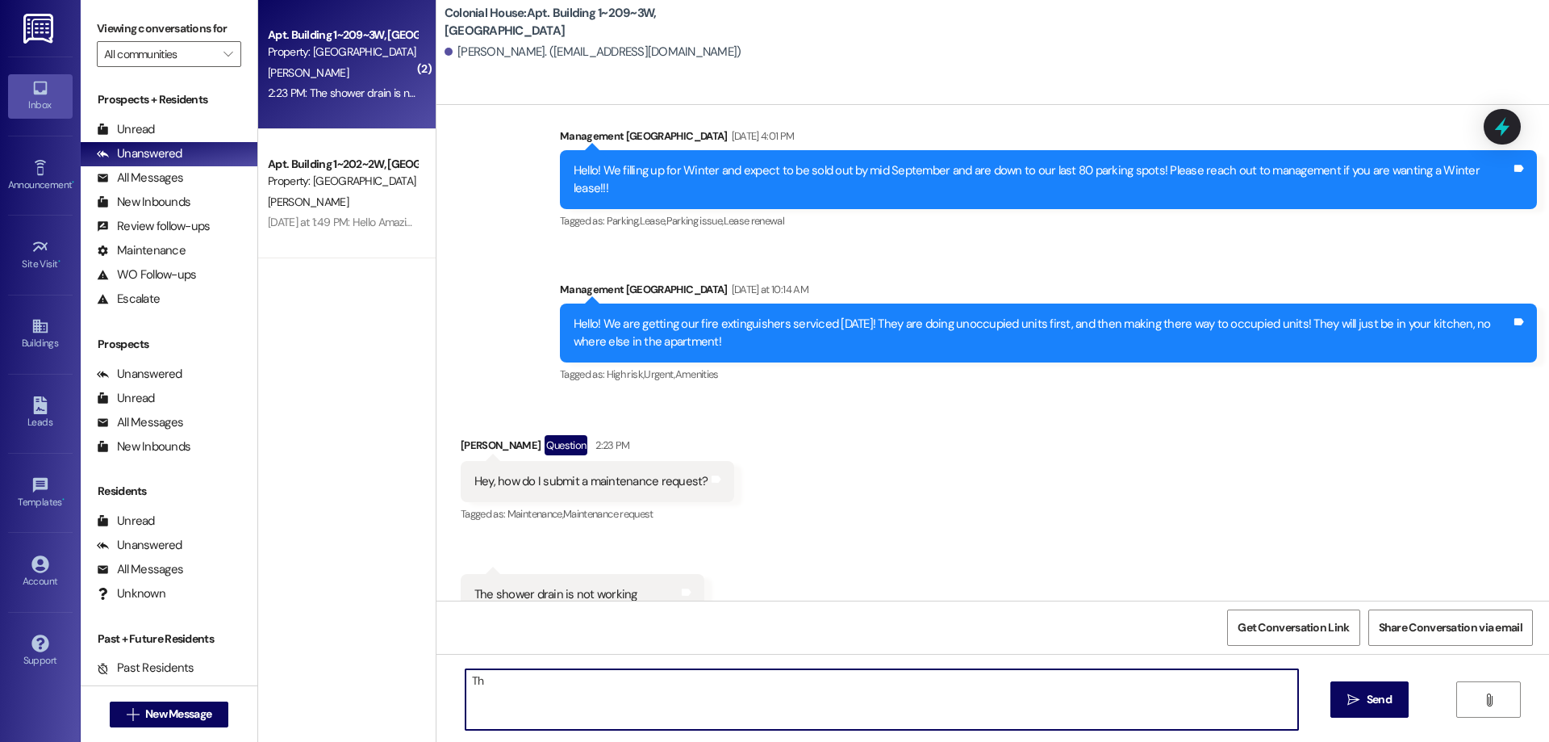
type textarea "T"
drag, startPoint x: 823, startPoint y: 677, endPoint x: 822, endPoint y: 700, distance: 22.6
click at [822, 700] on textarea "You can submit requests on the resident portal. I can submit this one for youth…" at bounding box center [882, 699] width 833 height 61
click at [817, 683] on textarea "You can submit requests on the resident portal. I can submit this one for youth…" at bounding box center [882, 699] width 833 height 61
drag, startPoint x: 918, startPoint y: 683, endPoint x: 901, endPoint y: 678, distance: 17.6
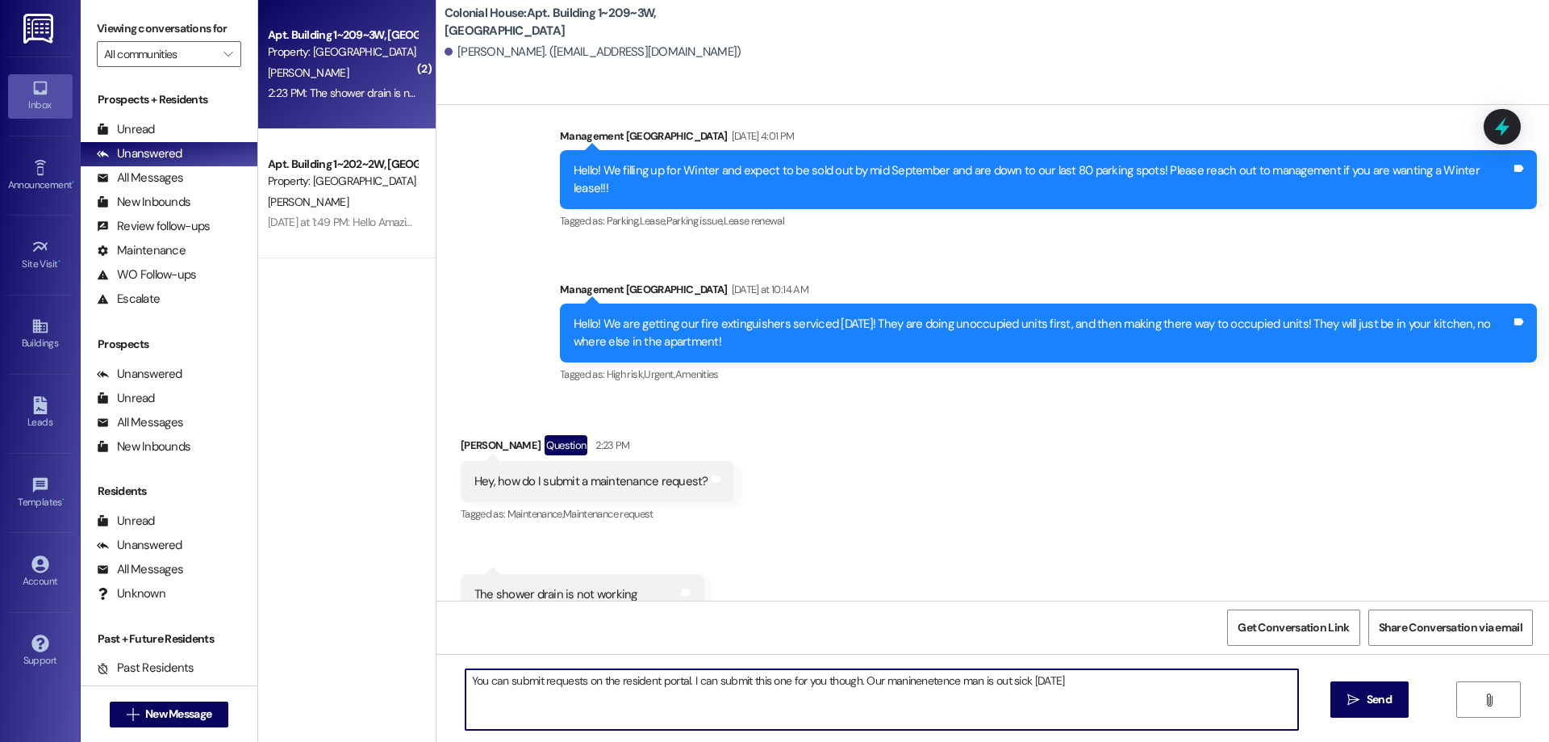
click at [901, 678] on textarea "You can submit requests on the resident portal. I can submit this one for you t…" at bounding box center [882, 699] width 833 height 61
click at [890, 685] on textarea "You can submit requests on the resident portal. I can submit this one for you t…" at bounding box center [882, 699] width 833 height 61
click at [921, 686] on textarea "You can submit requests on the resident portal. I can submit this one for you t…" at bounding box center [882, 699] width 833 height 61
click at [921, 685] on textarea "You can submit requests on the resident portal. I can submit this one for you t…" at bounding box center [882, 699] width 833 height 61
click at [1089, 688] on textarea "You can submit requests on the resident portal. I can submit this one for you t…" at bounding box center [882, 699] width 833 height 61
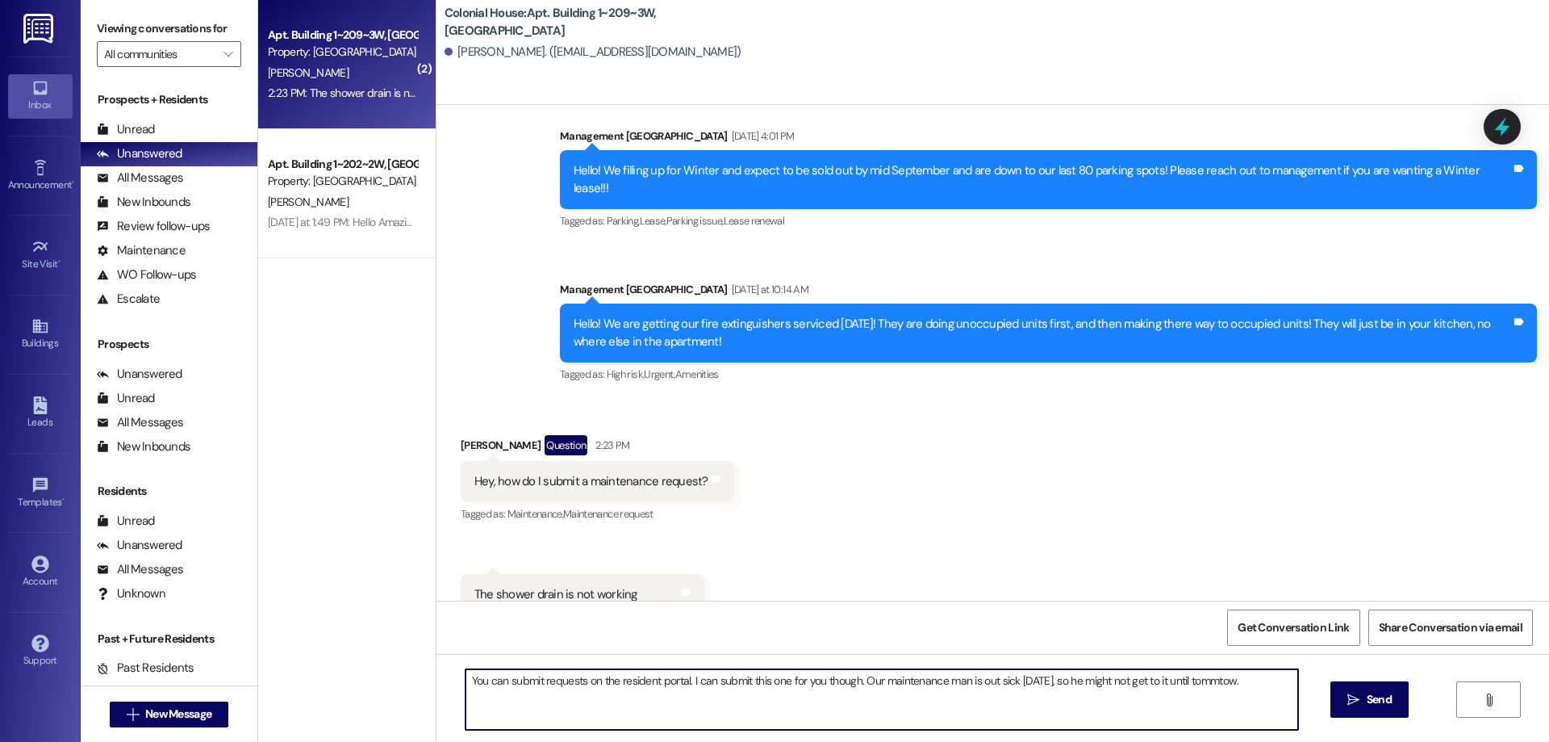
drag, startPoint x: 1217, startPoint y: 692, endPoint x: 1187, endPoint y: 685, distance: 30.5
click at [1188, 685] on textarea "You can submit requests on the resident portal. I can submit this one for you t…" at bounding box center [882, 699] width 833 height 61
click at [1187, 685] on textarea "You can submit requests on the resident portal. I can submit this one for you t…" at bounding box center [882, 699] width 833 height 61
click at [1250, 670] on textarea "You can submit requests on the resident portal. I can submit this one for you t…" at bounding box center [882, 699] width 833 height 61
click at [1228, 684] on textarea "You can submit requests on the resident portal. I can submit this one for you t…" at bounding box center [882, 699] width 833 height 61
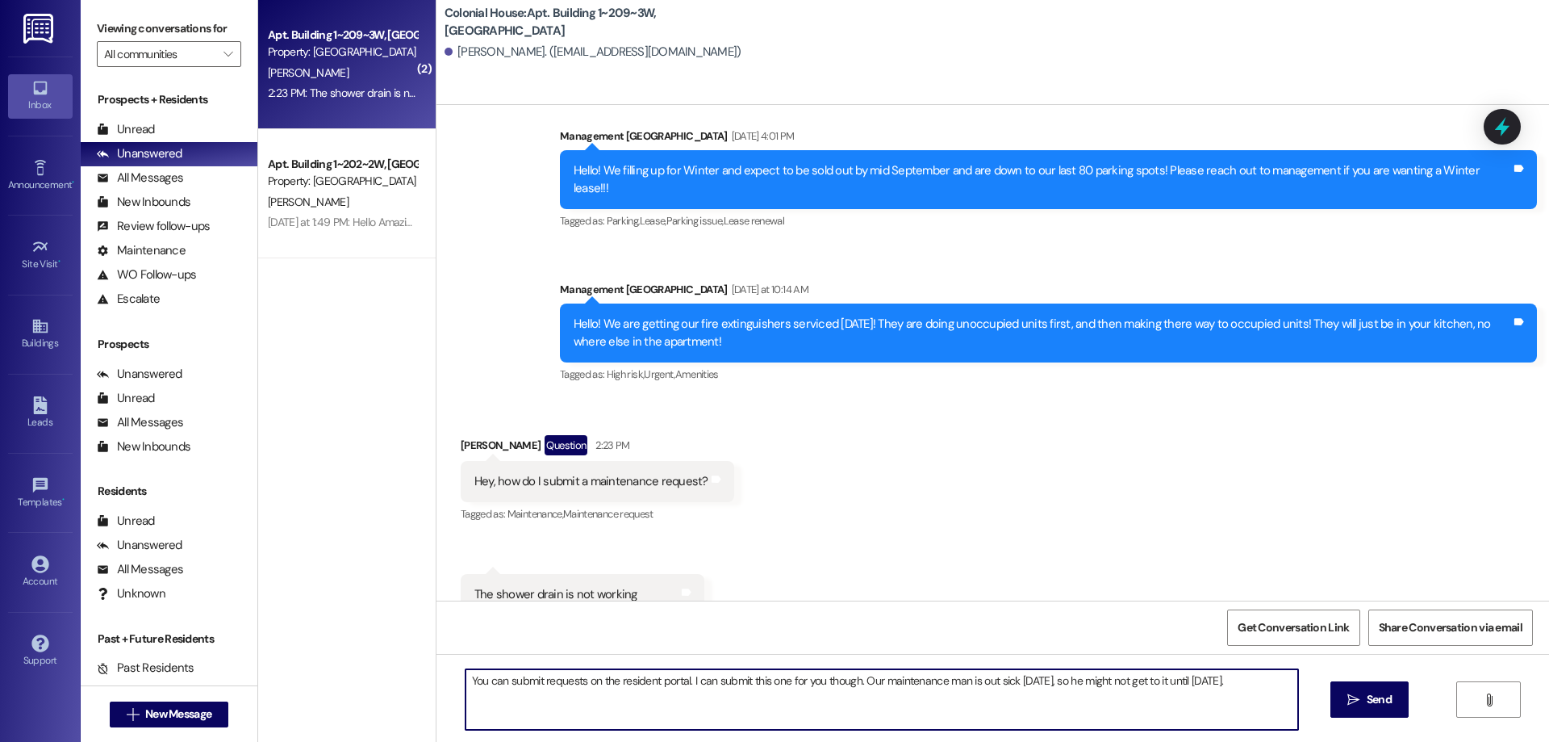
drag, startPoint x: 1240, startPoint y: 684, endPoint x: 315, endPoint y: 649, distance: 926.3
click at [315, 649] on div "( 2 ) Apt. Building 1~209~3W, Building 1 Colonial House Property: [GEOGRAPHIC_D…" at bounding box center [903, 371] width 1291 height 742
type textarea "You can submit requests on the resident portal. I can submit this one for you t…"
click at [1374, 688] on button " Send" at bounding box center [1370, 699] width 78 height 36
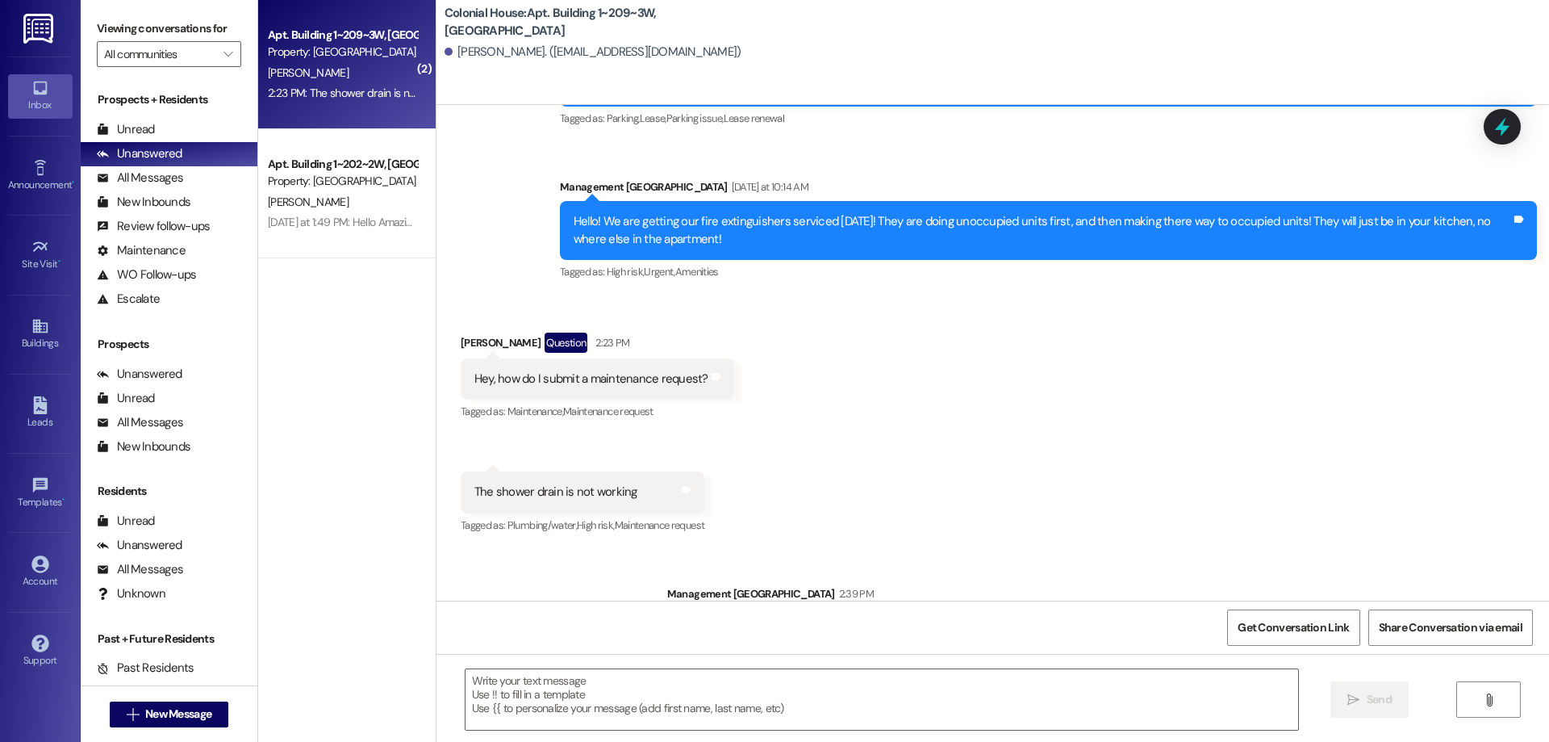
scroll to position [30678, 0]
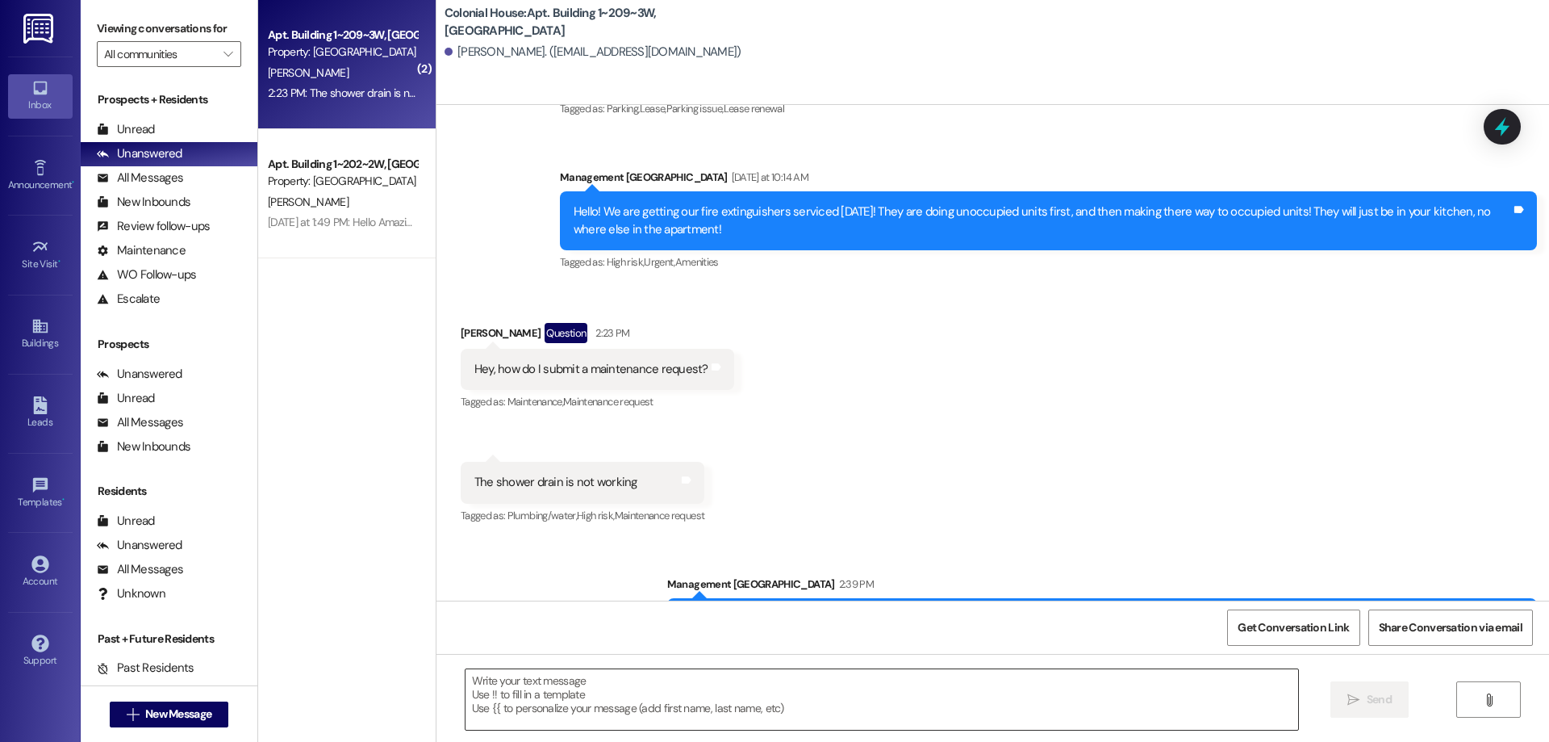
click at [1006, 695] on textarea at bounding box center [882, 699] width 833 height 61
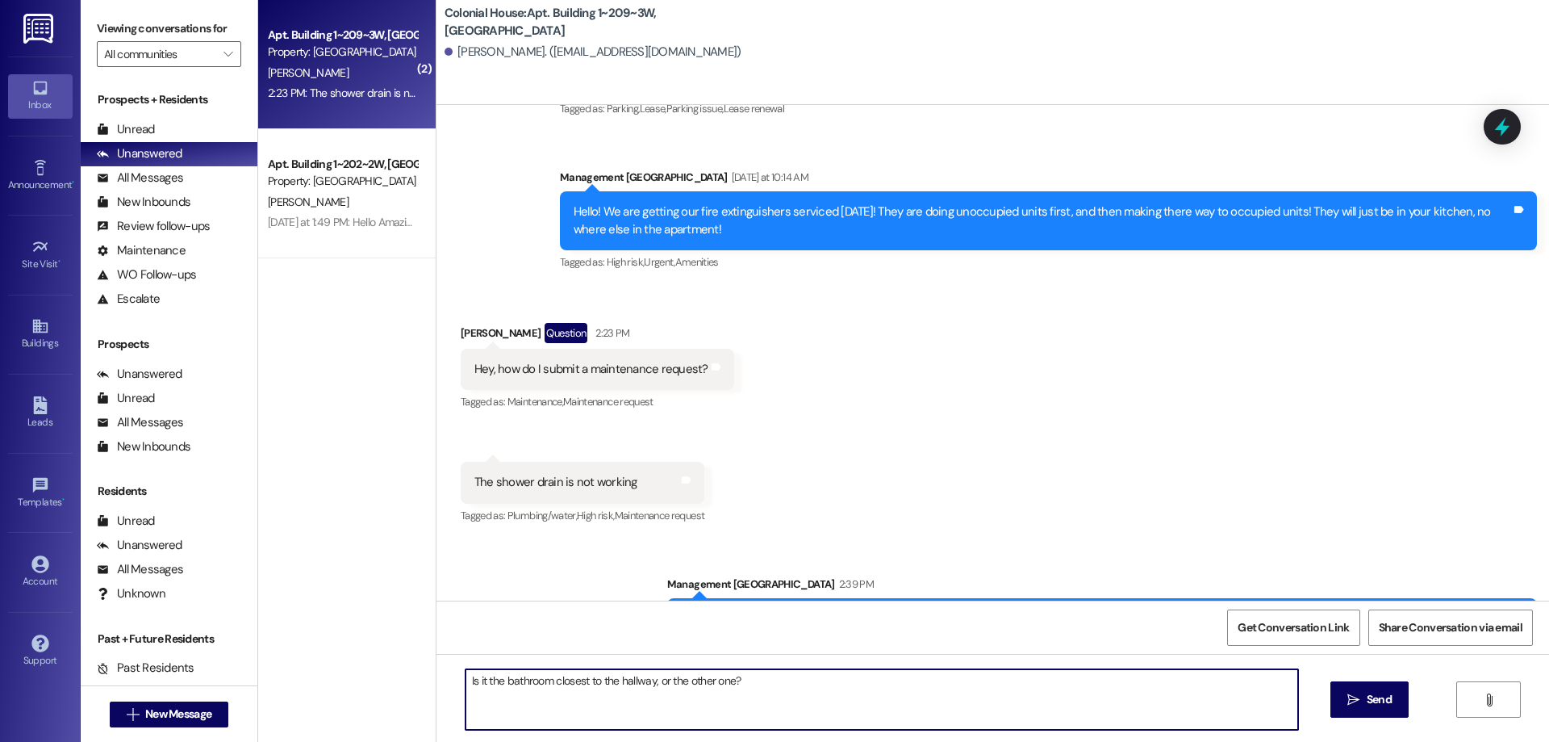
type textarea "Is it the bathroom closest to the hallway, or the other one?"
click at [1320, 690] on div "Is it the bathroom closest to the hallway, or the other one?  Send " at bounding box center [993, 714] width 1113 height 121
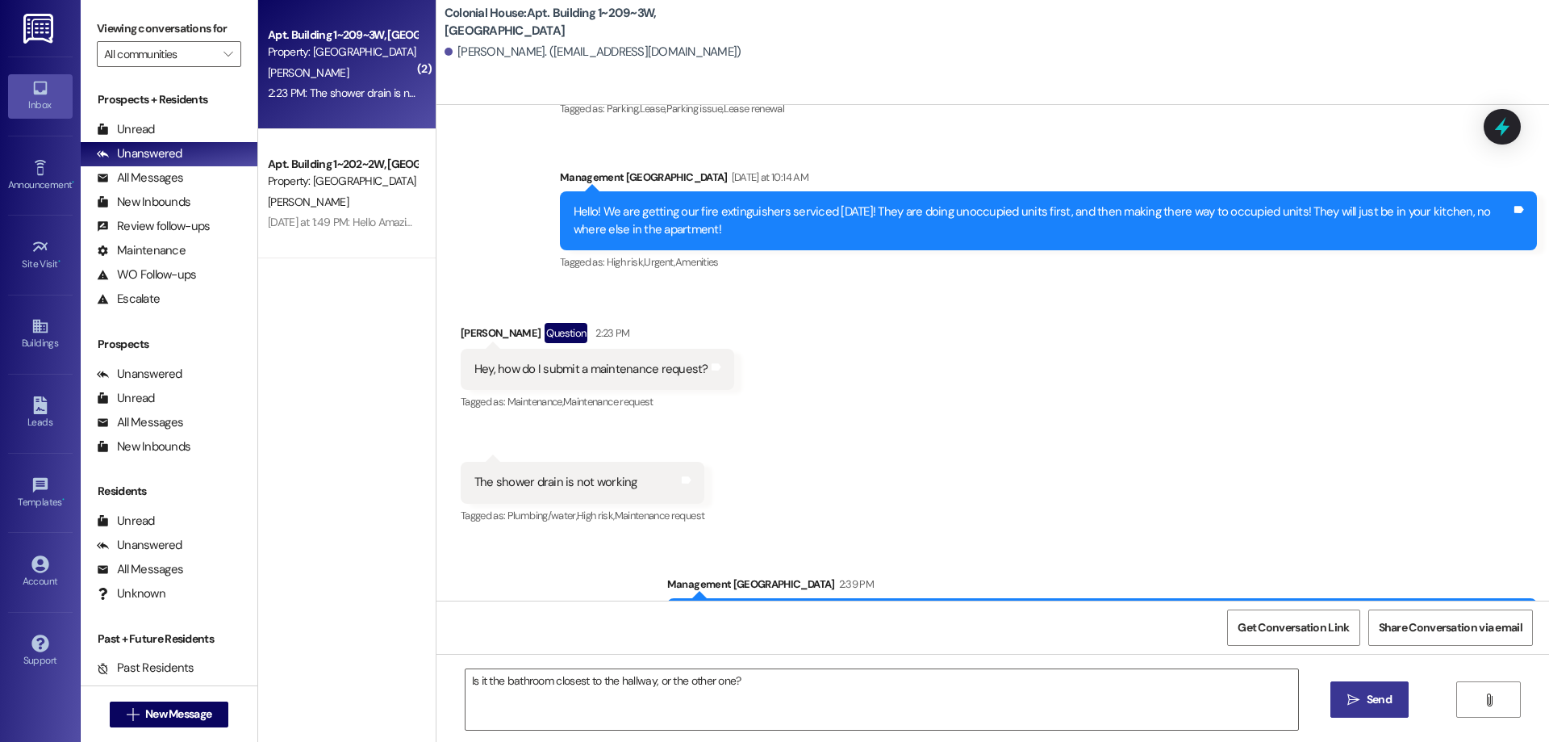
click at [1376, 700] on span "Send" at bounding box center [1379, 699] width 25 height 17
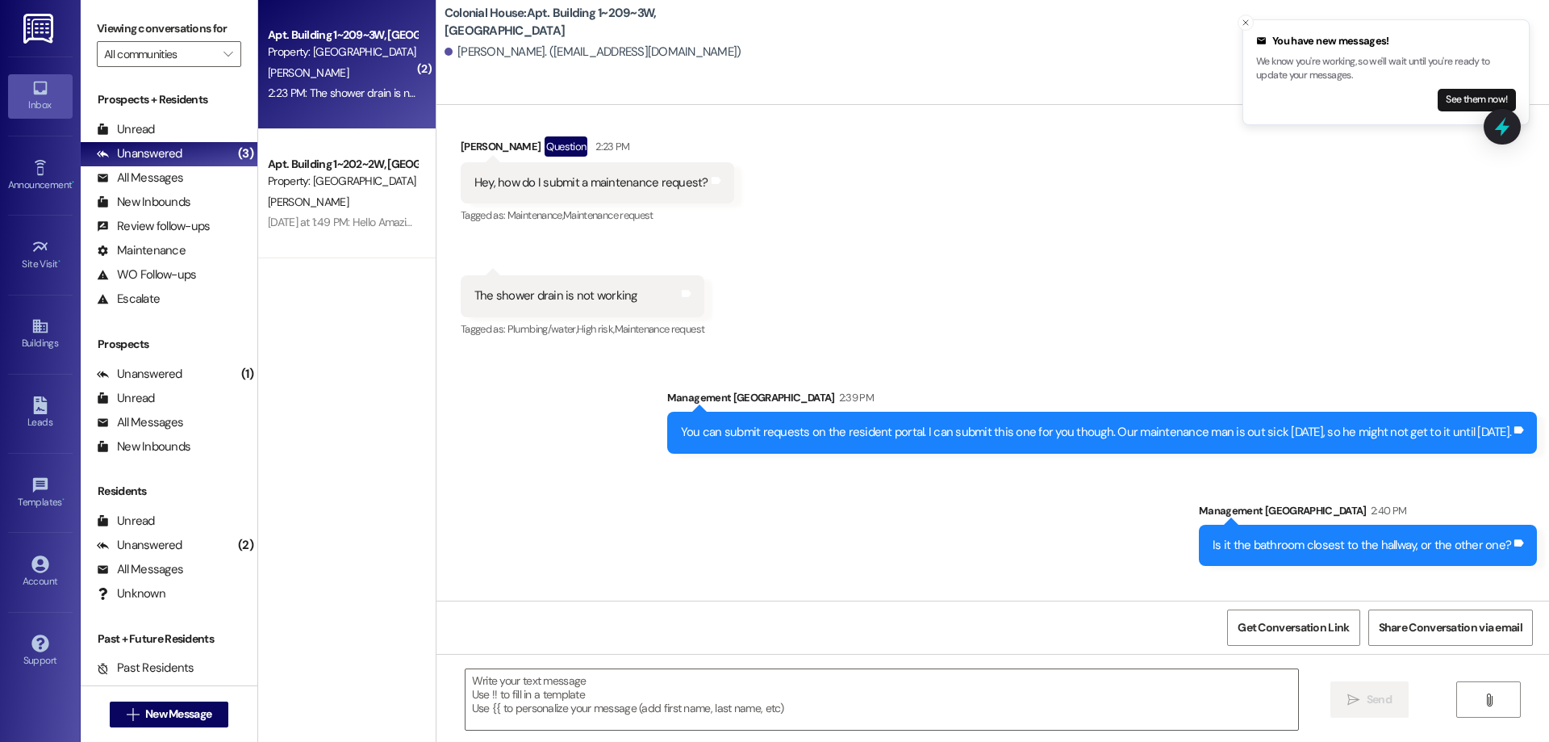
scroll to position [30902, 0]
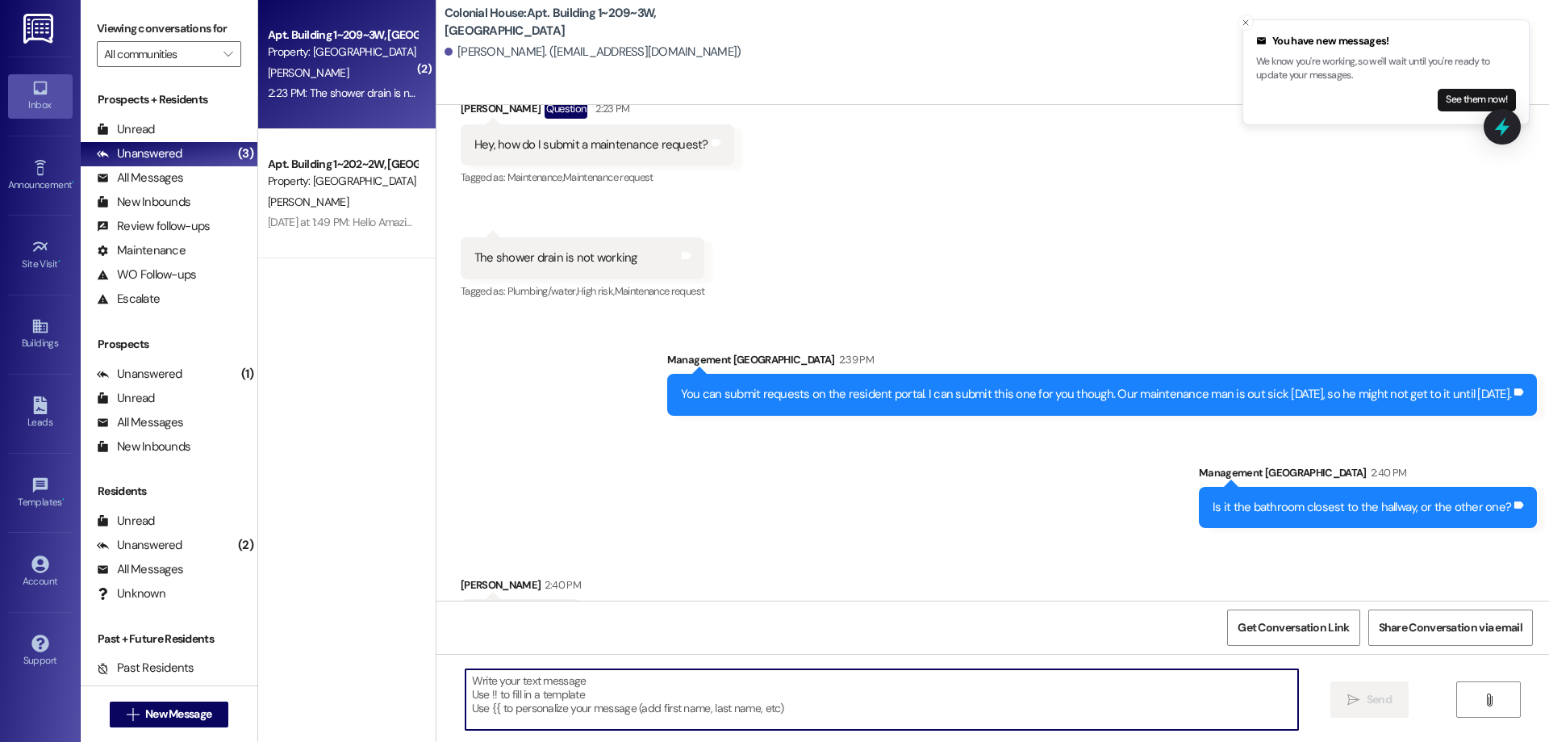
click at [655, 698] on textarea at bounding box center [882, 699] width 833 height 61
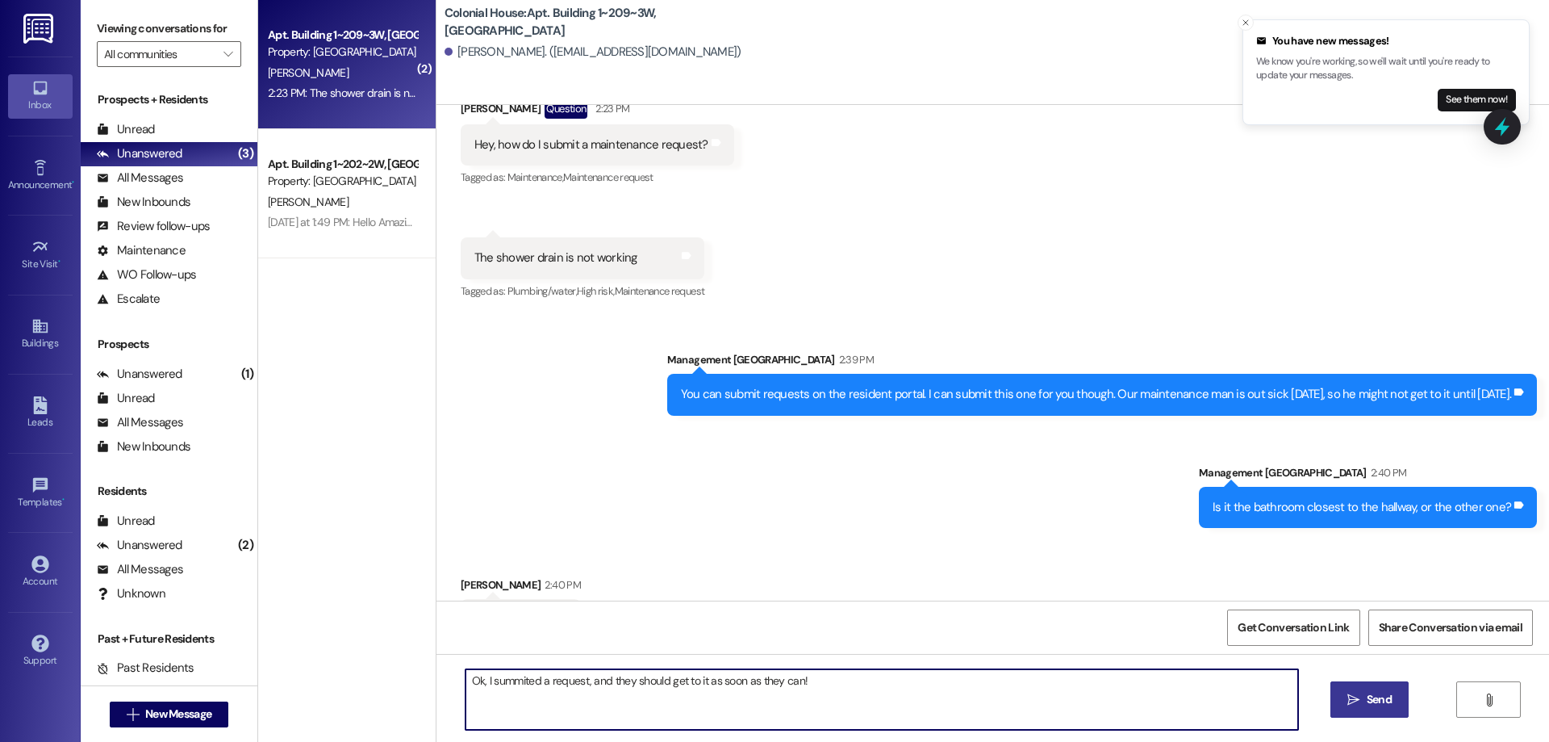
click at [643, 684] on textarea "Ok, I summited a request, and they should get to it as soon as they can!" at bounding box center [882, 699] width 833 height 61
type textarea "Ok, I summited a request, and they will get to it as soon as they can!"
click at [1369, 693] on span "Send" at bounding box center [1379, 699] width 25 height 17
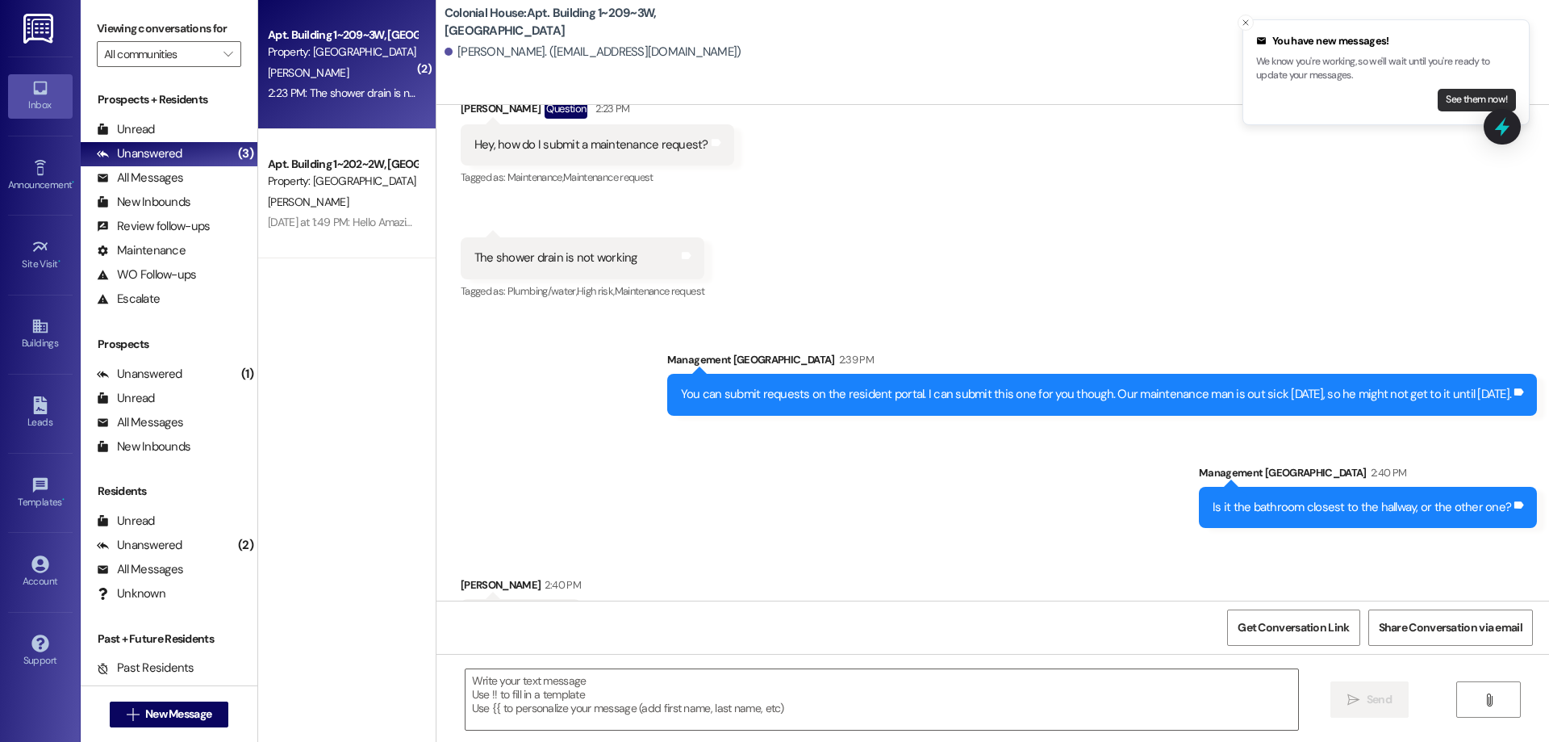
click at [1475, 95] on button "See them now!" at bounding box center [1477, 100] width 78 height 23
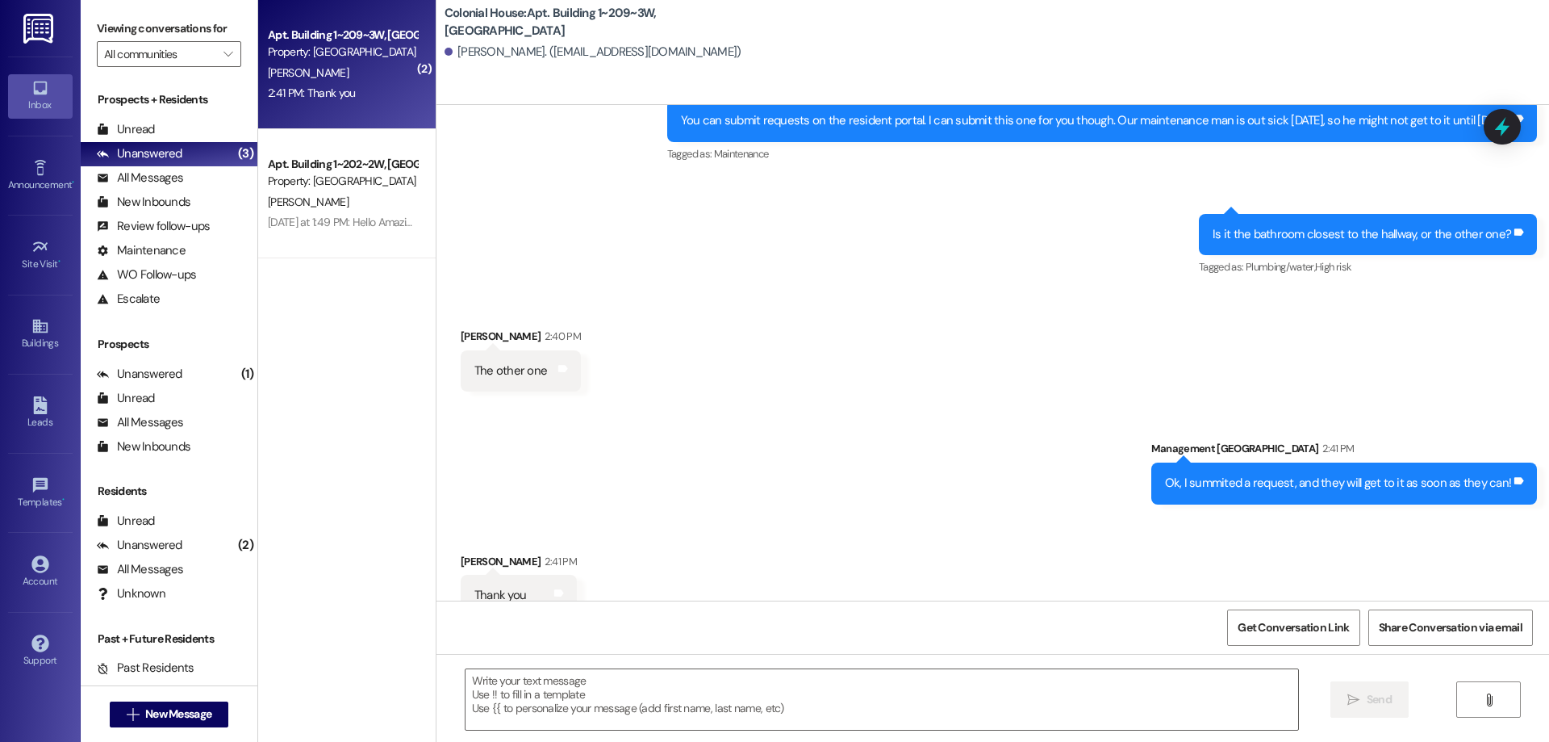
scroll to position [31177, 0]
drag, startPoint x: 1019, startPoint y: 710, endPoint x: 1045, endPoint y: 675, distance: 43.9
click at [1018, 710] on textarea at bounding box center [882, 699] width 833 height 61
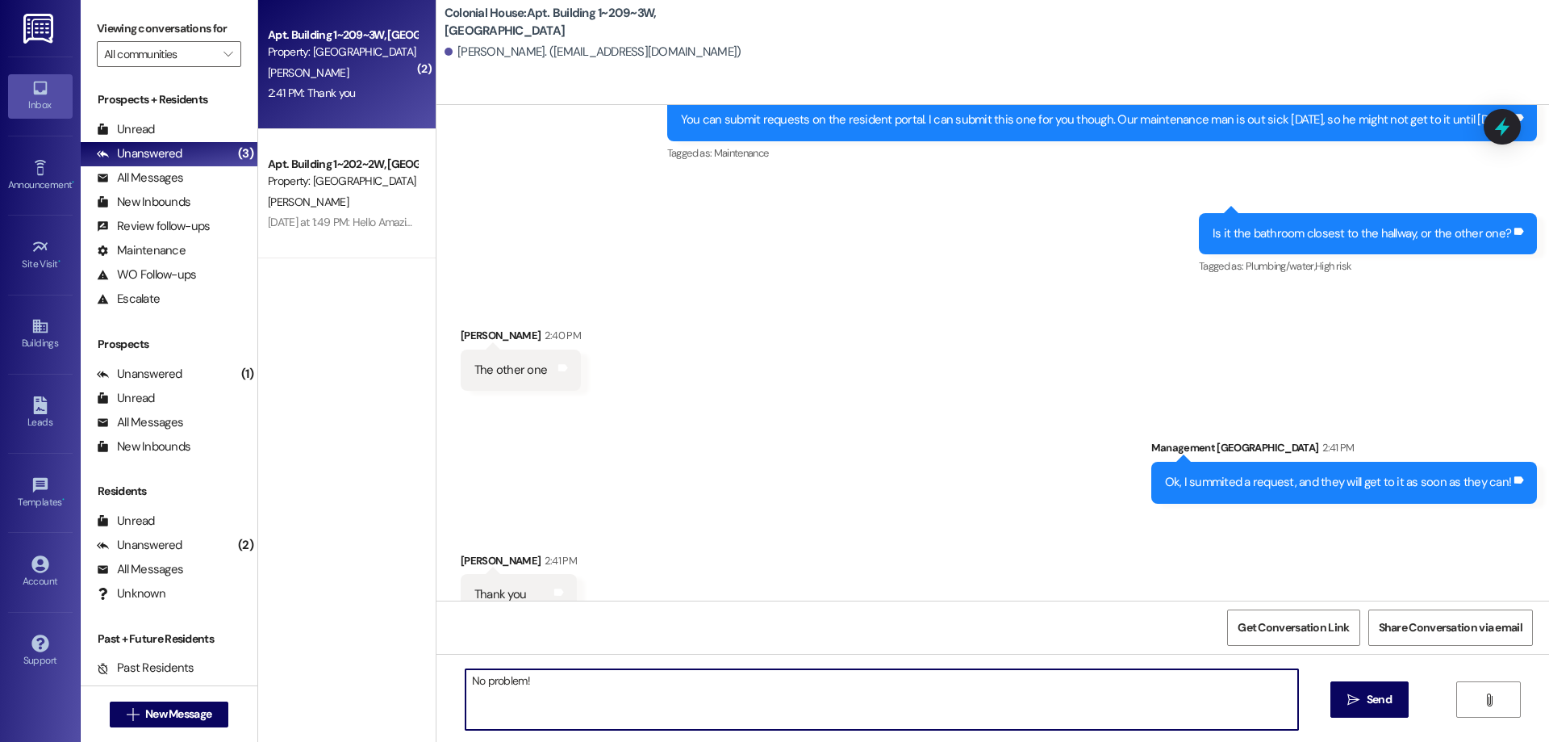
type textarea "No problem!"
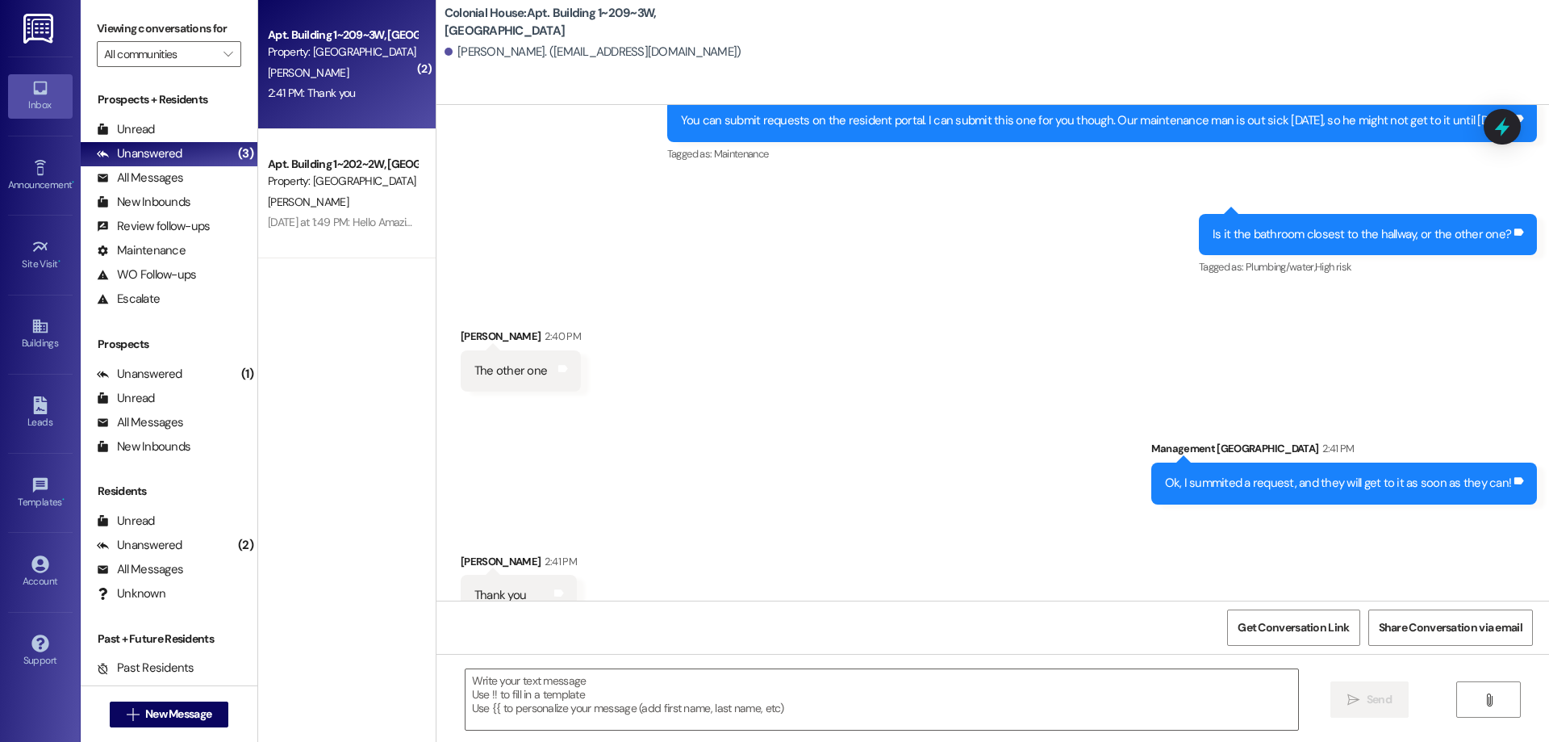
scroll to position [31289, 0]
